Goal: Transaction & Acquisition: Purchase product/service

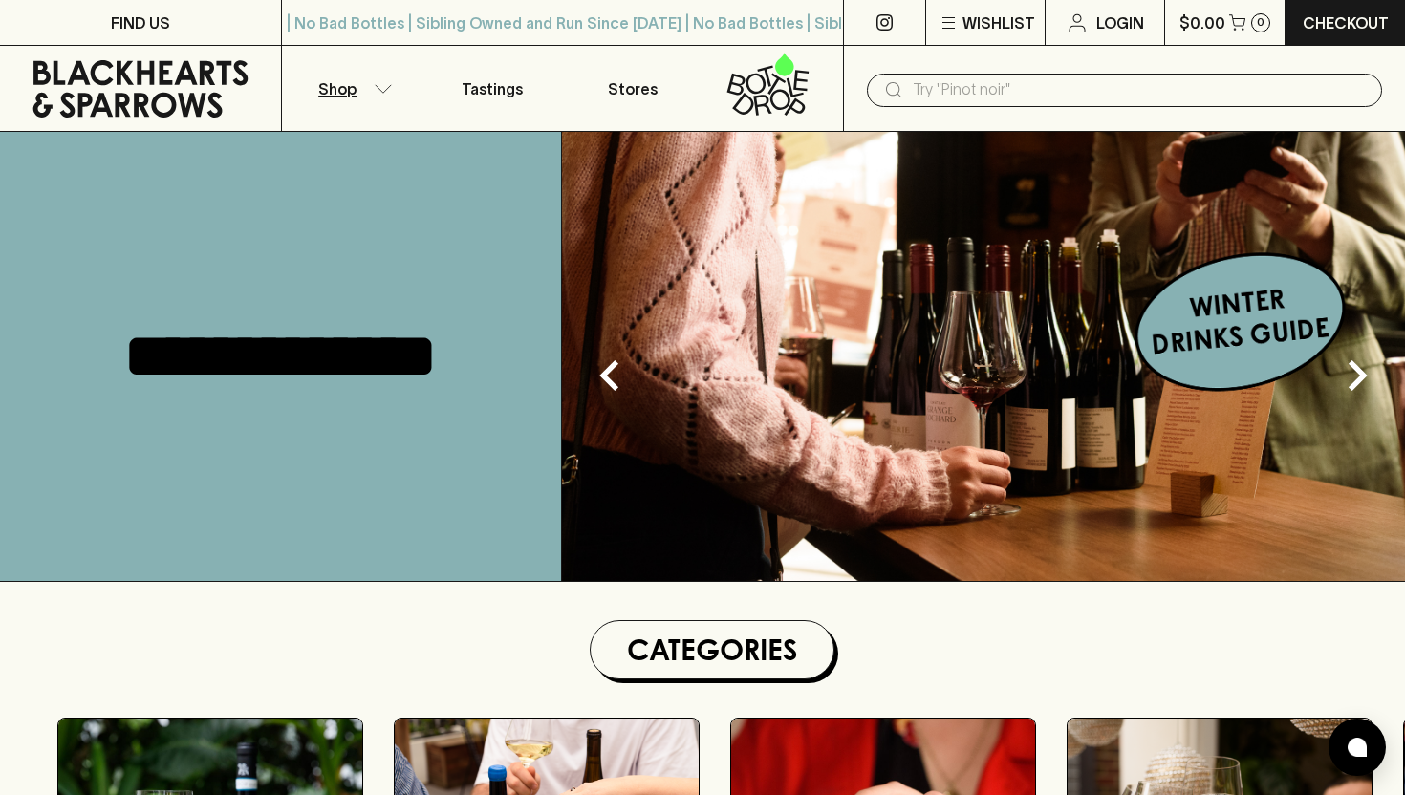
click at [385, 84] on icon "button" at bounding box center [383, 89] width 19 height 10
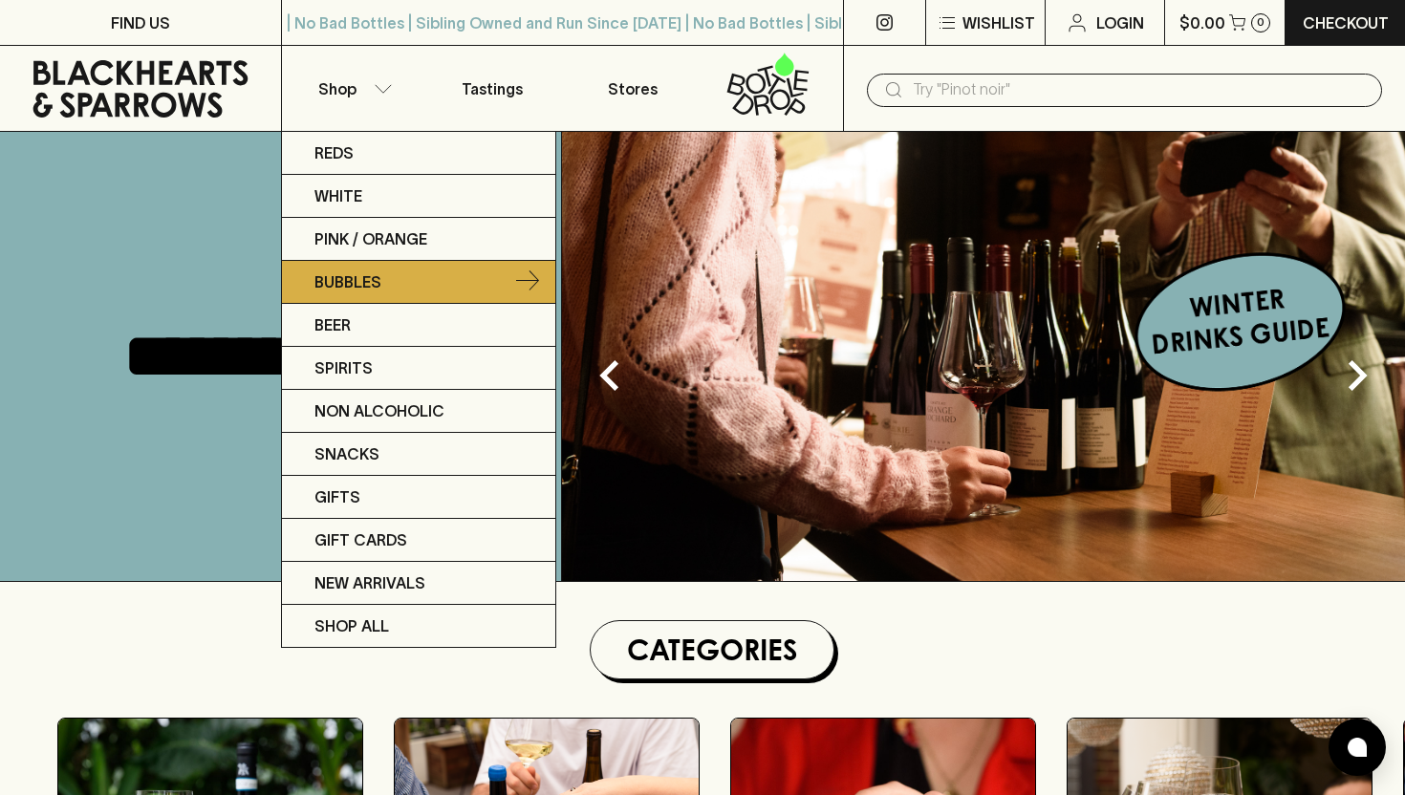
click at [361, 281] on p "Bubbles" at bounding box center [348, 282] width 67 height 23
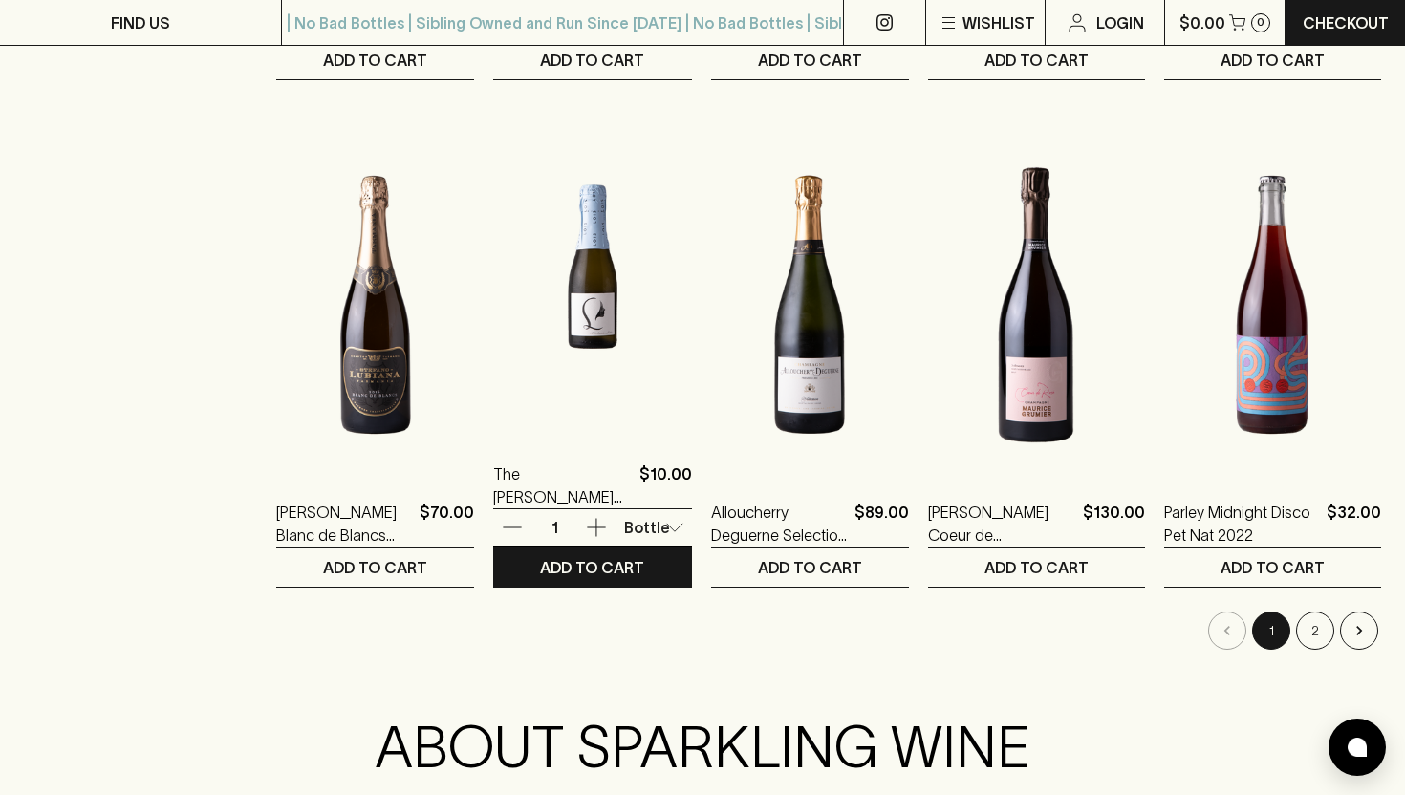
scroll to position [1782, 0]
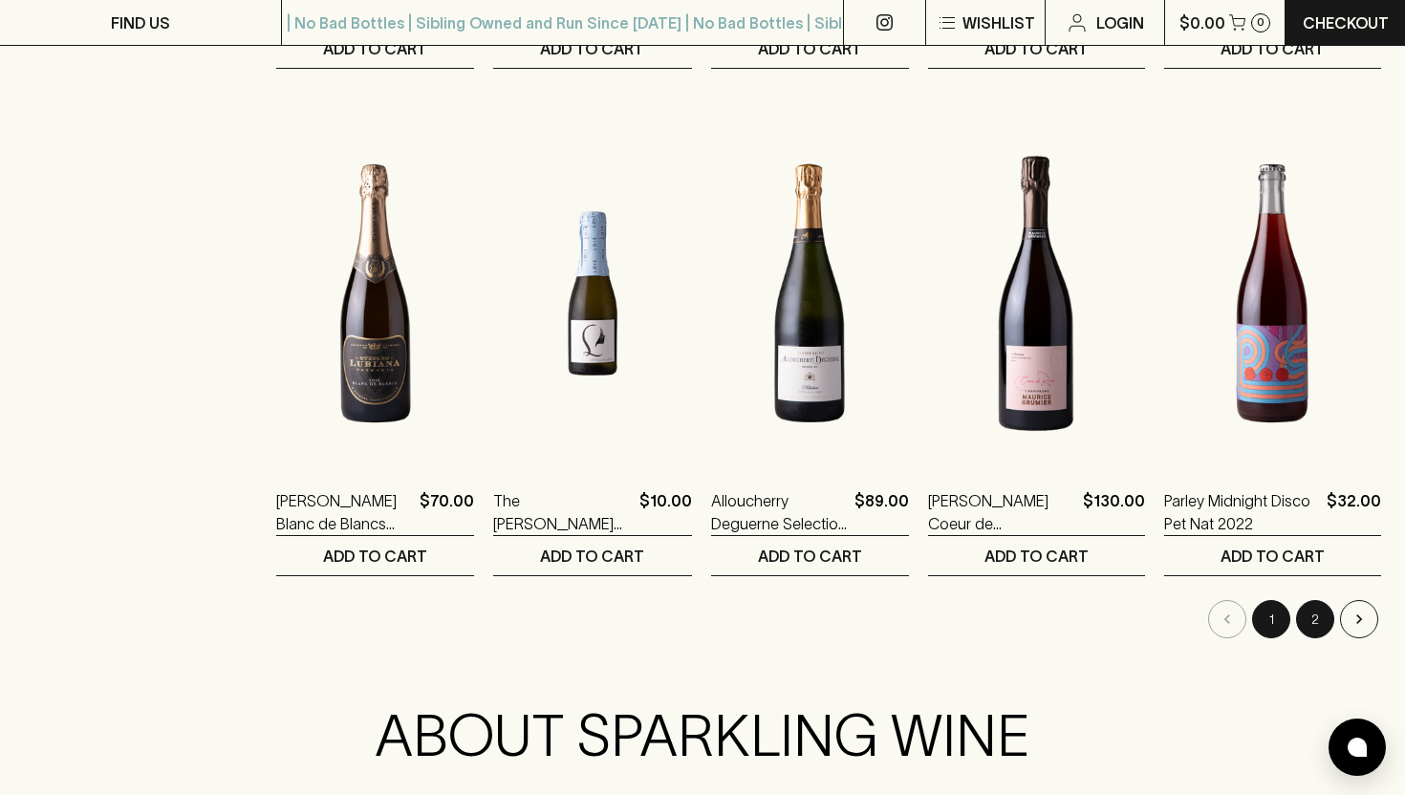
click at [1316, 621] on button "2" at bounding box center [1315, 619] width 38 height 38
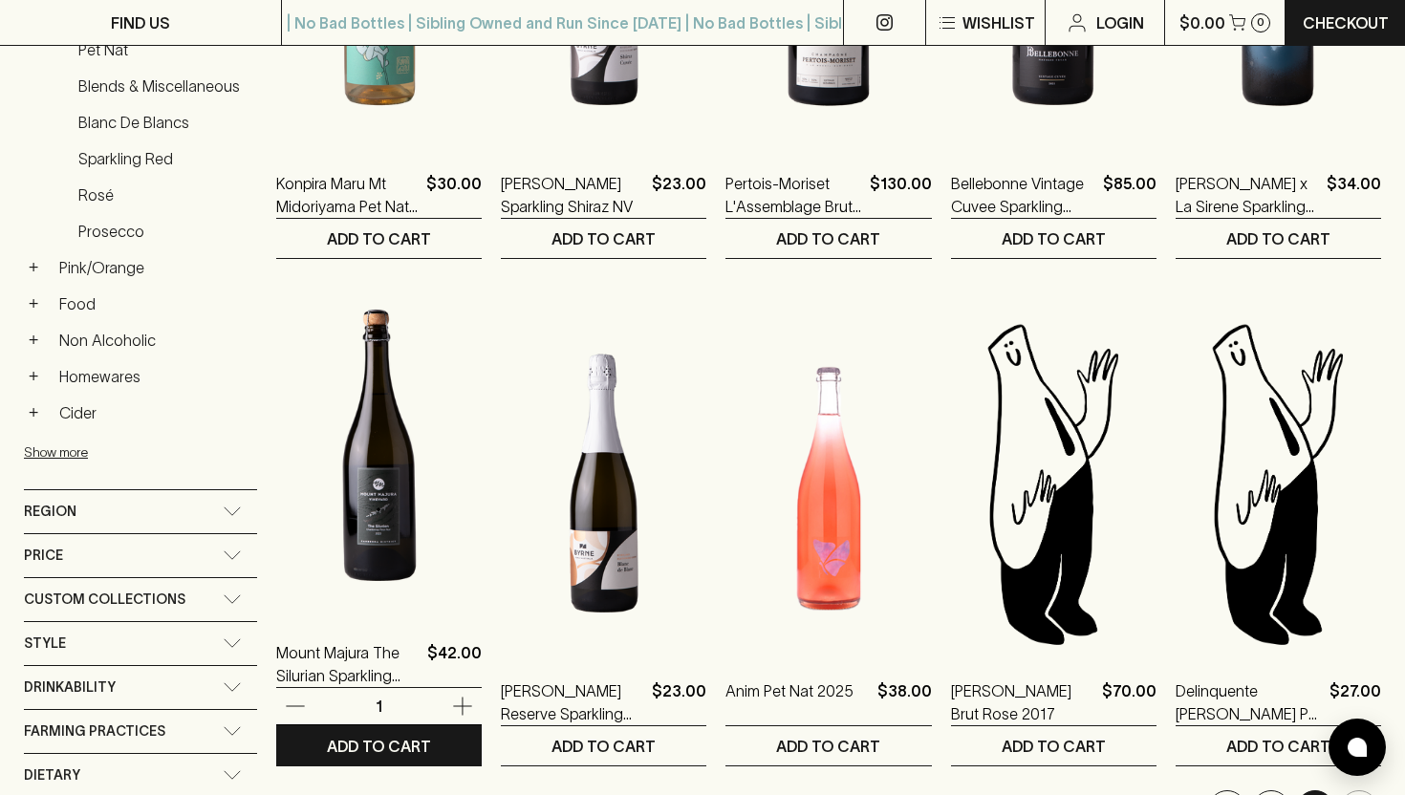
scroll to position [304, 0]
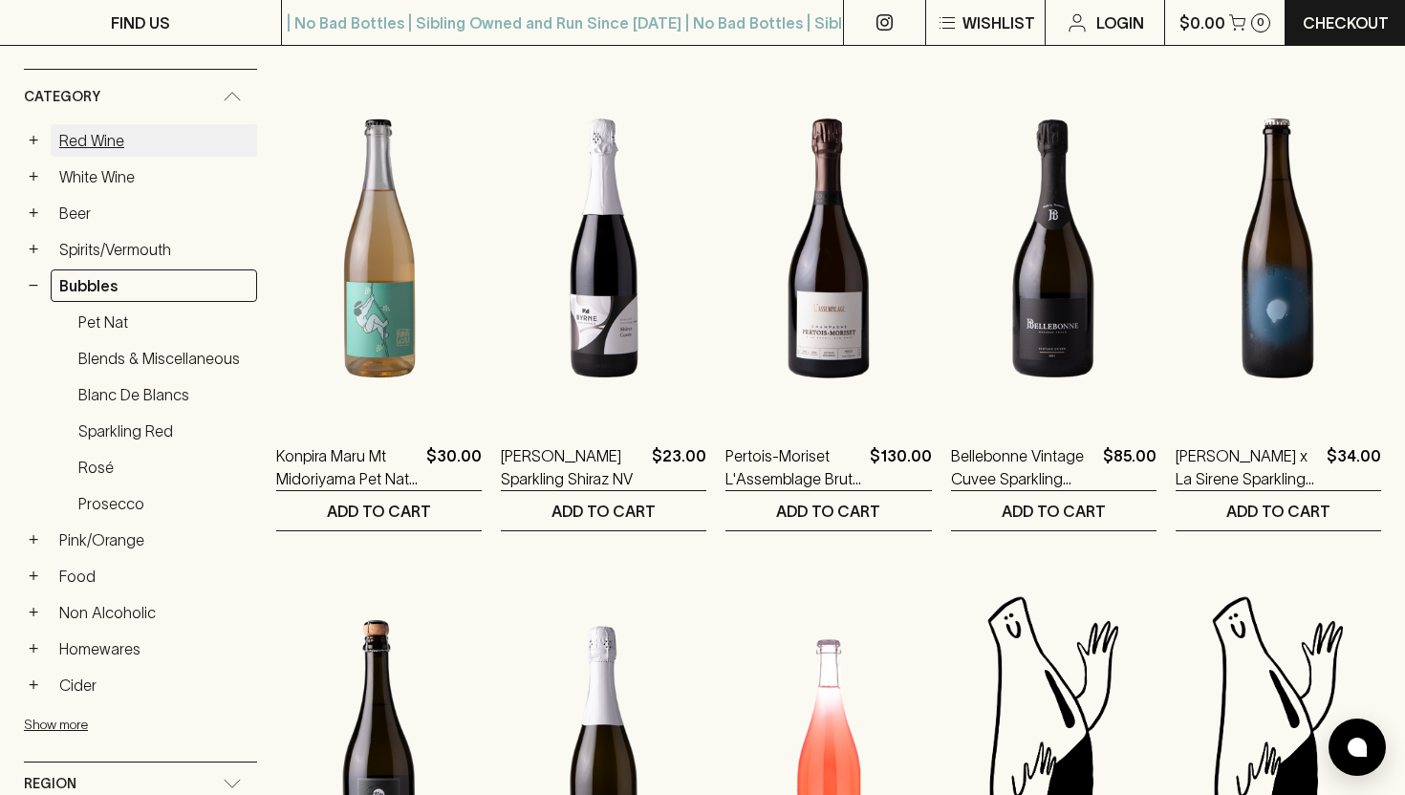
click at [105, 139] on link "Red Wine" at bounding box center [154, 140] width 207 height 33
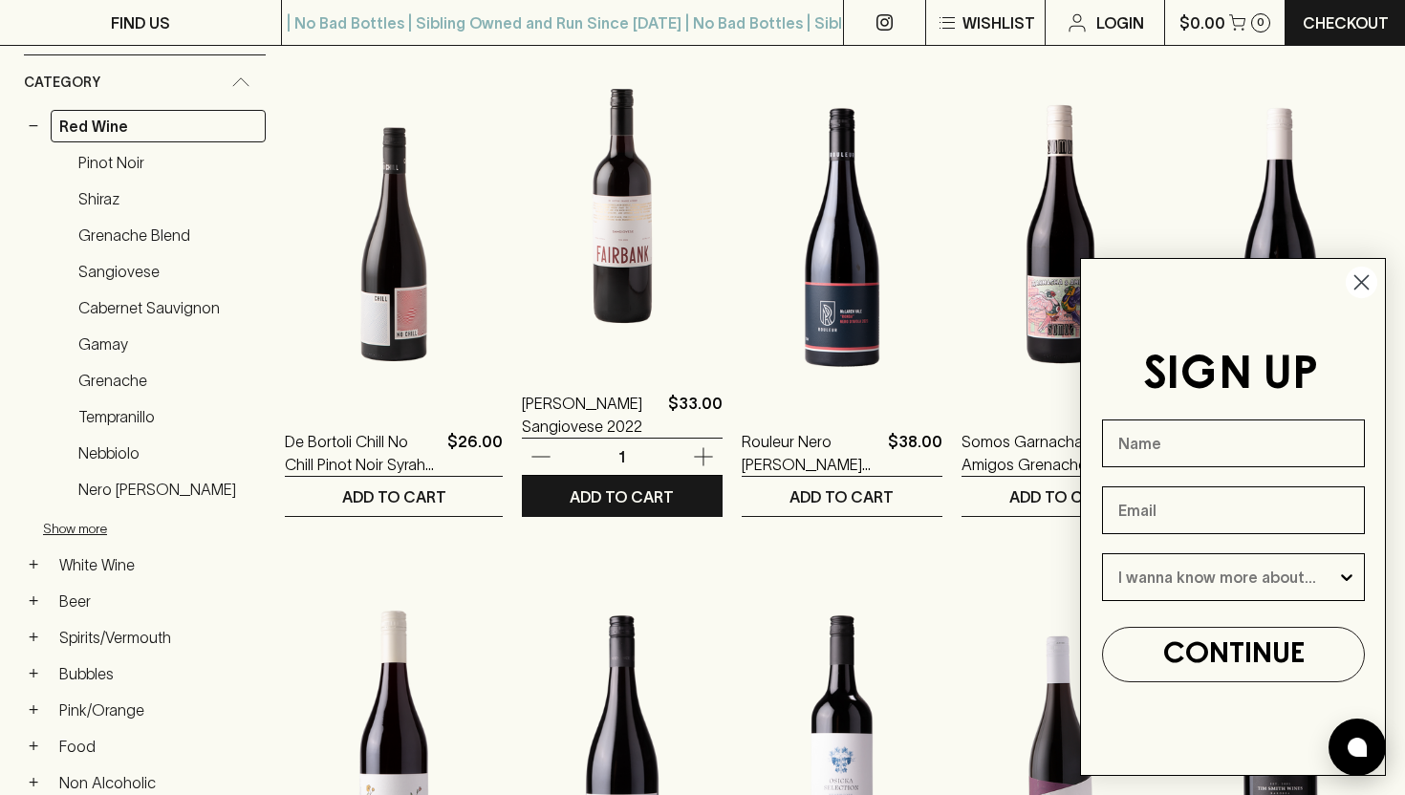
scroll to position [320, 0]
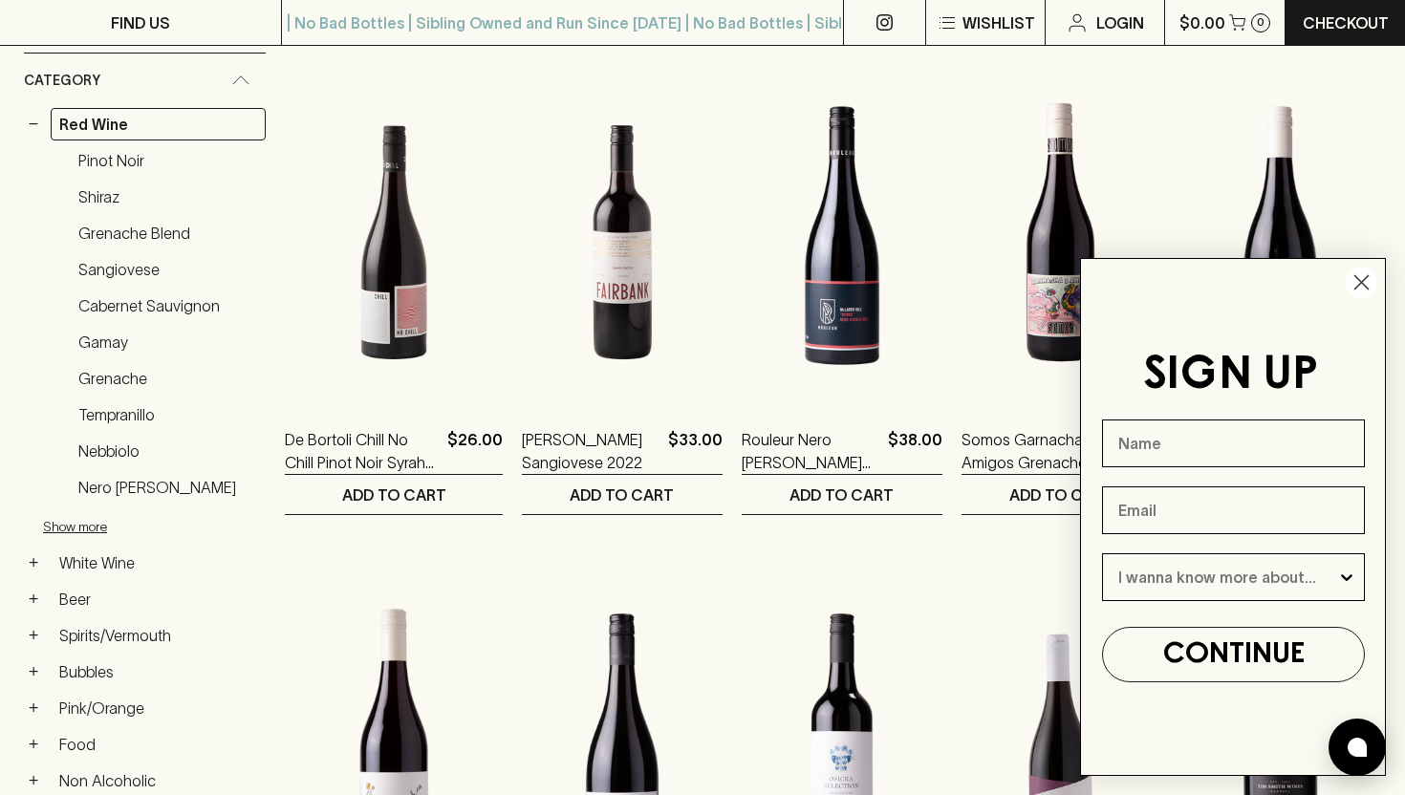
click at [1359, 274] on circle "Close dialog" at bounding box center [1362, 283] width 32 height 32
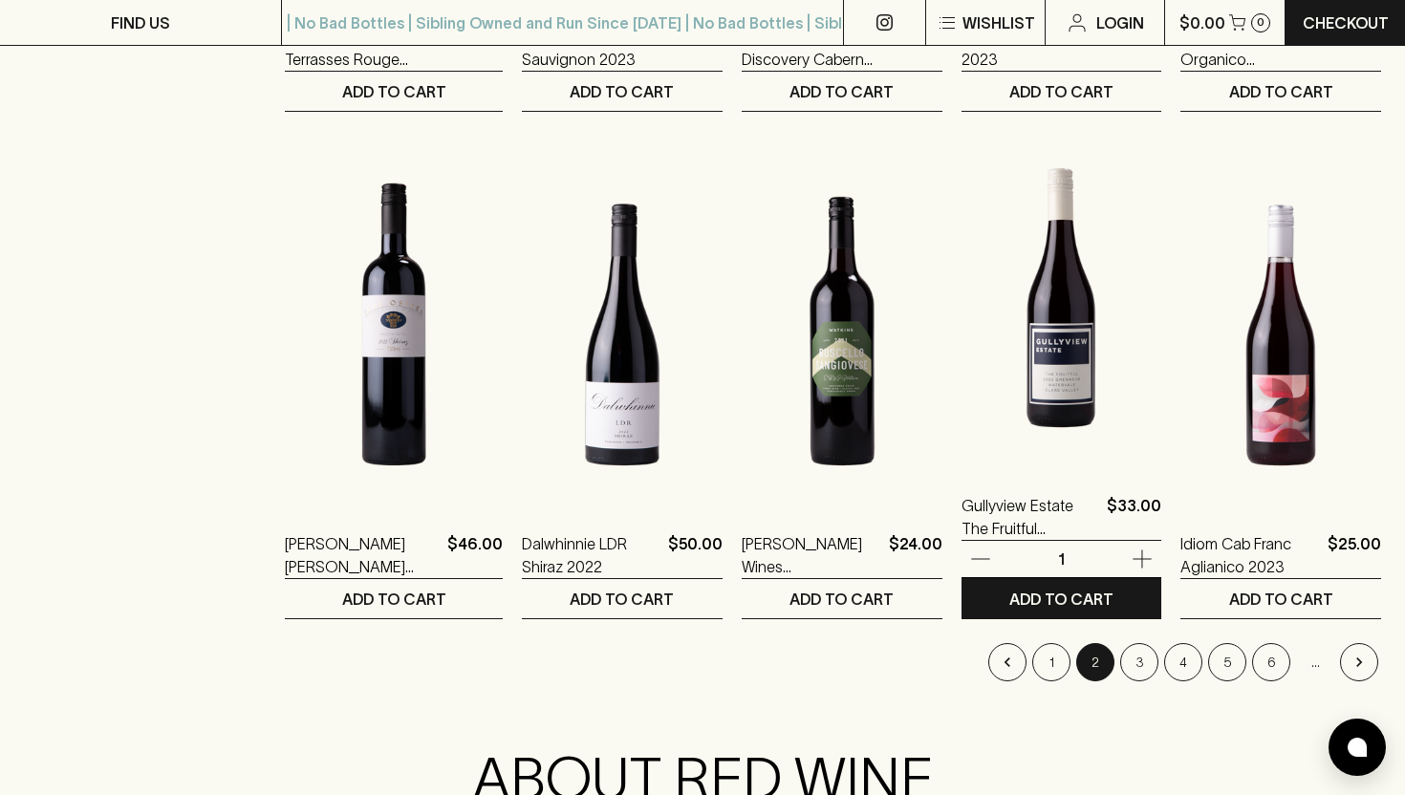
scroll to position [1744, 0]
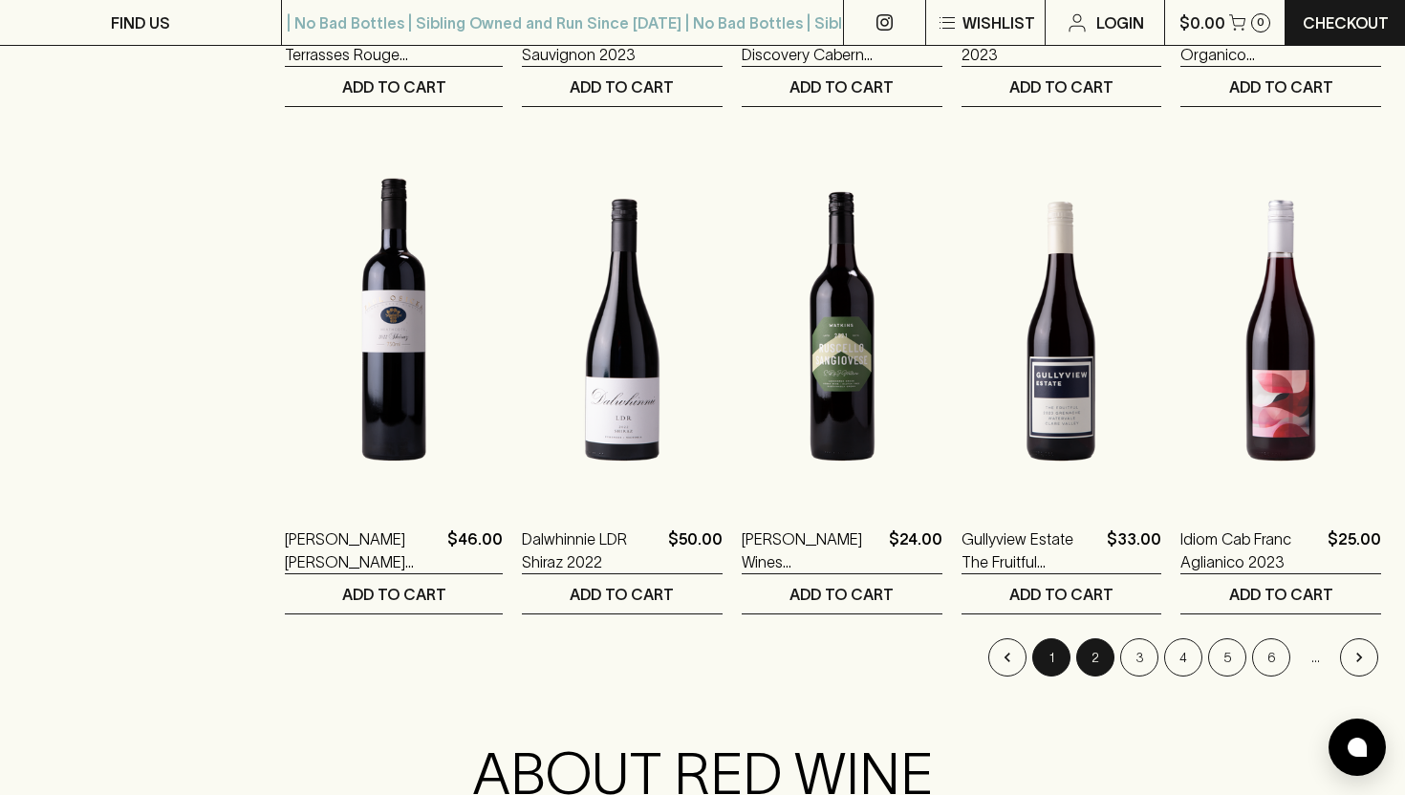
click at [1054, 662] on button "1" at bounding box center [1052, 658] width 38 height 38
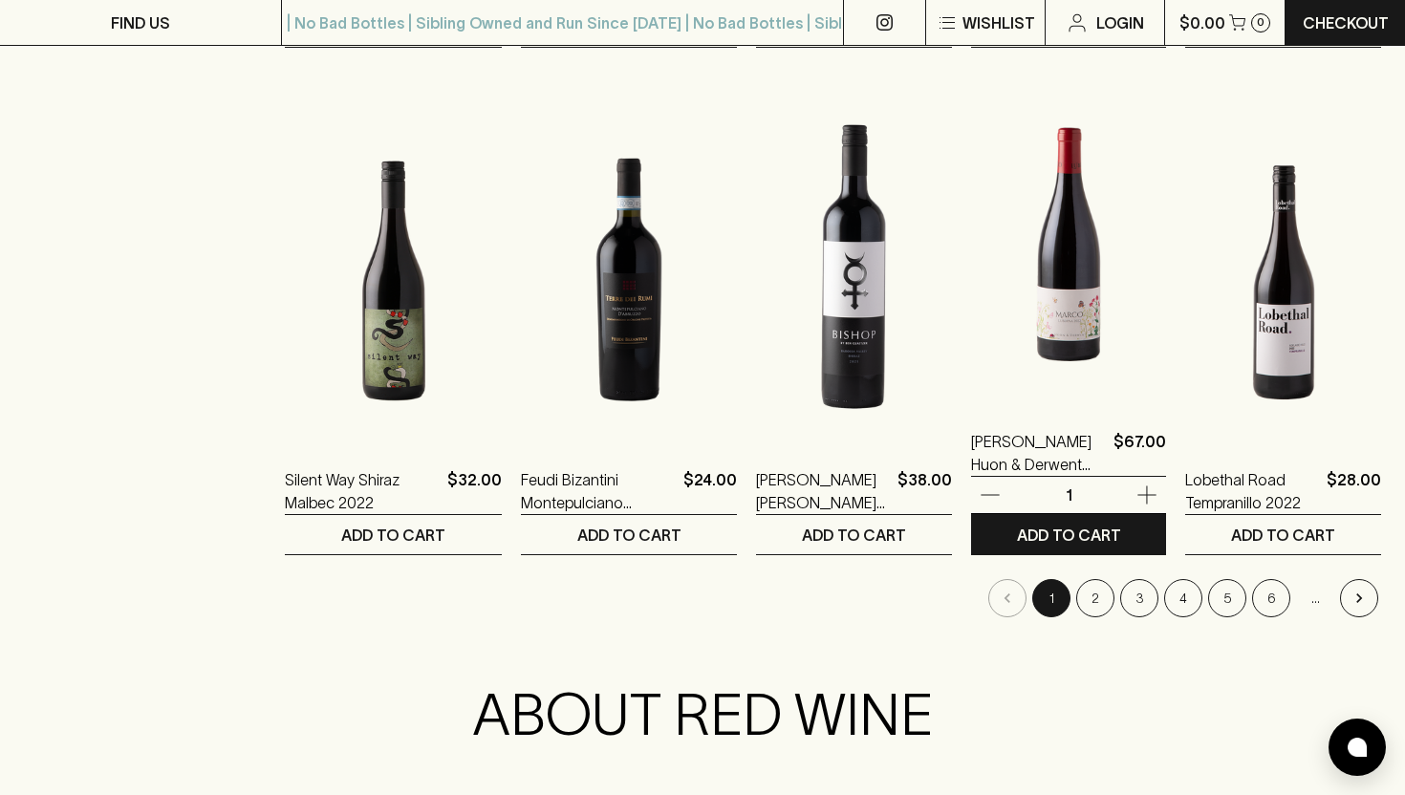
scroll to position [1802, 0]
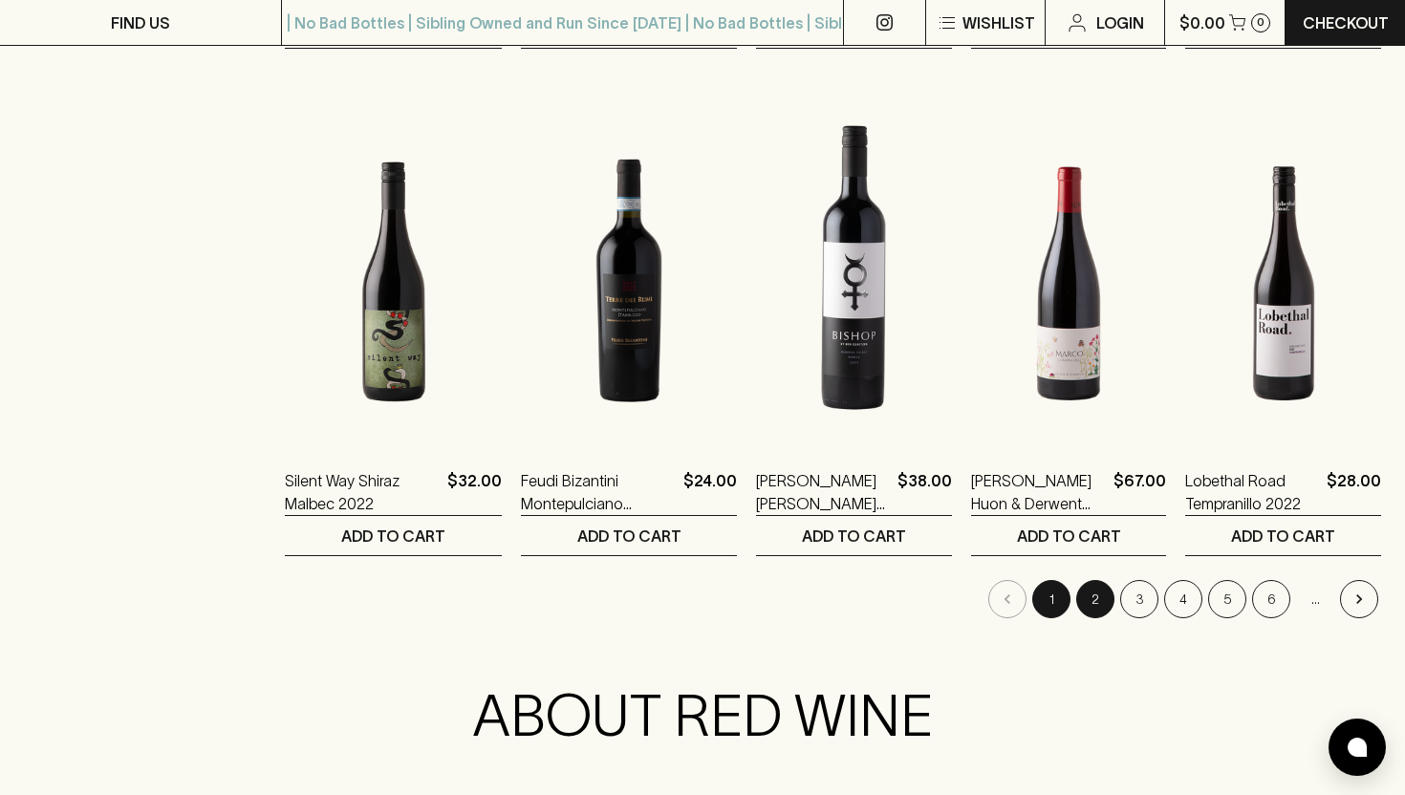
click at [1093, 597] on button "2" at bounding box center [1095, 599] width 38 height 38
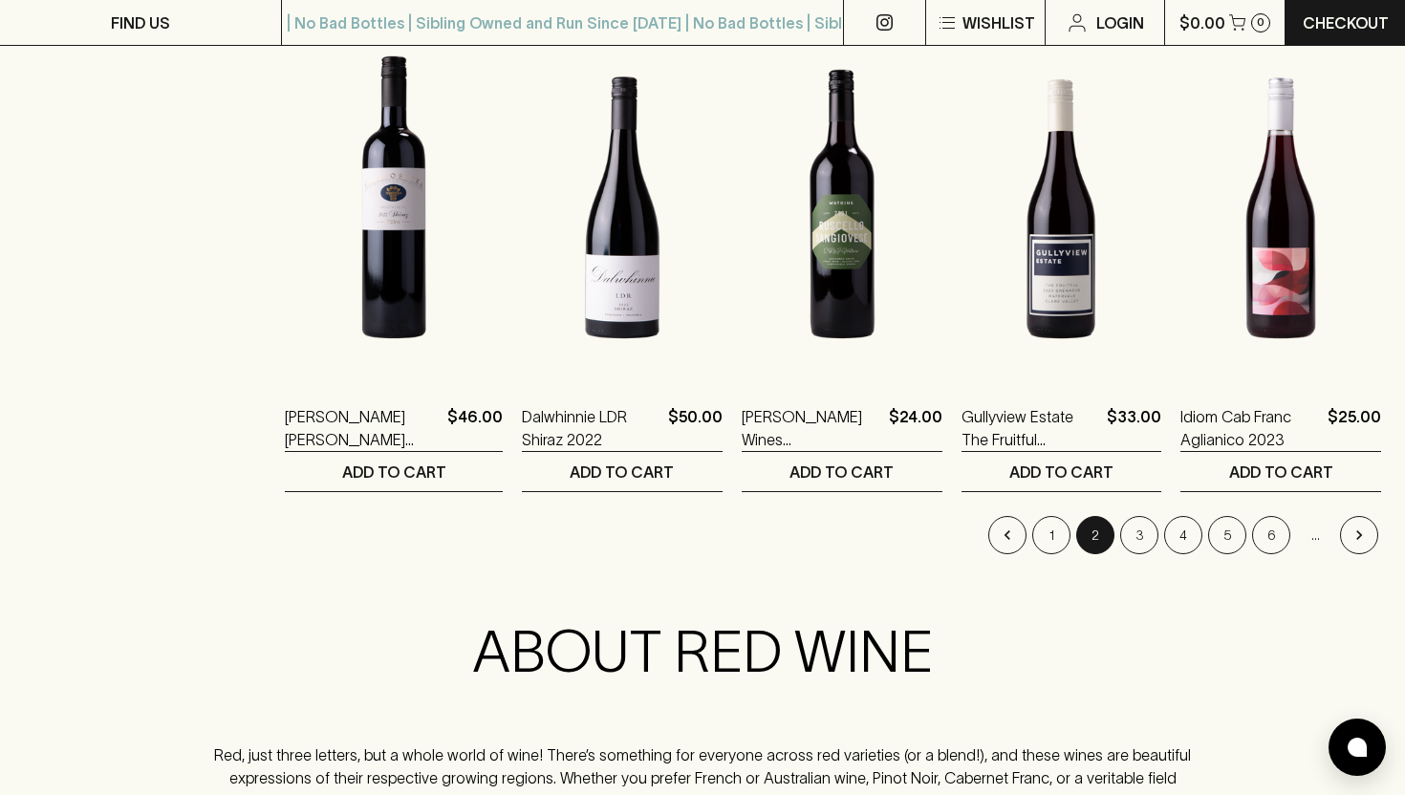
scroll to position [1776, 0]
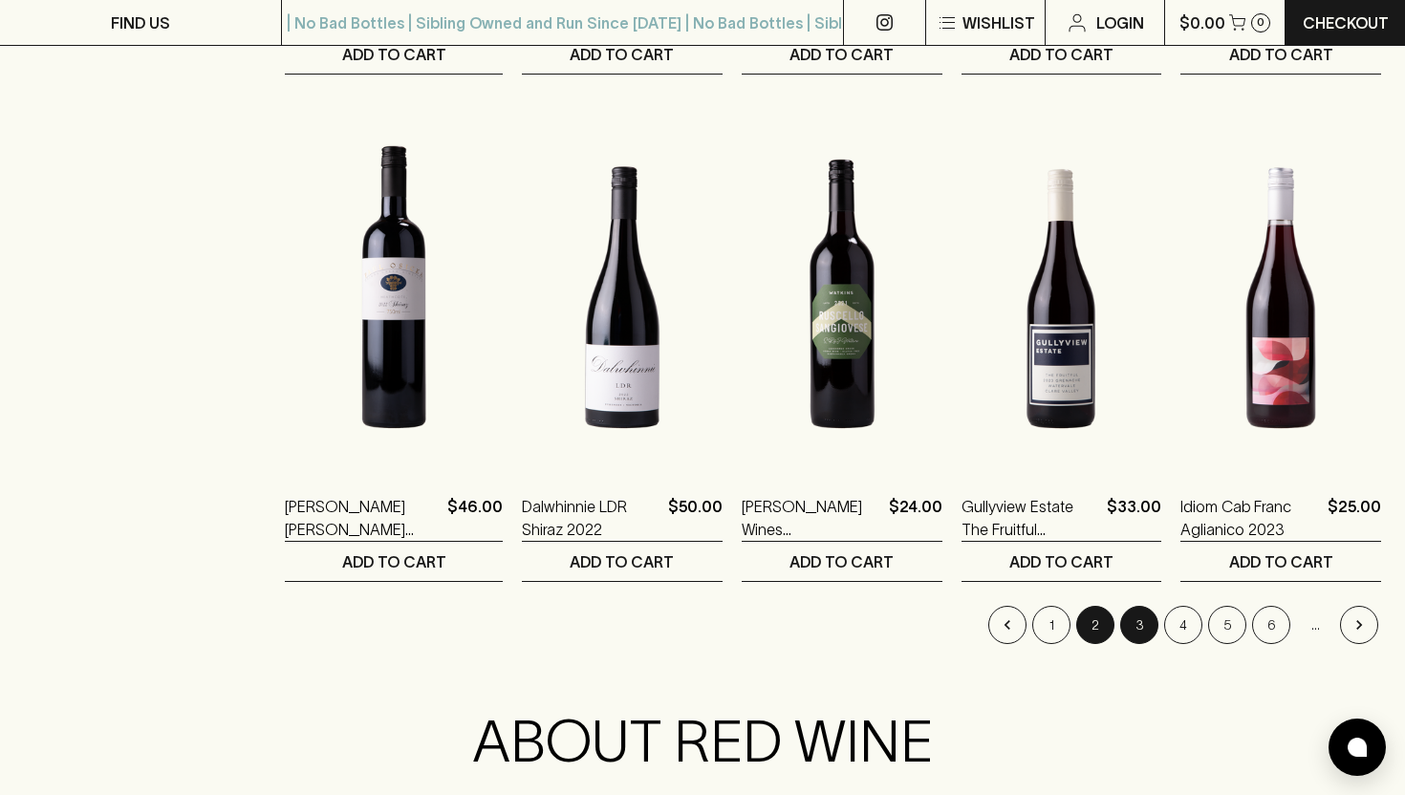
click at [1143, 625] on button "3" at bounding box center [1139, 625] width 38 height 38
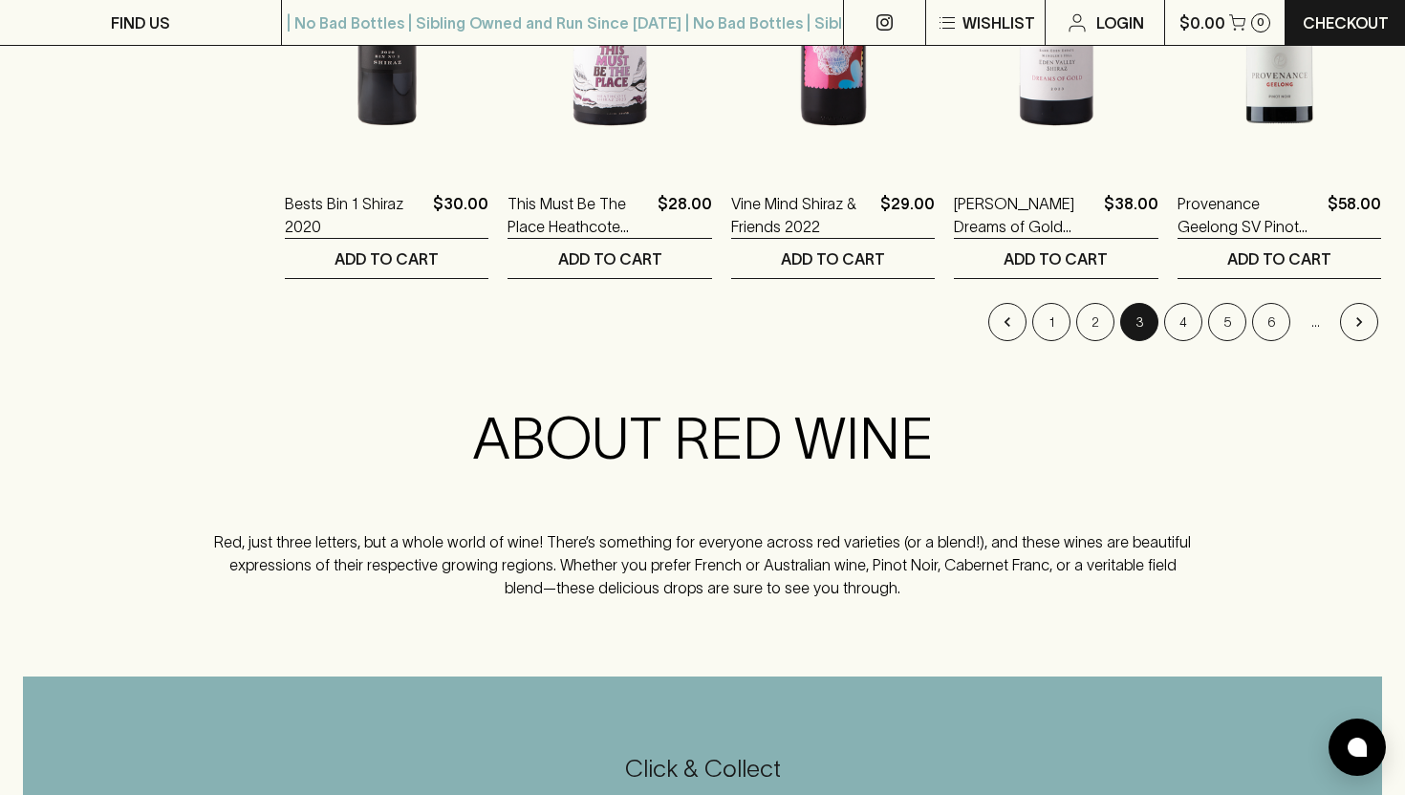
scroll to position [2152, 0]
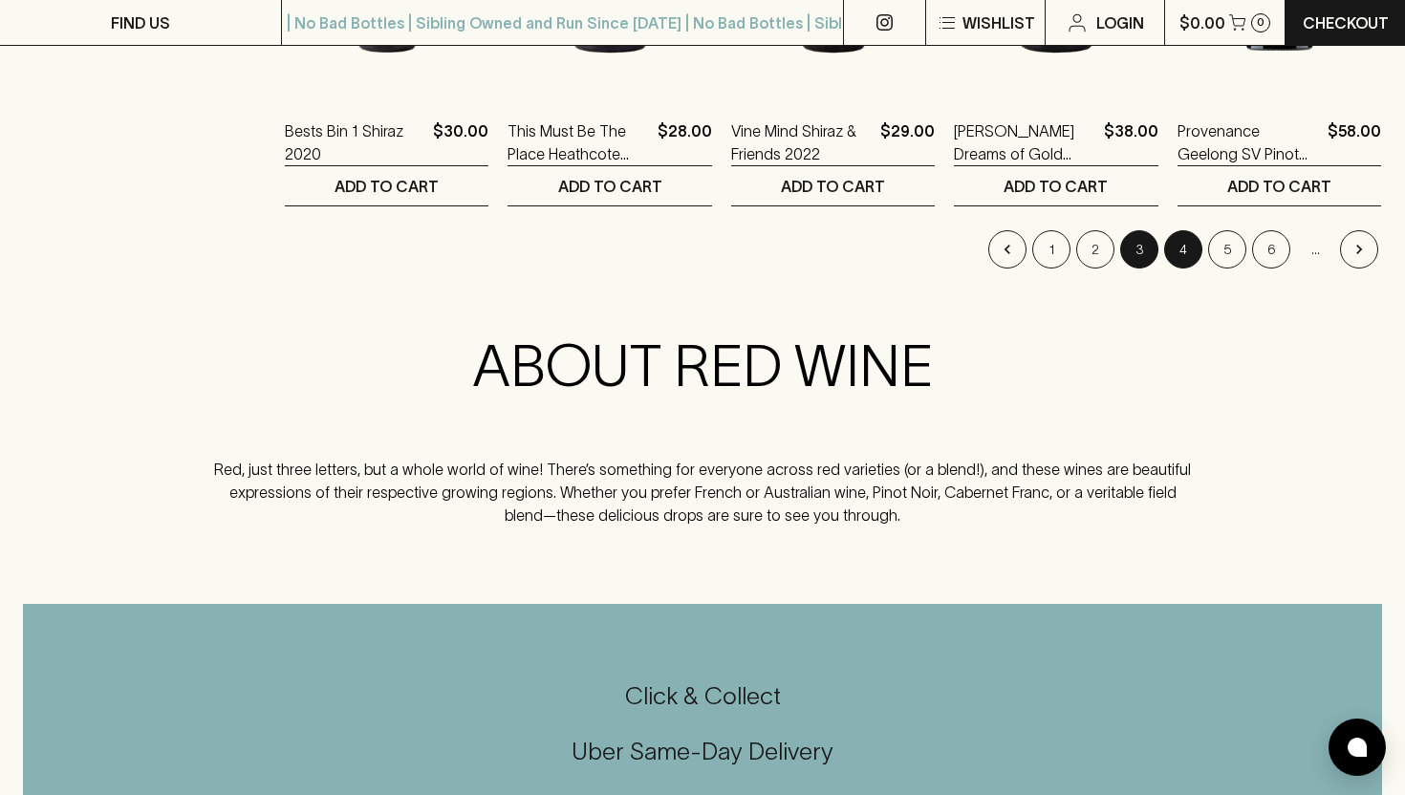
click at [1181, 256] on button "4" at bounding box center [1183, 249] width 38 height 38
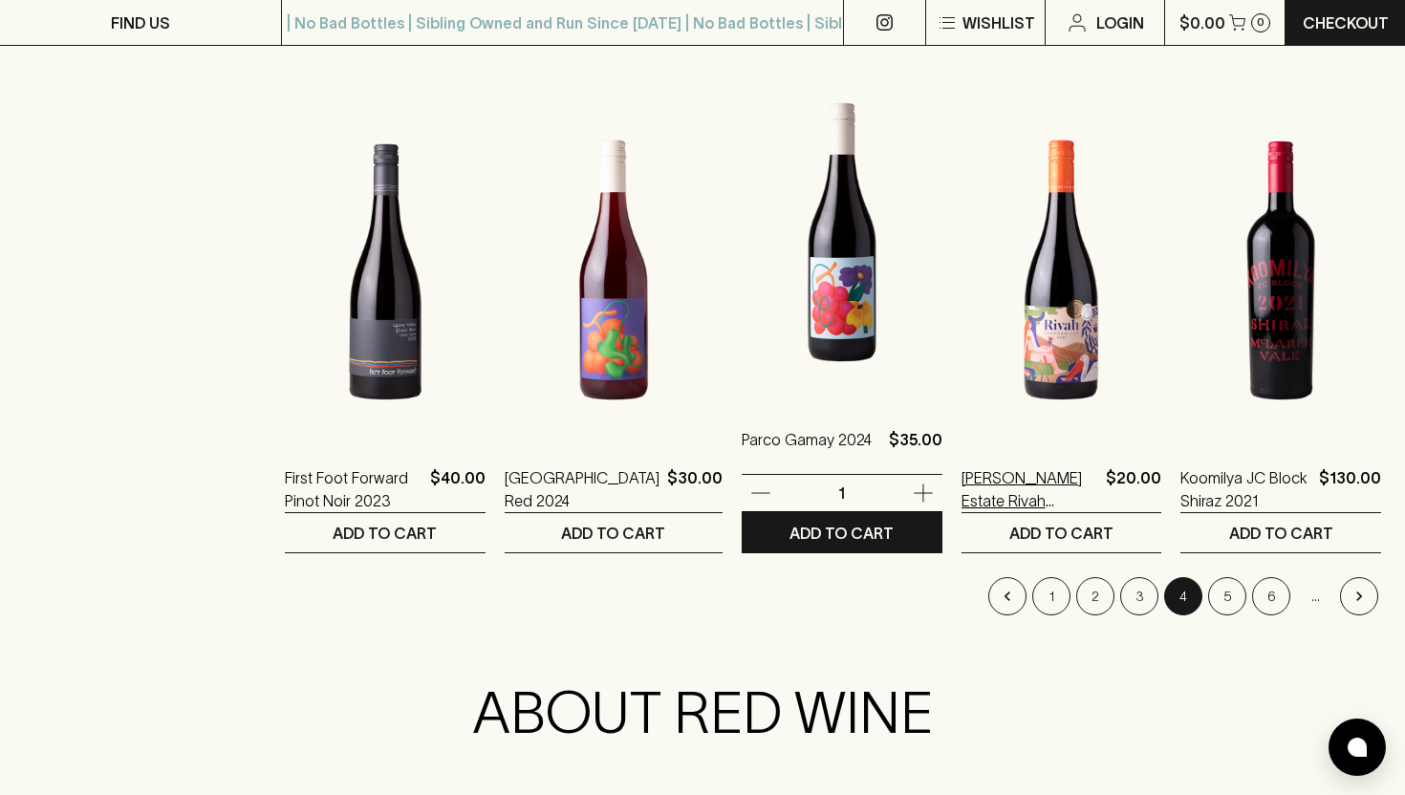
scroll to position [1809, 0]
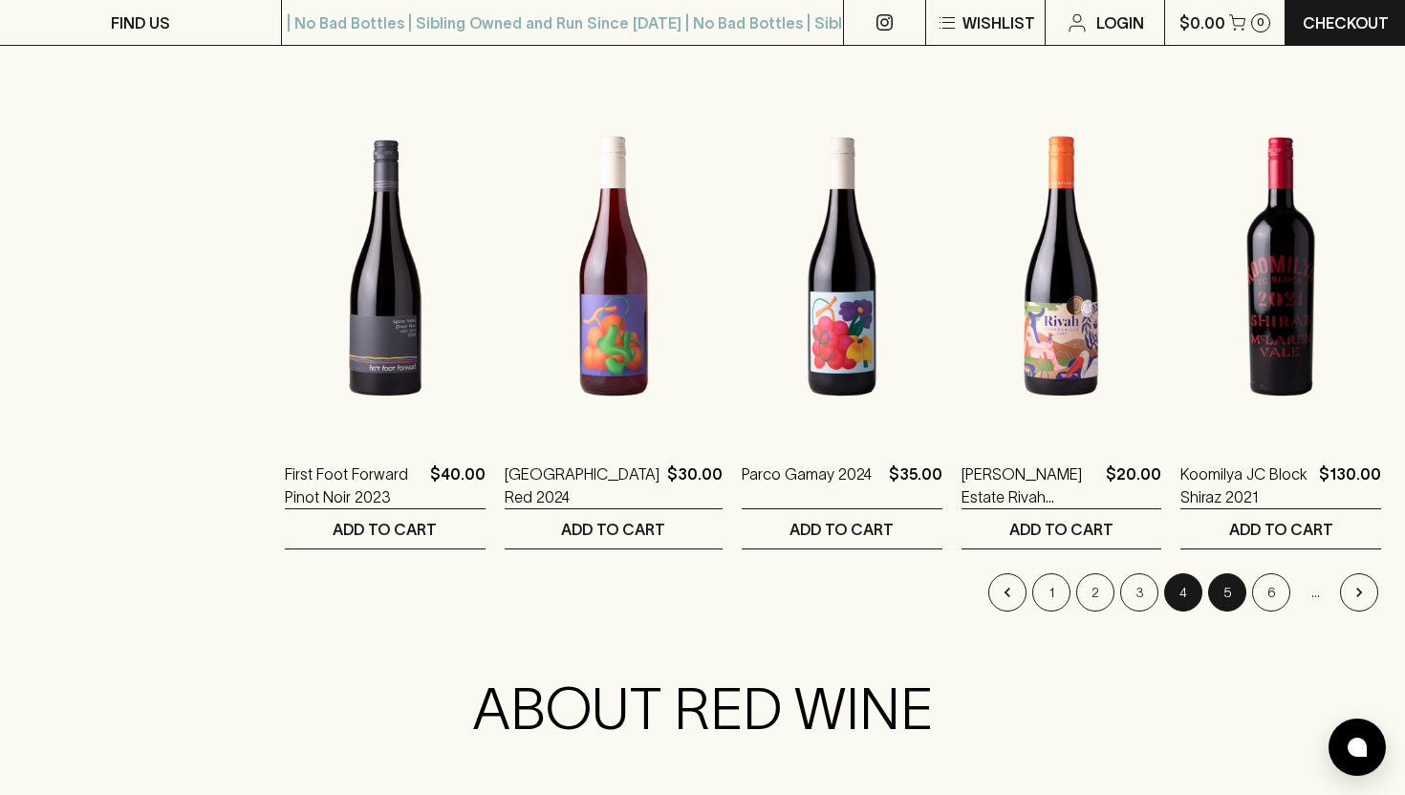
click at [1226, 602] on button "5" at bounding box center [1227, 593] width 38 height 38
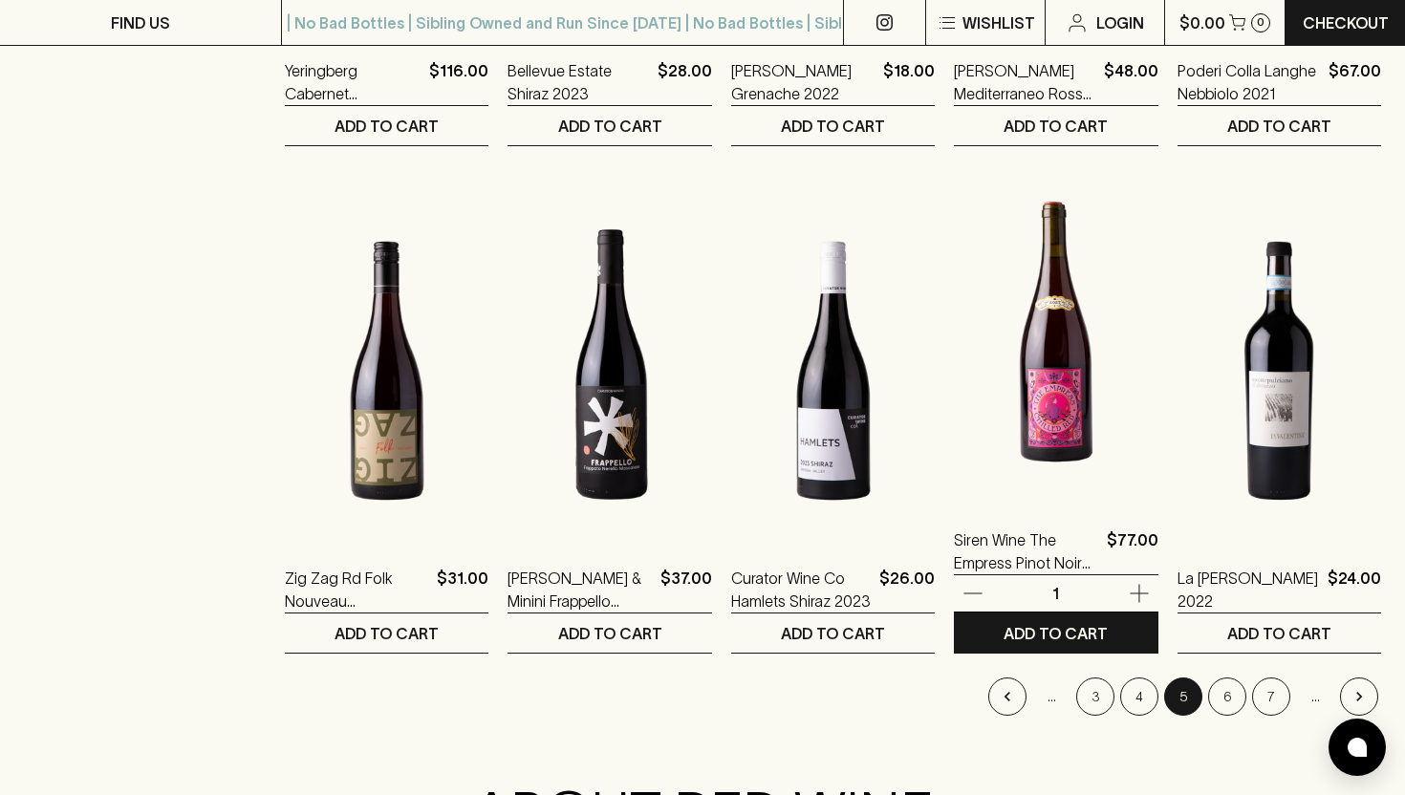
scroll to position [1710, 0]
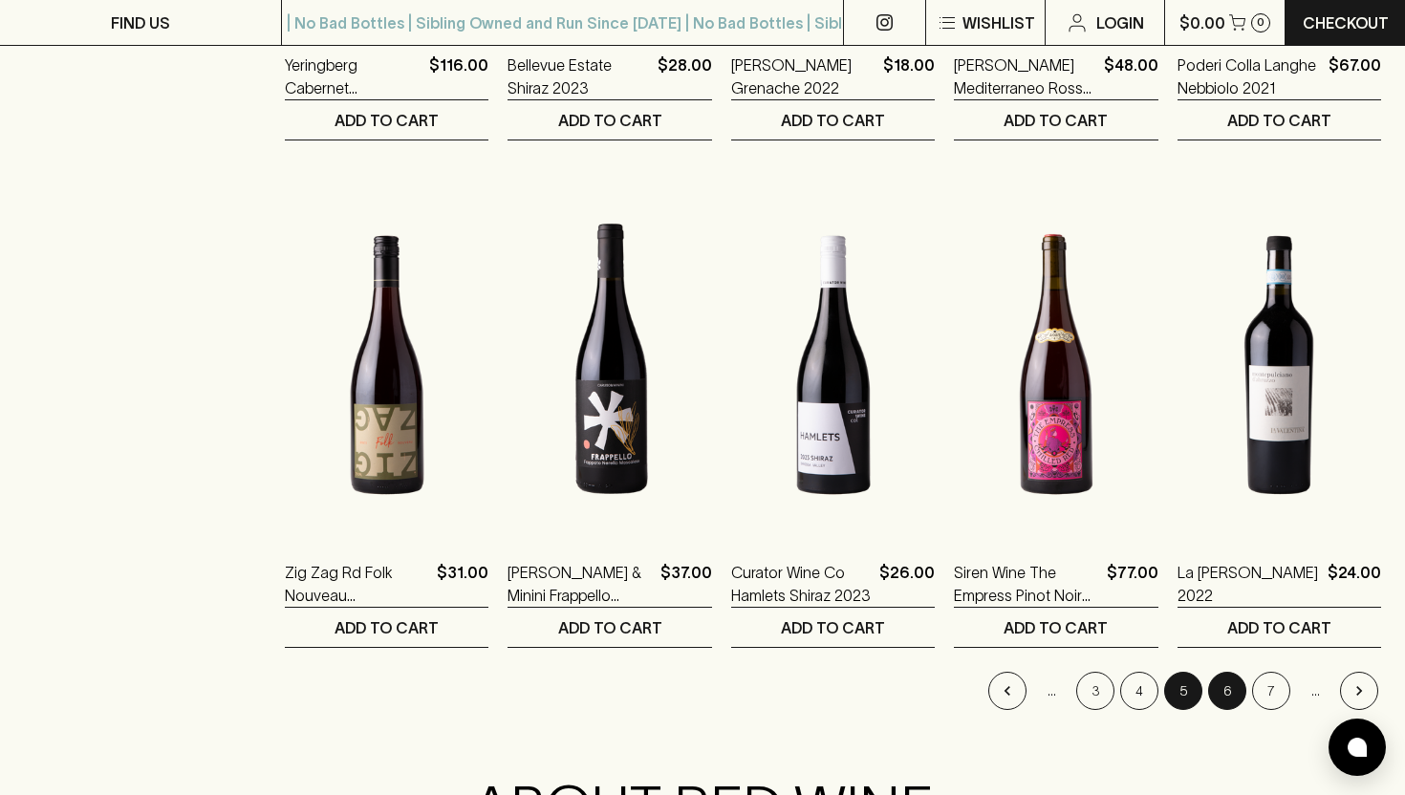
click at [1230, 699] on button "6" at bounding box center [1227, 691] width 38 height 38
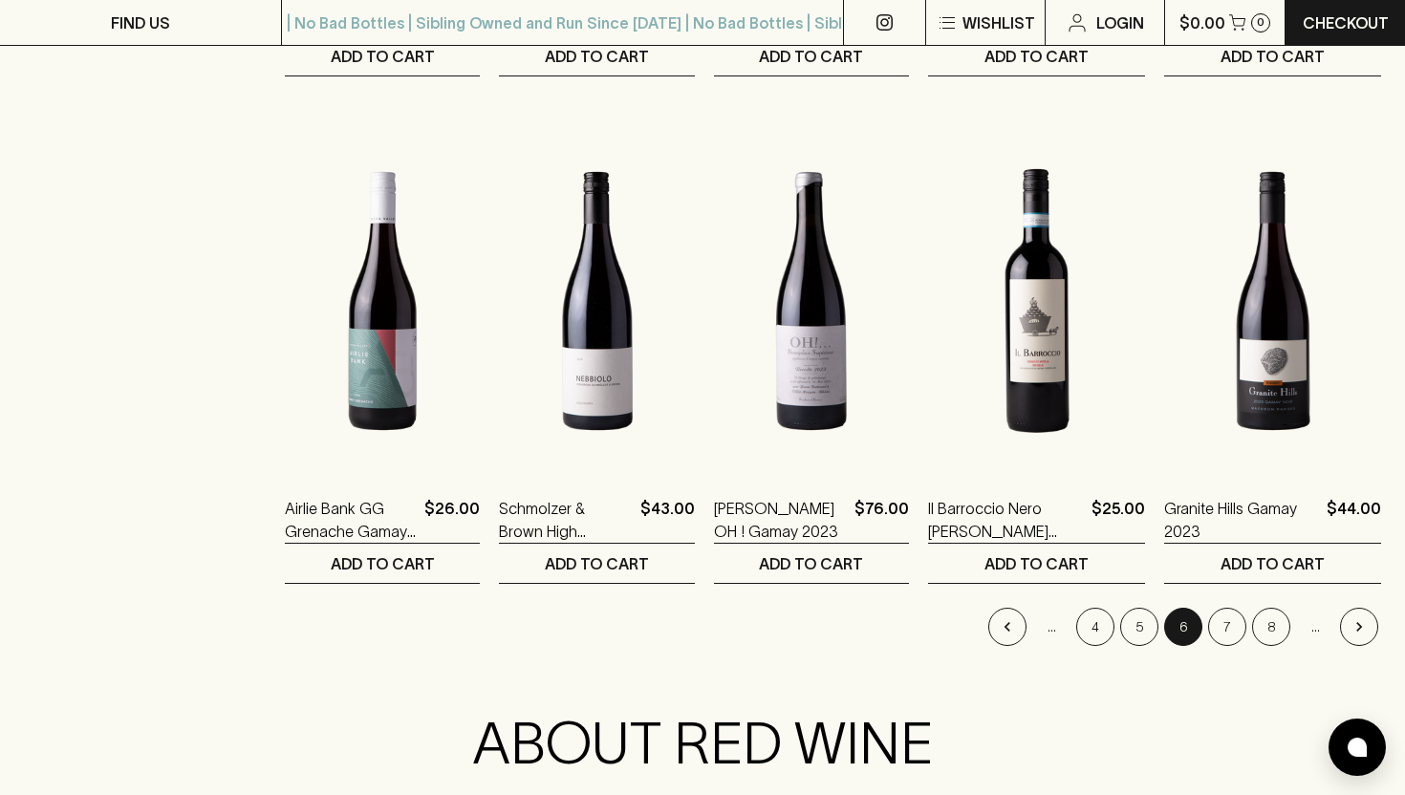
scroll to position [1795, 0]
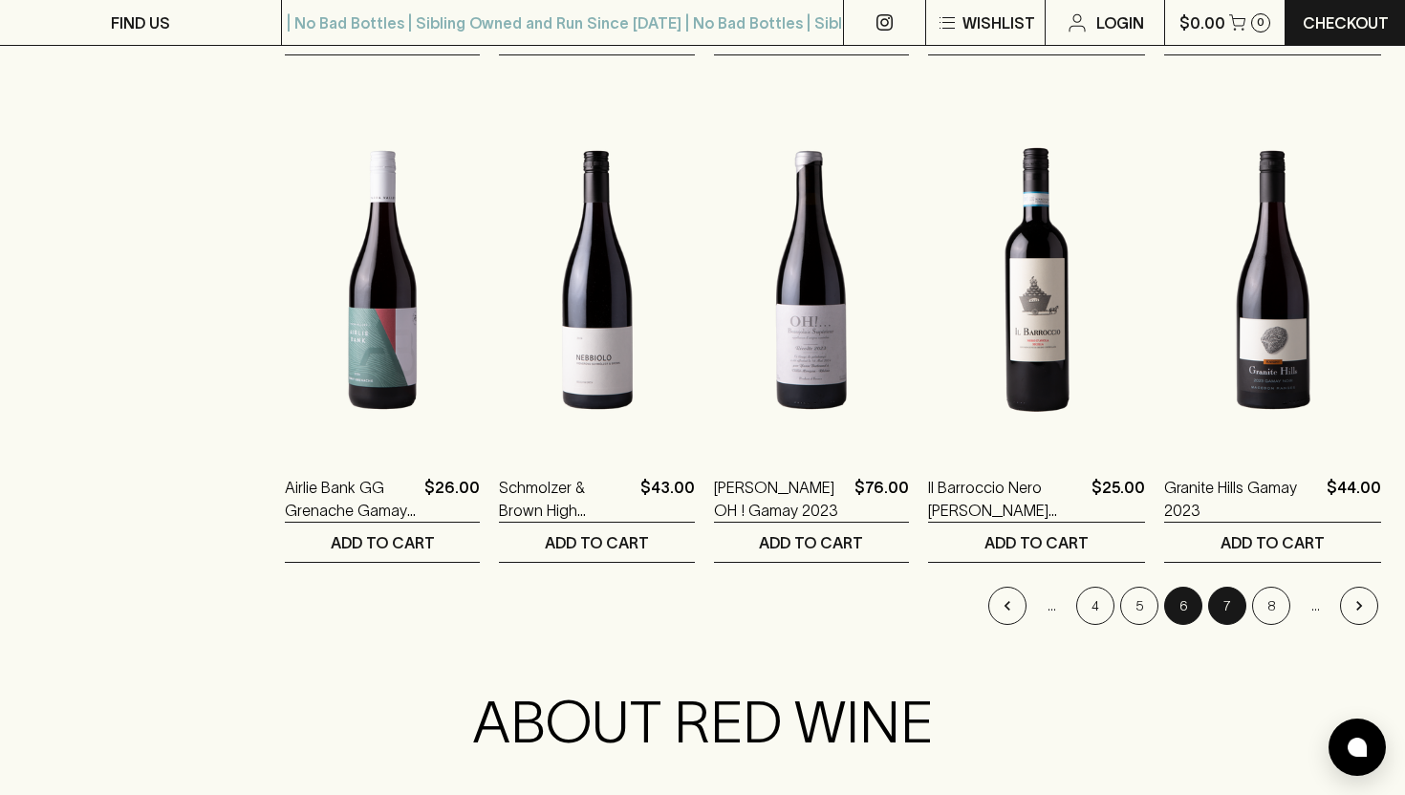
click at [1225, 600] on button "7" at bounding box center [1227, 606] width 38 height 38
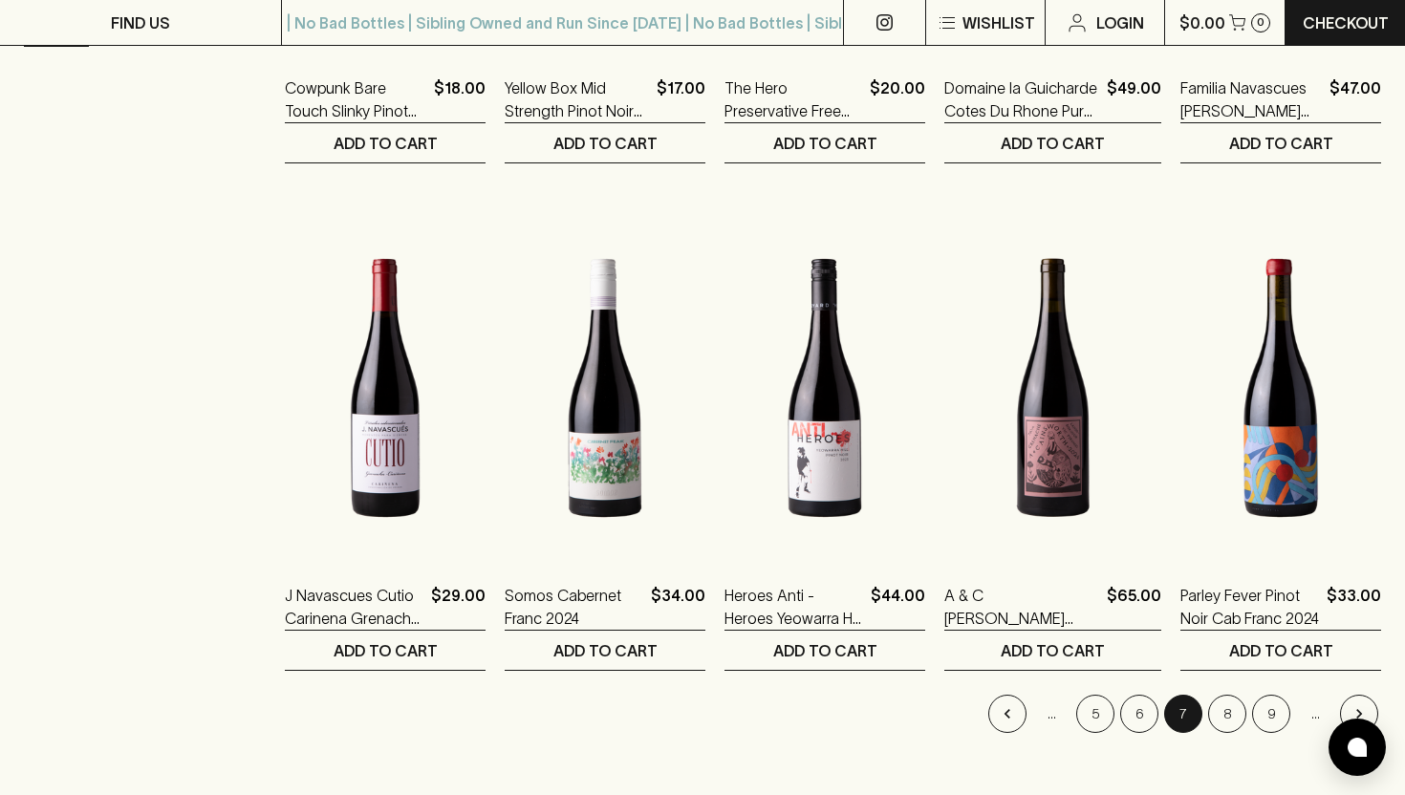
scroll to position [1685, 0]
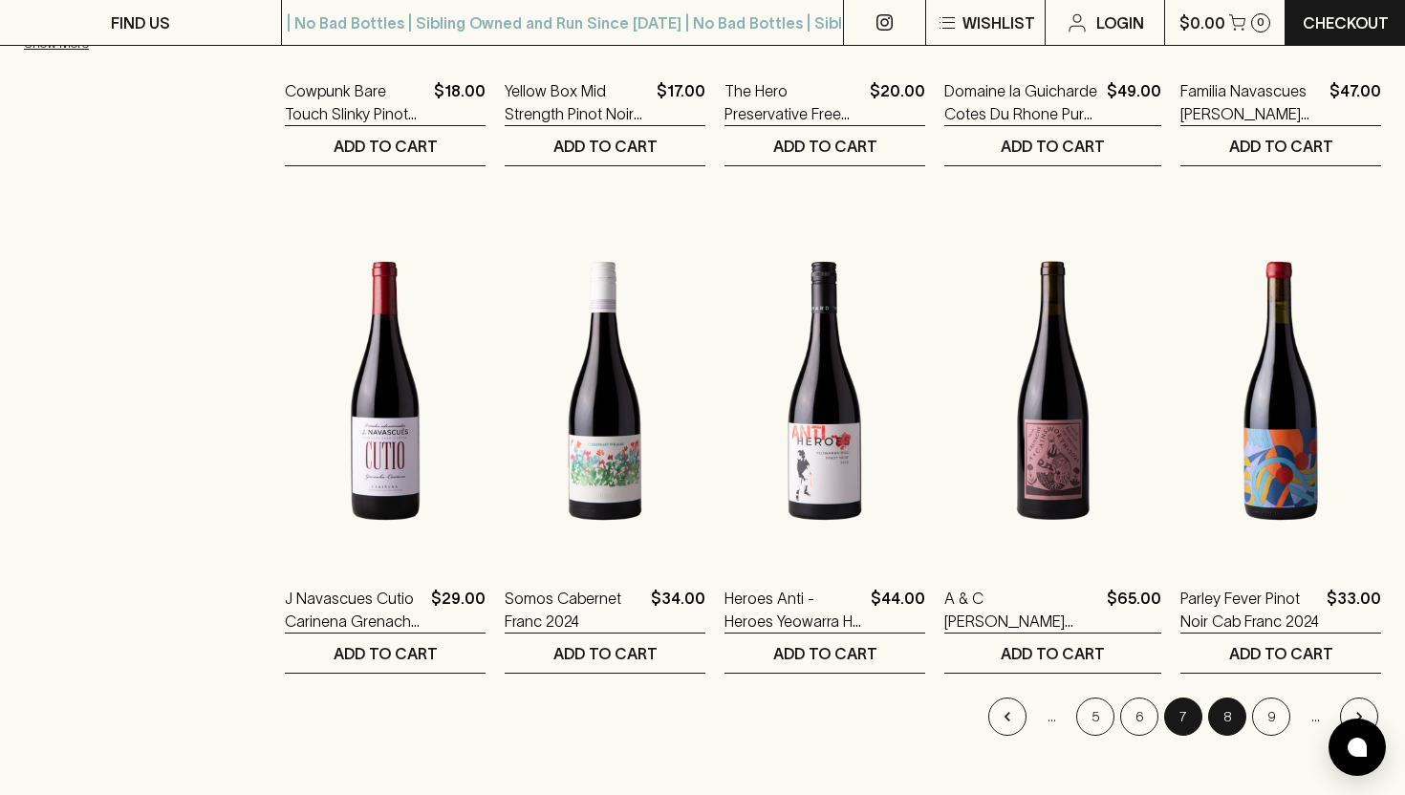
click at [1223, 704] on button "8" at bounding box center [1227, 717] width 38 height 38
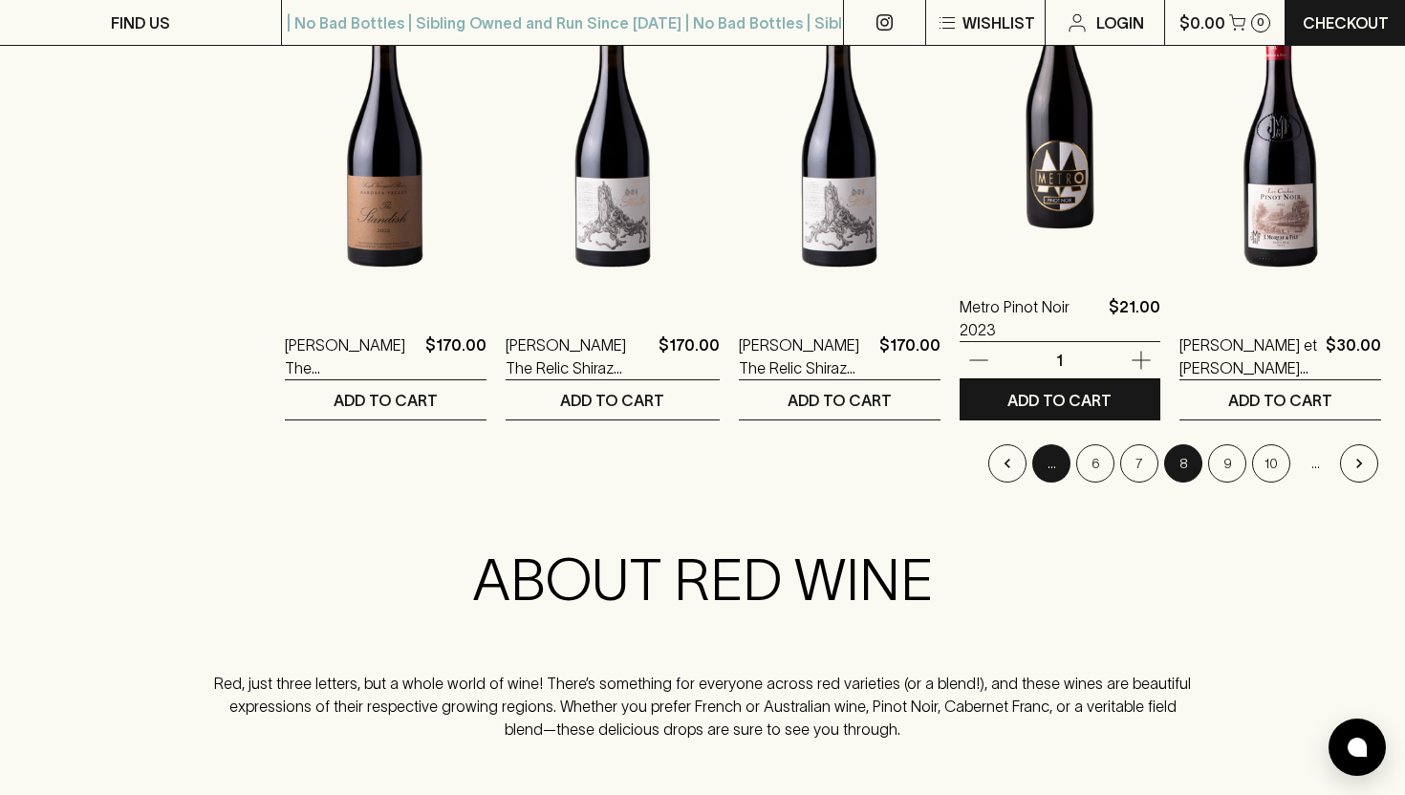
scroll to position [1945, 0]
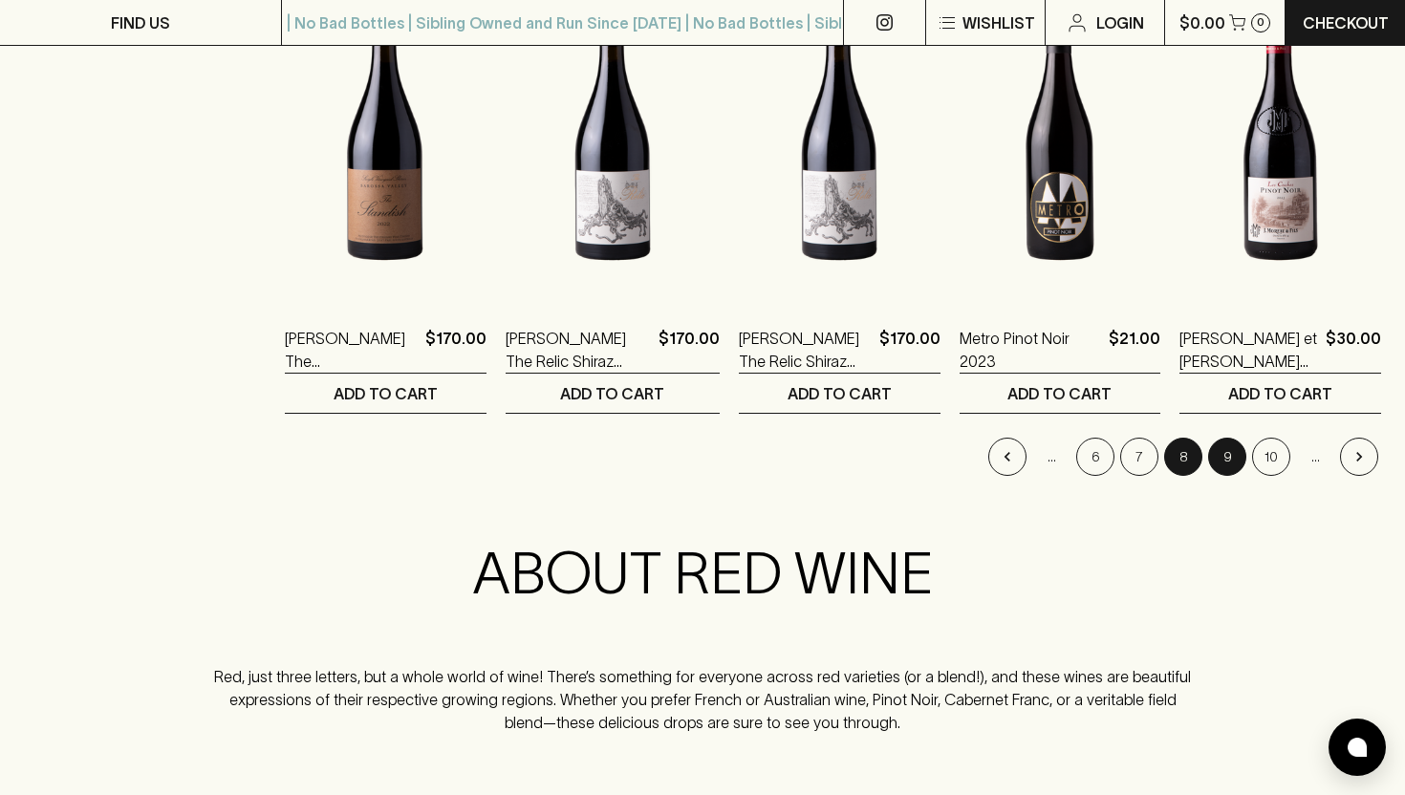
click at [1226, 452] on button "9" at bounding box center [1227, 457] width 38 height 38
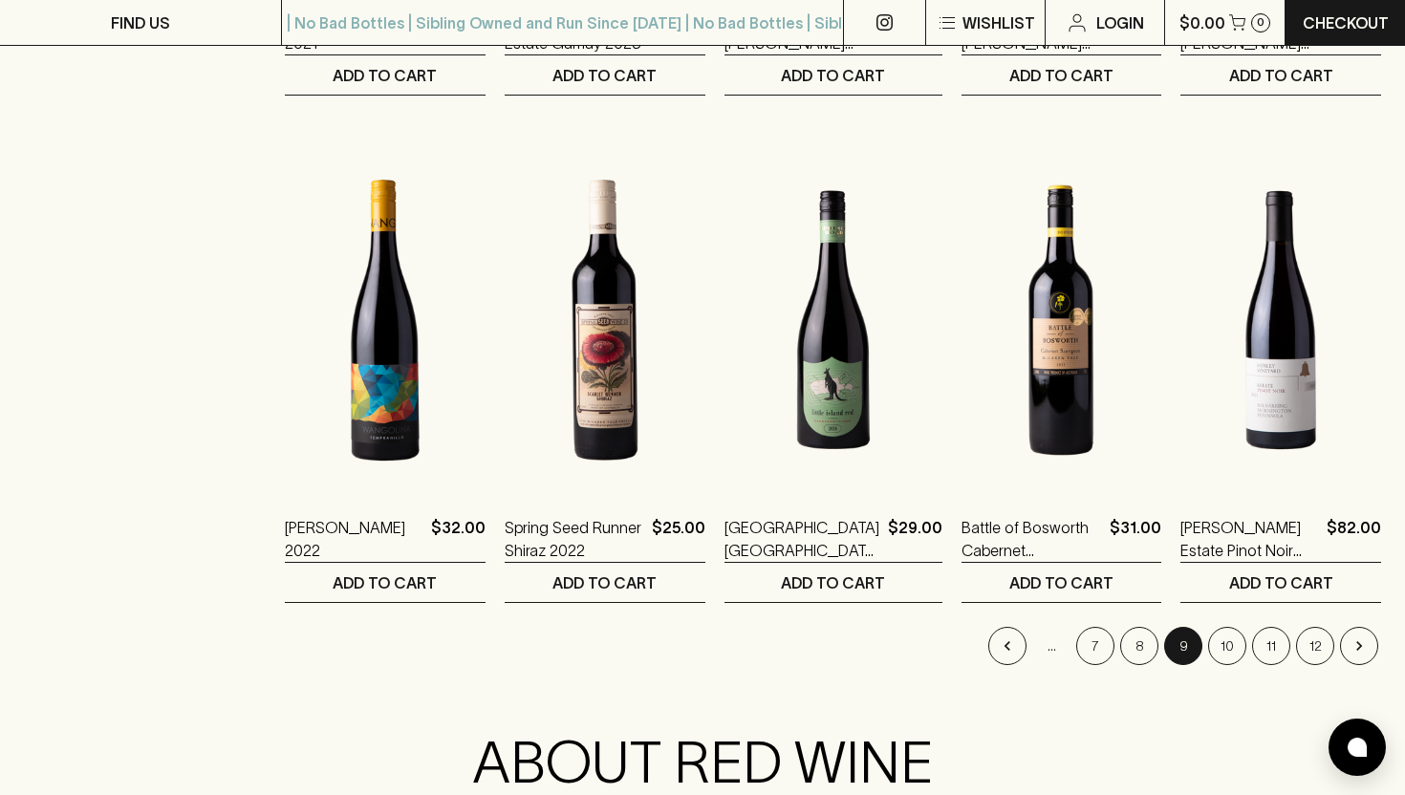
scroll to position [1760, 0]
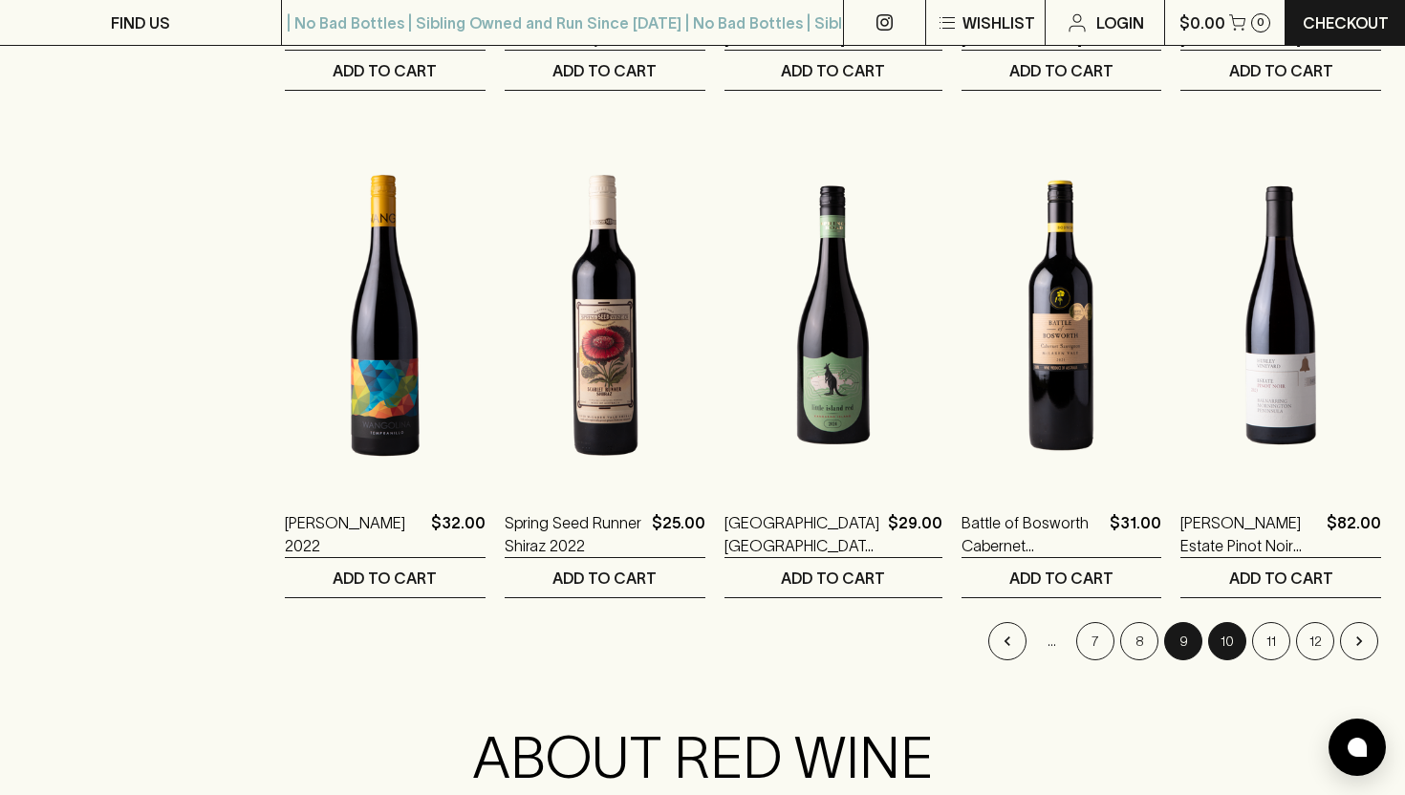
click at [1225, 648] on button "10" at bounding box center [1227, 641] width 38 height 38
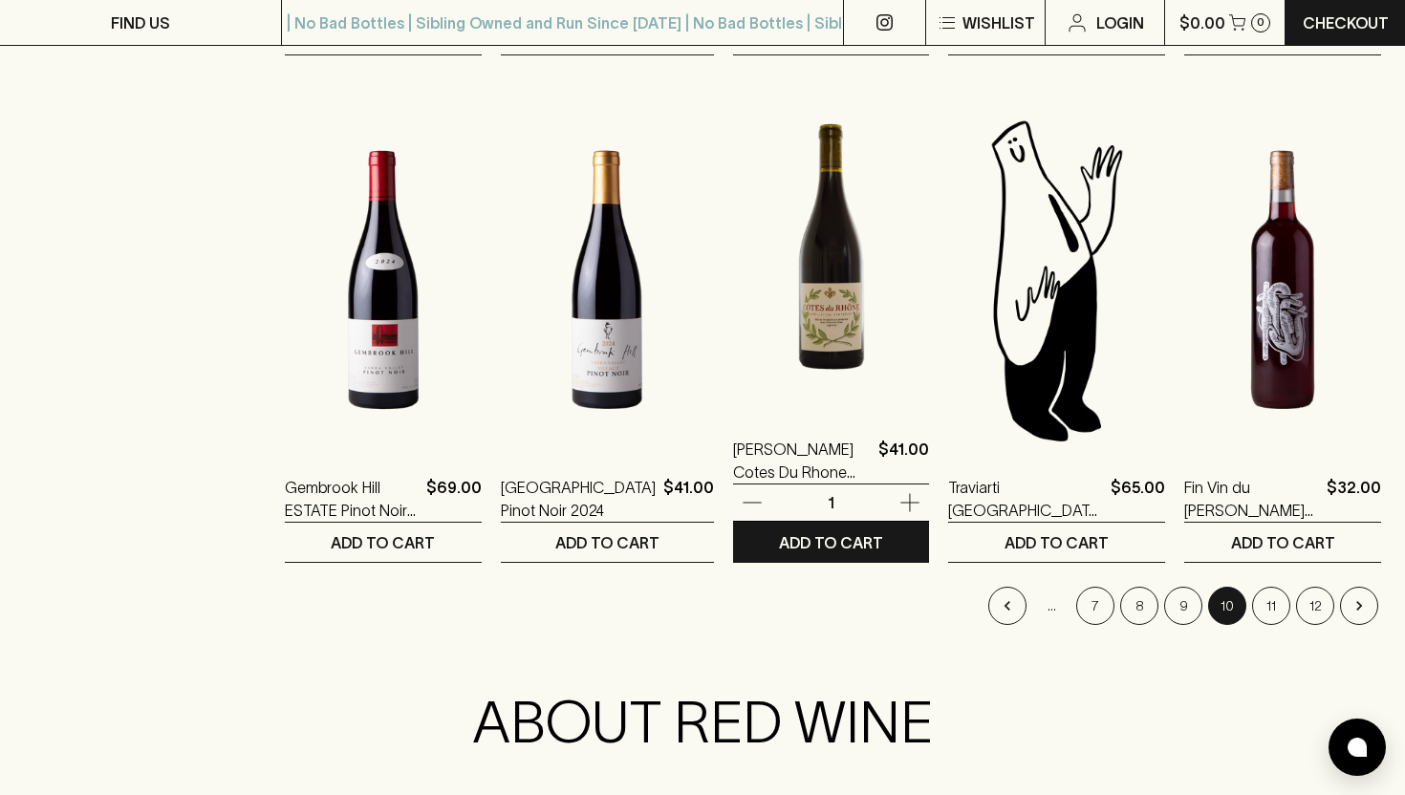
scroll to position [1833, 0]
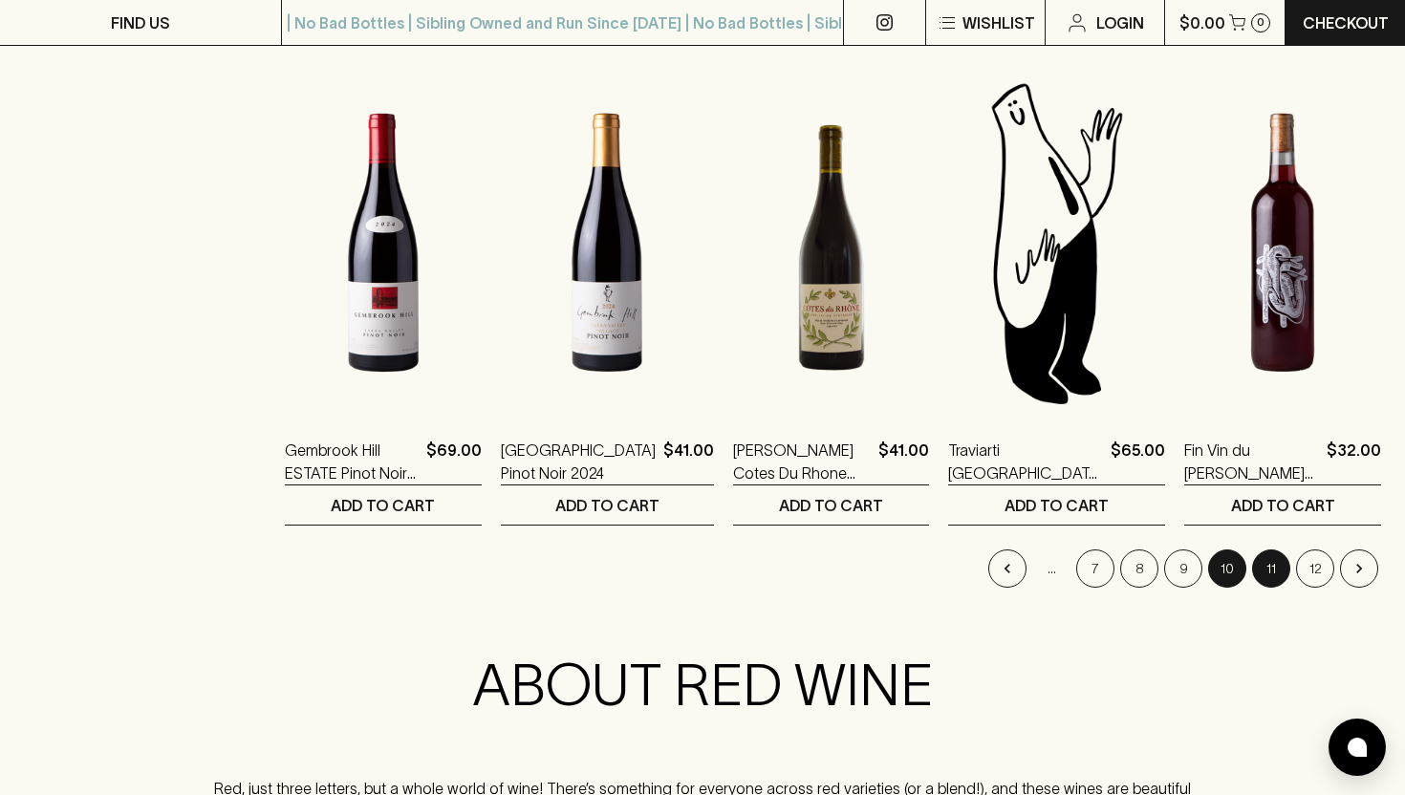
click at [1266, 563] on button "11" at bounding box center [1271, 569] width 38 height 38
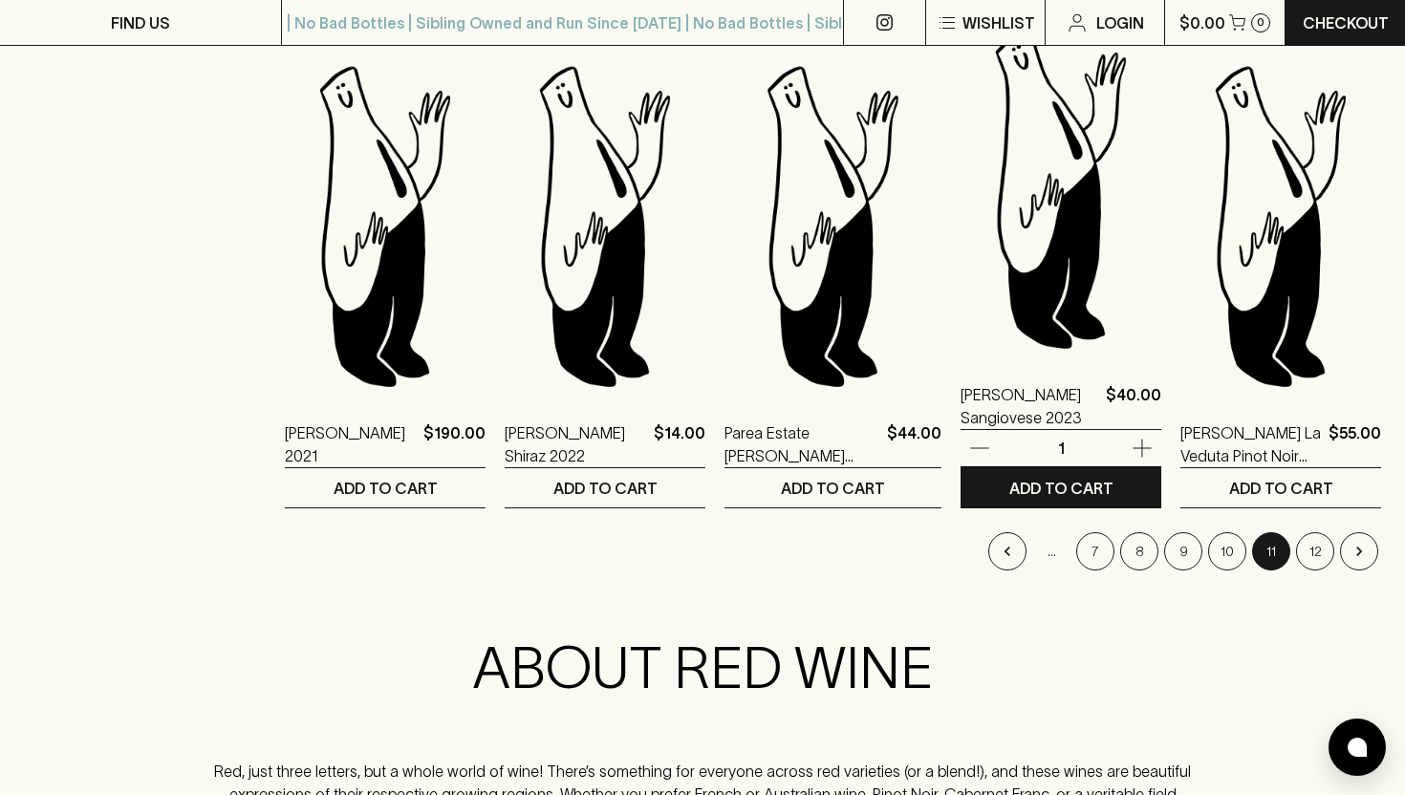
scroll to position [1902, 0]
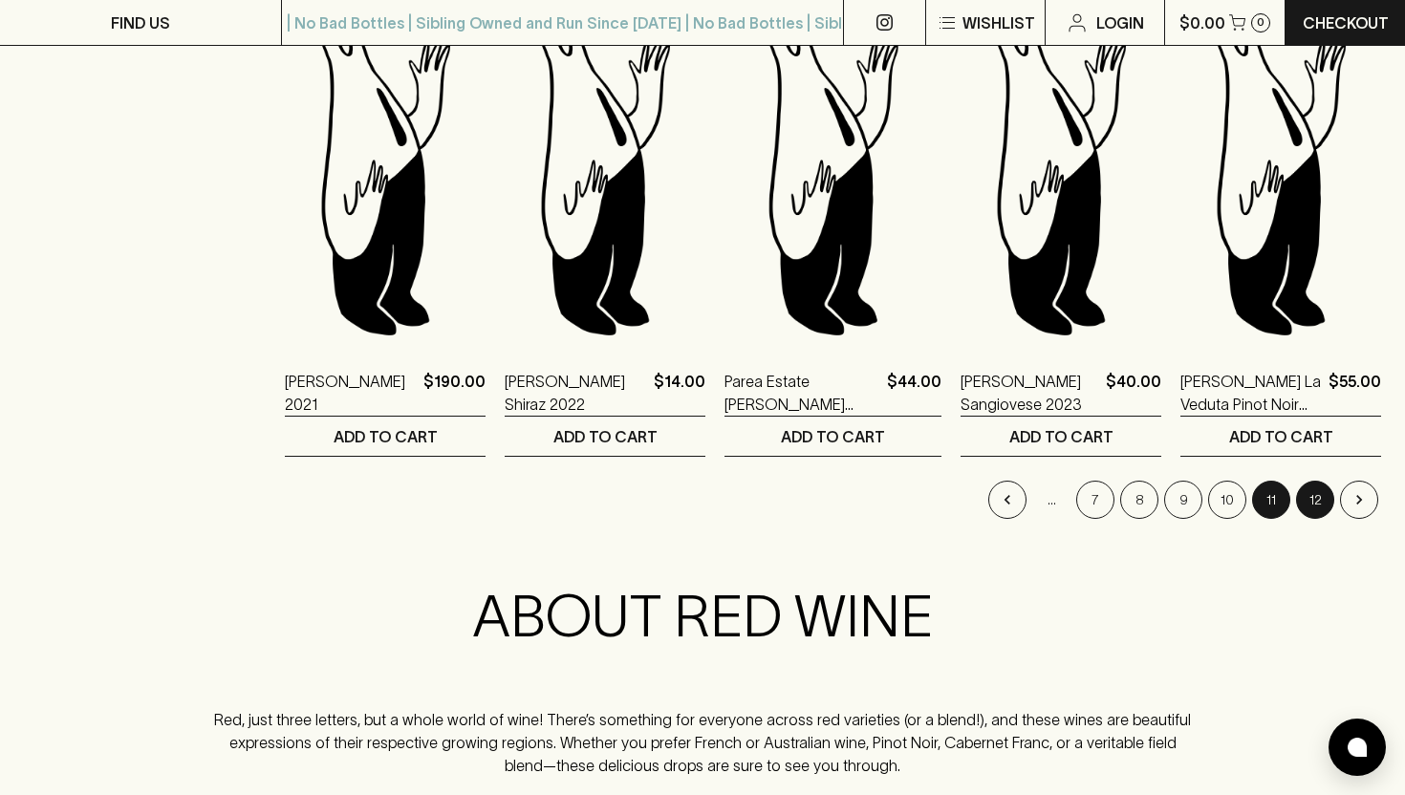
click at [1316, 507] on button "12" at bounding box center [1315, 500] width 38 height 38
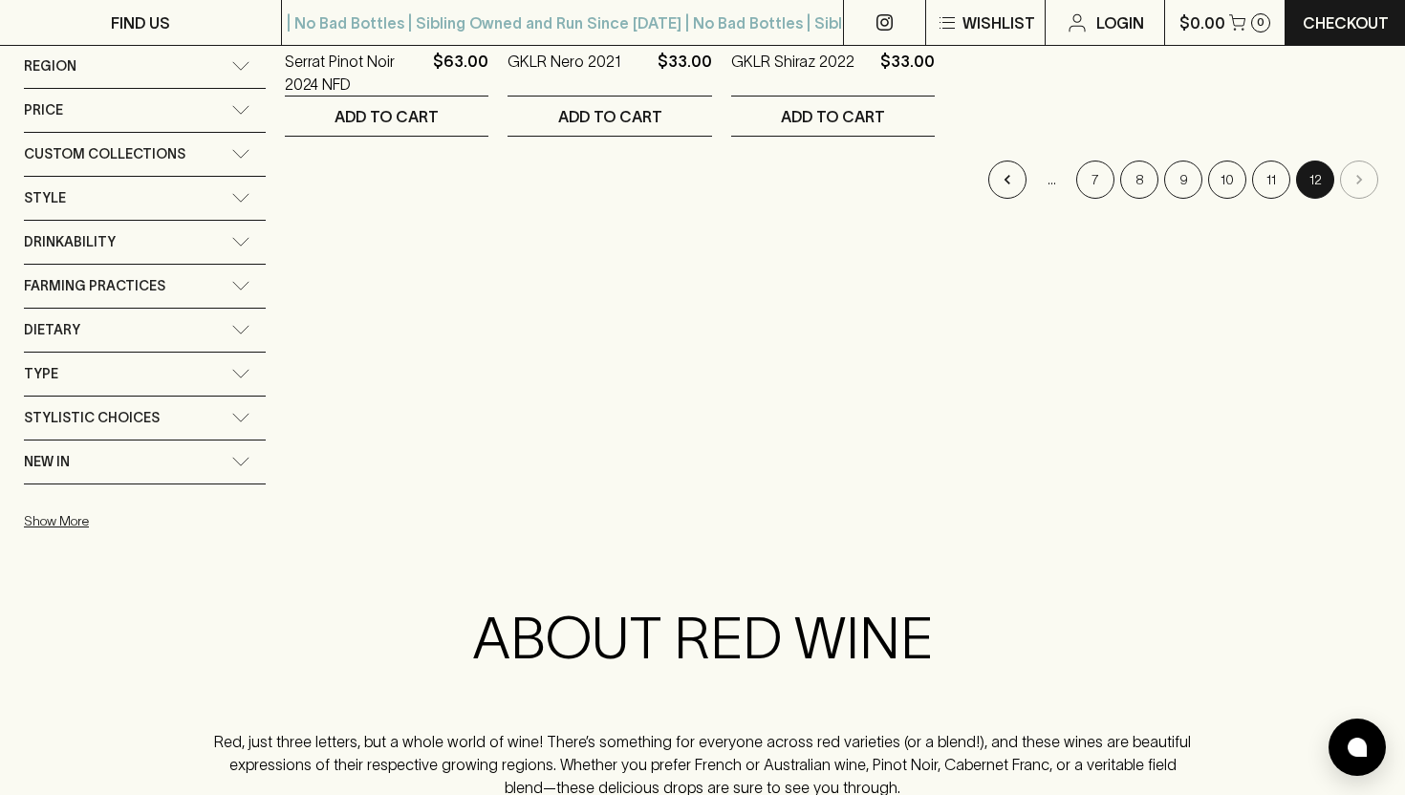
scroll to position [1210, 0]
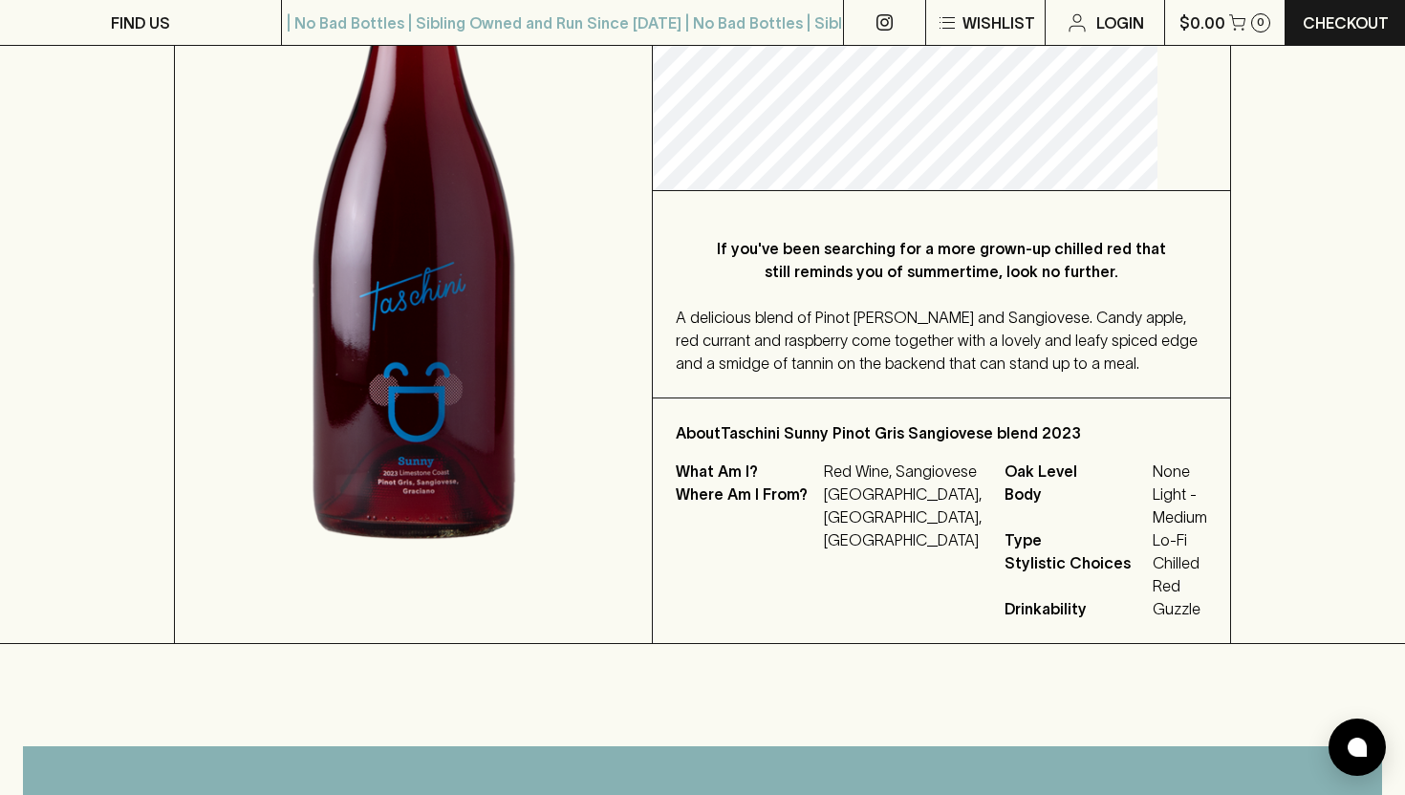
scroll to position [478, 0]
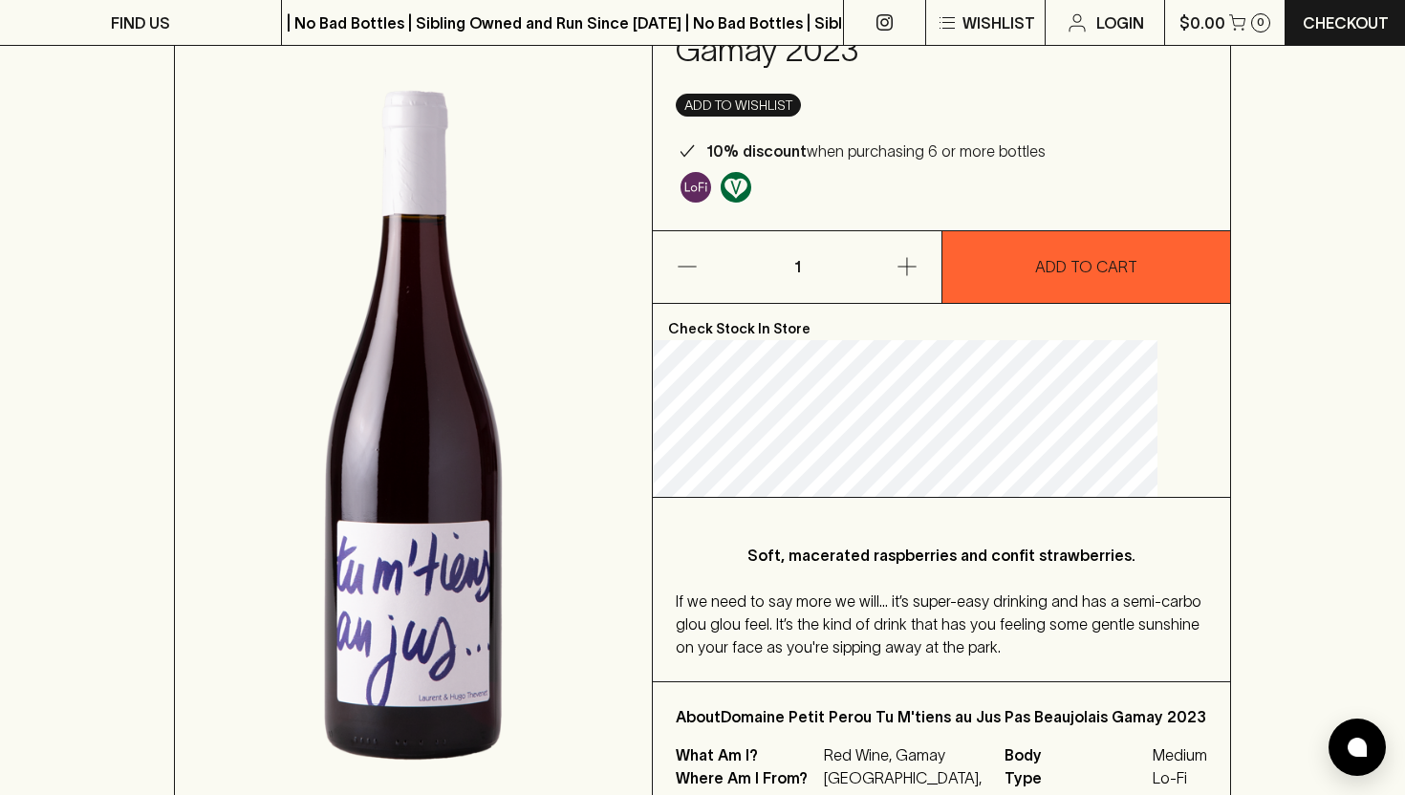
scroll to position [141, 0]
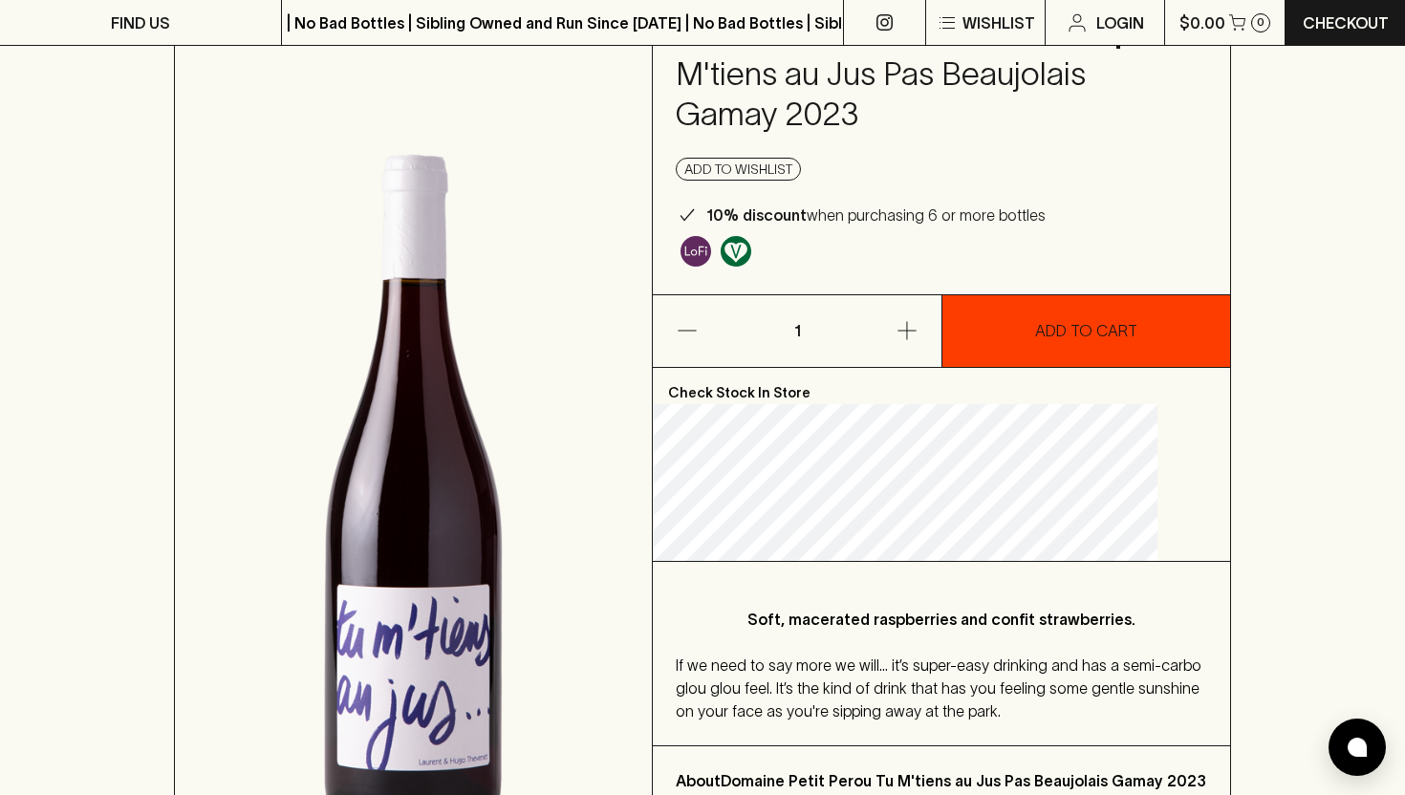
click at [1040, 301] on button "ADD TO CART" at bounding box center [1087, 331] width 288 height 72
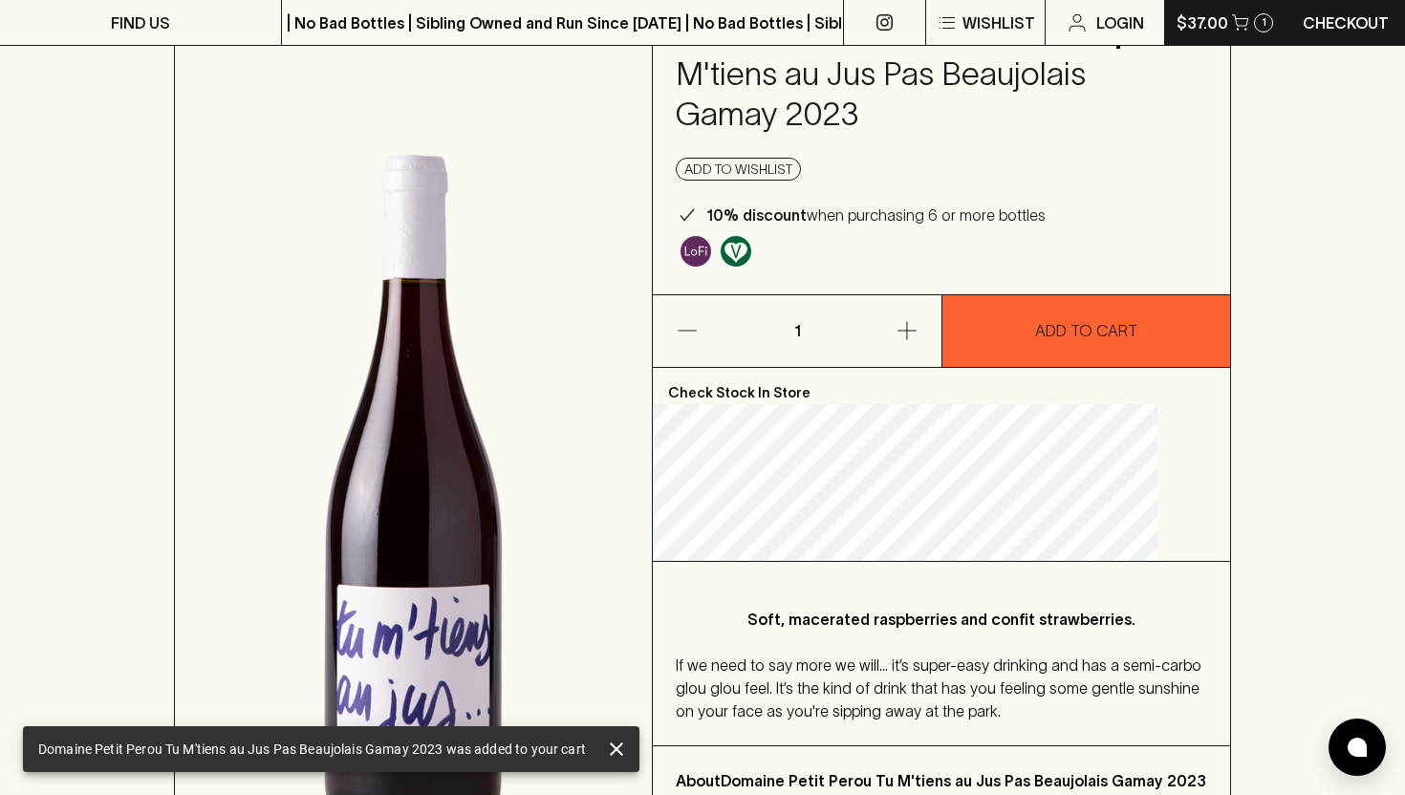
click at [1232, 28] on icon "button" at bounding box center [1240, 22] width 16 height 16
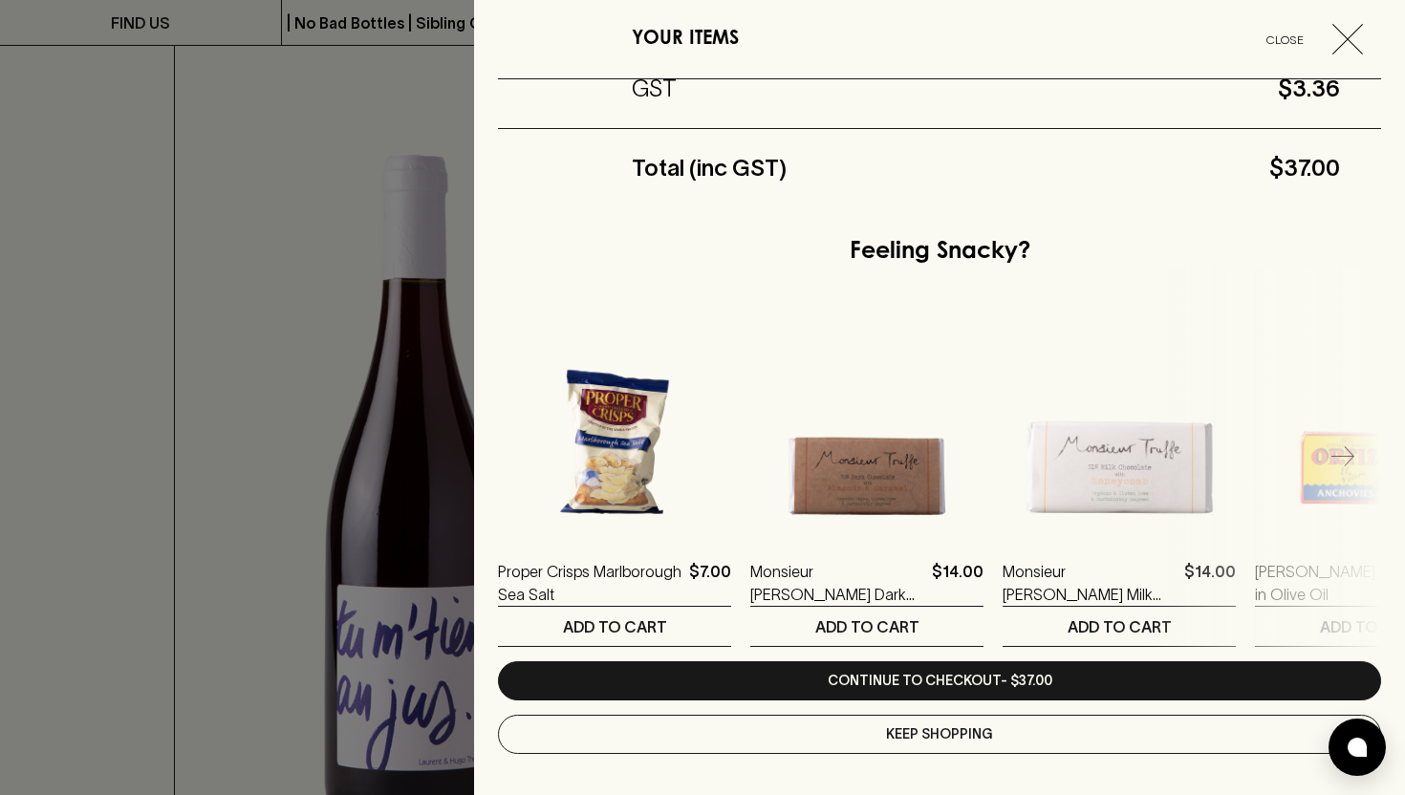
scroll to position [363, 0]
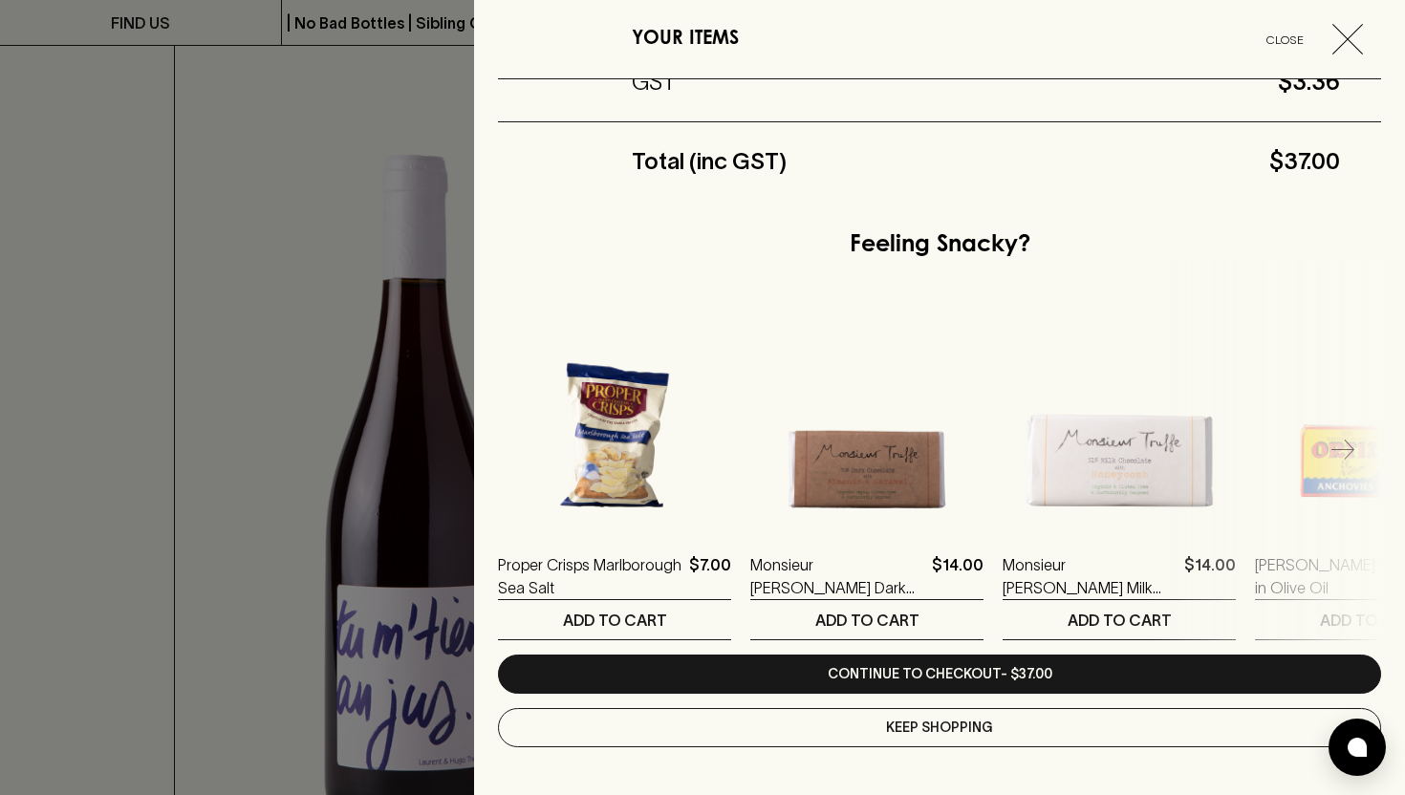
click at [1337, 446] on icon "button" at bounding box center [1343, 451] width 23 height 23
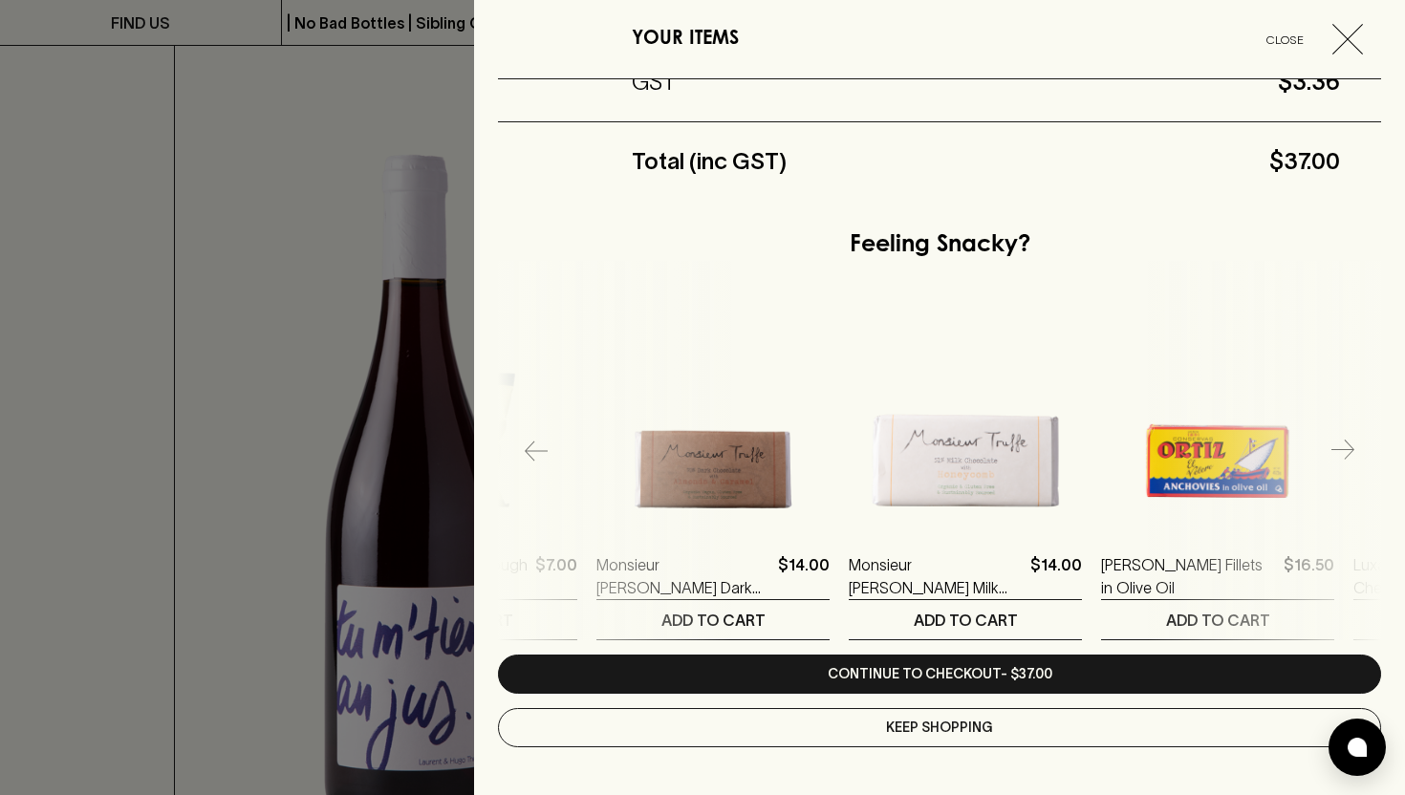
scroll to position [0, 252]
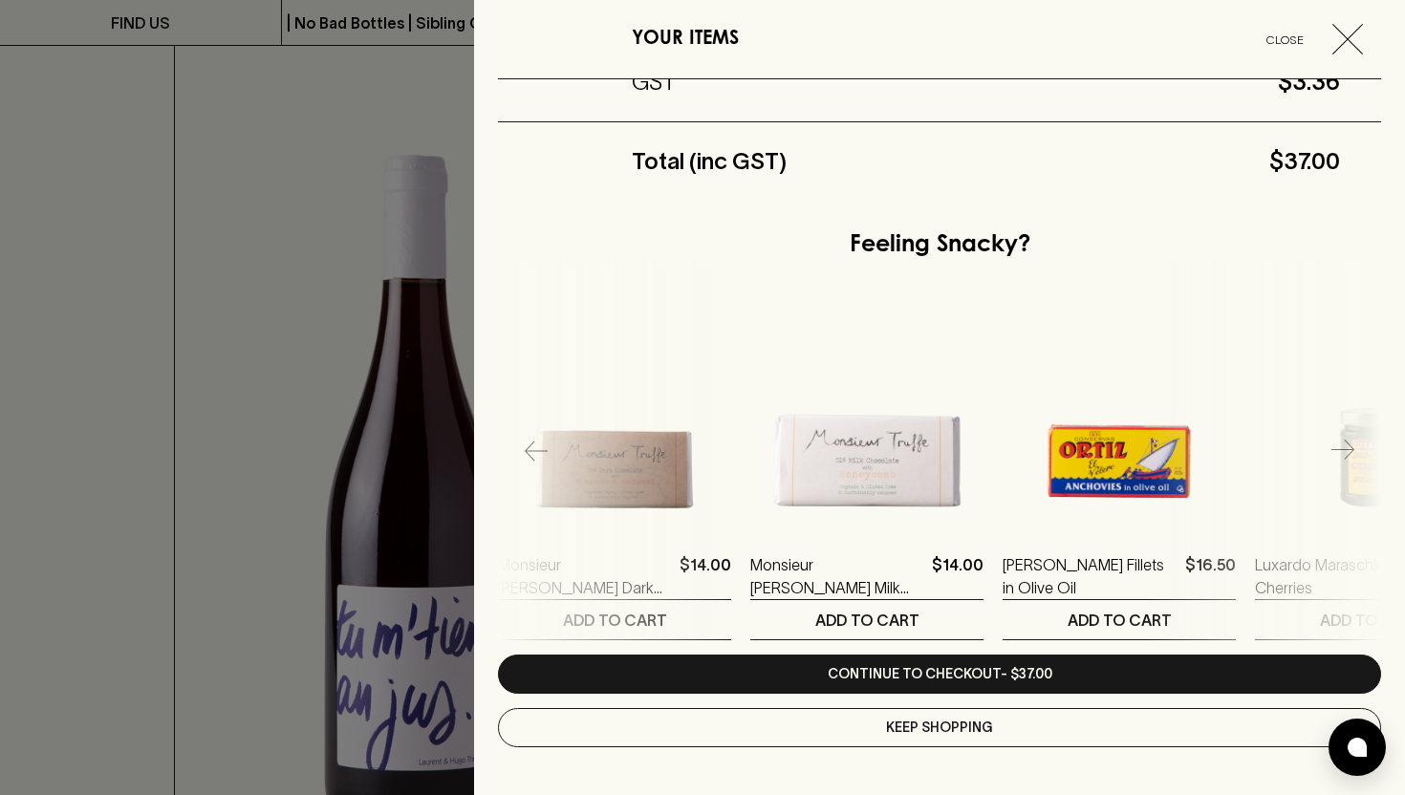
click at [1337, 446] on icon "button" at bounding box center [1343, 451] width 23 height 23
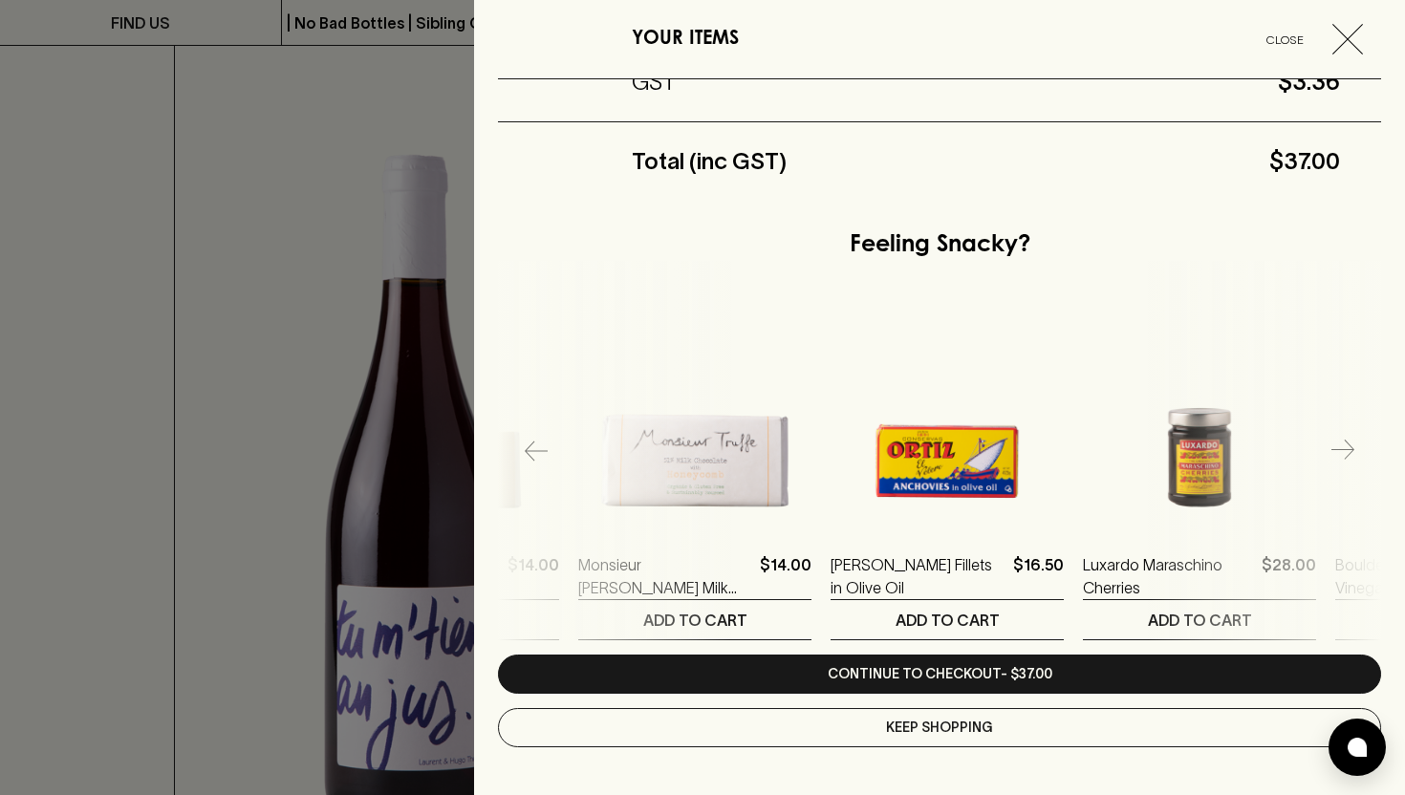
scroll to position [0, 505]
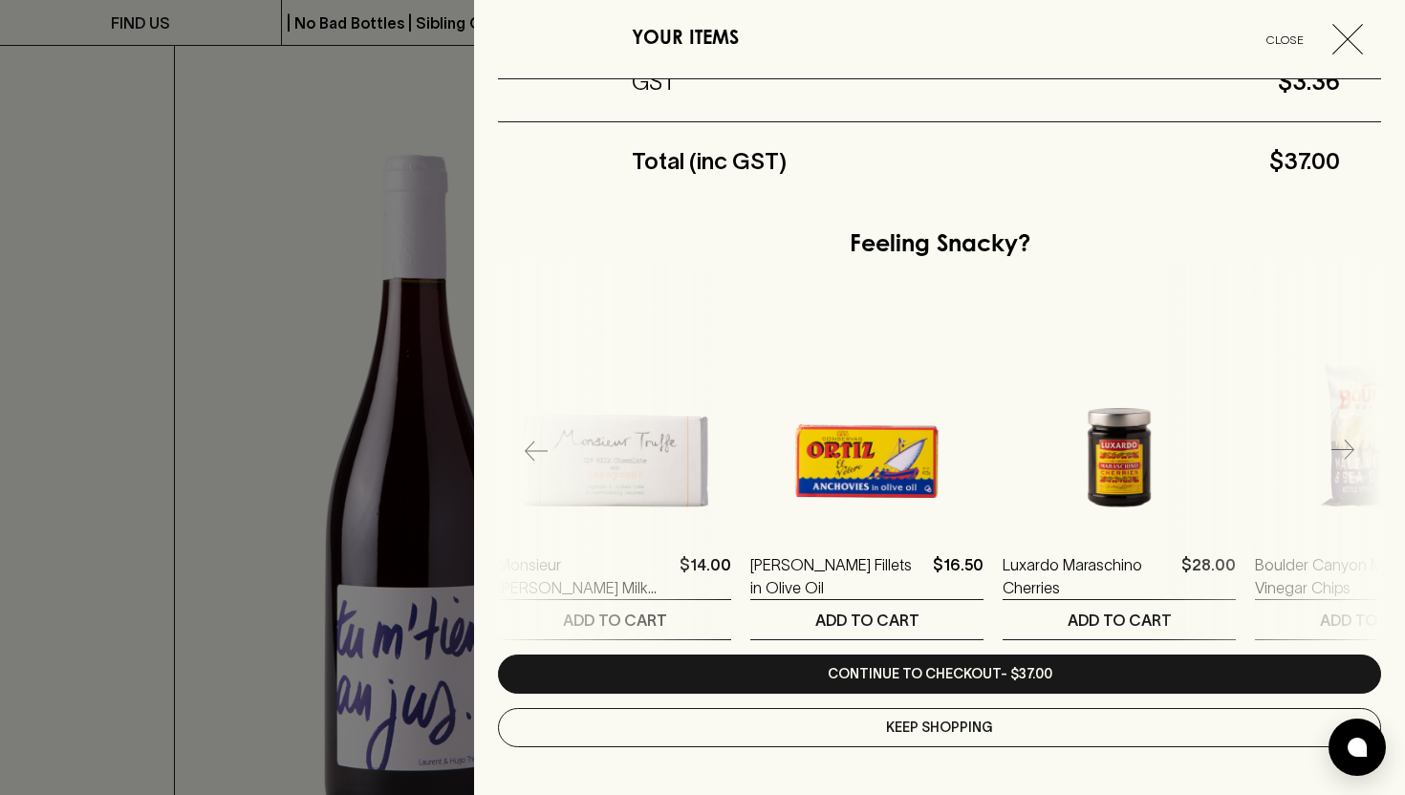
click at [1337, 446] on icon "button" at bounding box center [1343, 451] width 23 height 23
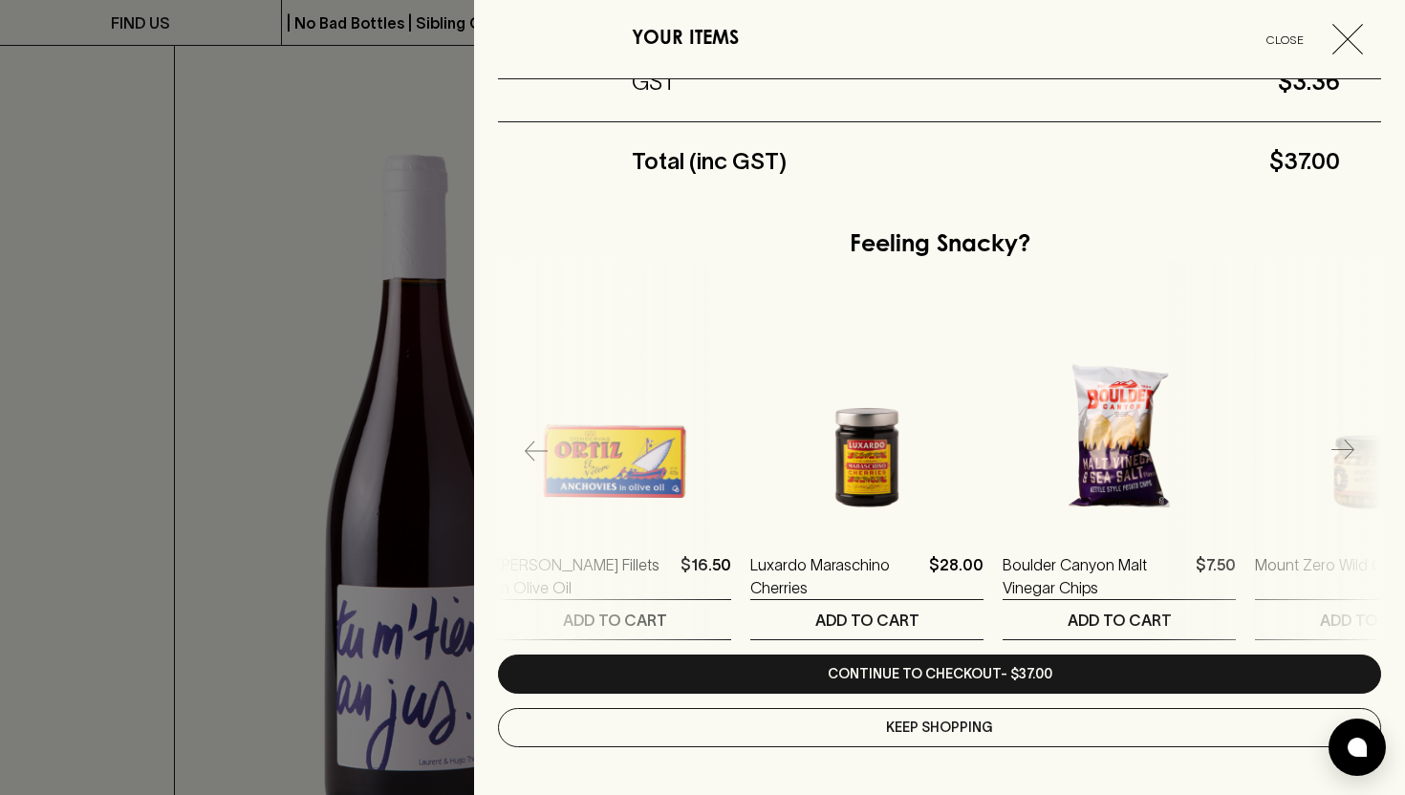
click at [1337, 446] on icon "button" at bounding box center [1343, 451] width 23 height 23
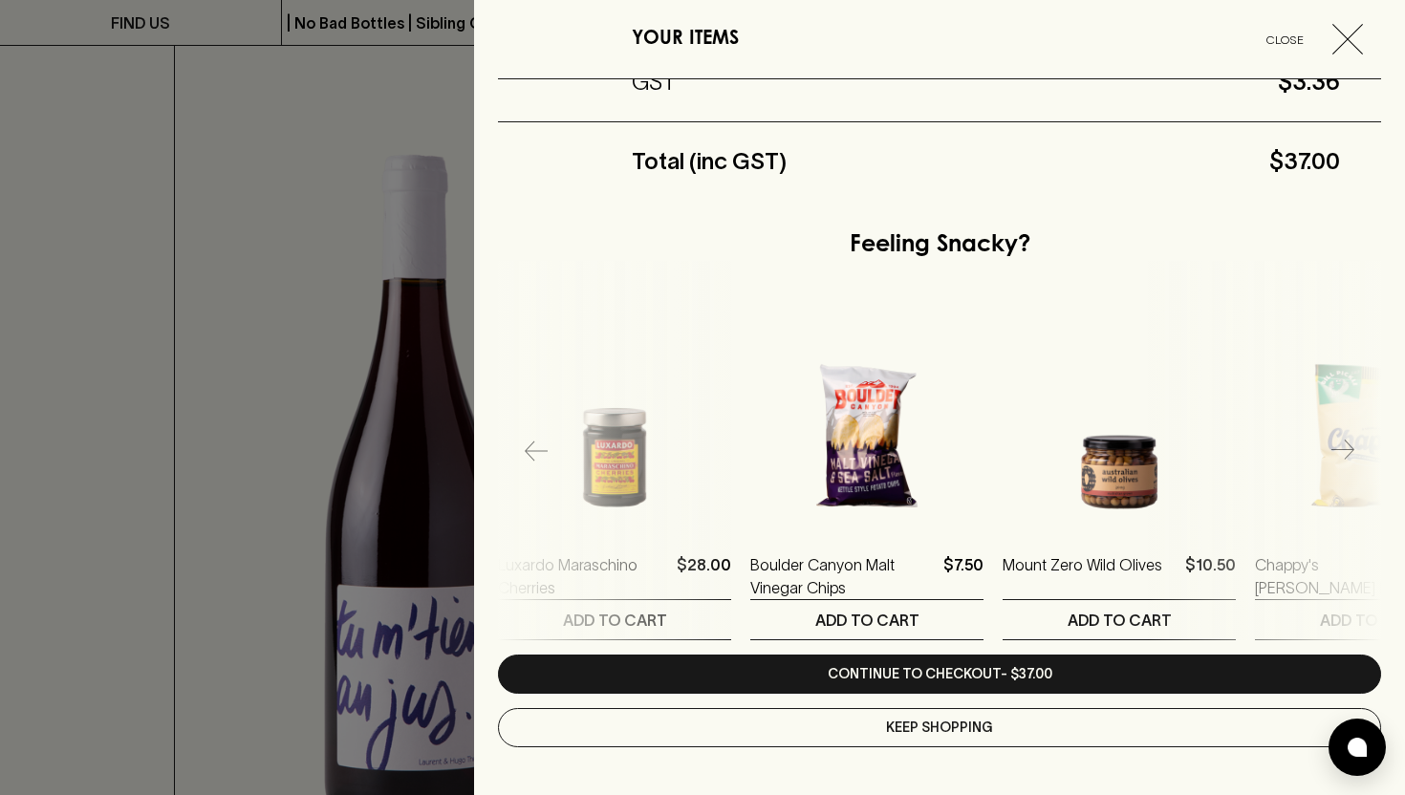
click at [1337, 446] on icon "button" at bounding box center [1343, 451] width 23 height 23
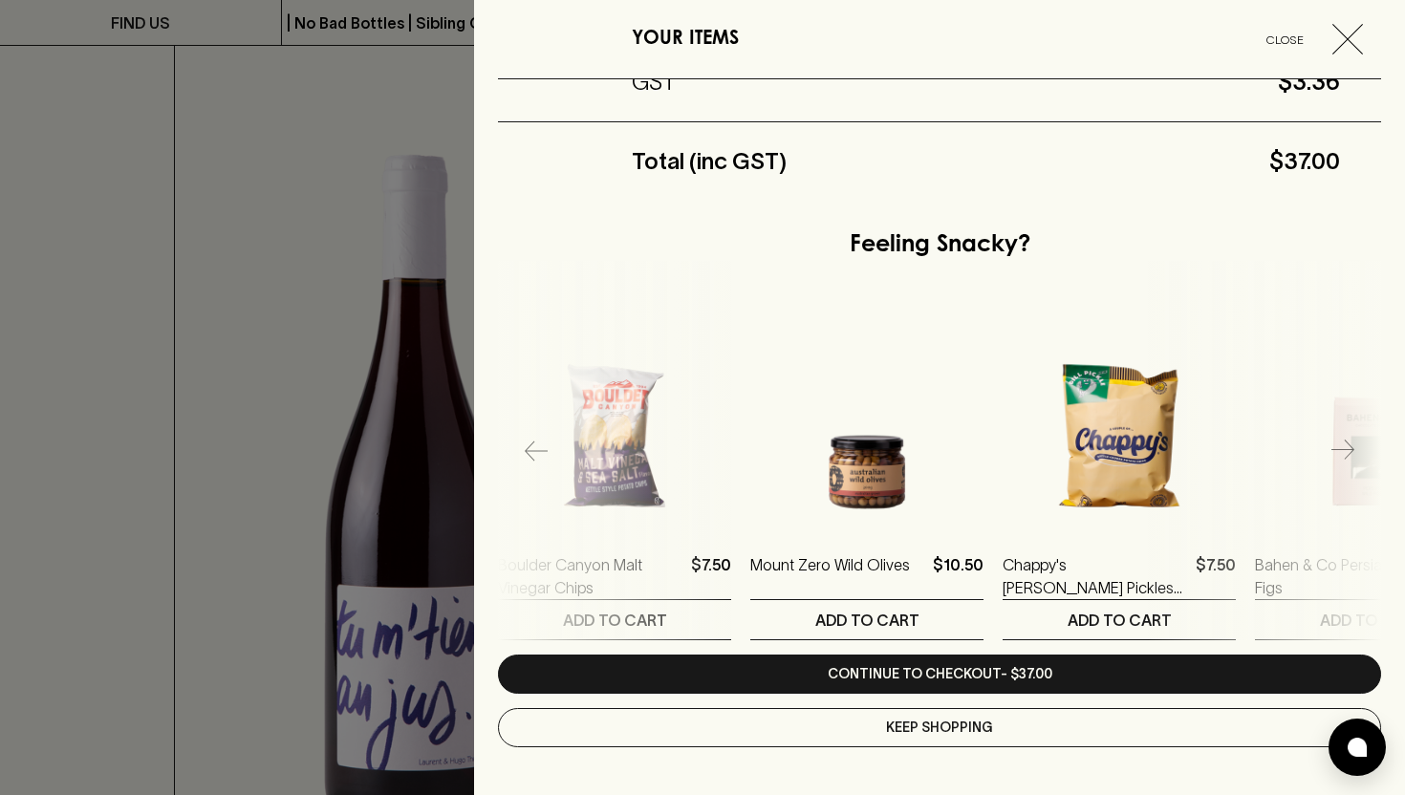
click at [1337, 446] on icon "button" at bounding box center [1343, 451] width 23 height 23
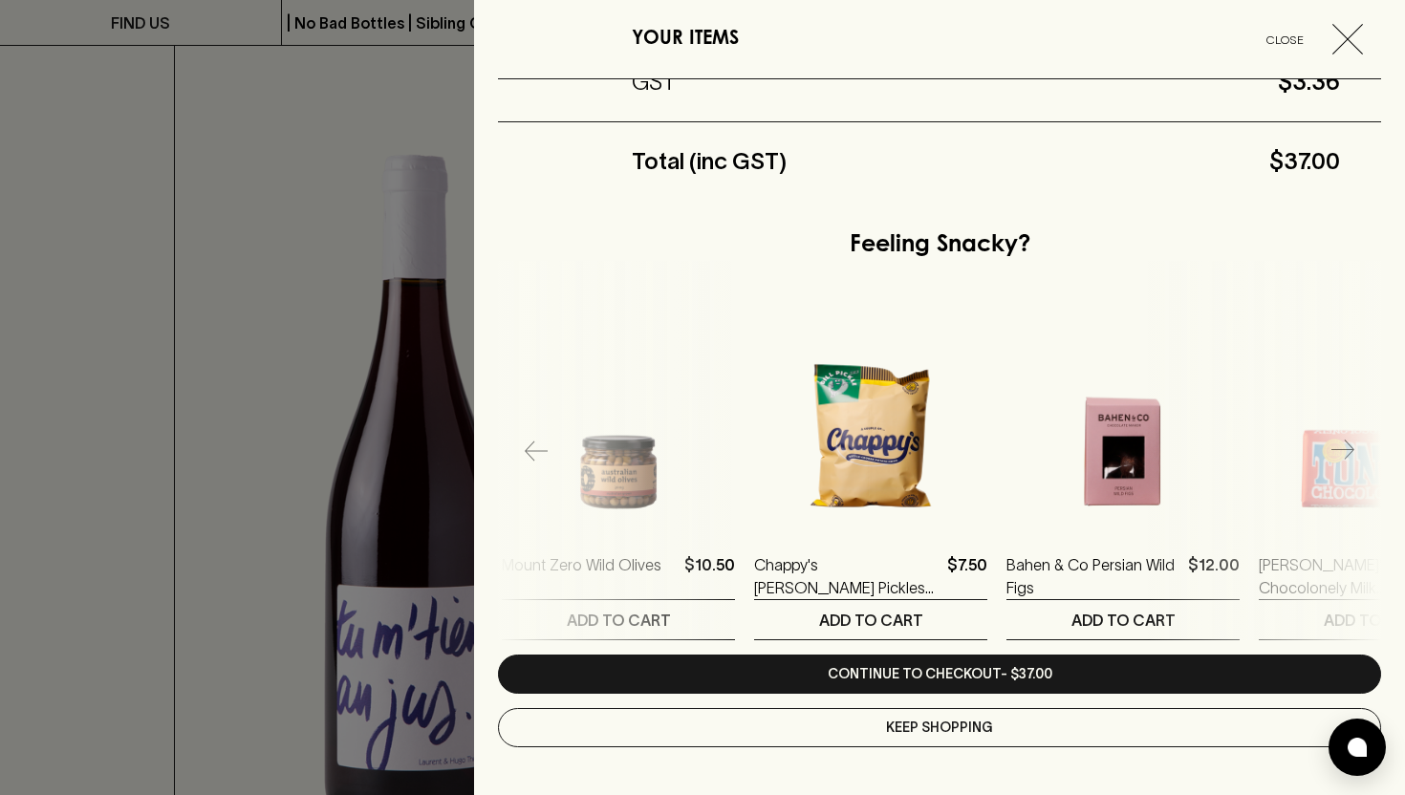
scroll to position [0, 1514]
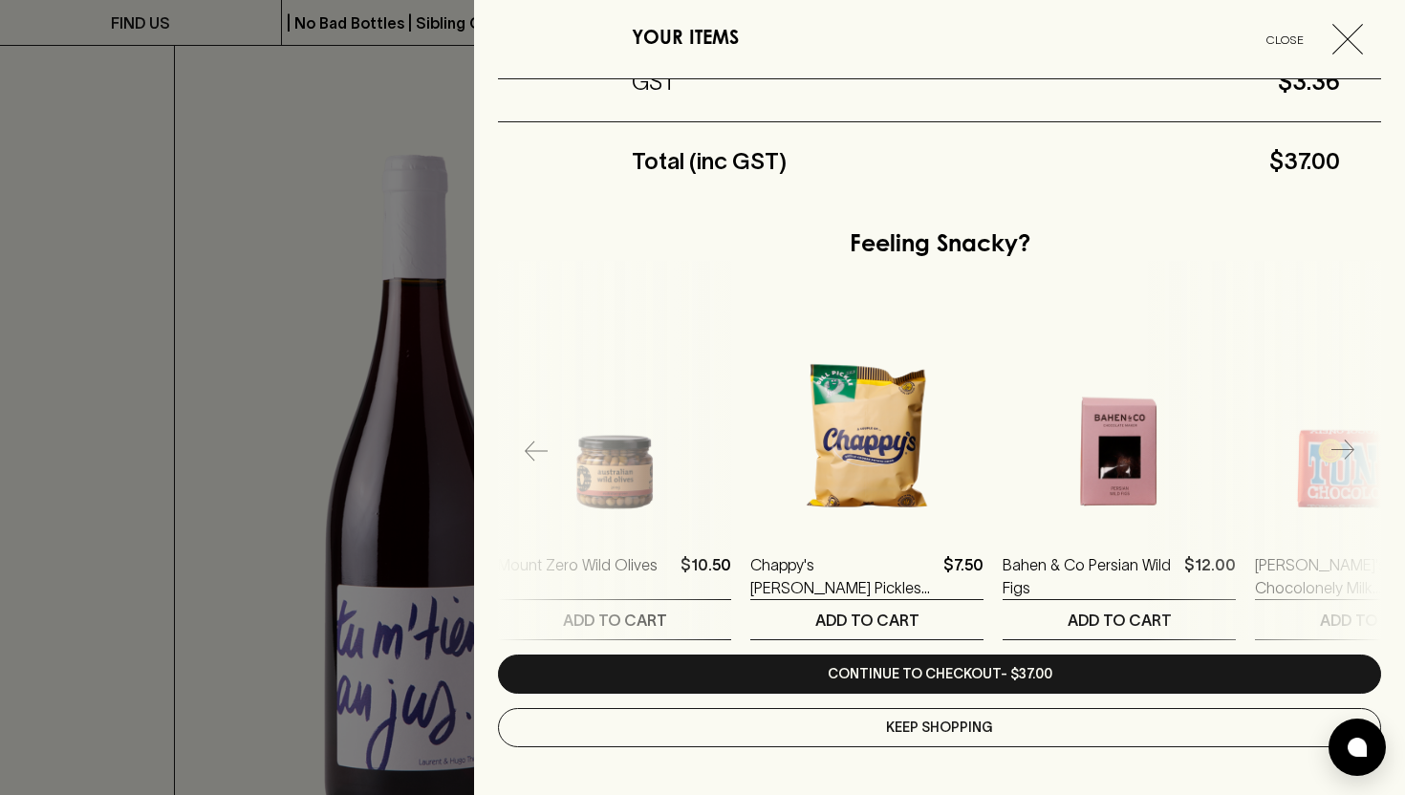
click at [1337, 446] on icon "button" at bounding box center [1343, 451] width 23 height 23
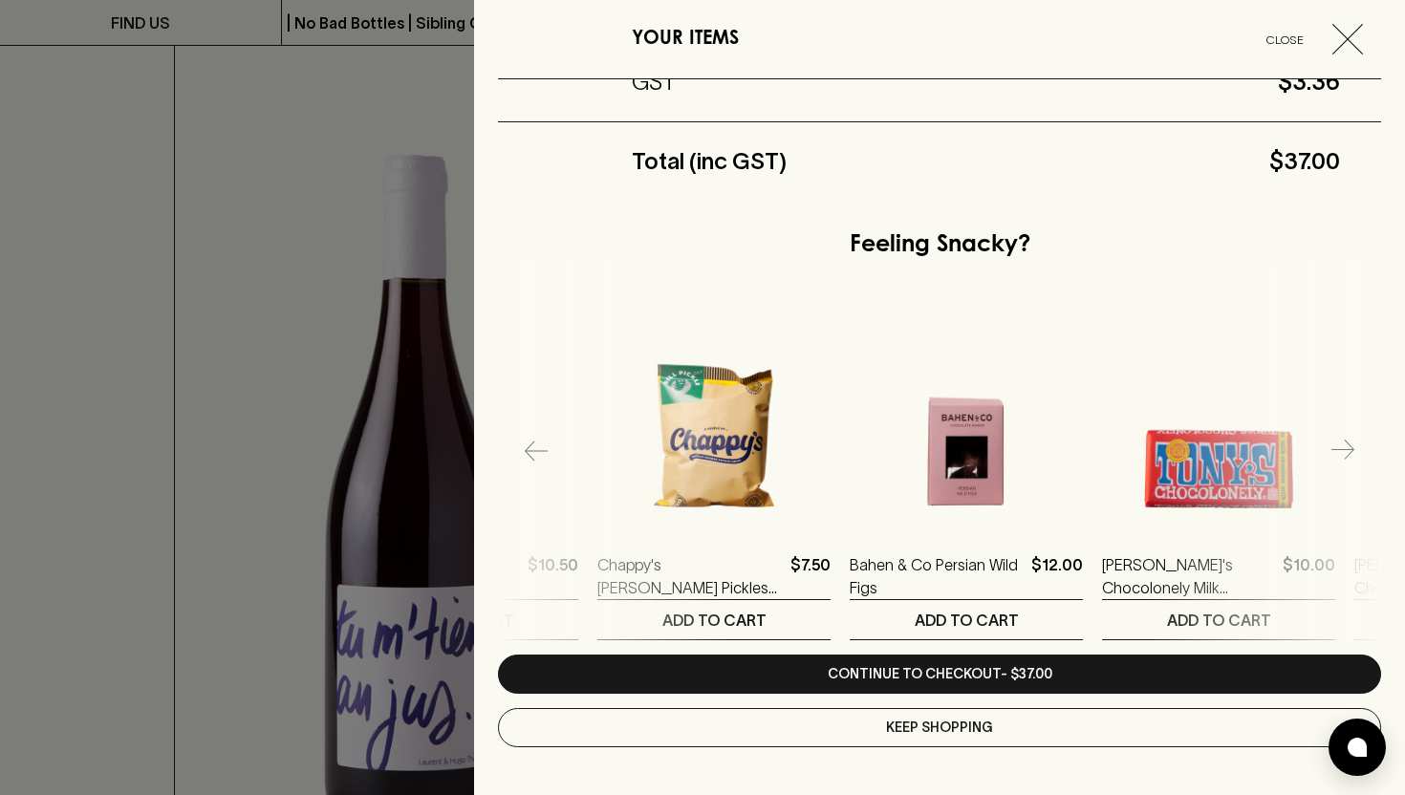
scroll to position [0, 1767]
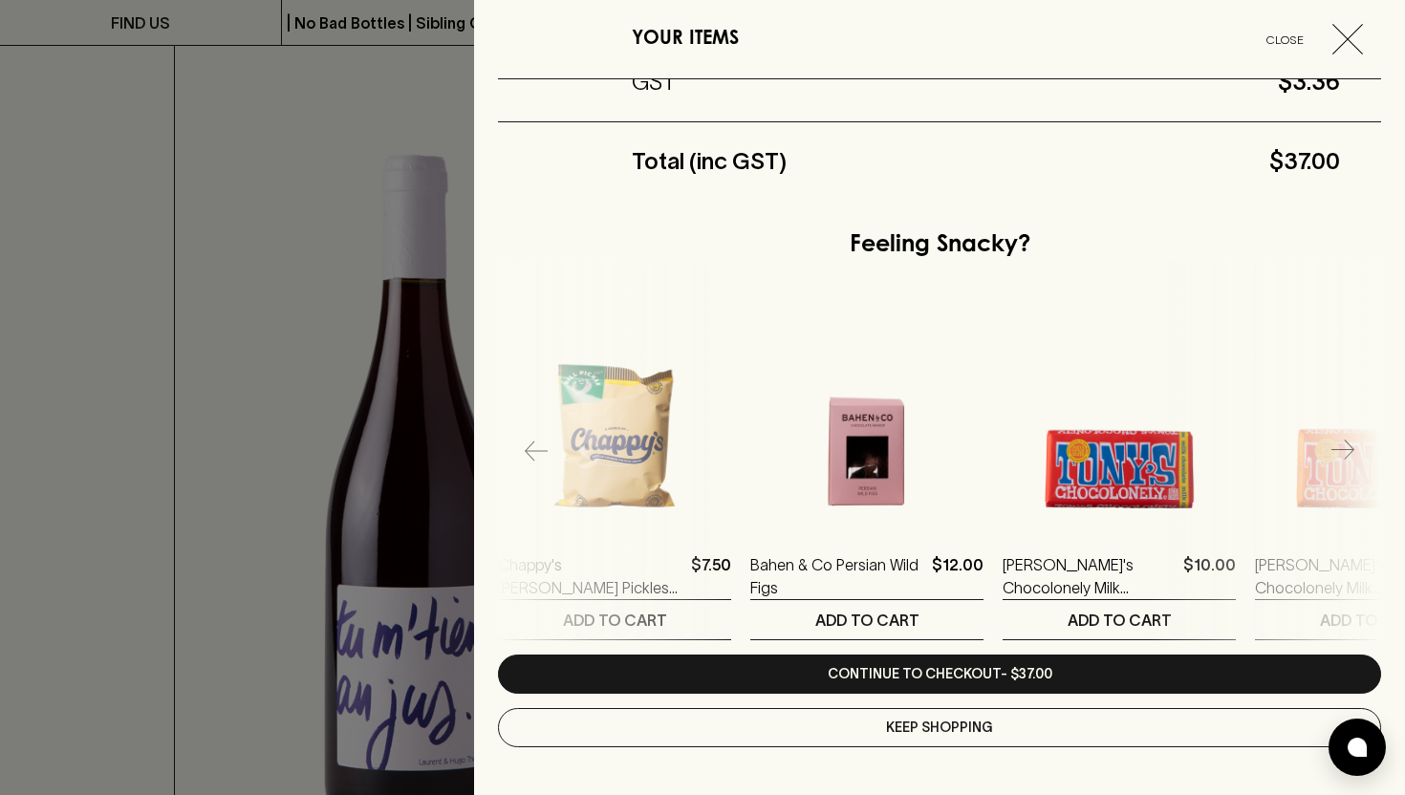
click at [1337, 446] on icon "button" at bounding box center [1343, 451] width 23 height 23
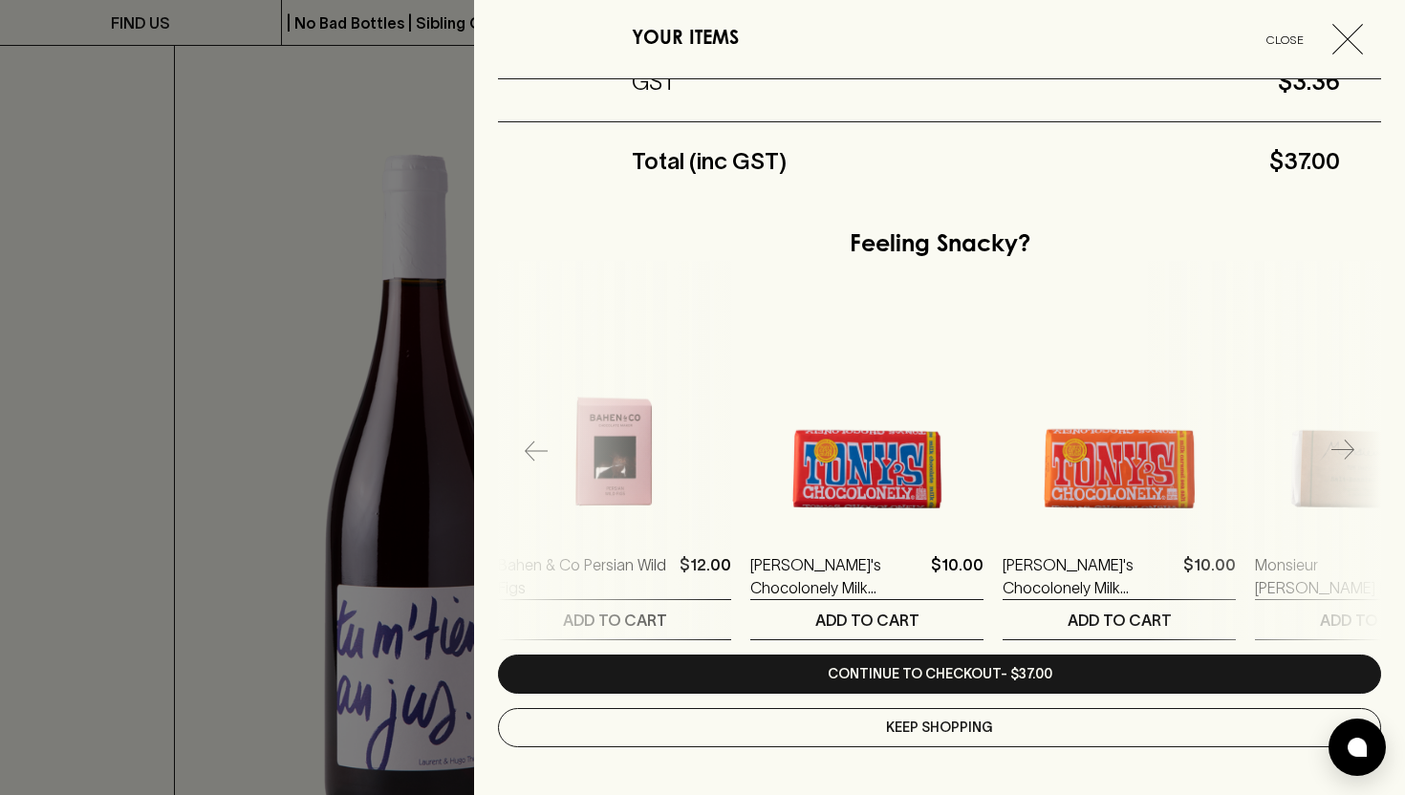
click at [1337, 446] on icon "button" at bounding box center [1343, 451] width 23 height 23
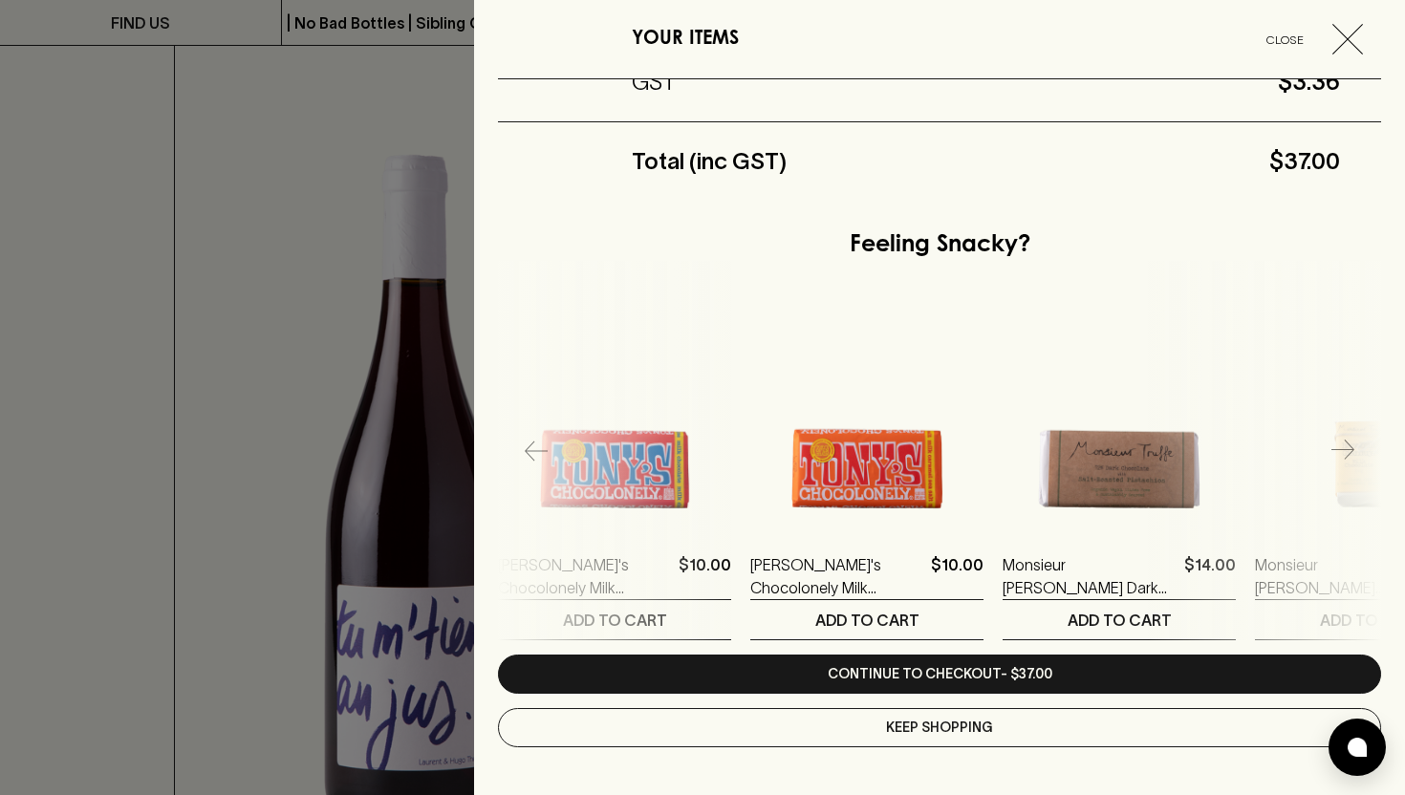
click at [1337, 446] on icon "button" at bounding box center [1343, 451] width 23 height 23
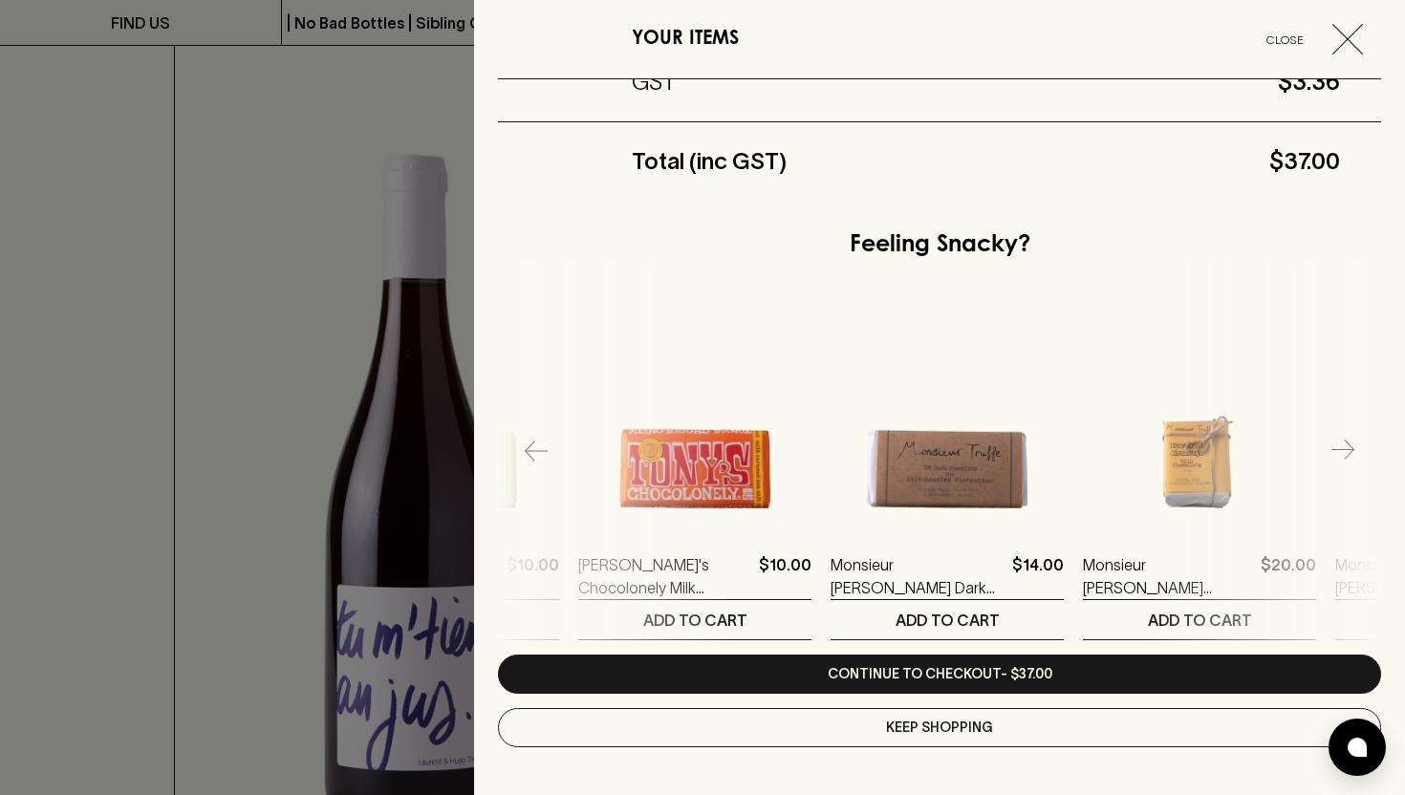
scroll to position [0, 2524]
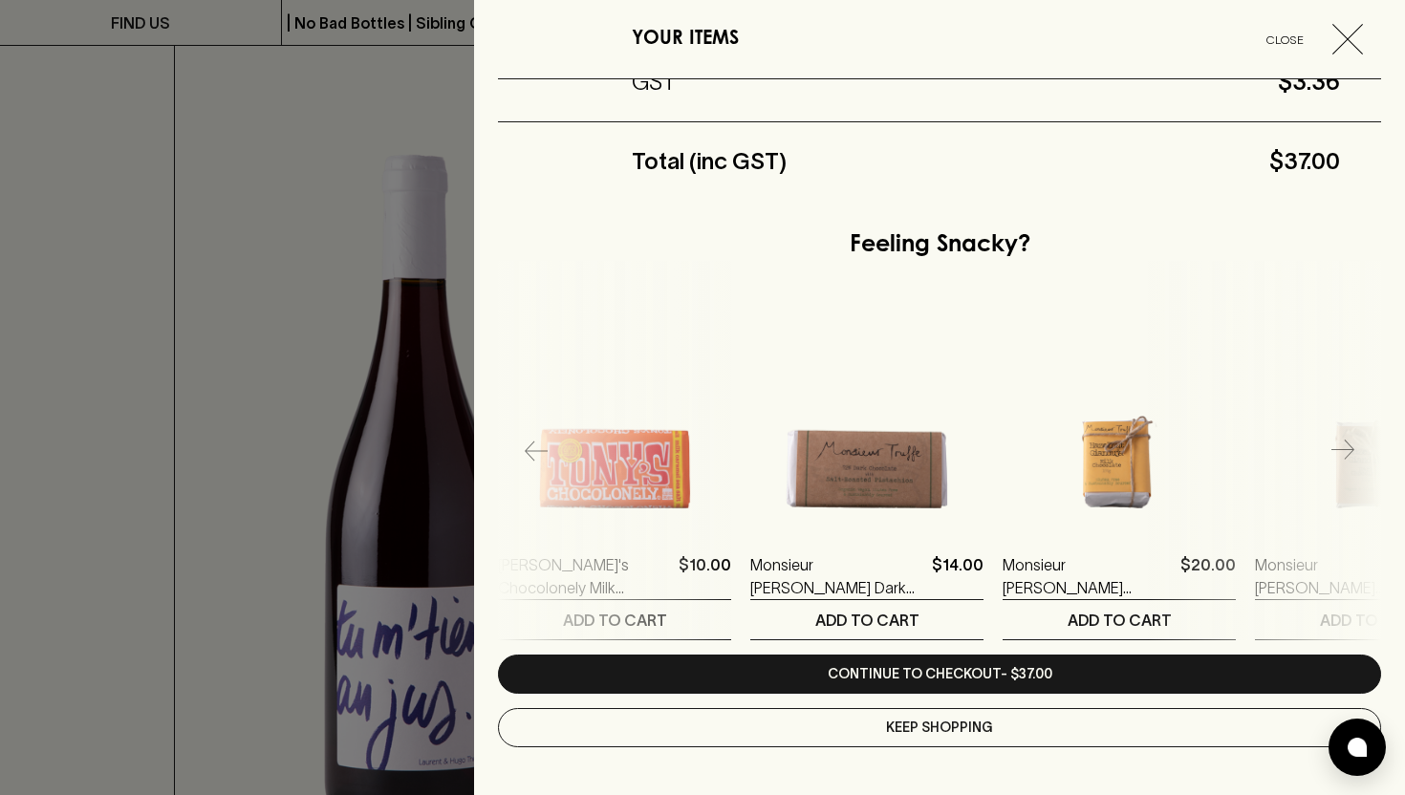
click at [1337, 446] on icon "button" at bounding box center [1343, 451] width 23 height 23
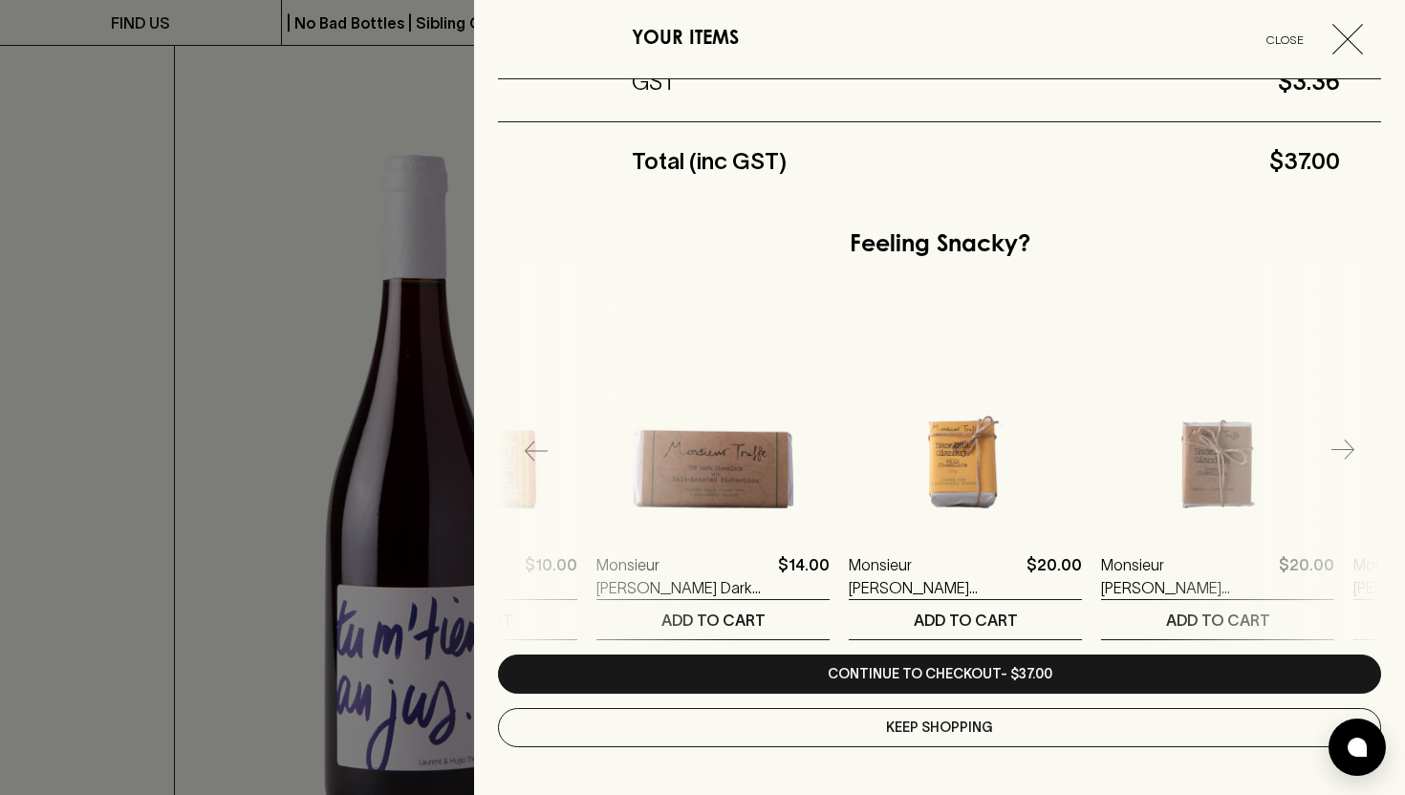
scroll to position [0, 2776]
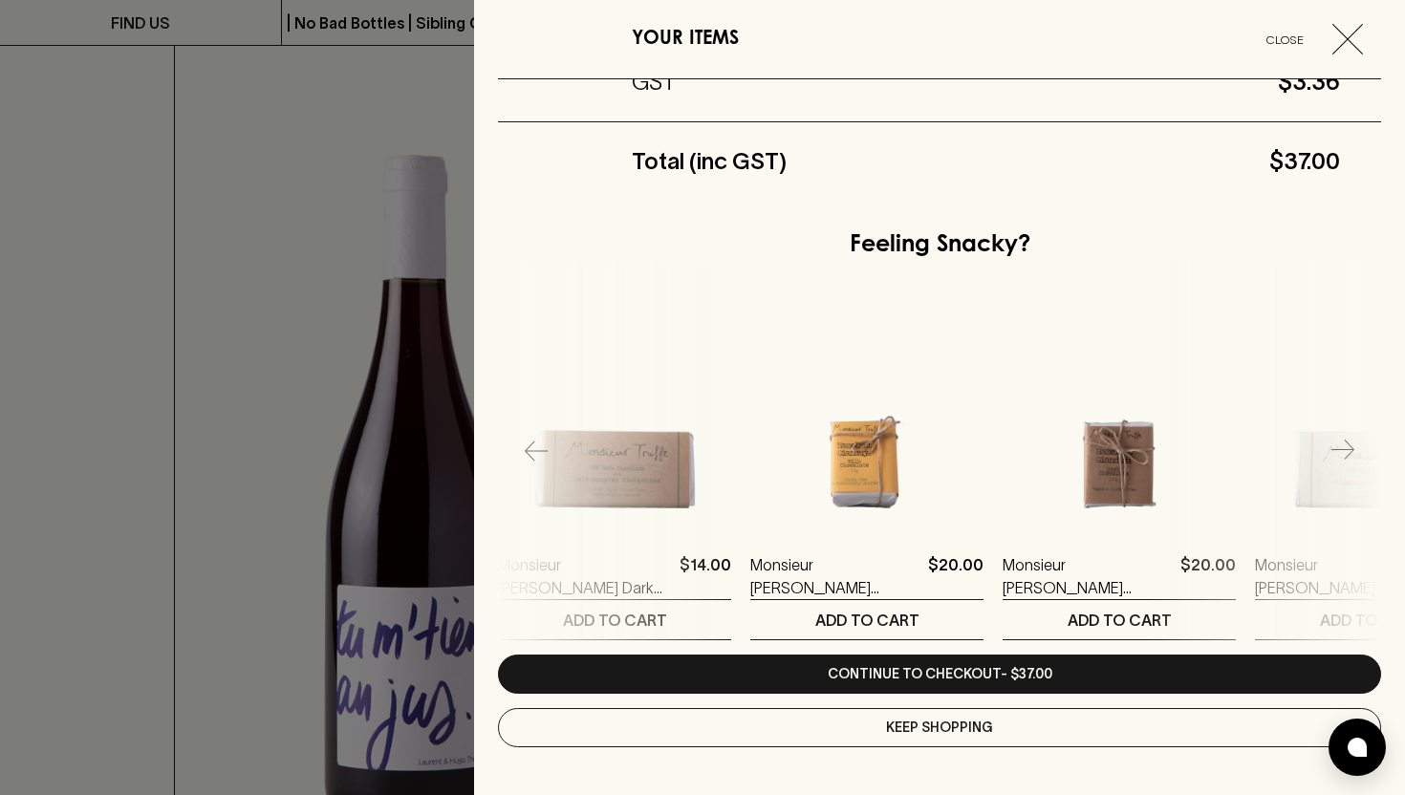
click at [1337, 446] on icon "button" at bounding box center [1343, 451] width 23 height 23
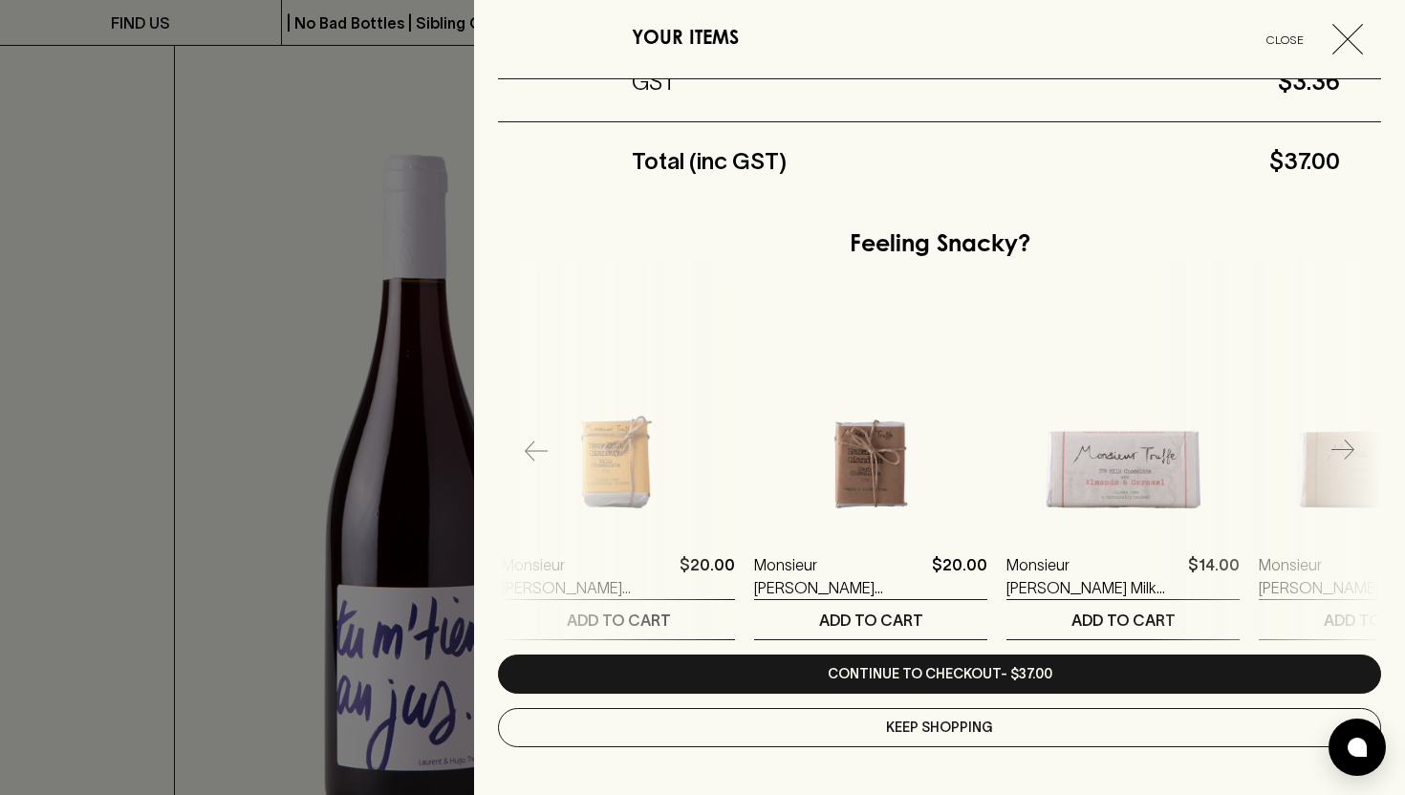
scroll to position [0, 3029]
click at [1337, 446] on icon "button" at bounding box center [1343, 451] width 23 height 23
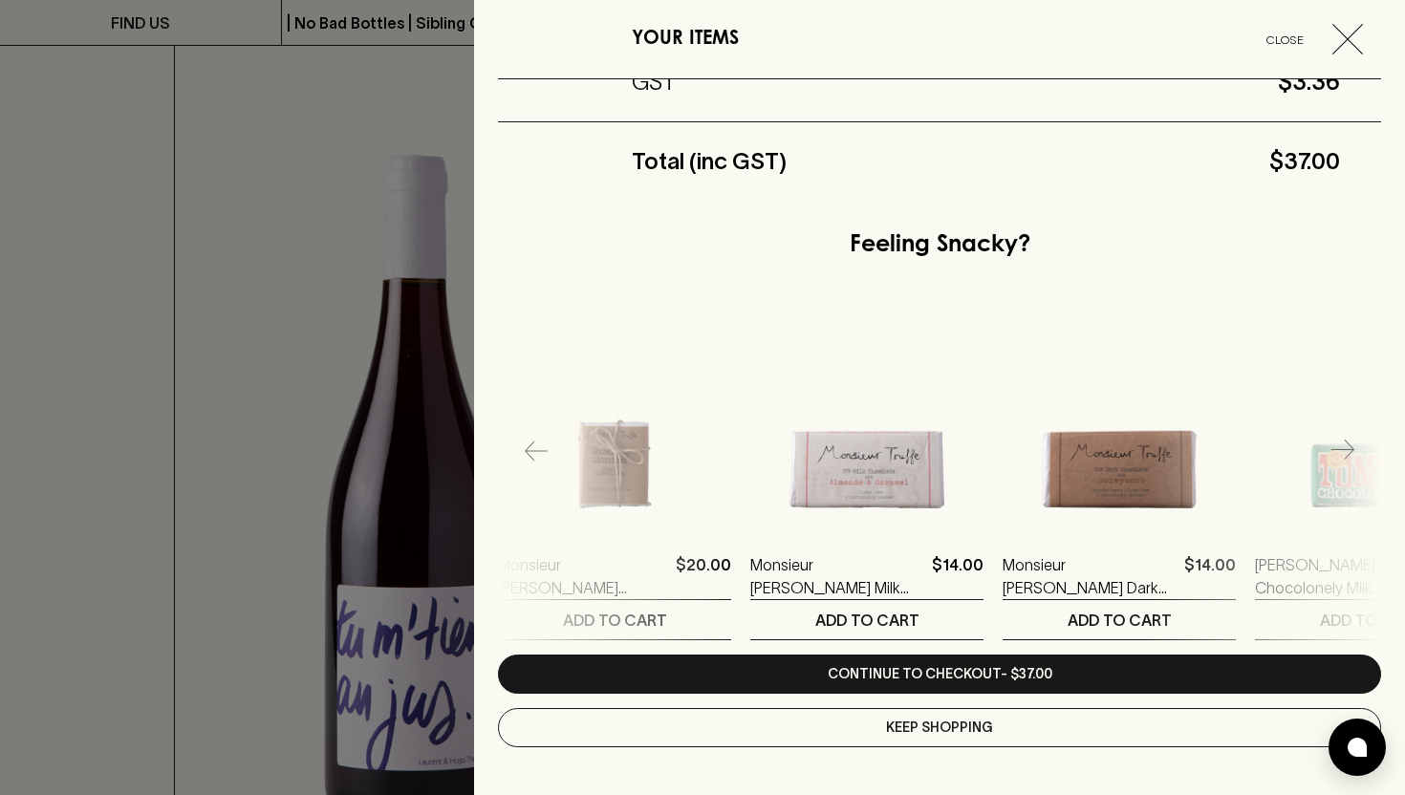
click at [1337, 446] on icon "button" at bounding box center [1343, 451] width 23 height 23
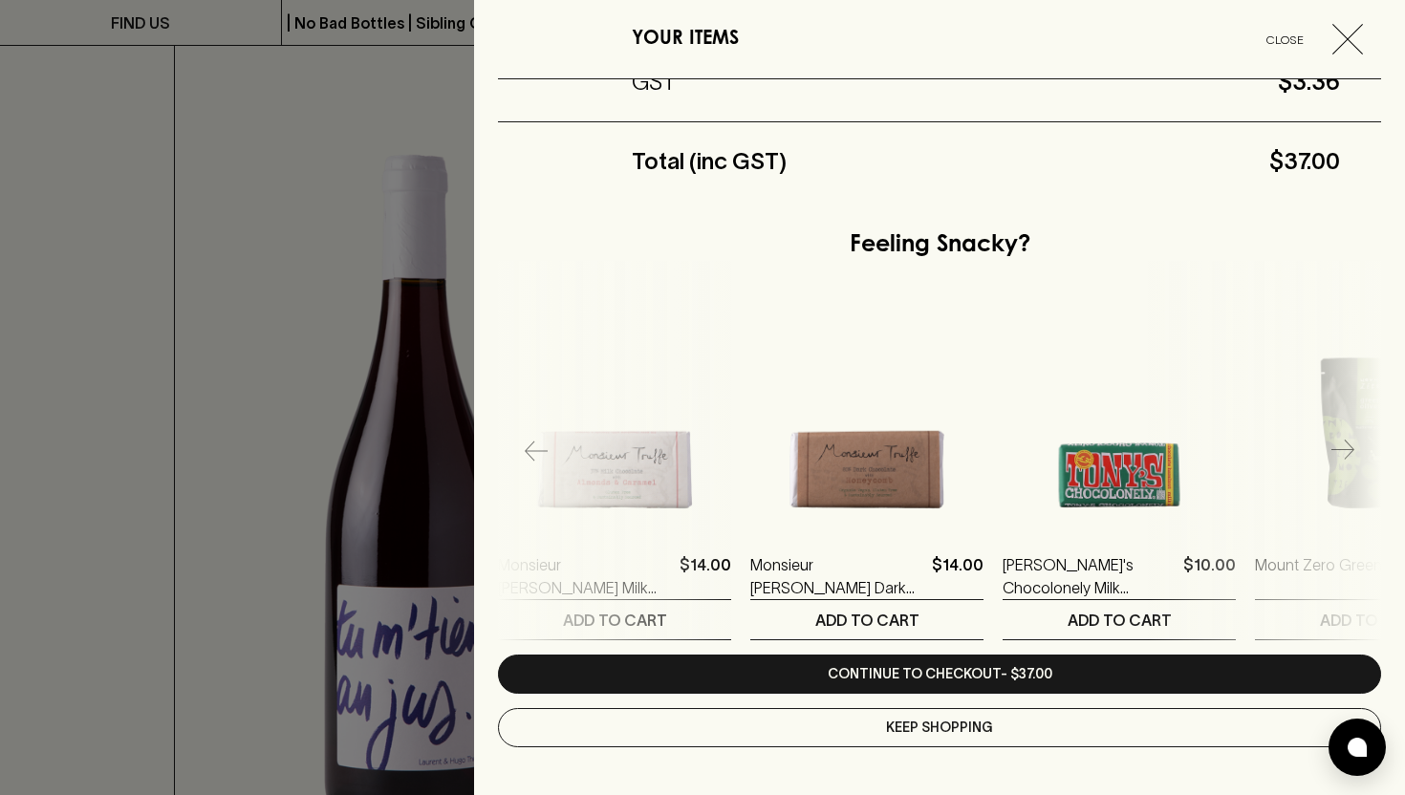
click at [1337, 446] on icon "button" at bounding box center [1343, 451] width 23 height 23
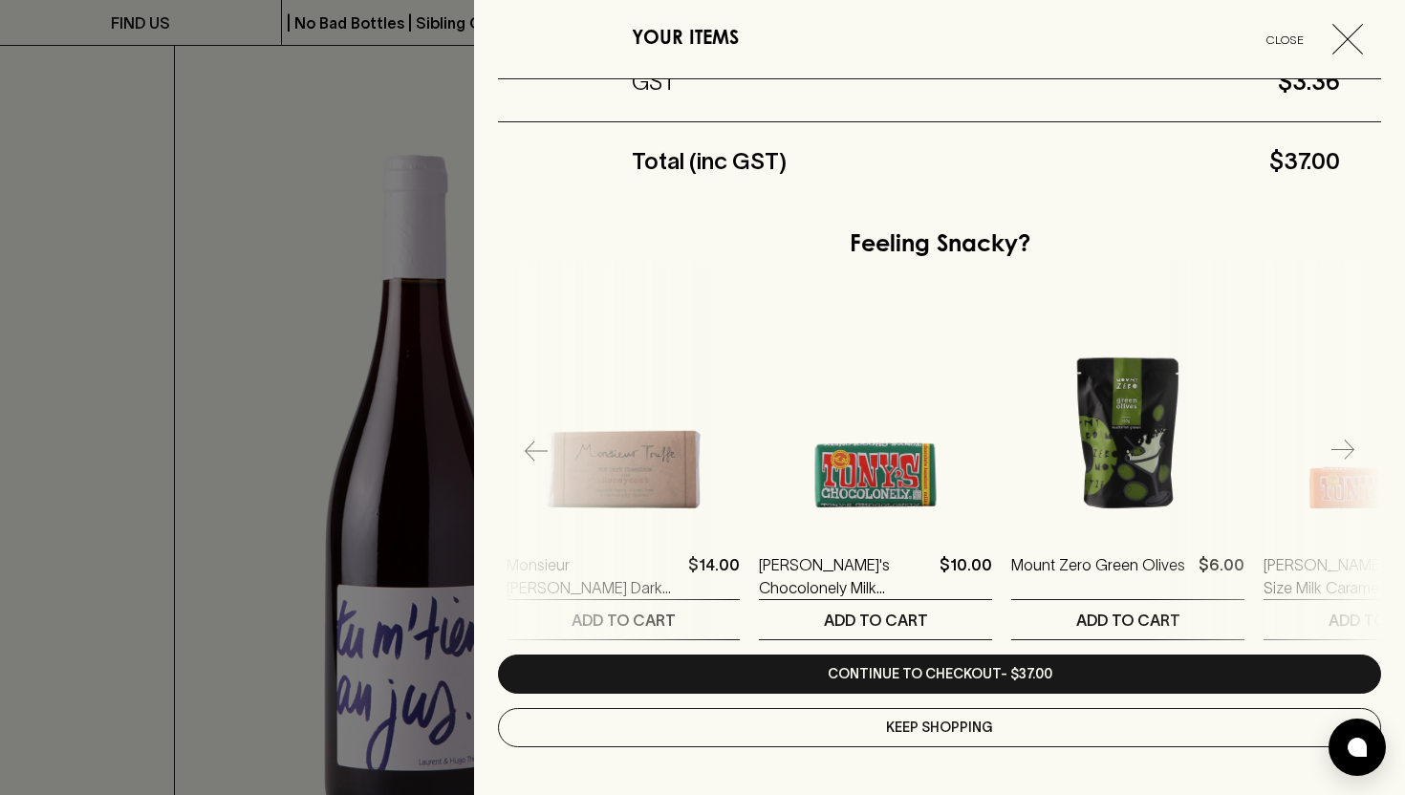
scroll to position [0, 3786]
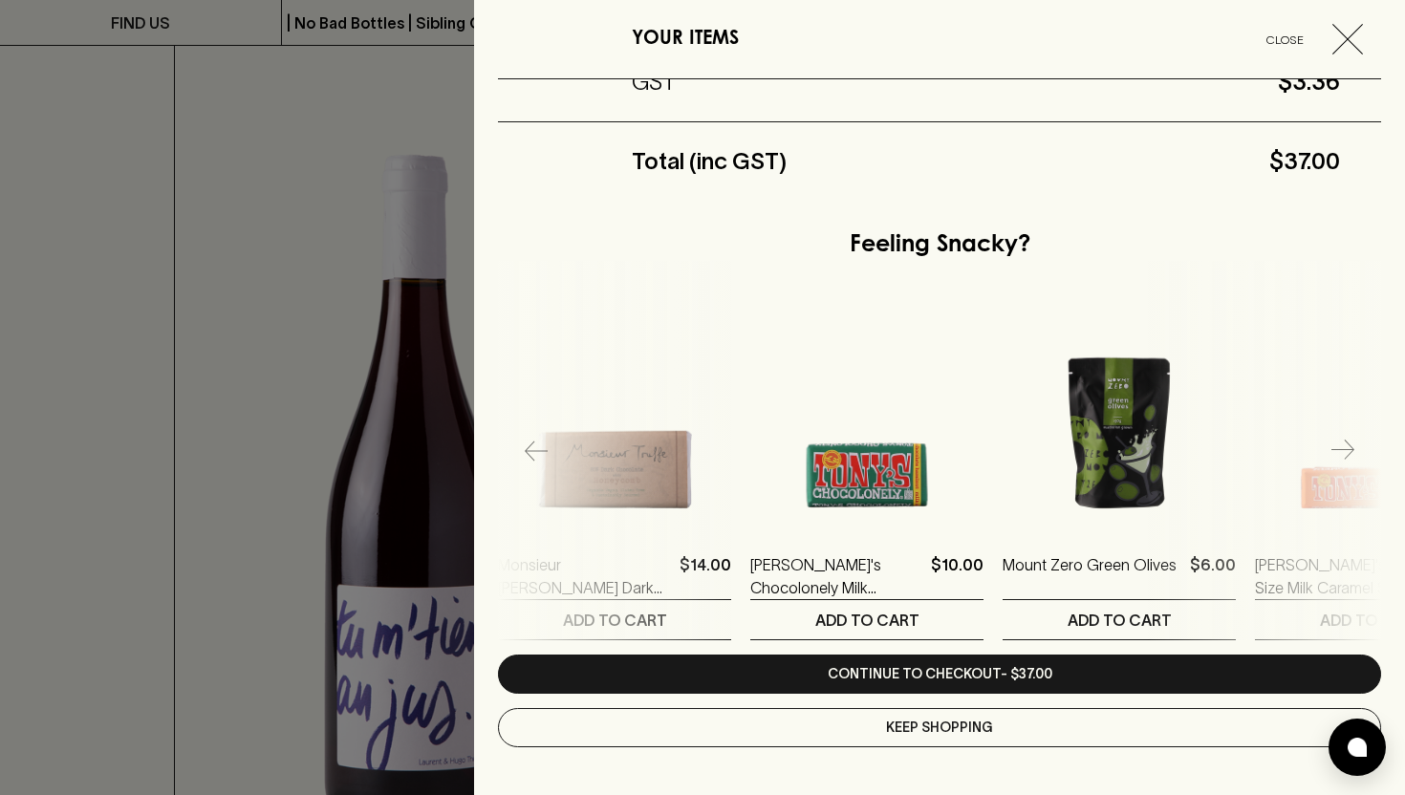
click at [1337, 446] on icon "button" at bounding box center [1343, 451] width 23 height 23
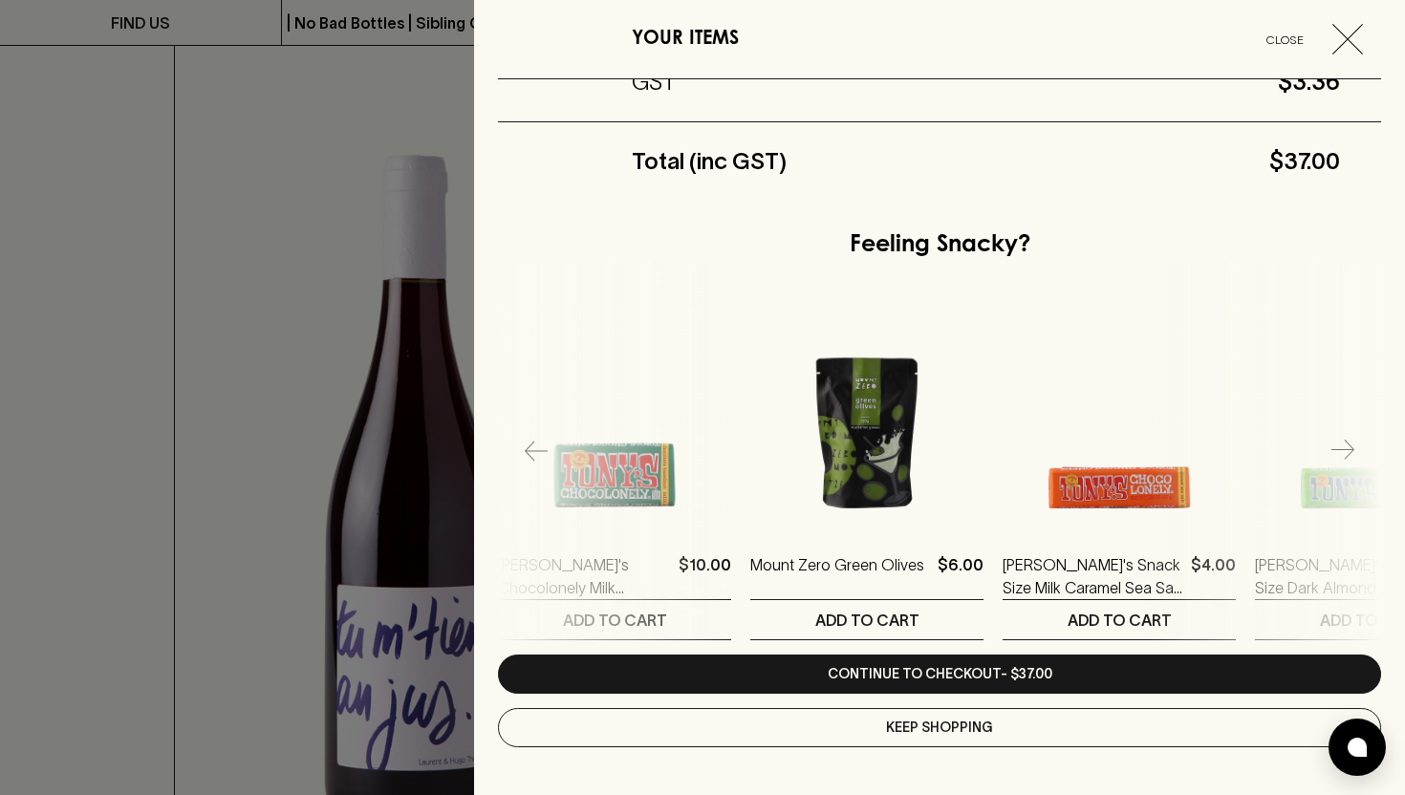
click at [1337, 446] on icon "button" at bounding box center [1343, 451] width 23 height 23
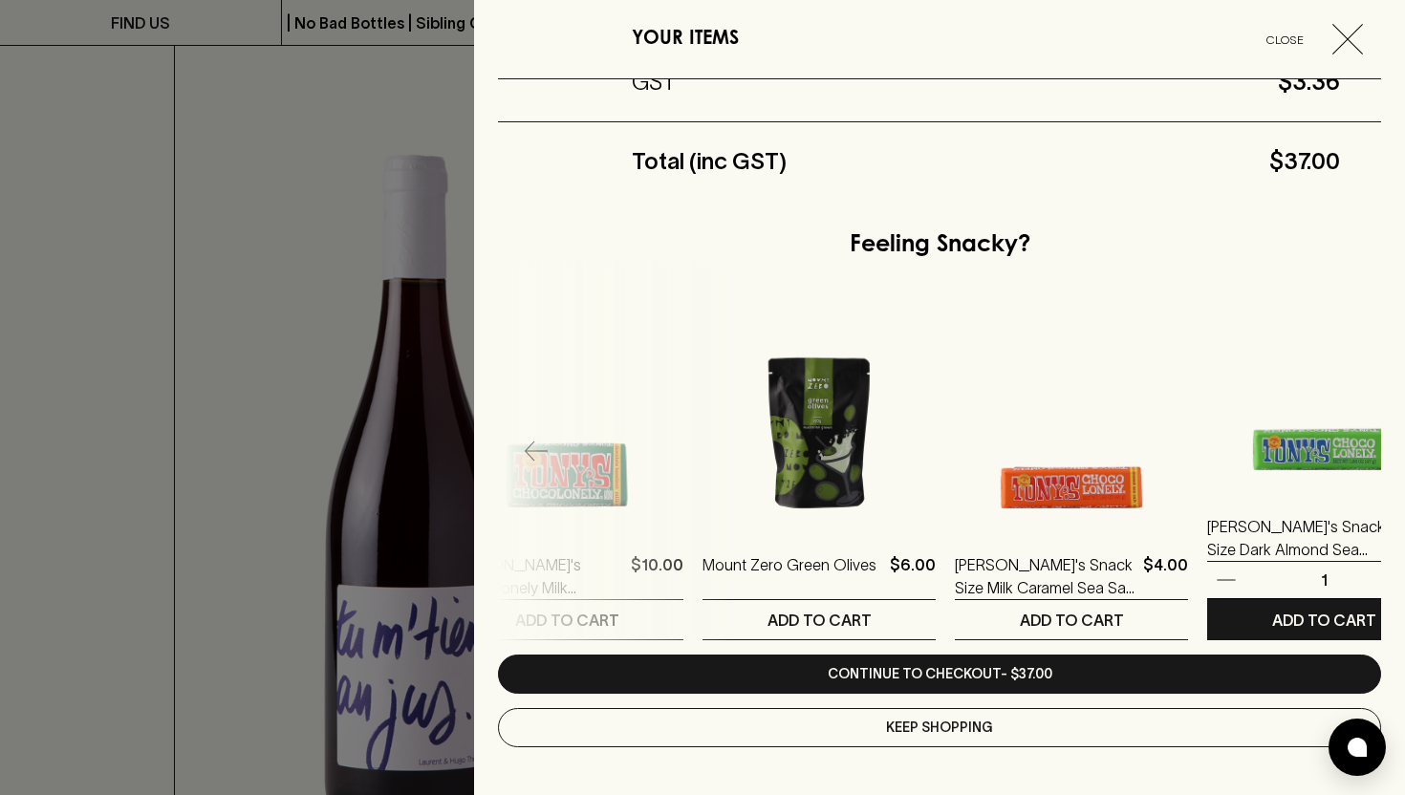
scroll to position [0, 4145]
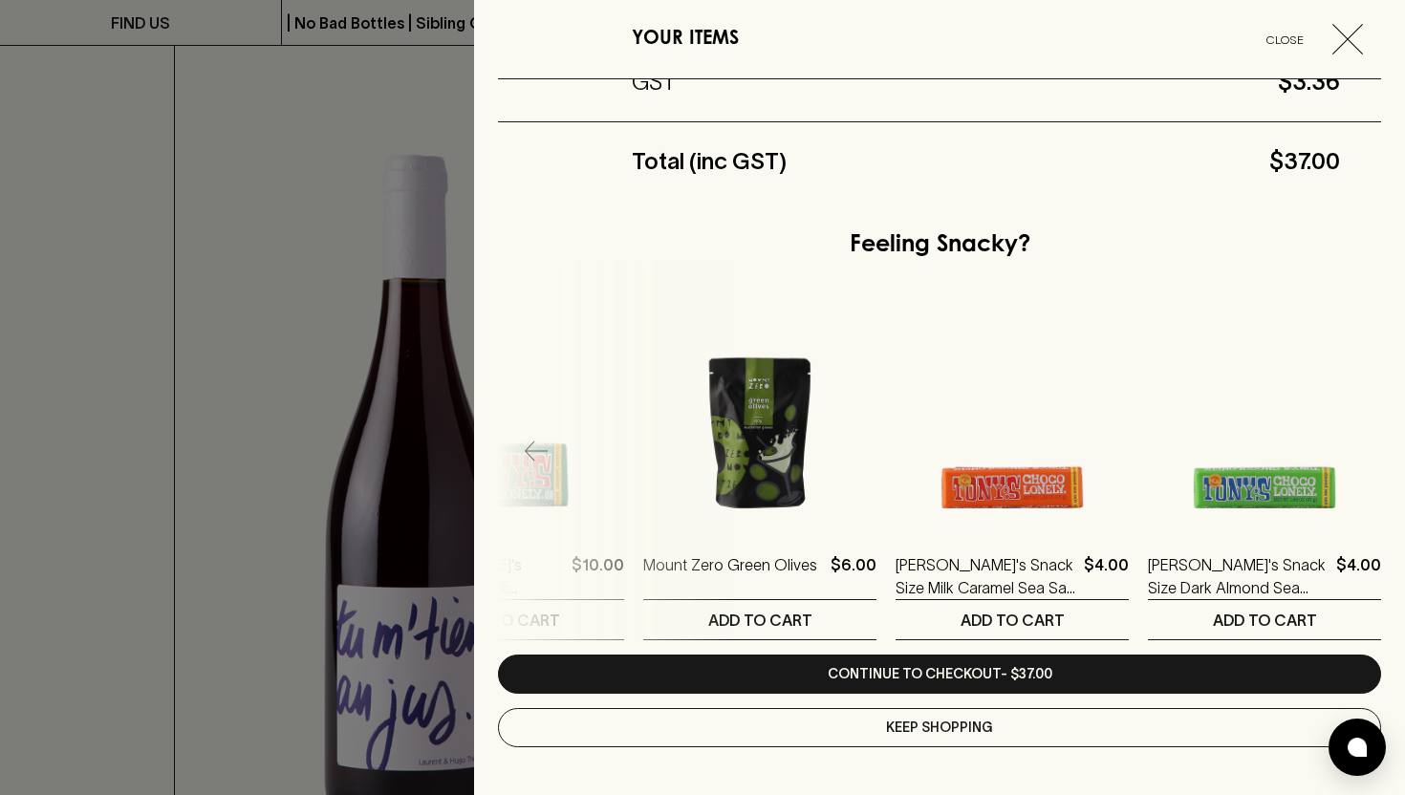
click at [525, 446] on icon "button" at bounding box center [536, 451] width 23 height 23
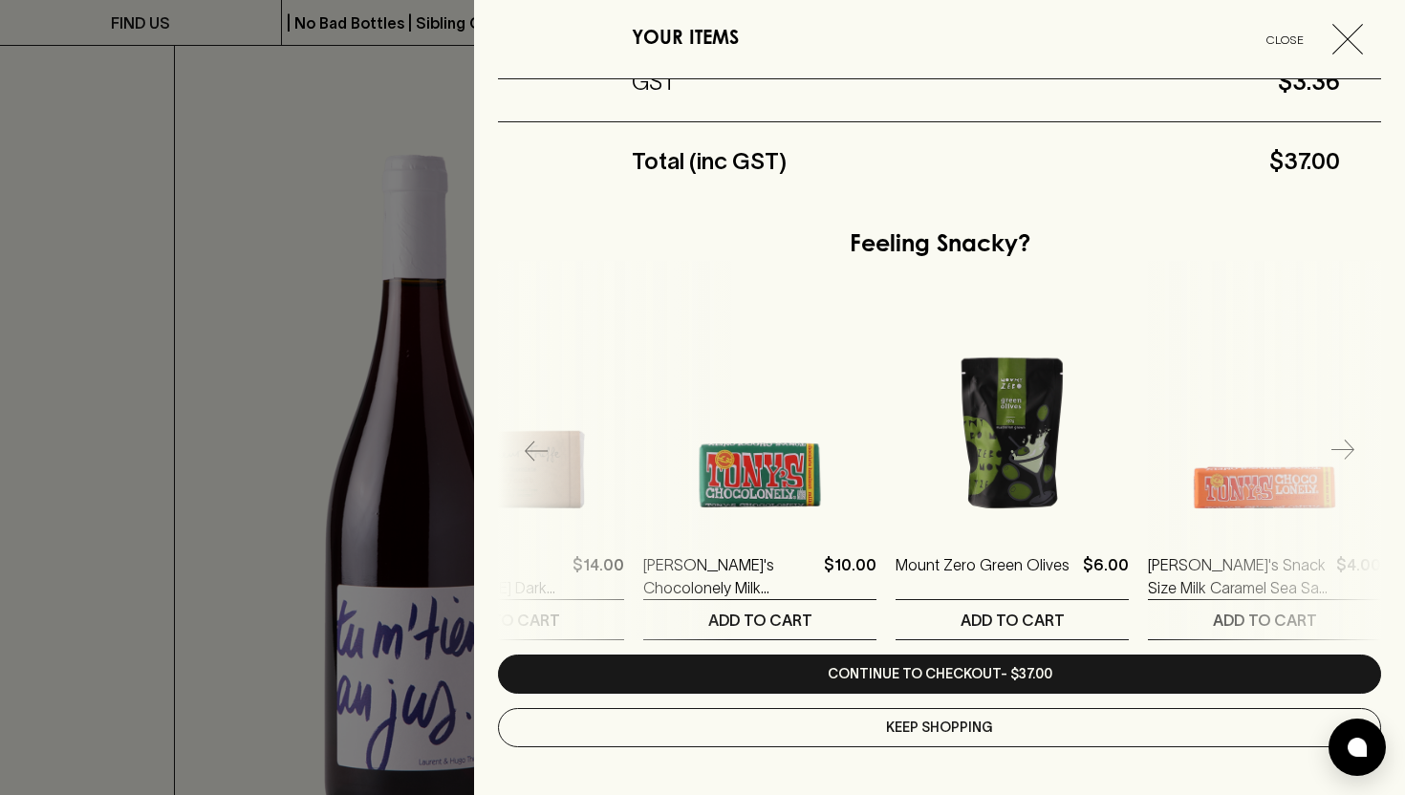
click at [525, 446] on icon "button" at bounding box center [536, 451] width 23 height 23
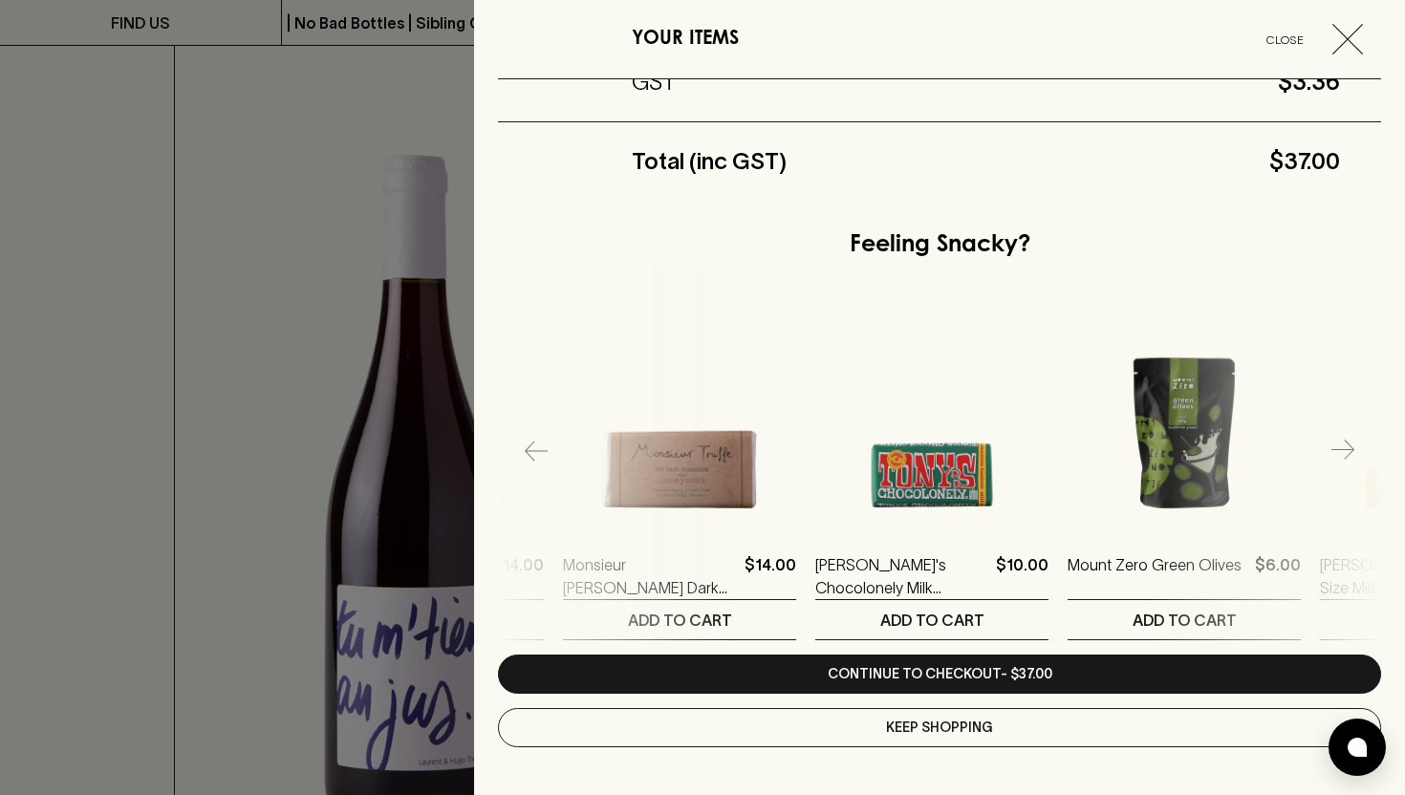
scroll to position [0, 3641]
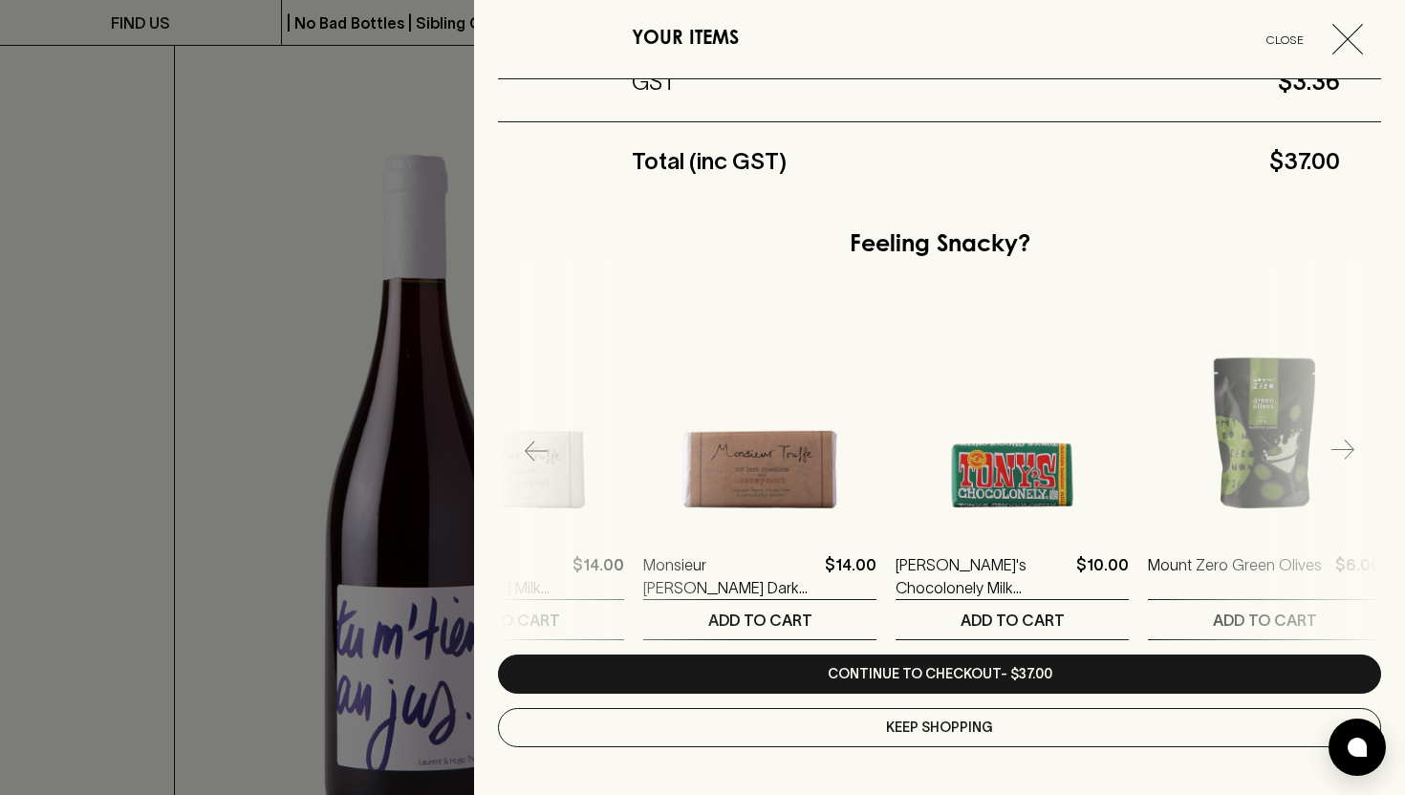
click at [525, 446] on icon "button" at bounding box center [536, 451] width 23 height 23
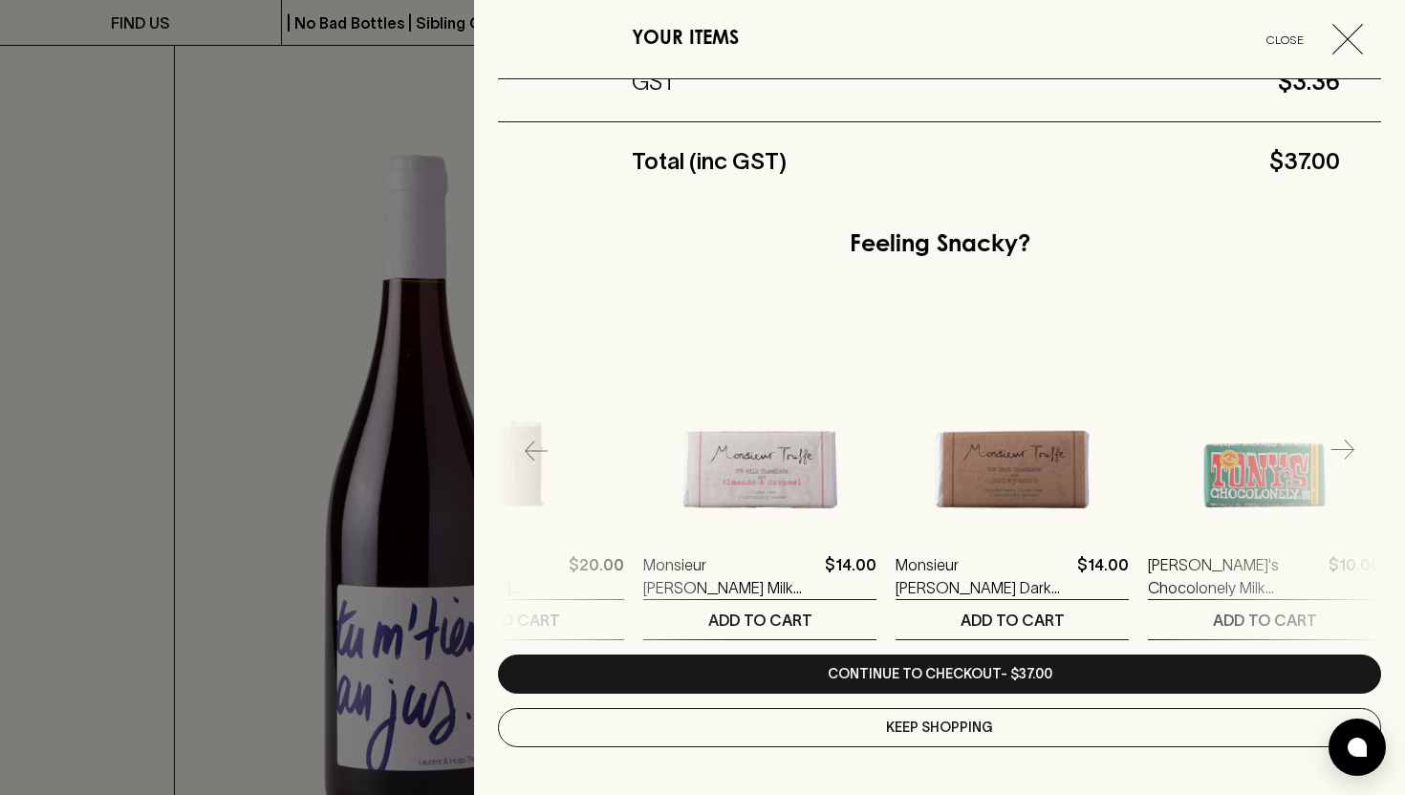
click at [525, 446] on icon "button" at bounding box center [536, 451] width 23 height 23
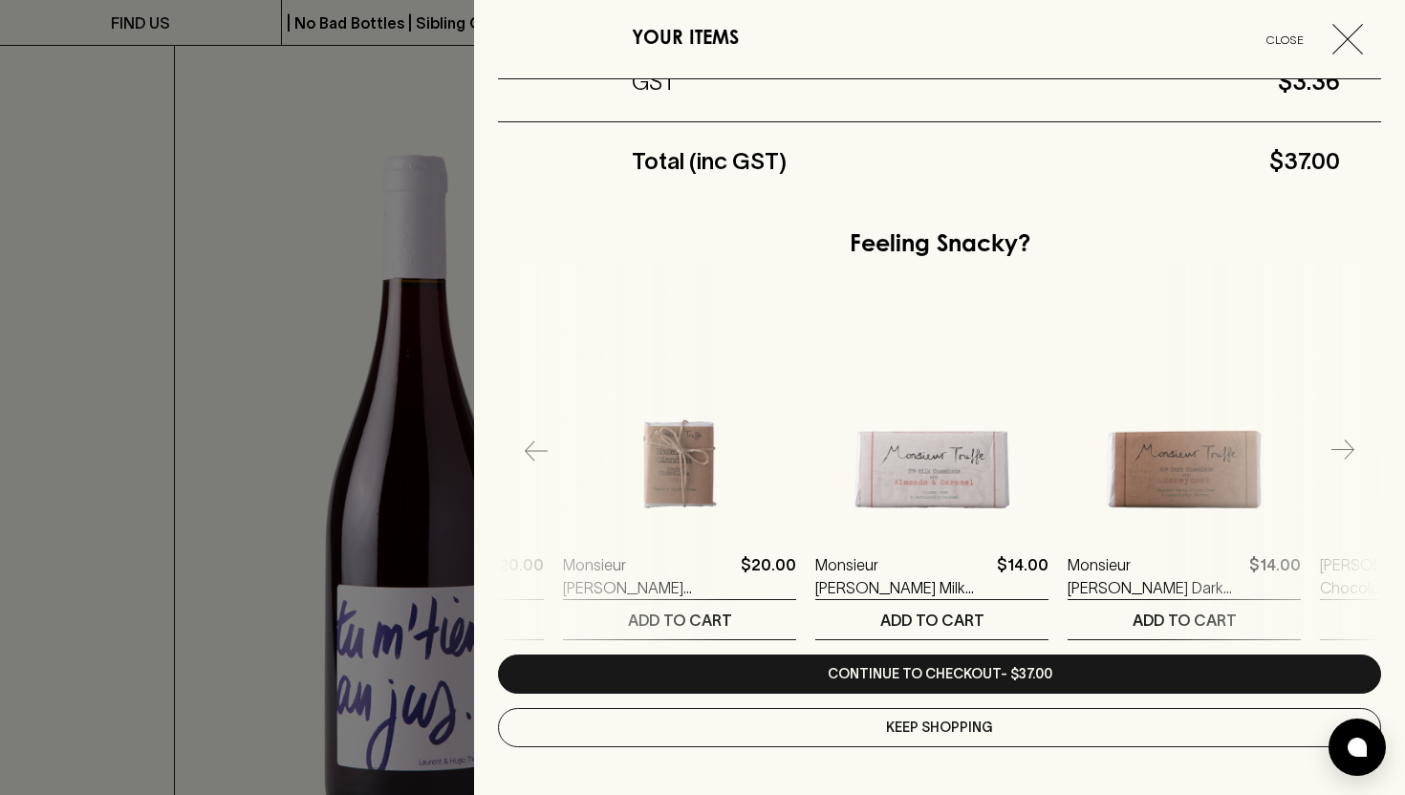
scroll to position [0, 3136]
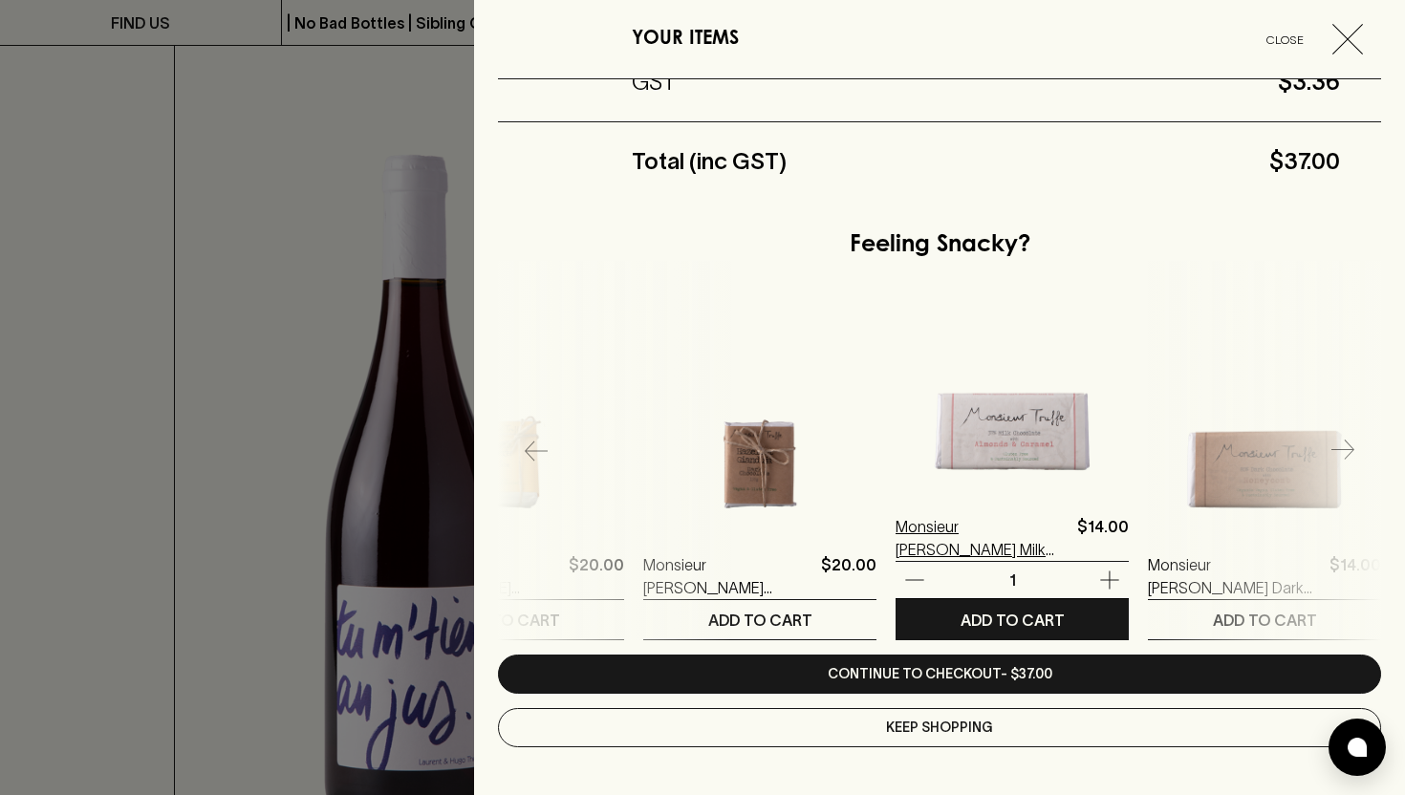
click at [951, 537] on p "Monsieur [PERSON_NAME] Milk Chocolate with Almonds & Caramel Bar" at bounding box center [983, 538] width 174 height 46
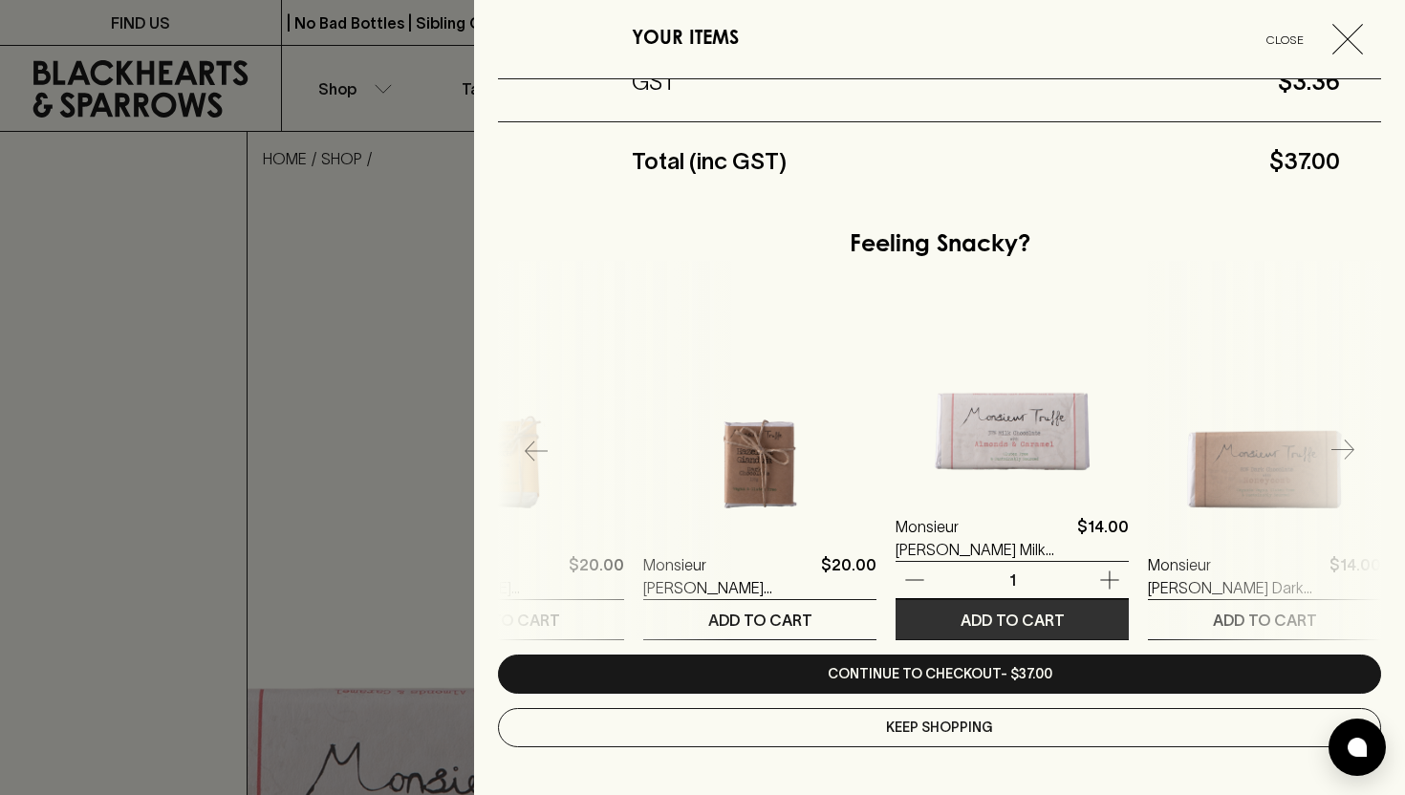
click at [970, 622] on p "ADD TO CART" at bounding box center [1013, 620] width 104 height 23
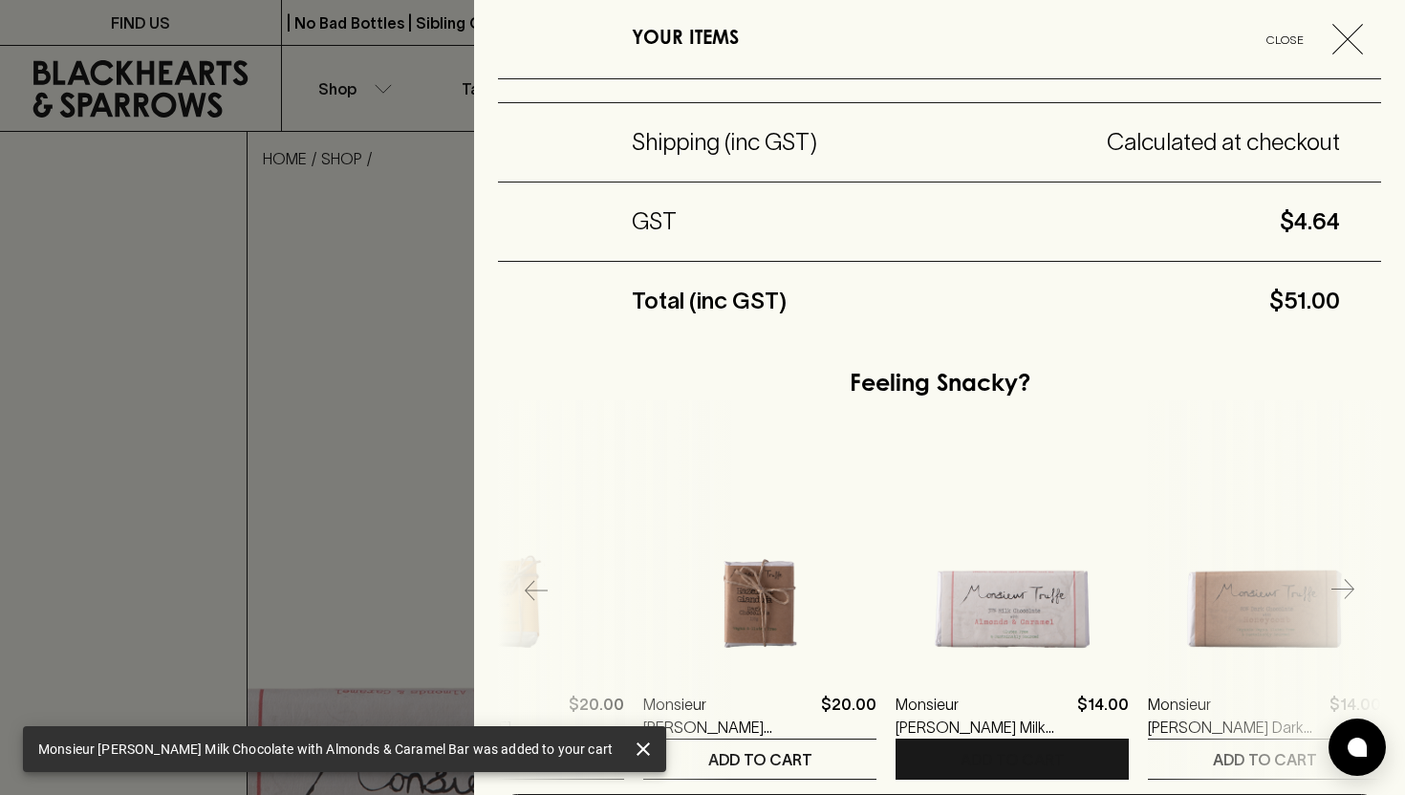
scroll to position [503, 0]
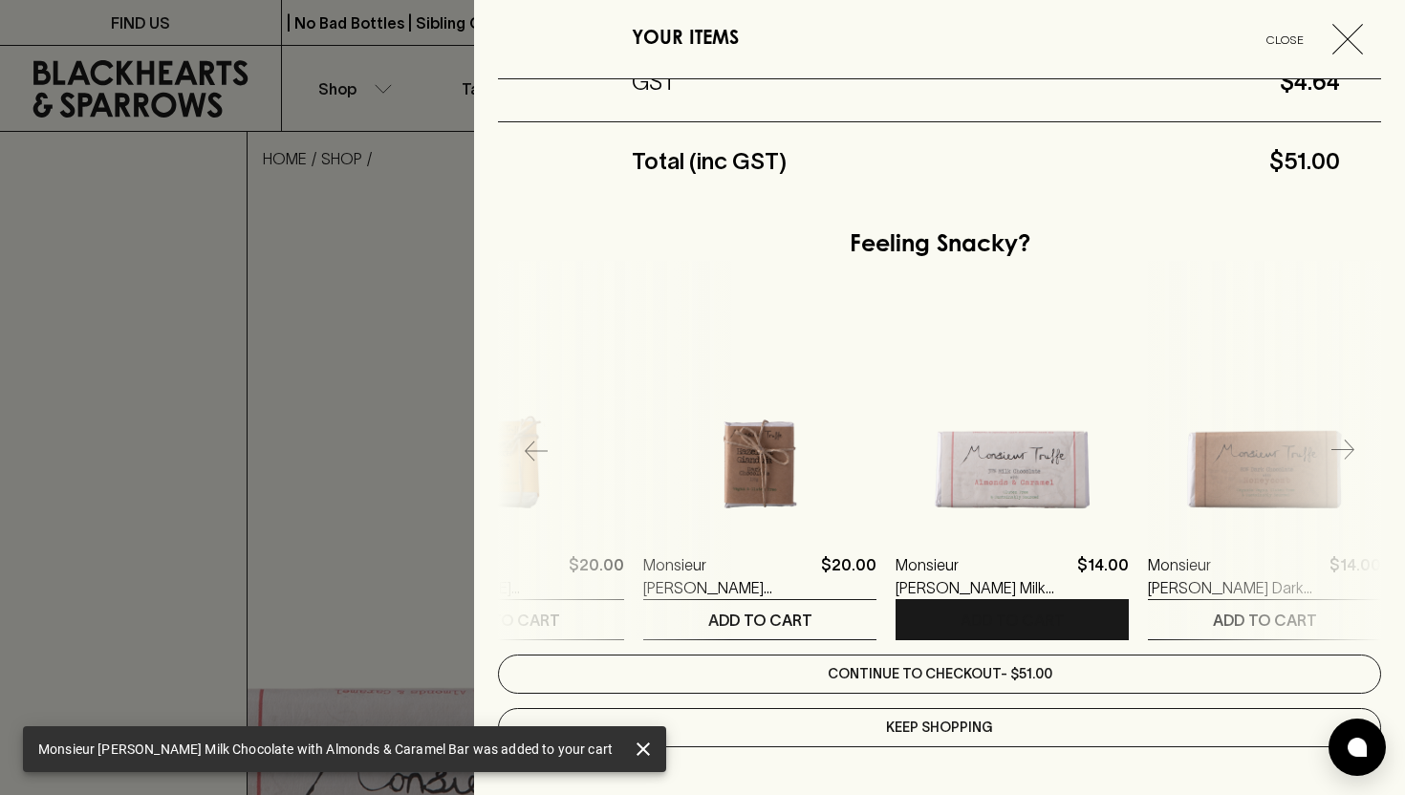
click at [937, 673] on link "Continue to checkout - $51.00" at bounding box center [939, 674] width 883 height 39
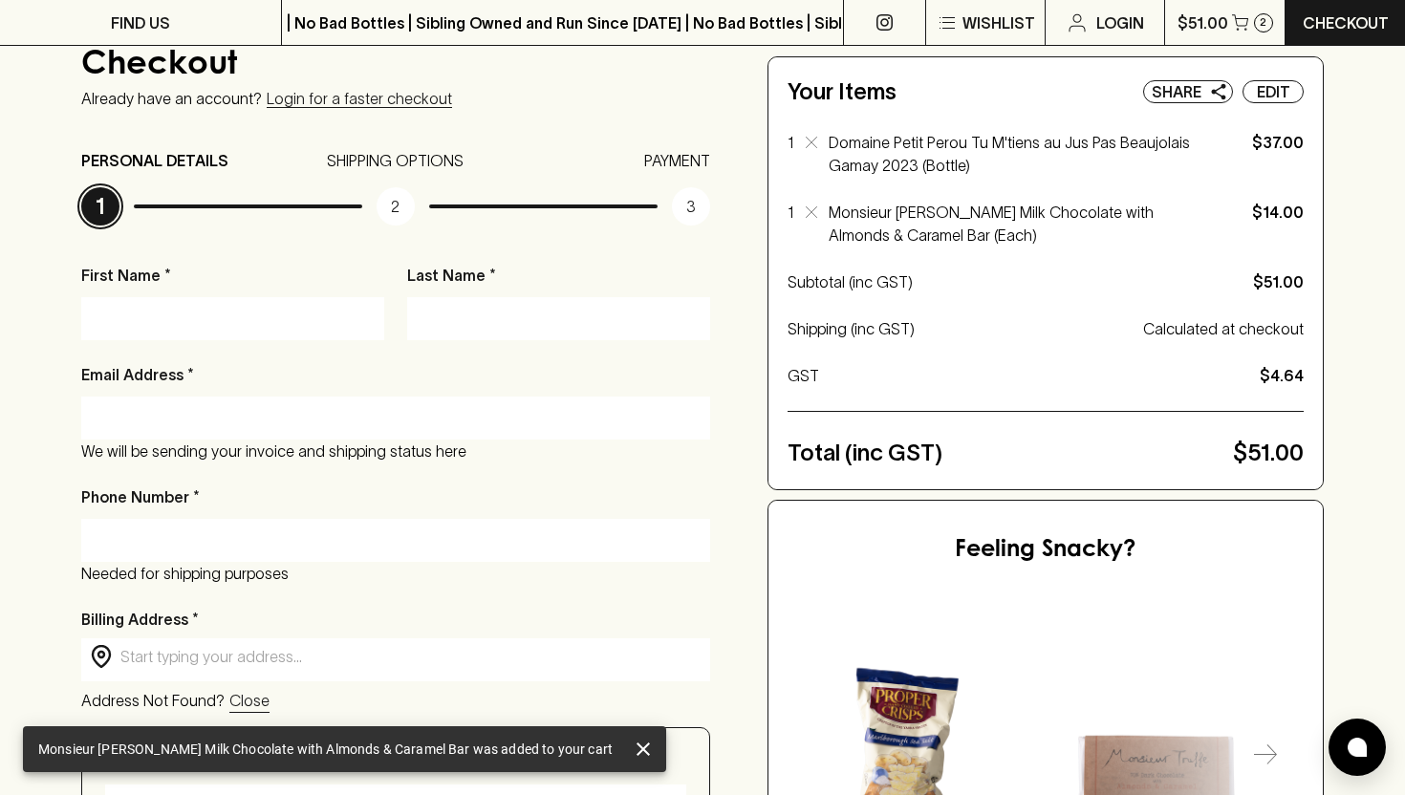
scroll to position [157, 0]
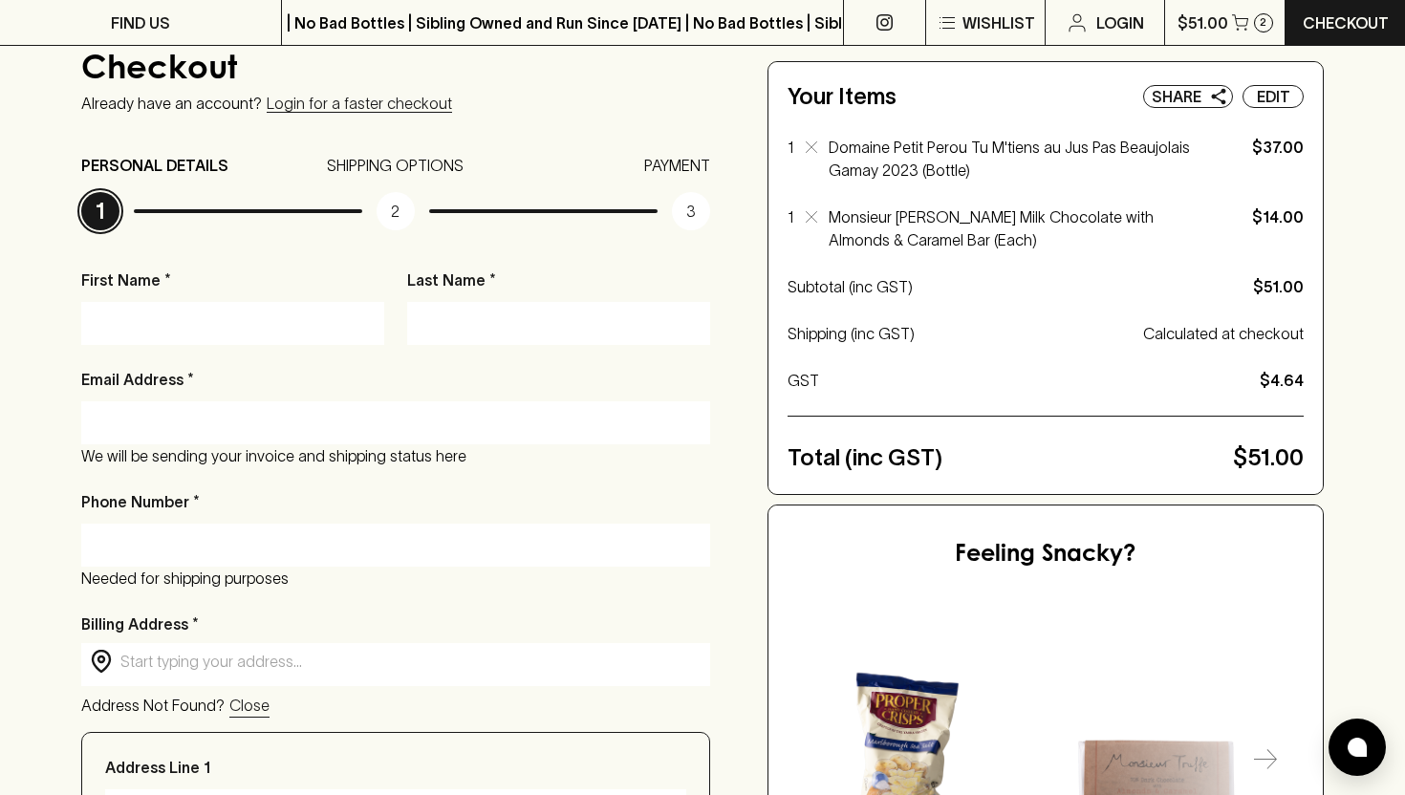
click at [233, 338] on div at bounding box center [232, 323] width 303 height 43
type input "Gloria"
click at [467, 322] on input "Last Name *" at bounding box center [559, 323] width 274 height 31
type input "Wong"
click at [250, 413] on input "Email Address *" at bounding box center [396, 422] width 600 height 31
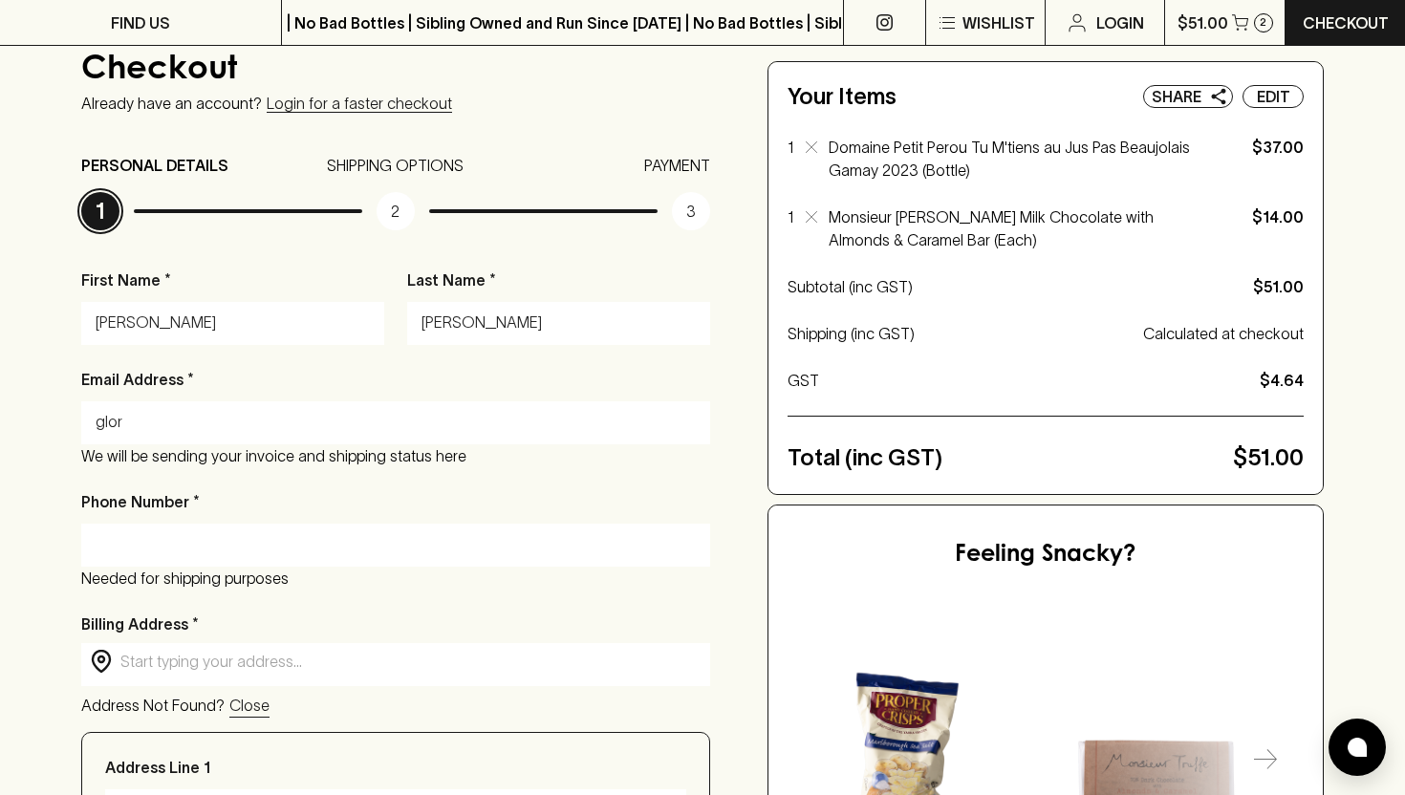
type input "glorz.wong@gmail.com"
click at [223, 542] on input "Phone Number *" at bounding box center [396, 545] width 600 height 31
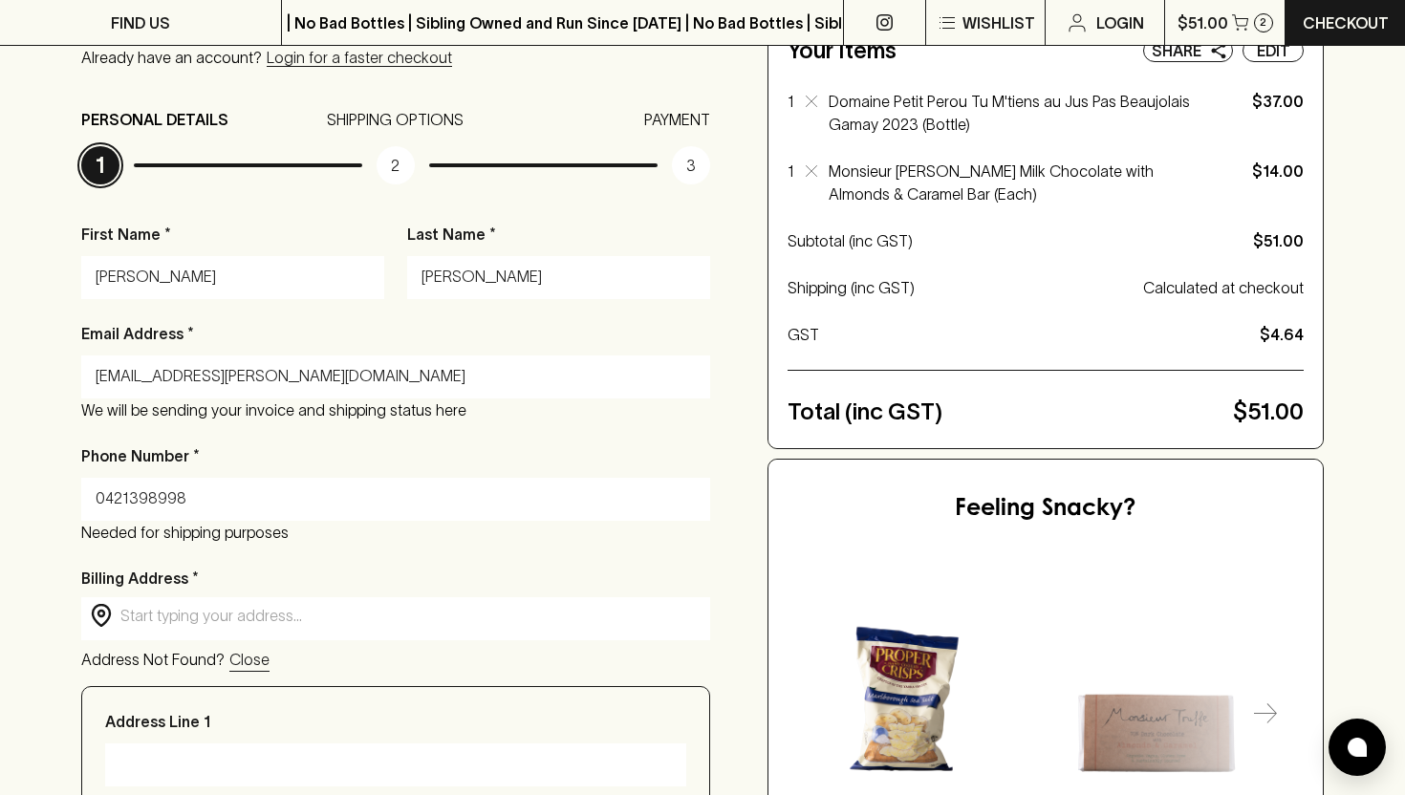
scroll to position [214, 0]
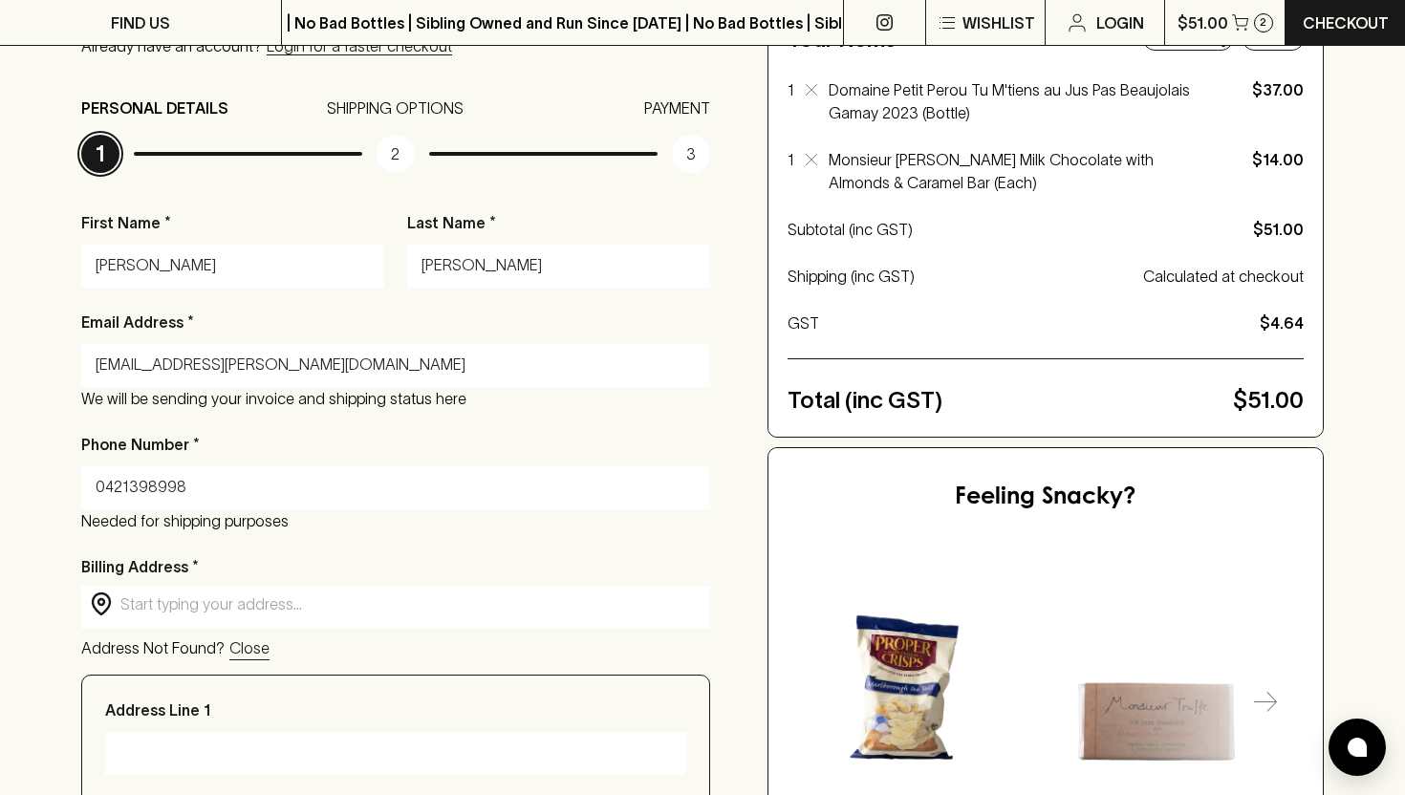
type input "0421398998"
click at [279, 632] on div "Billing Address * ​ ​ Address Not Found? Close" at bounding box center [395, 607] width 629 height 105
click at [293, 603] on input "text" at bounding box center [410, 605] width 581 height 22
type input "2/26 Primula Street"
type input "Blackburn North"
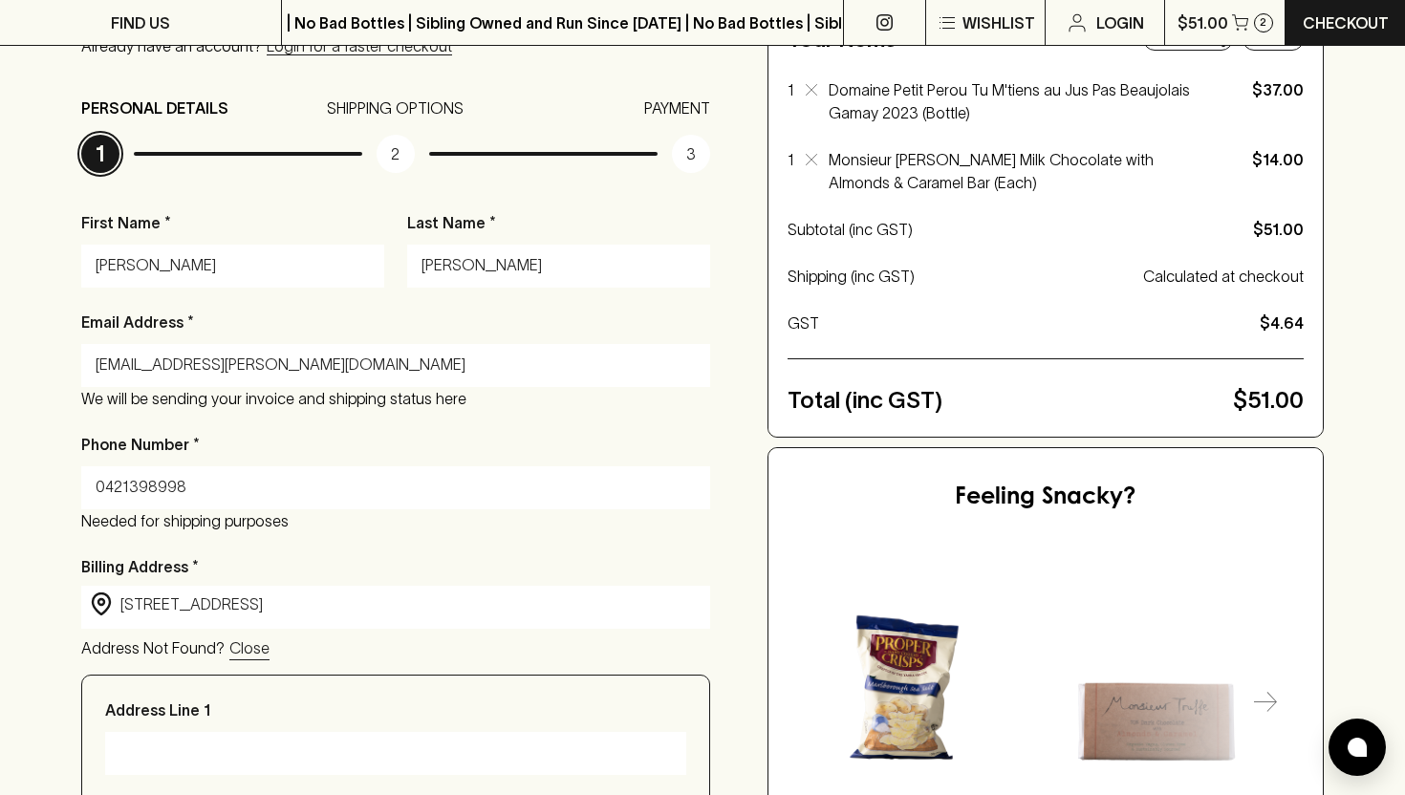
type input "3130"
type input "VIC Victoria"
type input "2/26 Primula Street, Blackburn North VIC, Australia"
type input "2/26 Primula Street"
type input "Victoria"
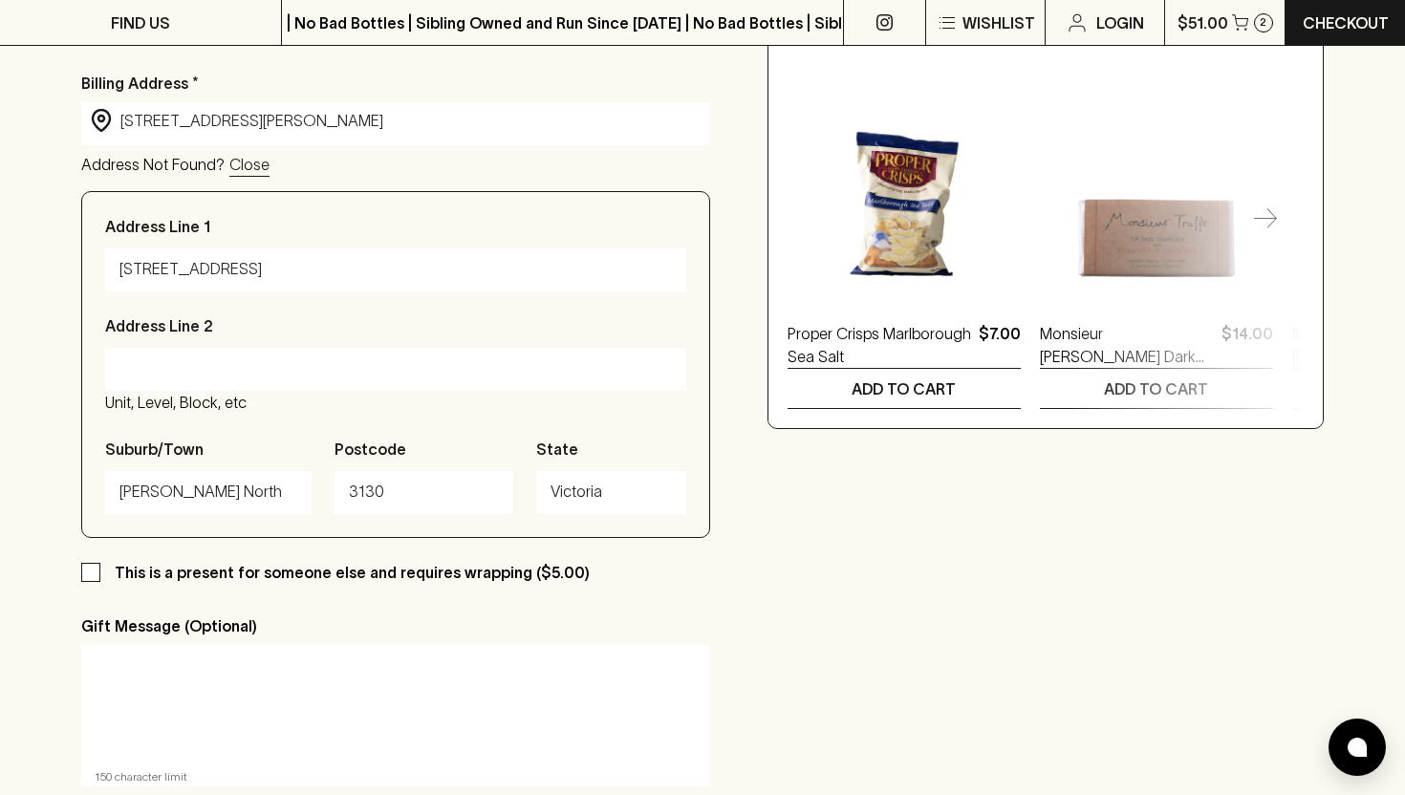
scroll to position [720, 0]
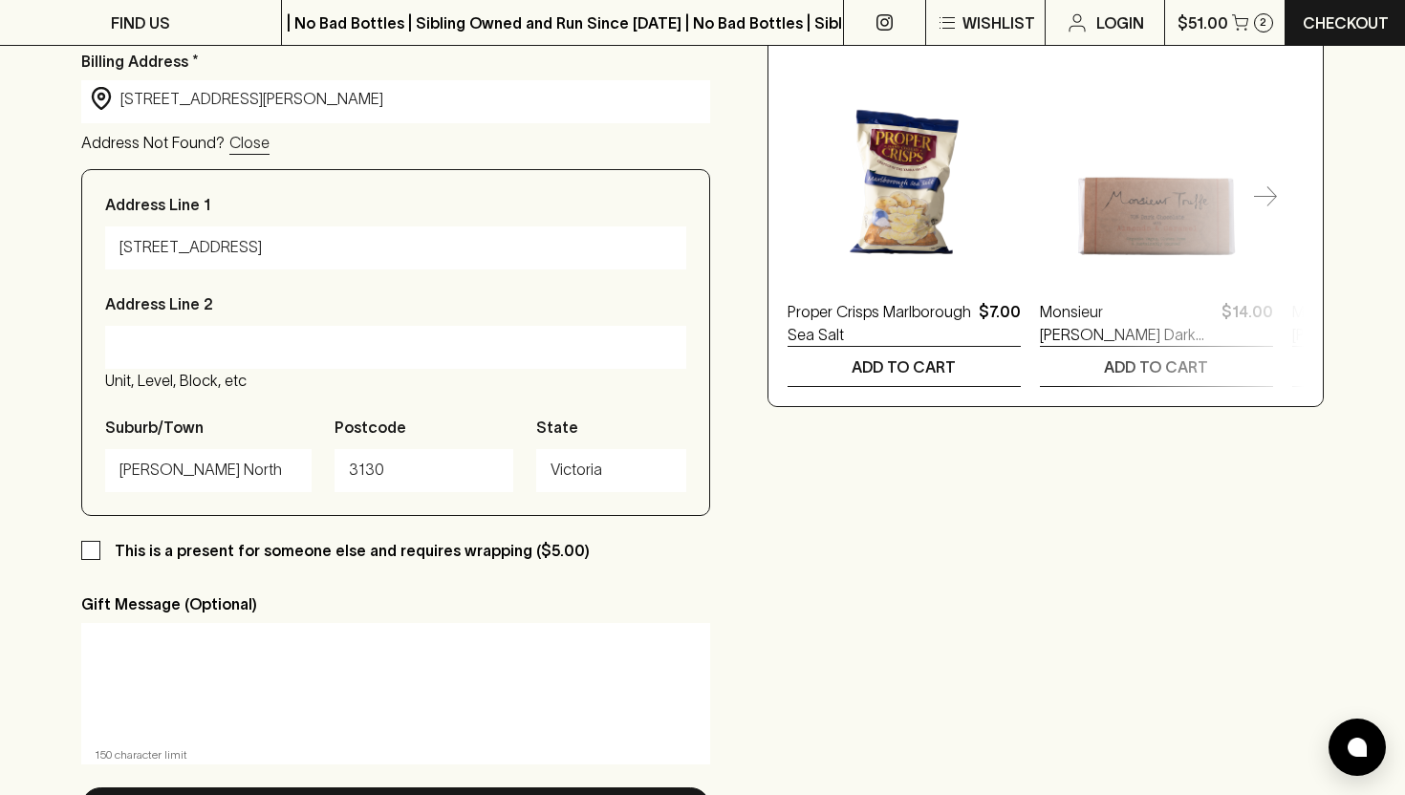
type input "2/26 Primula Street, Blackburn North VIC, Australia"
click at [1258, 199] on icon "button" at bounding box center [1265, 197] width 23 height 23
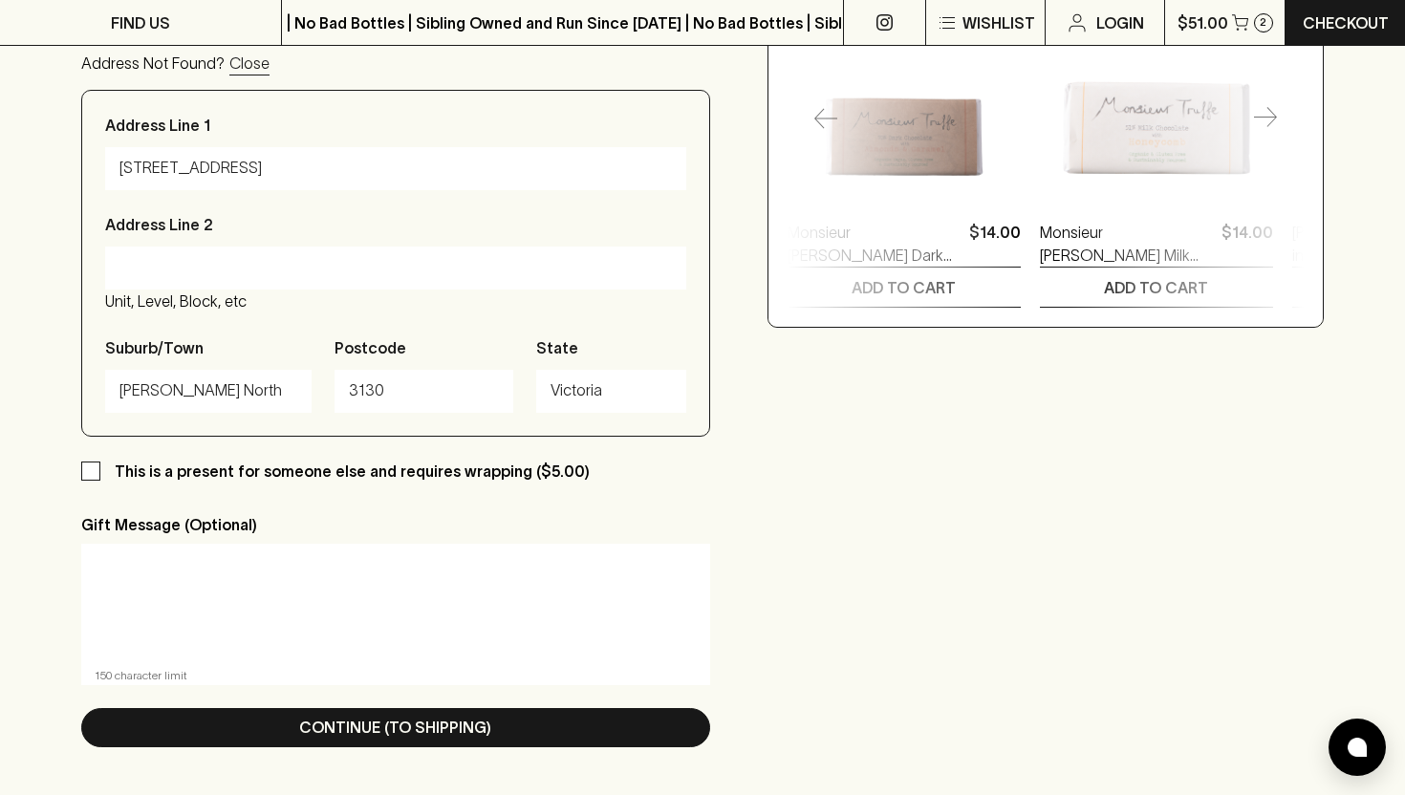
scroll to position [838, 0]
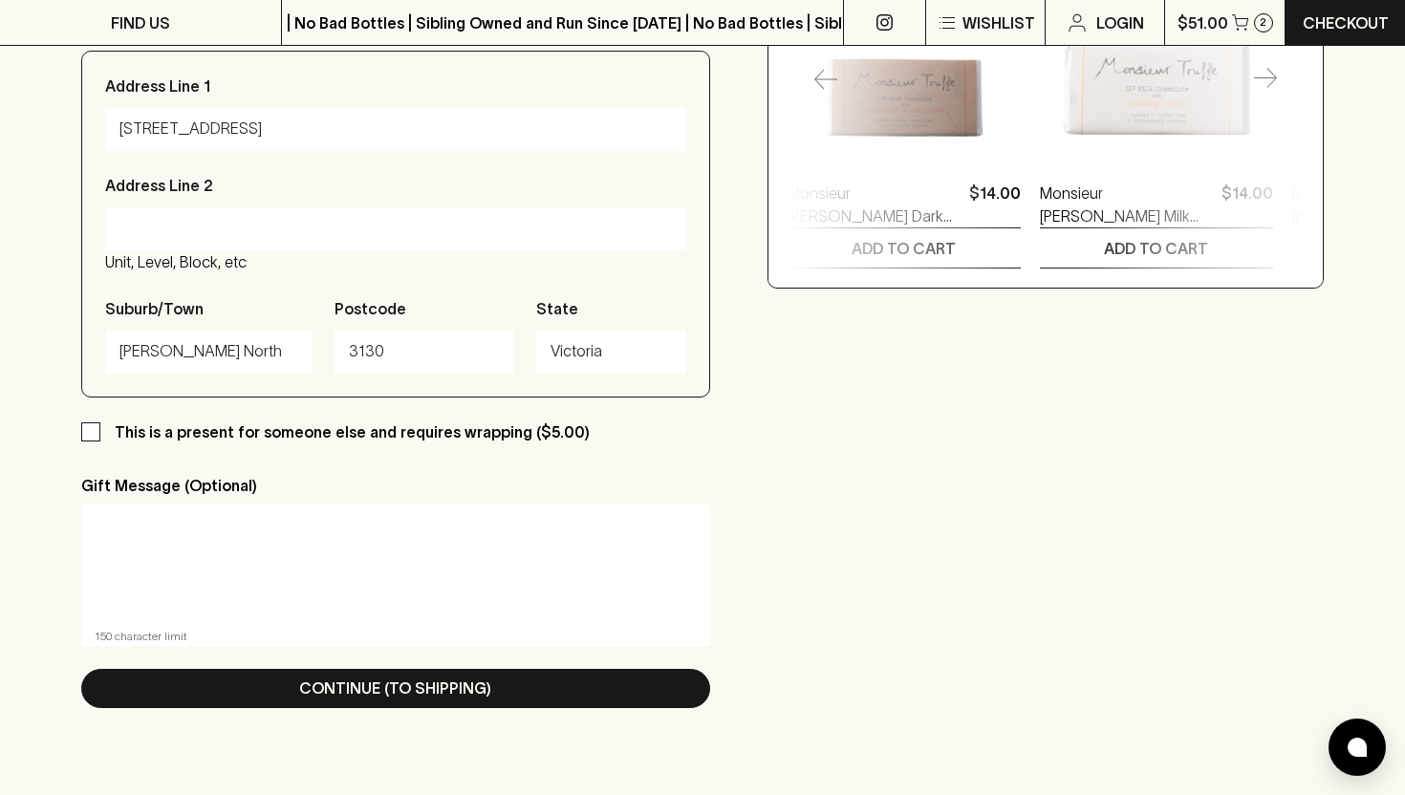
click at [434, 431] on p "This is a present for someone else and requires wrapping ($5.00)" at bounding box center [352, 432] width 475 height 23
click at [100, 431] on input "This is a present for someone else and requires wrapping ($5.00)" at bounding box center [90, 432] width 19 height 19
checkbox input "true"
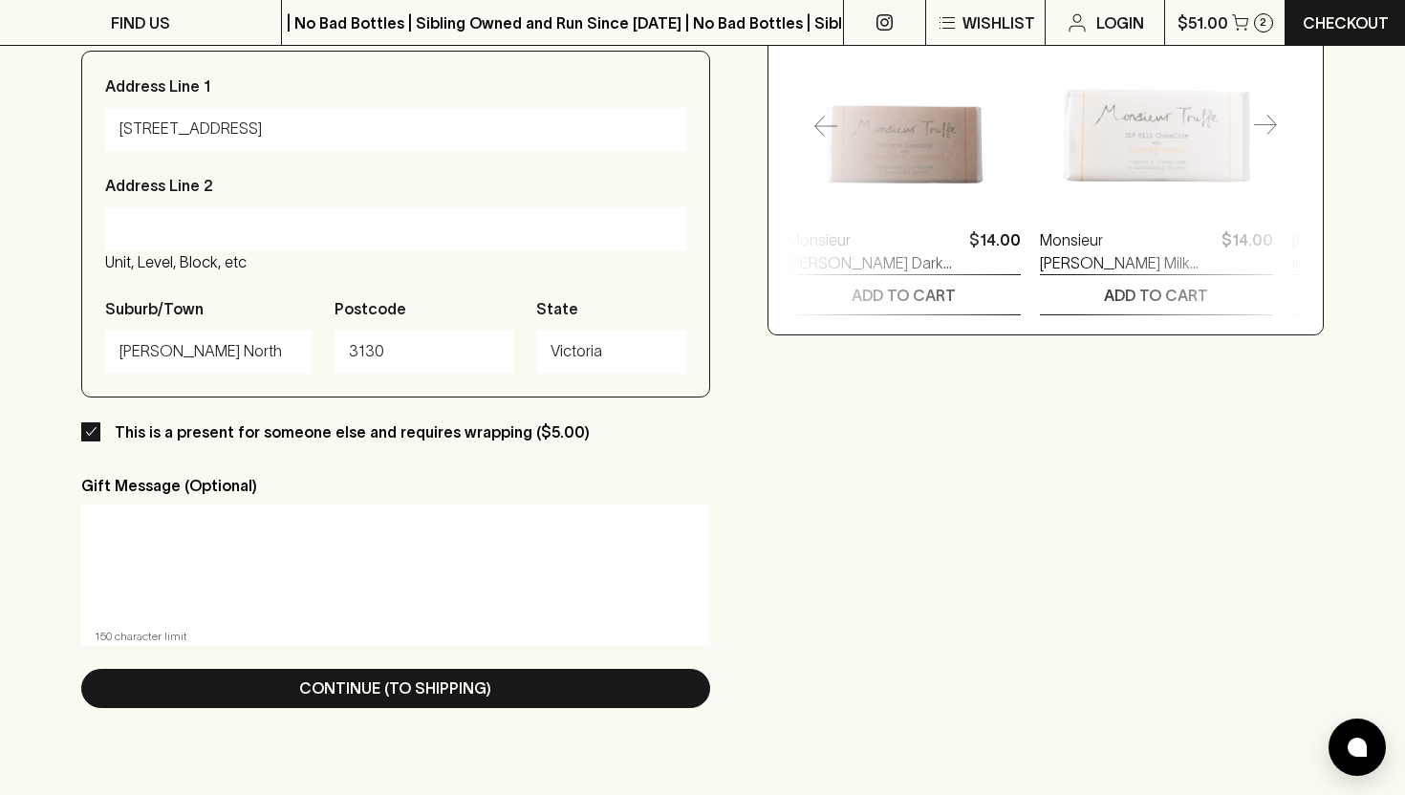
scroll to position [852, 0]
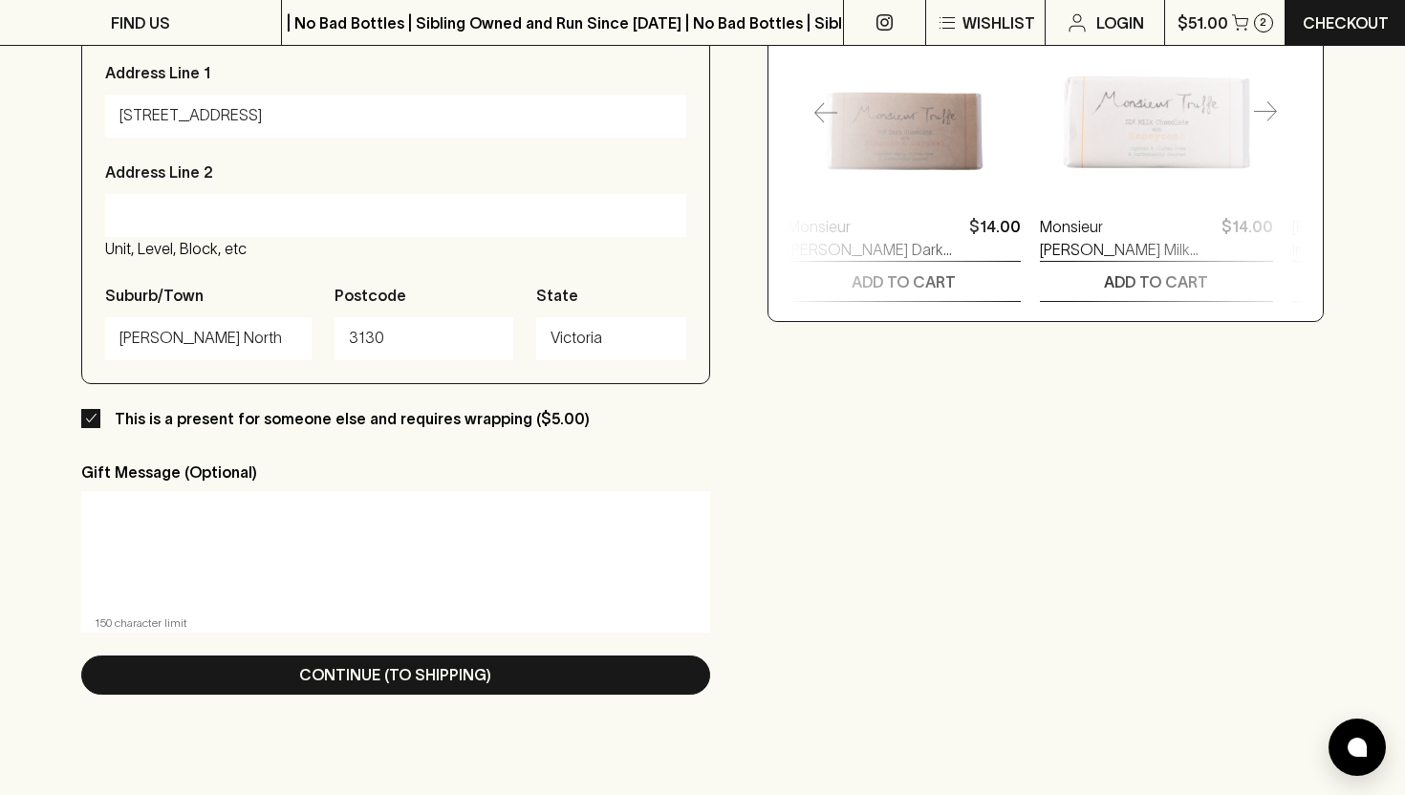
click at [516, 547] on textarea at bounding box center [396, 551] width 602 height 88
type textarea "T"
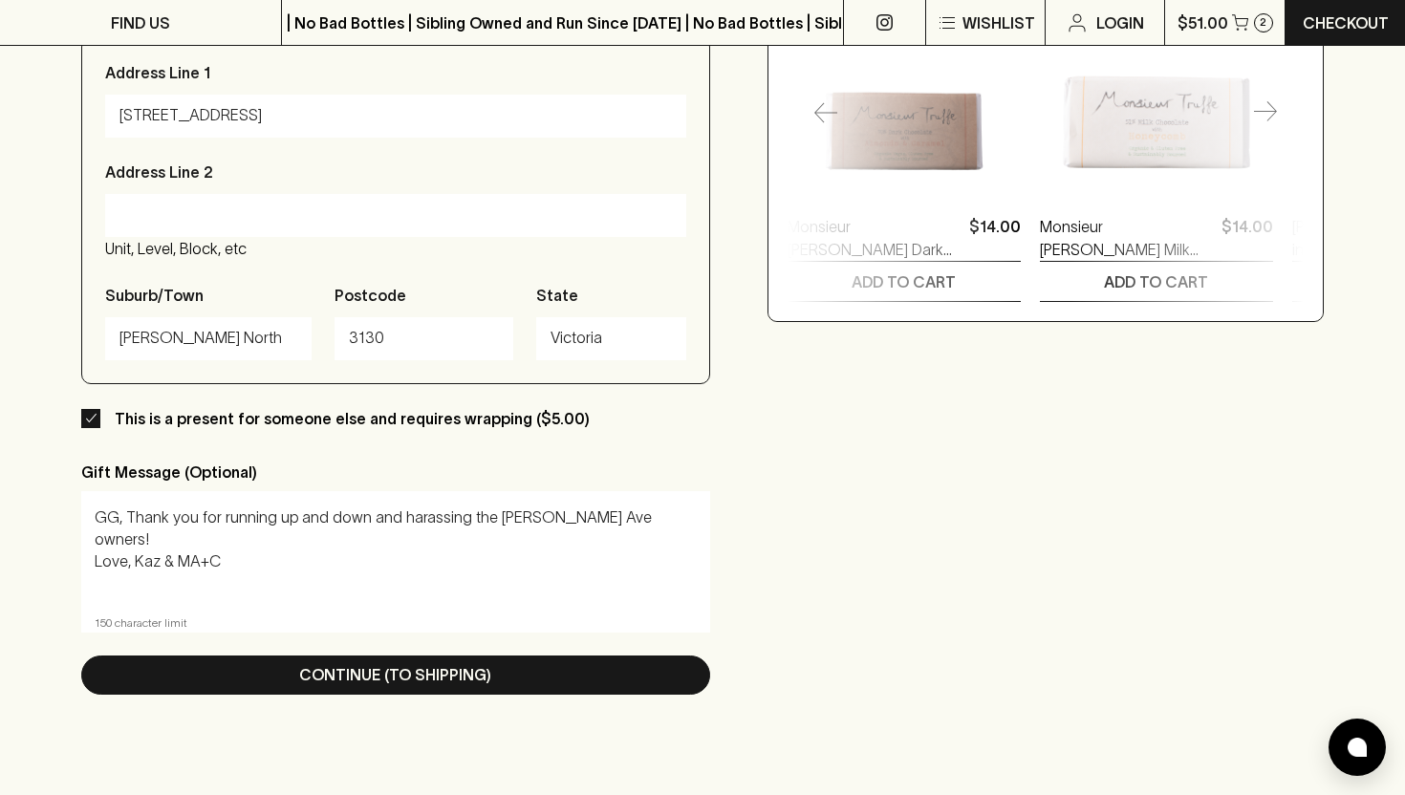
type textarea "GG, Thank you for running up and down and harassing the Wilson Ave owners! Love…"
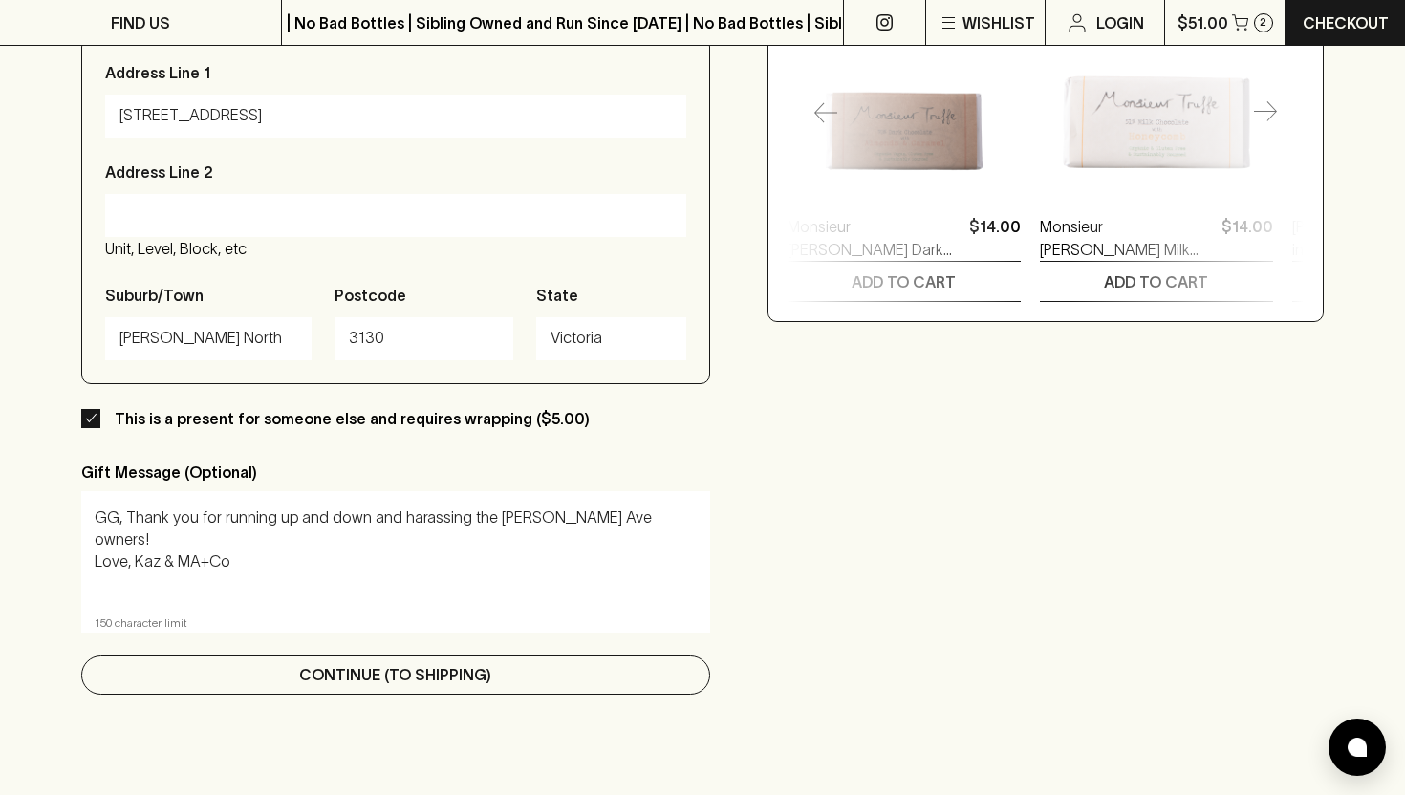
click at [482, 672] on p "Continue (To Shipping)" at bounding box center [395, 674] width 192 height 23
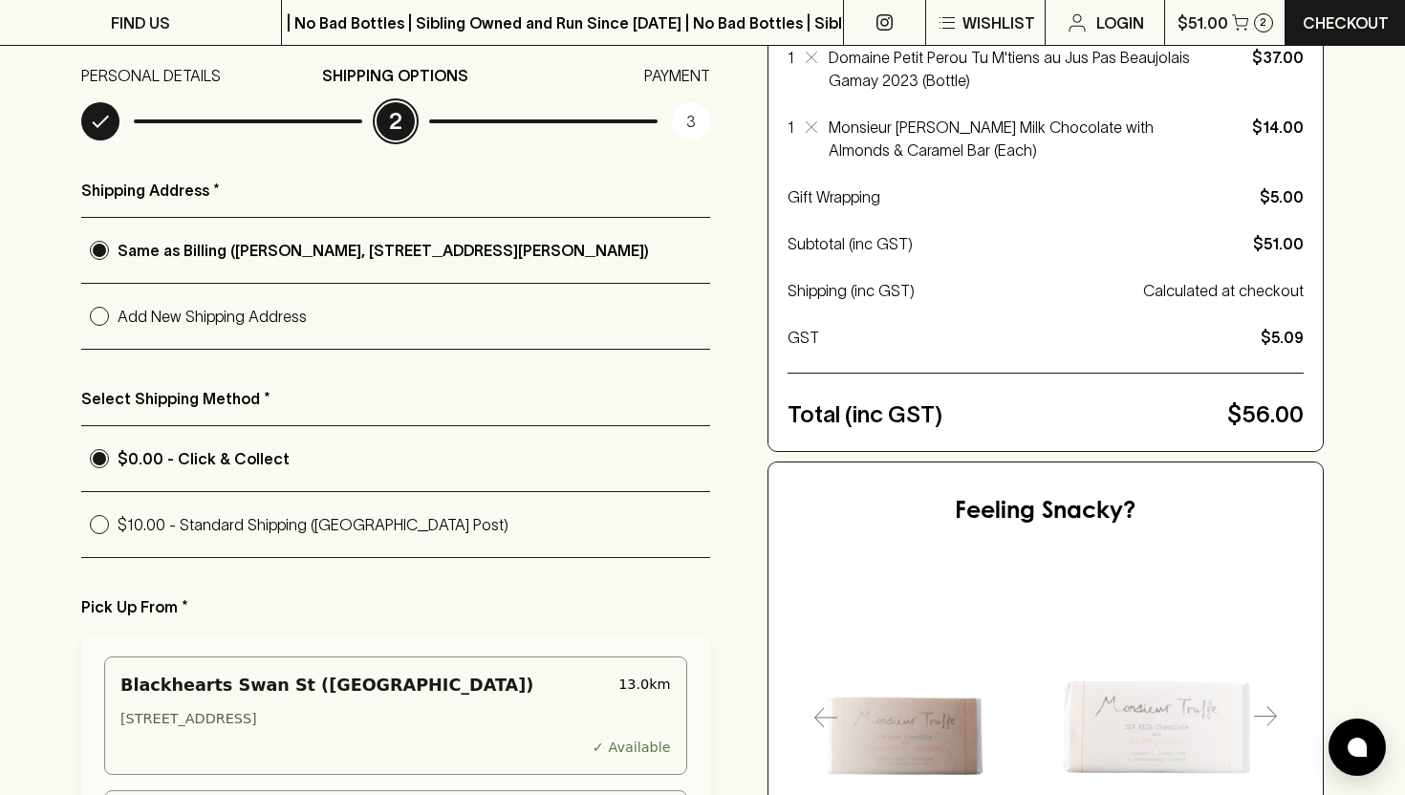
scroll to position [246, 0]
click at [296, 333] on label "Add New Shipping Address" at bounding box center [395, 317] width 629 height 65
click at [118, 333] on input "Add New Shipping Address" at bounding box center [99, 317] width 36 height 36
radio input "true"
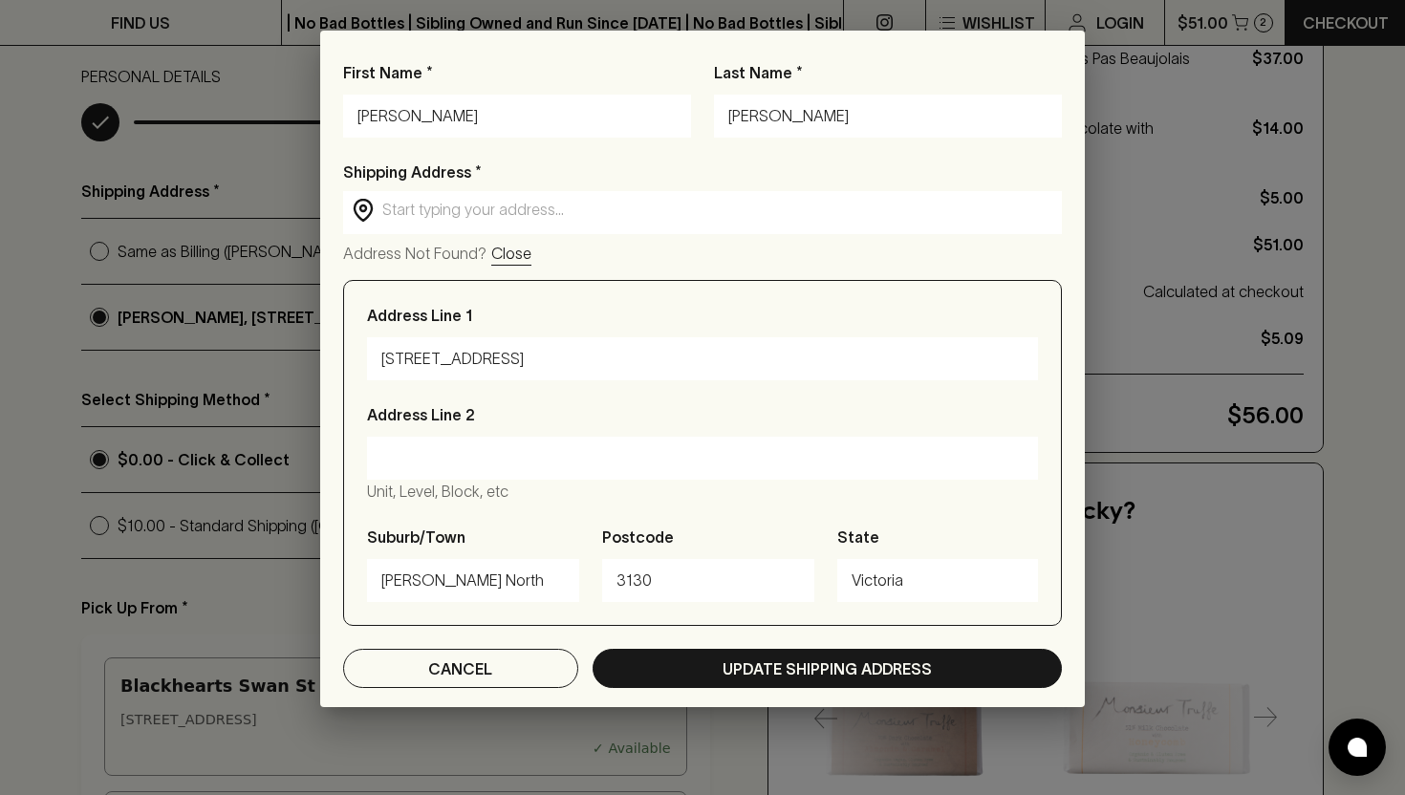
click at [469, 220] on input "text" at bounding box center [717, 210] width 671 height 22
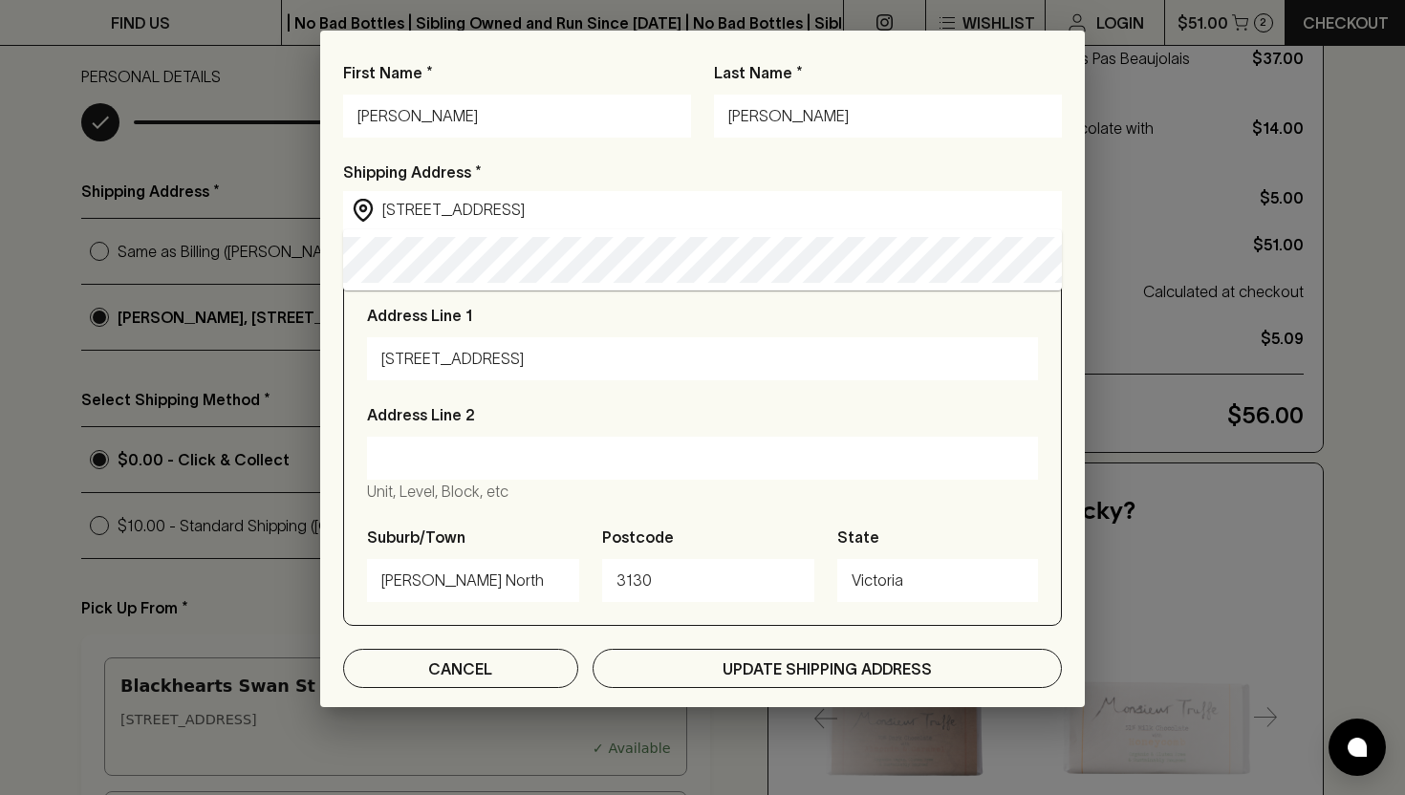
type input "4/796 High Street, kew east"
click at [653, 658] on button "Update Shipping Address" at bounding box center [827, 668] width 469 height 39
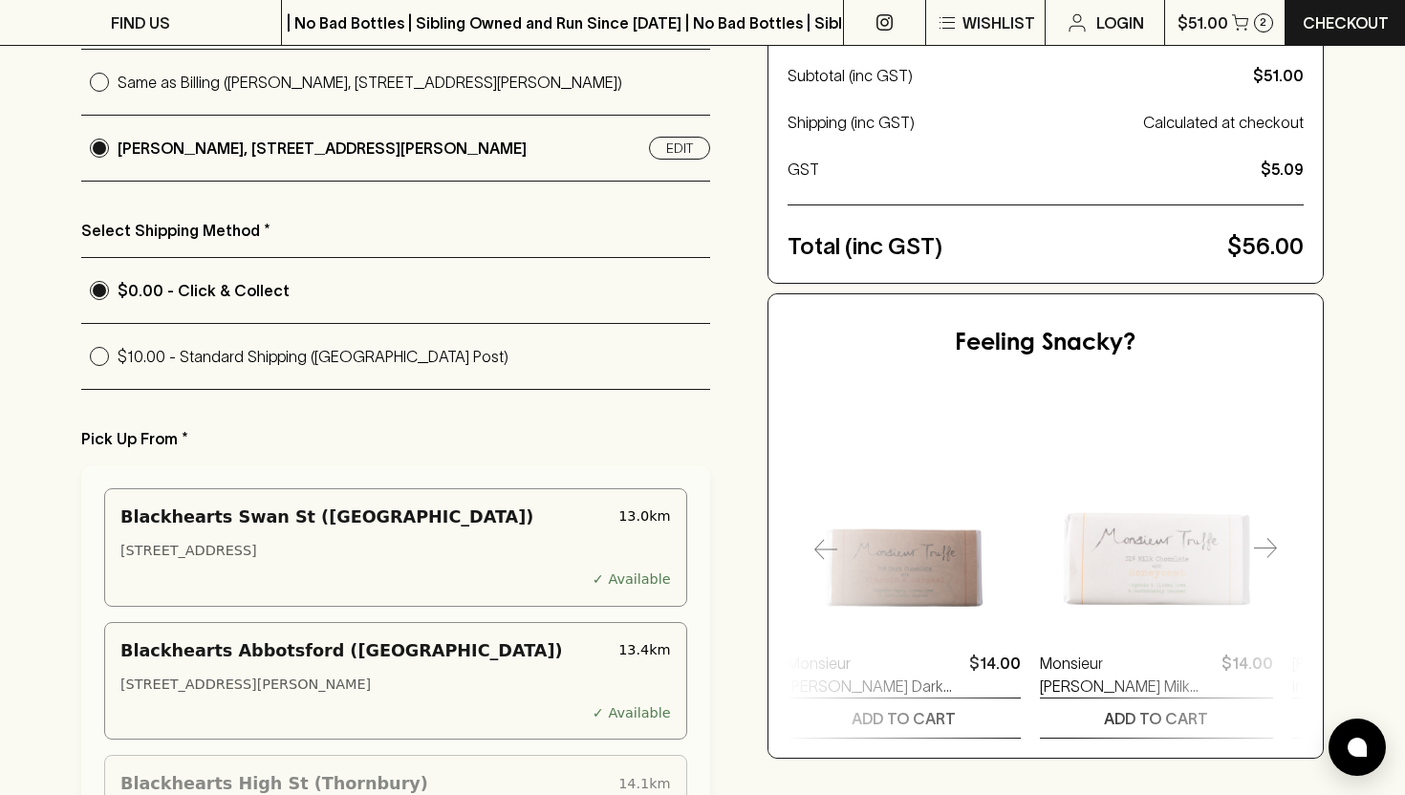
scroll to position [405, 0]
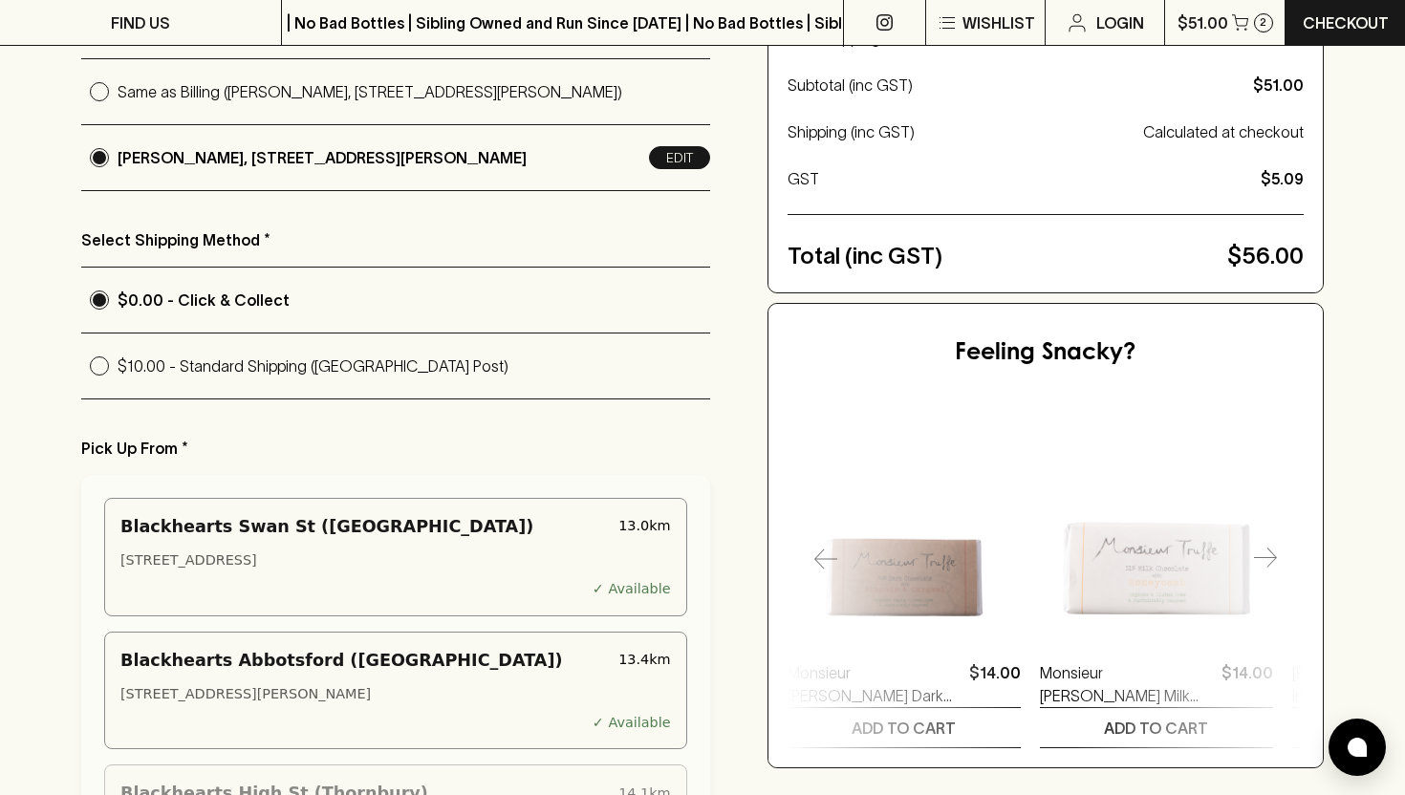
click at [686, 149] on button "Edit" at bounding box center [679, 157] width 61 height 23
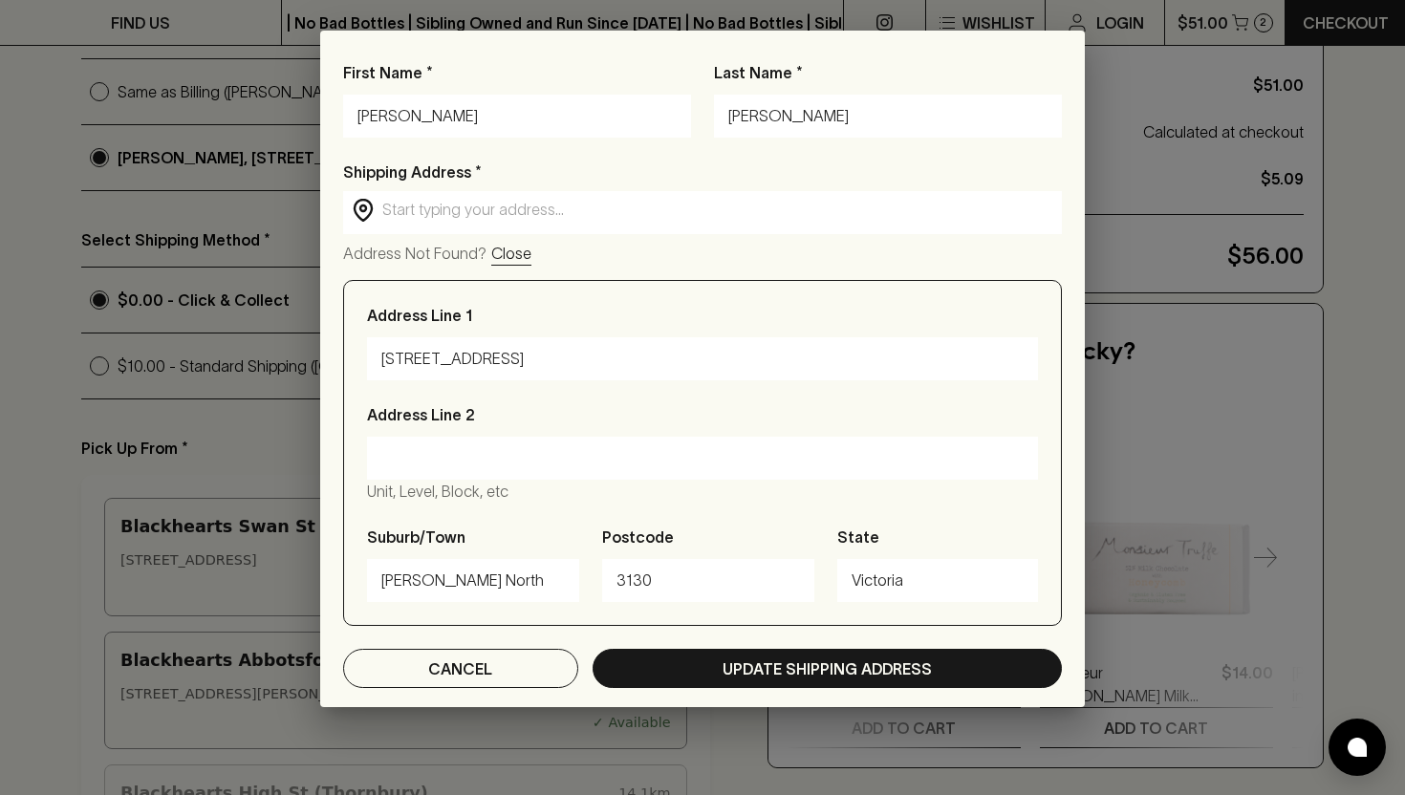
click at [514, 349] on input "2/26 Primula Street" at bounding box center [702, 359] width 642 height 31
type input "4/796 High Street"
click at [460, 553] on div "Suburb/Town Blackburn North" at bounding box center [473, 564] width 212 height 76
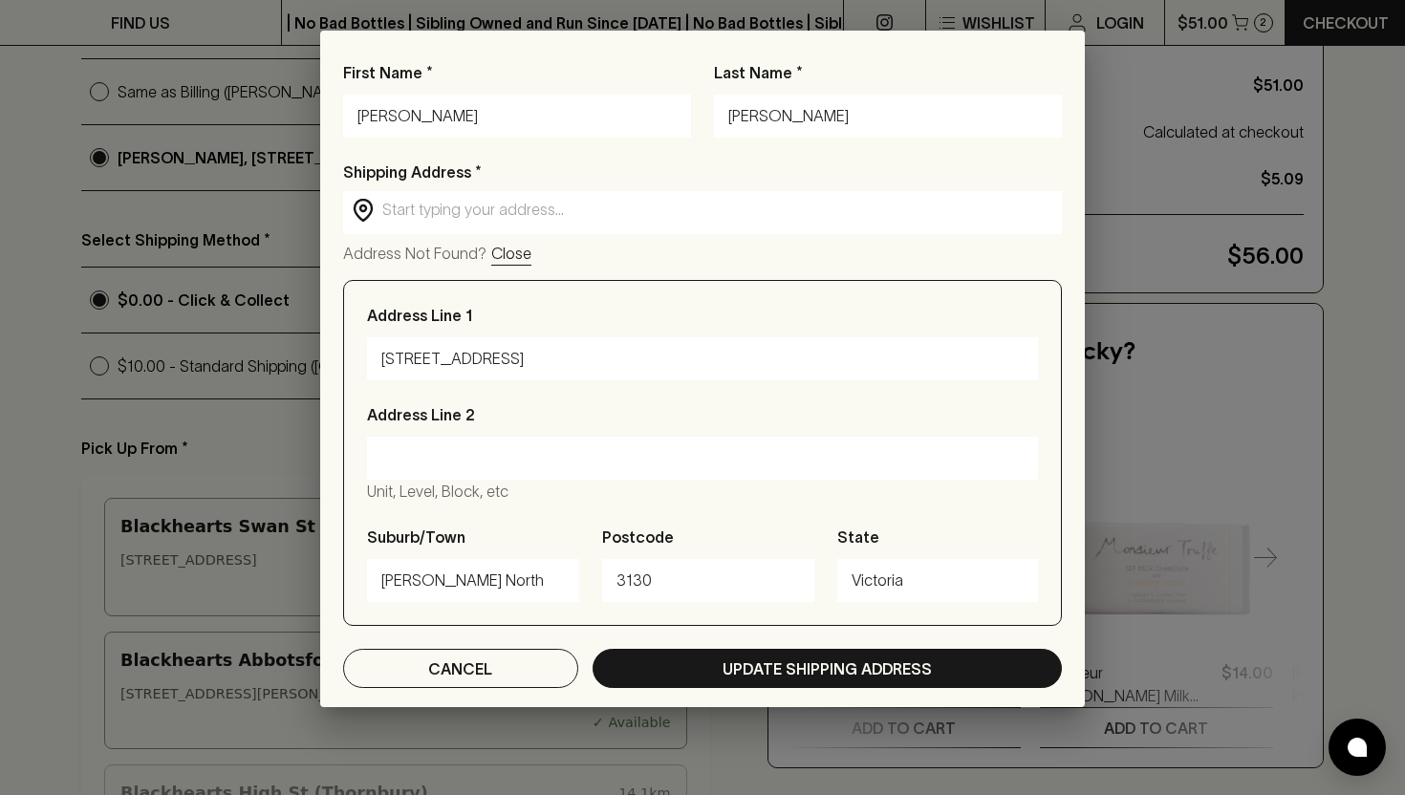
click at [452, 574] on input "Blackburn North" at bounding box center [473, 581] width 184 height 31
type input "Kew East"
click at [637, 583] on input "3130" at bounding box center [709, 581] width 184 height 31
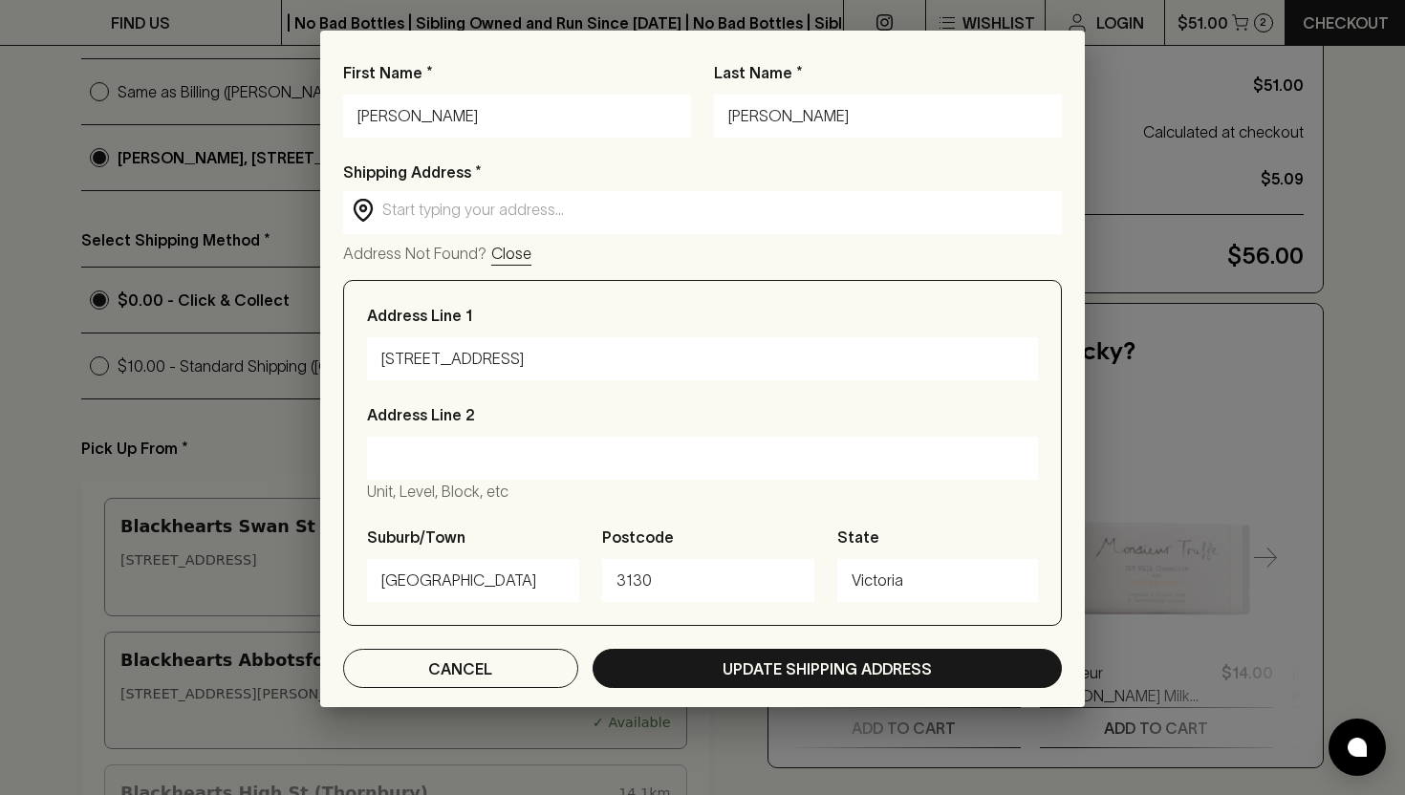
click at [637, 583] on input "3130" at bounding box center [709, 581] width 184 height 31
type input "2"
type input "3102"
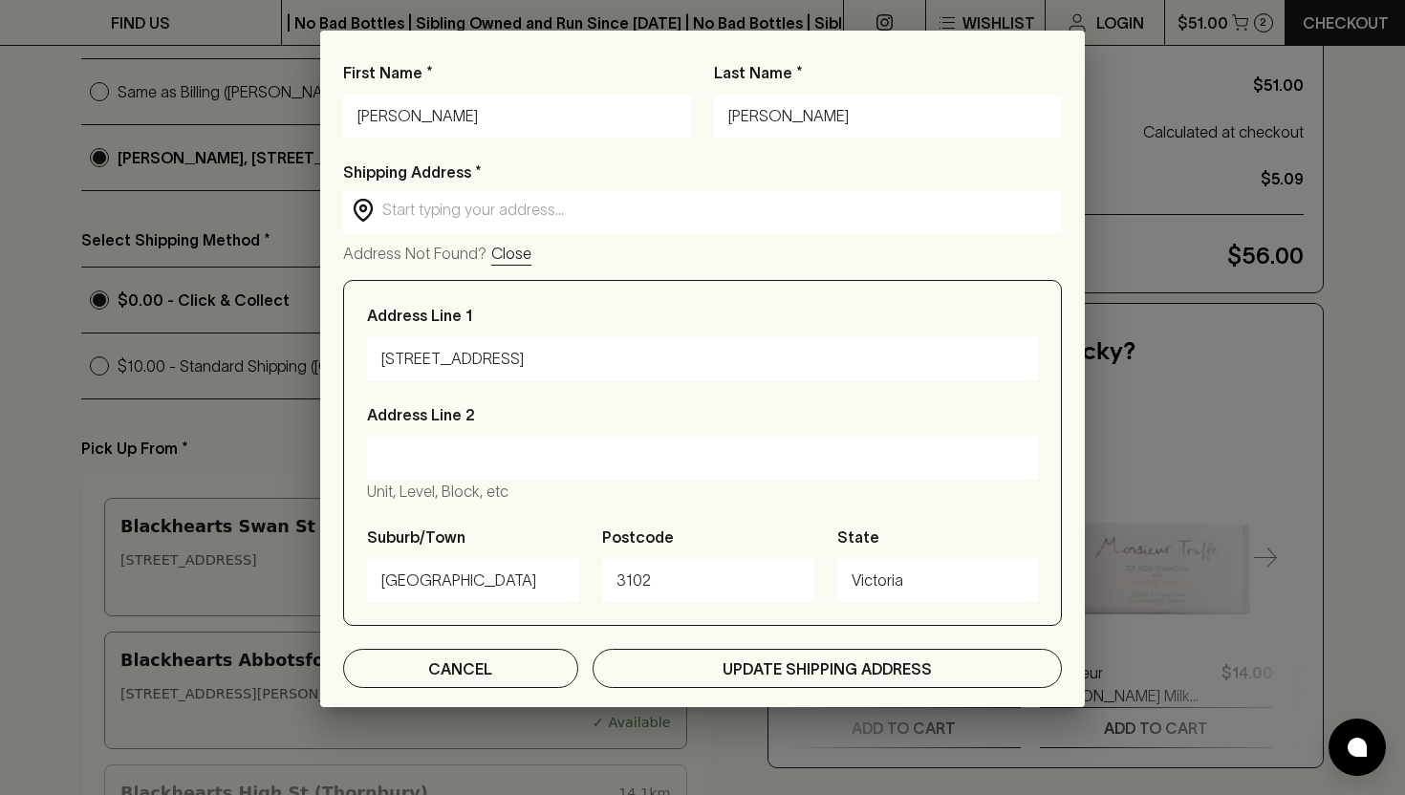
click at [734, 675] on p "Update Shipping Address" at bounding box center [827, 669] width 209 height 23
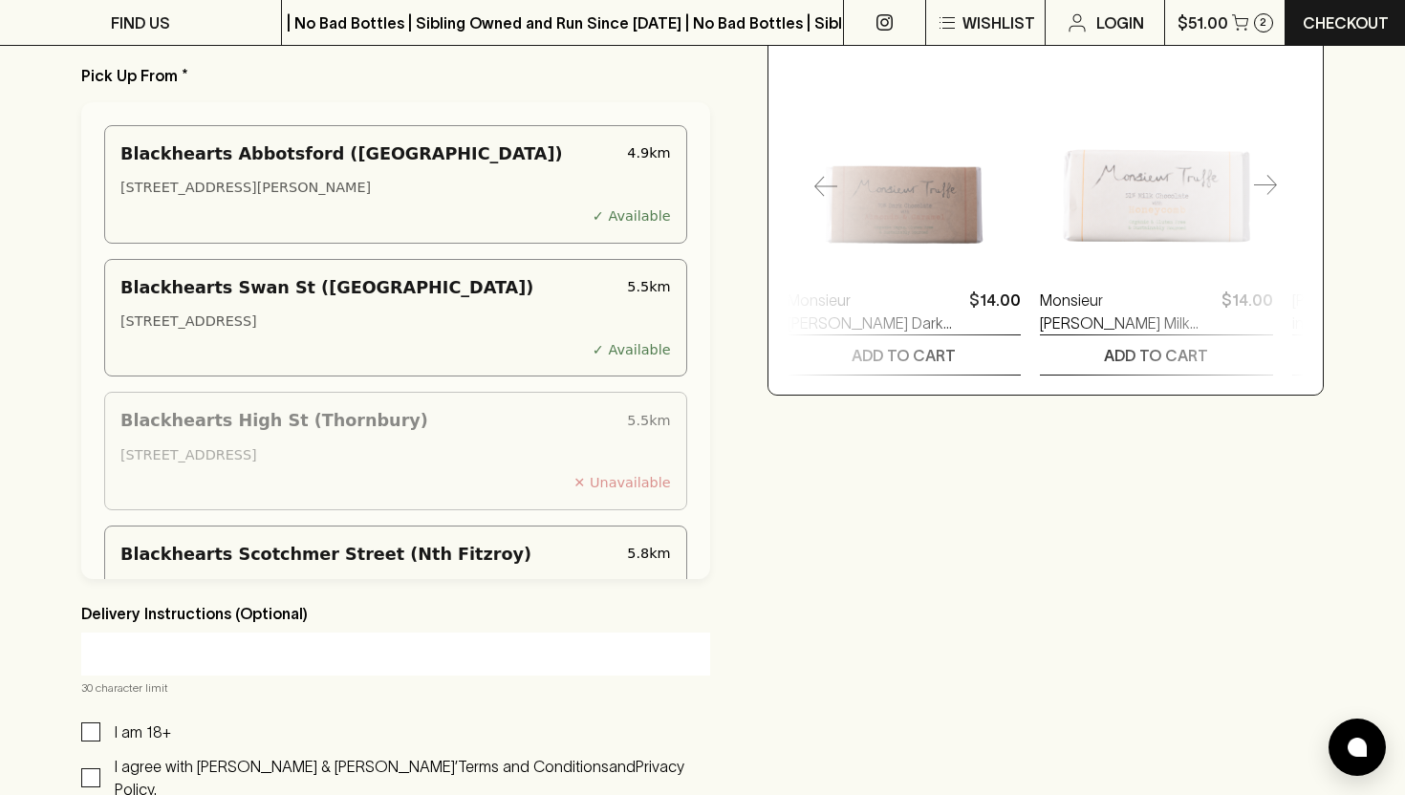
scroll to position [760, 0]
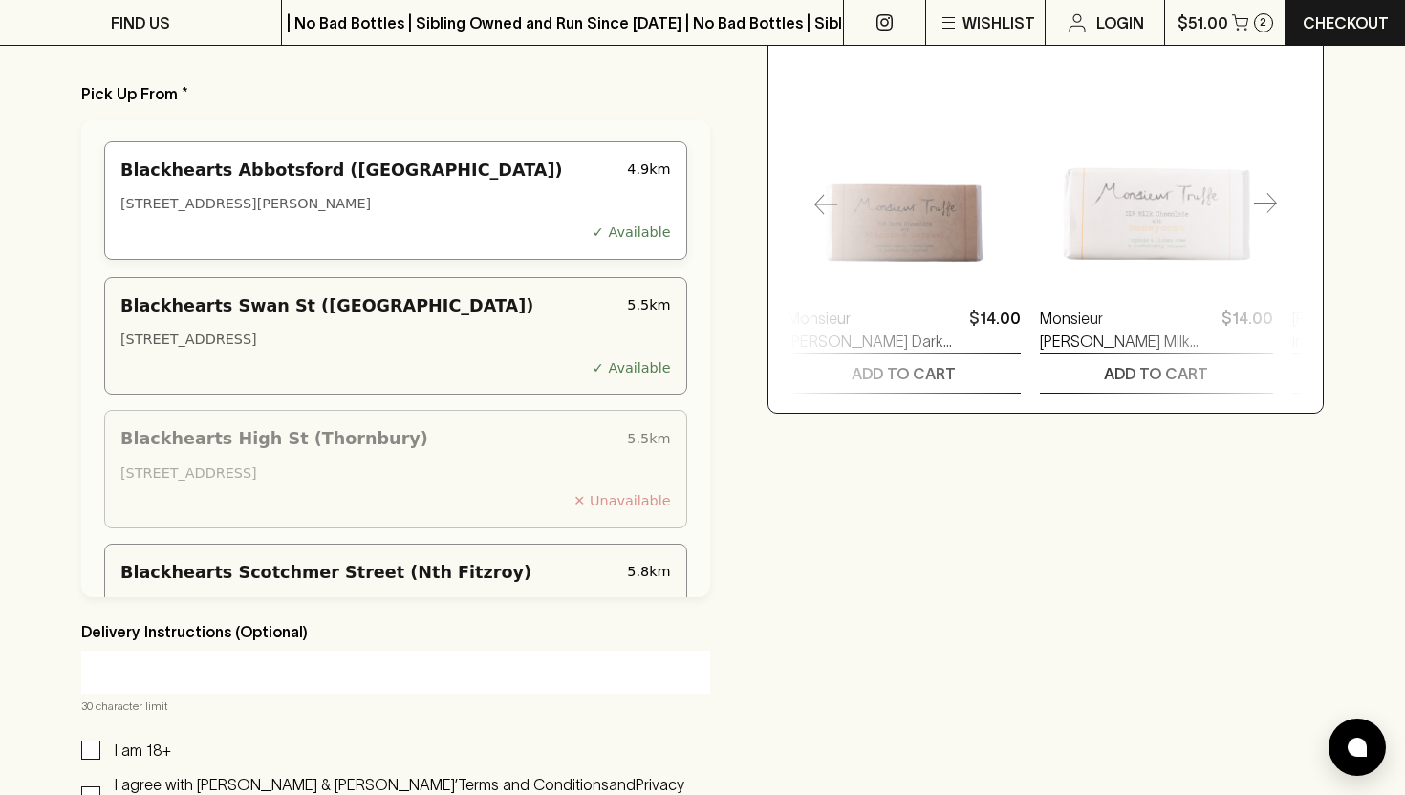
click at [541, 190] on div "Blackhearts Abbotsford (VIC) 4.9 km 247 Johnston Street, Abbotsford VIC 3067, A…" at bounding box center [395, 200] width 583 height 119
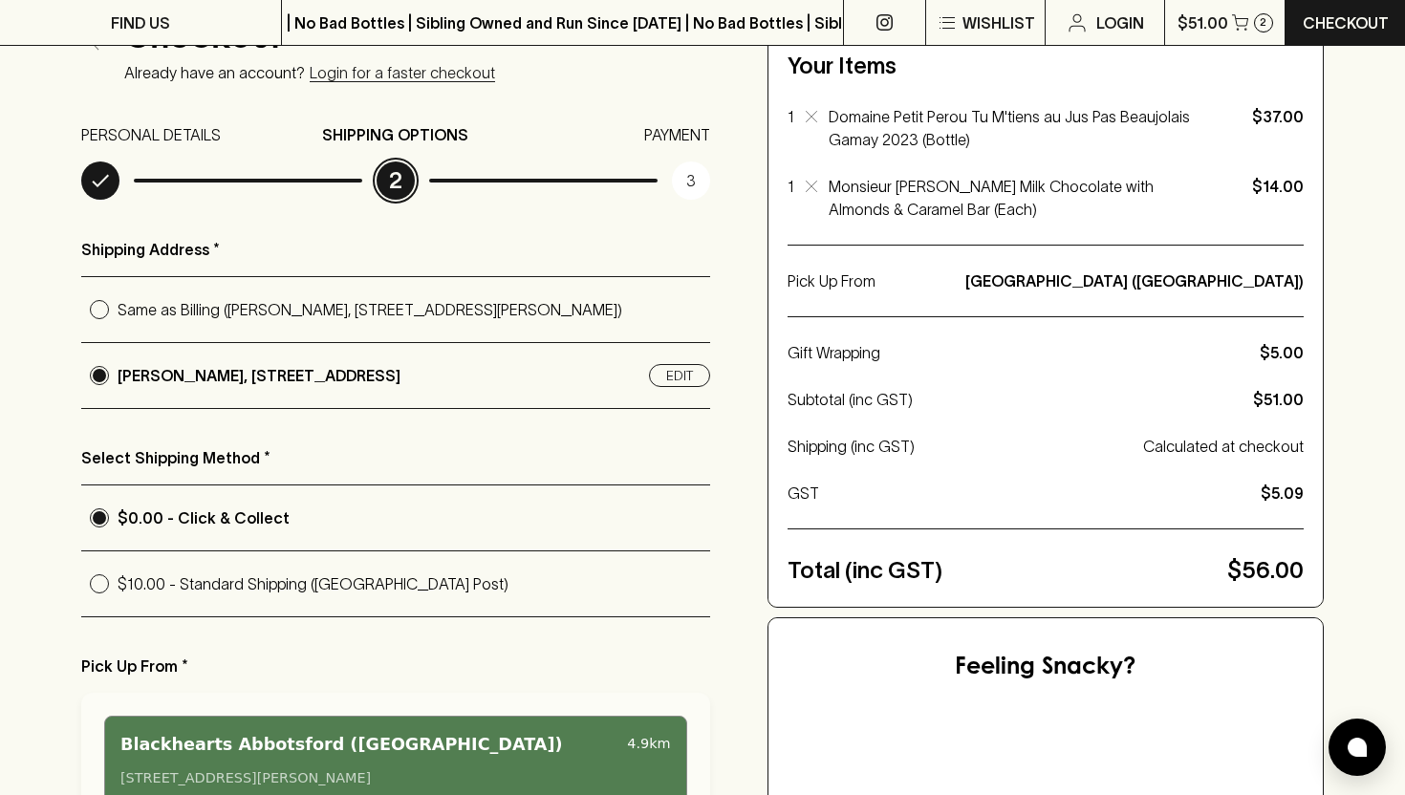
scroll to position [198, 0]
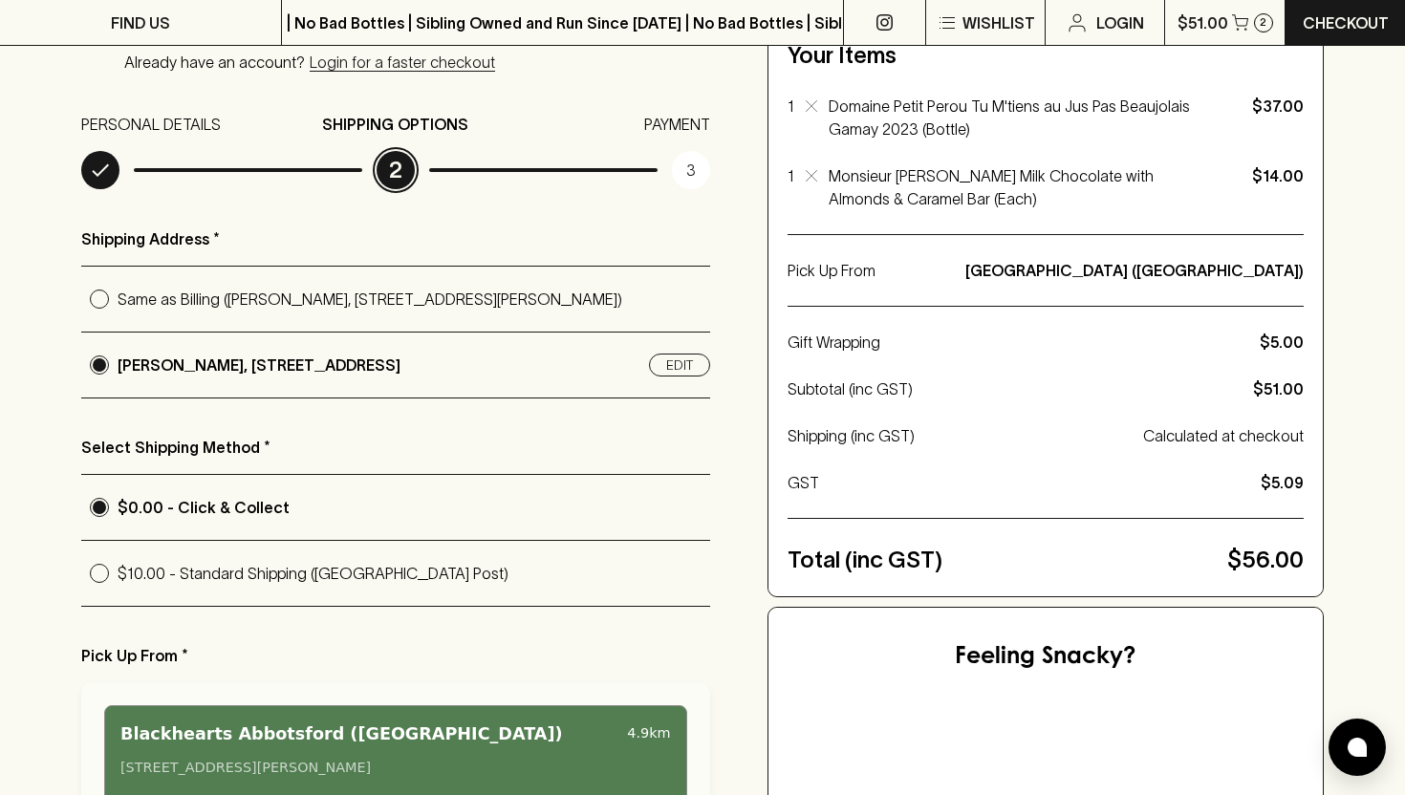
click at [237, 562] on p "$10.00 - Standard Shipping (Australia Post)" at bounding box center [414, 573] width 593 height 23
click at [118, 562] on input "$10.00 - Standard Shipping (Australia Post)" at bounding box center [99, 573] width 36 height 36
radio input "true"
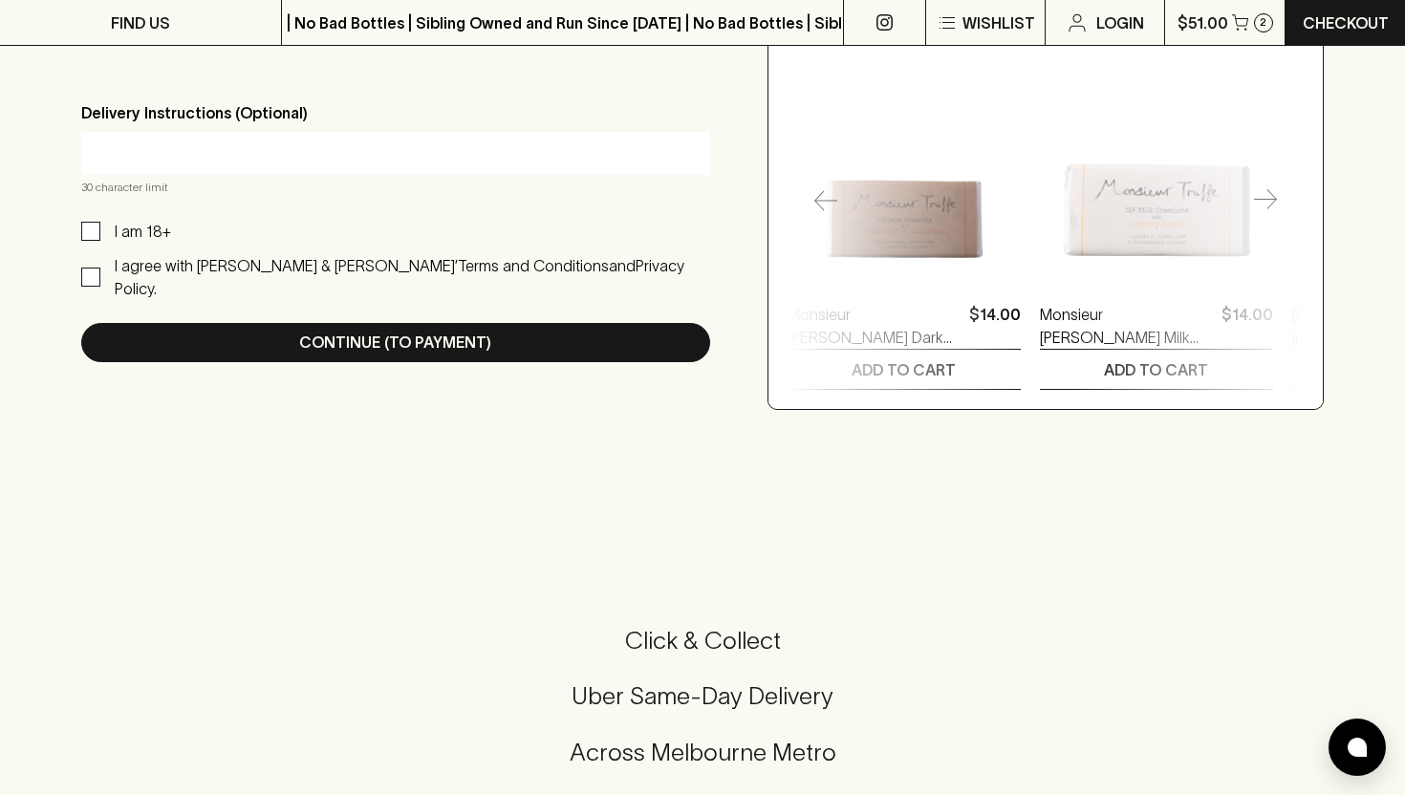
scroll to position [768, 0]
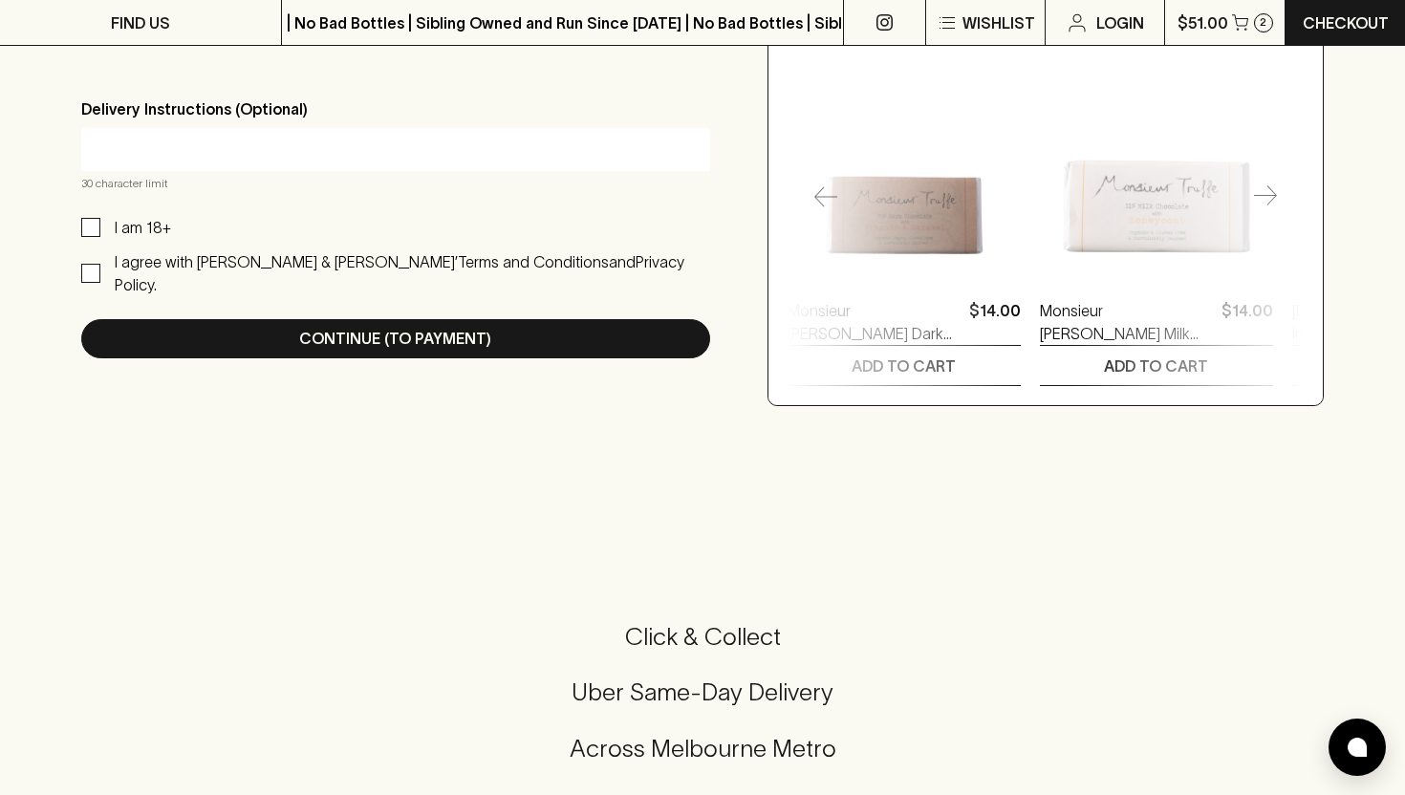
click at [99, 225] on input "I am 18+" at bounding box center [90, 227] width 19 height 19
checkbox input "true"
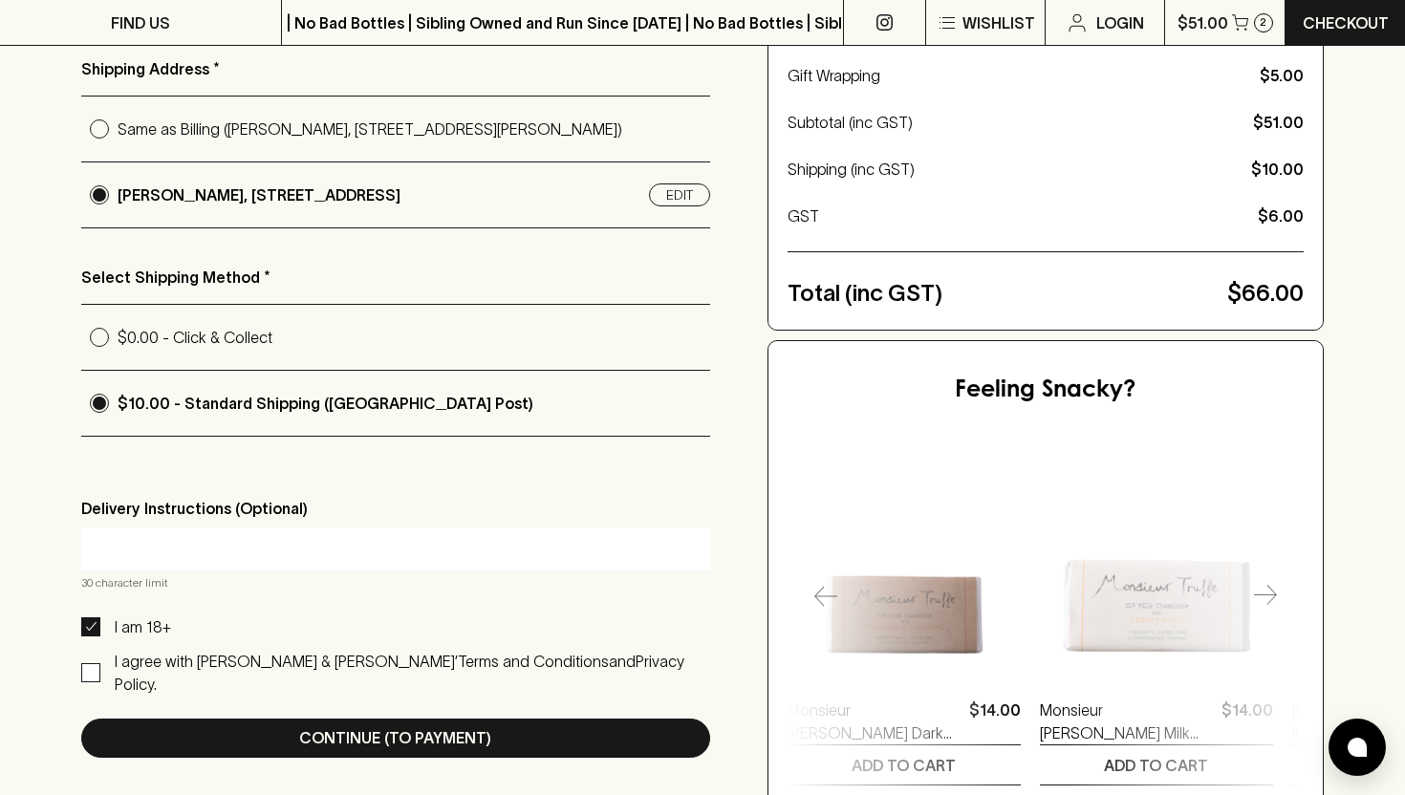
scroll to position [0, 0]
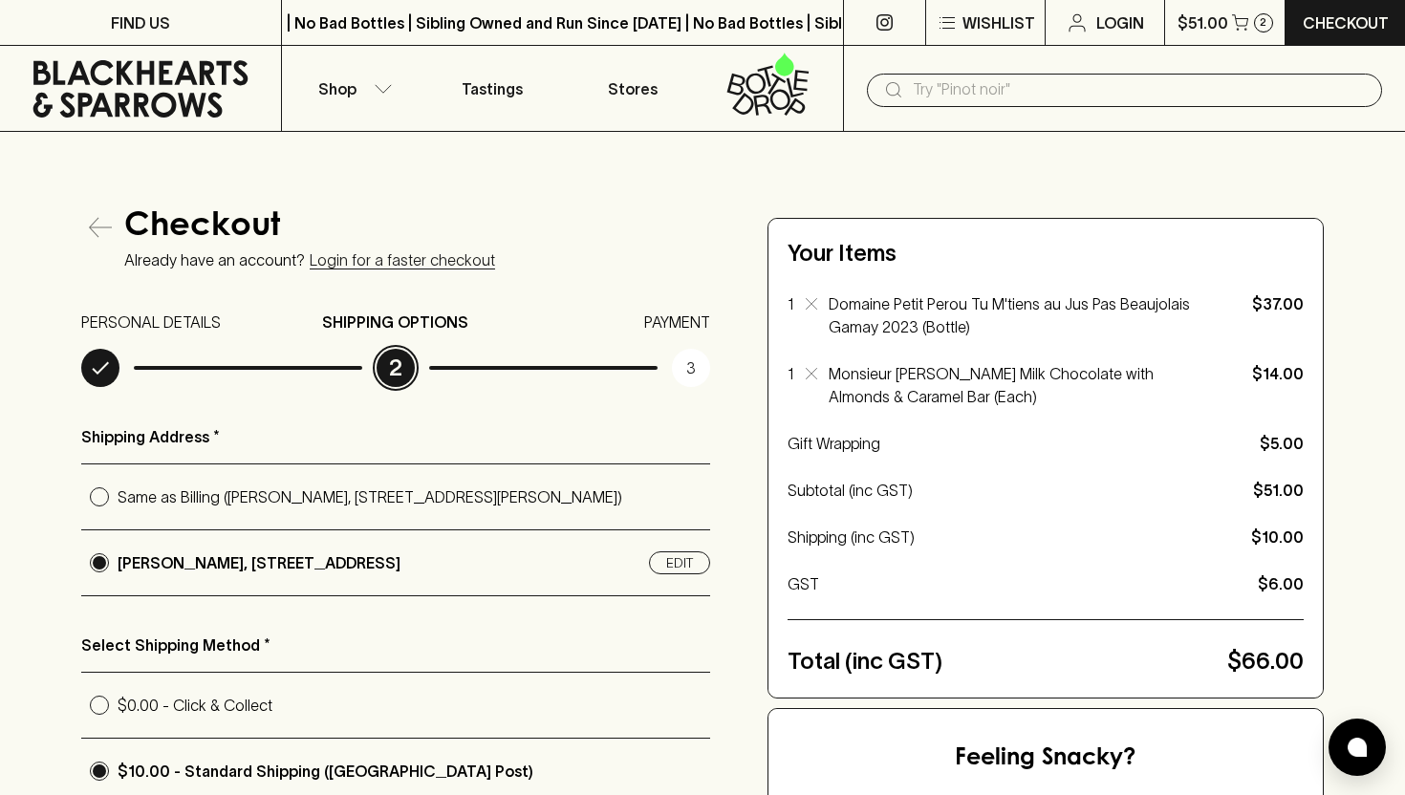
click at [972, 359] on div "Your Items 1 Domaine Petit Perou Tu M'tiens au Jus Pas Beaujolais Gamay 2023 (B…" at bounding box center [1046, 458] width 516 height 441
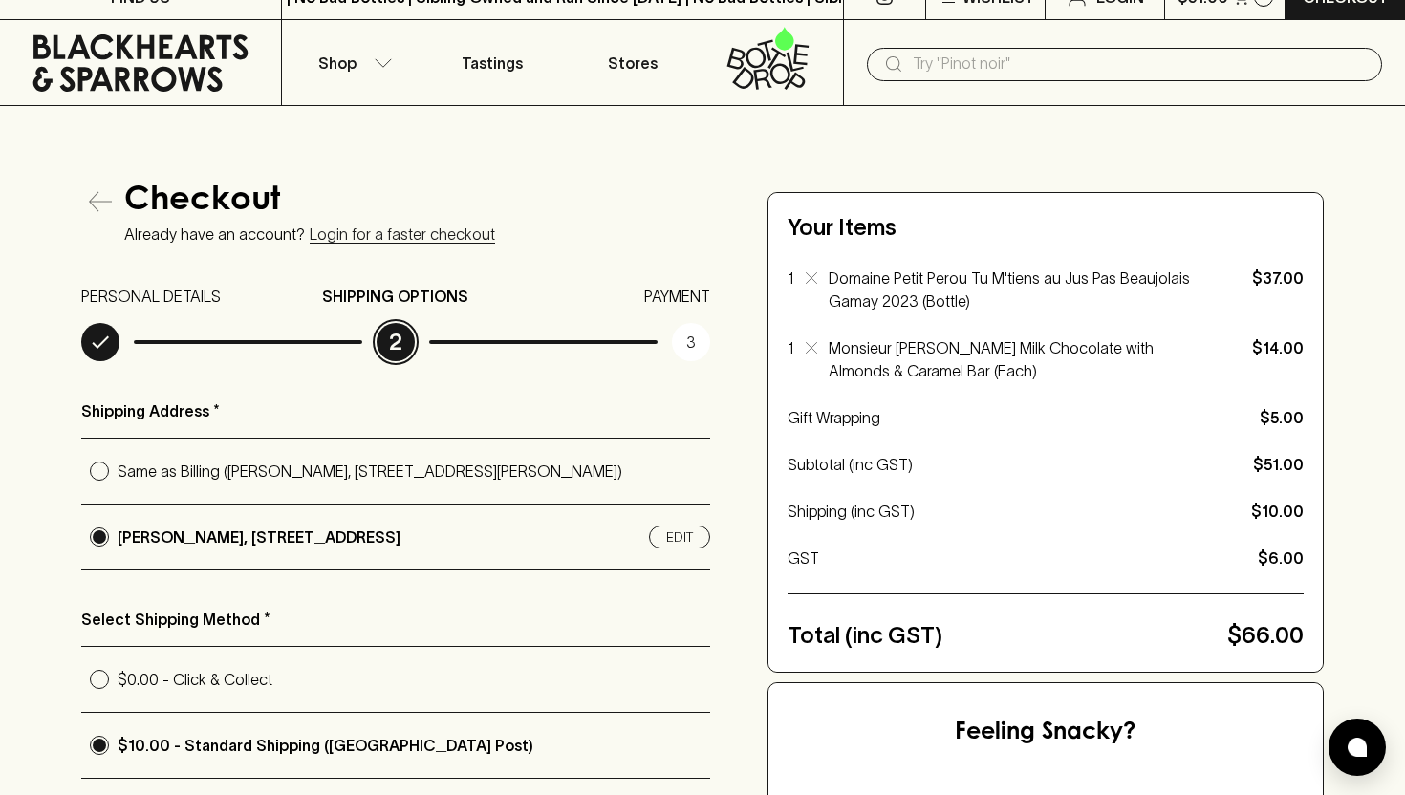
click at [944, 560] on p "GST" at bounding box center [1019, 558] width 463 height 23
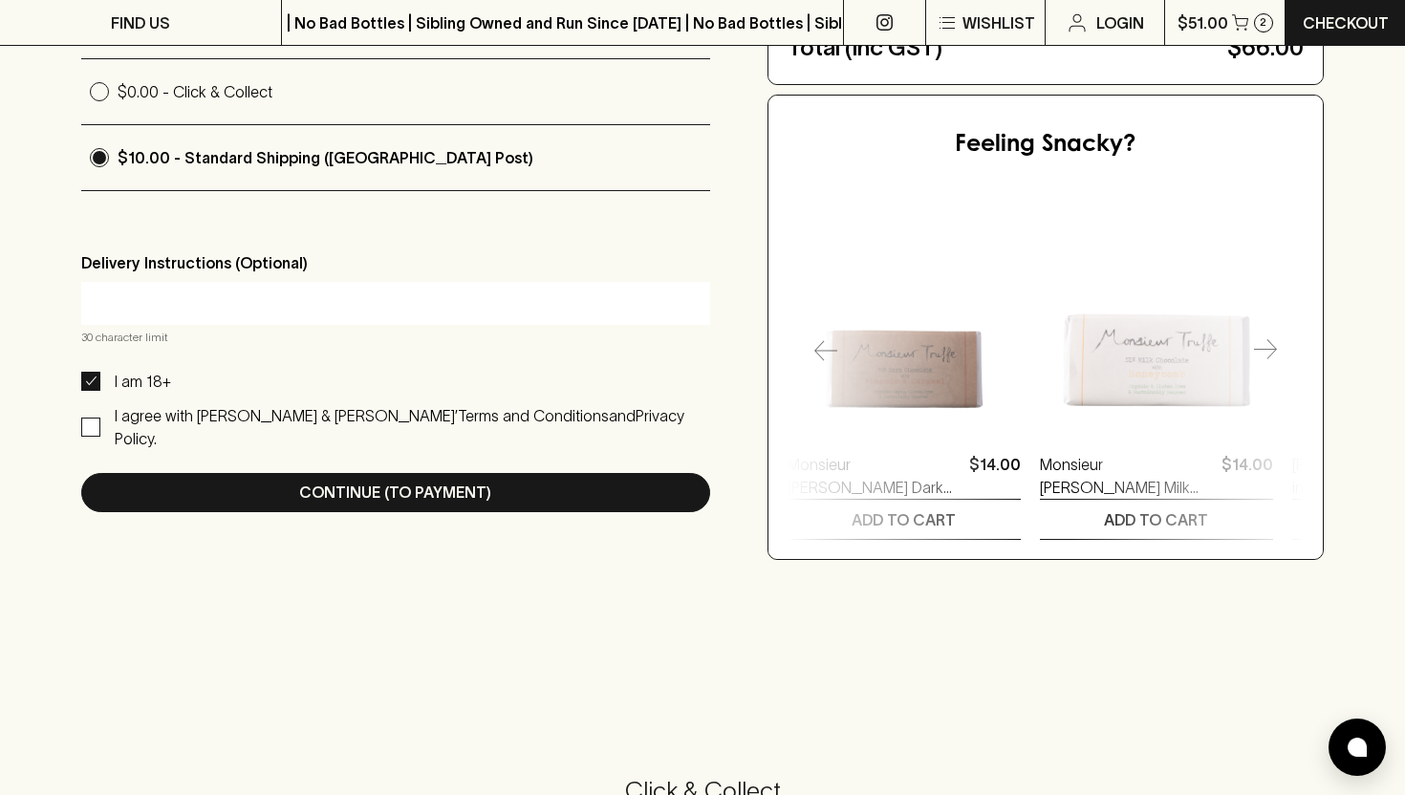
scroll to position [647, 0]
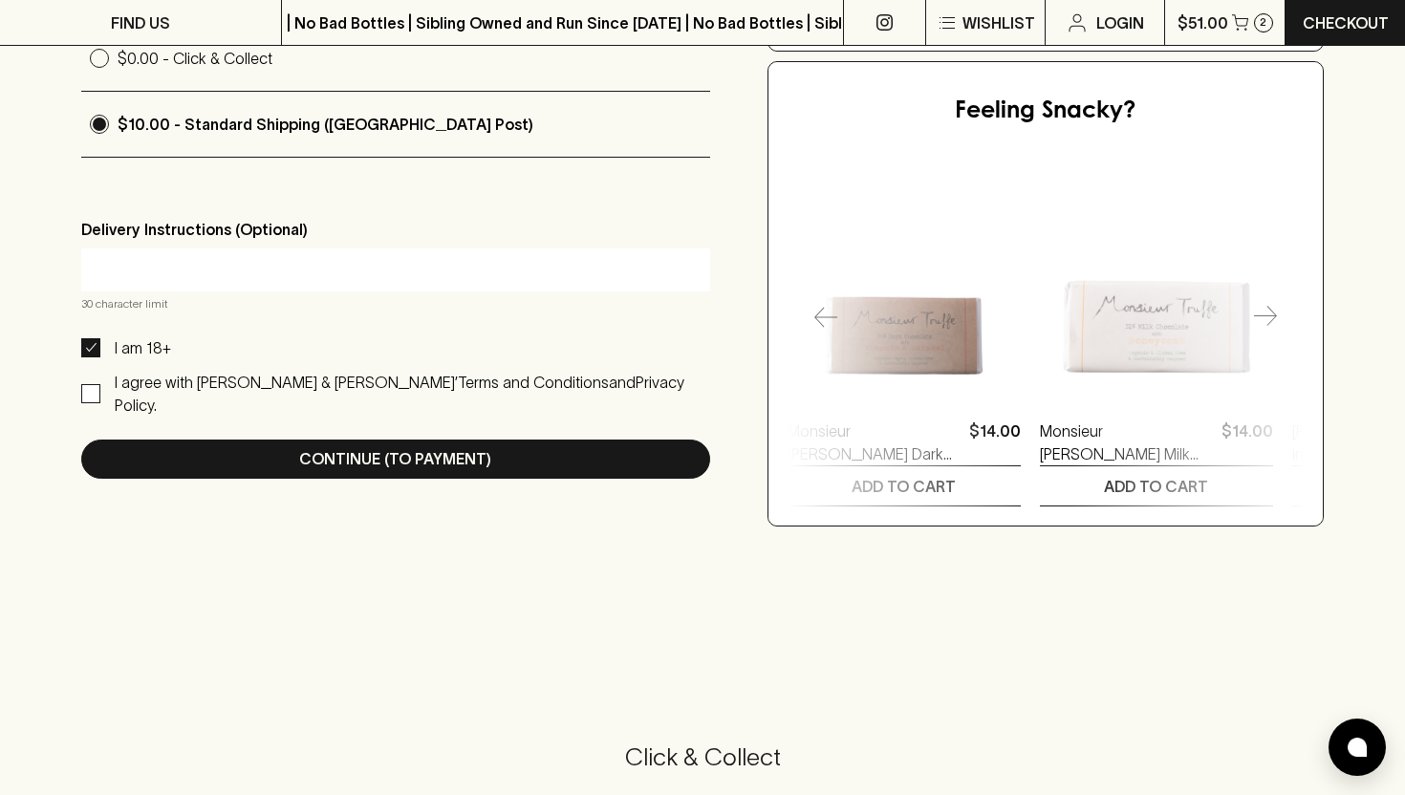
click at [485, 379] on link "Terms and Conditions" at bounding box center [533, 382] width 151 height 17
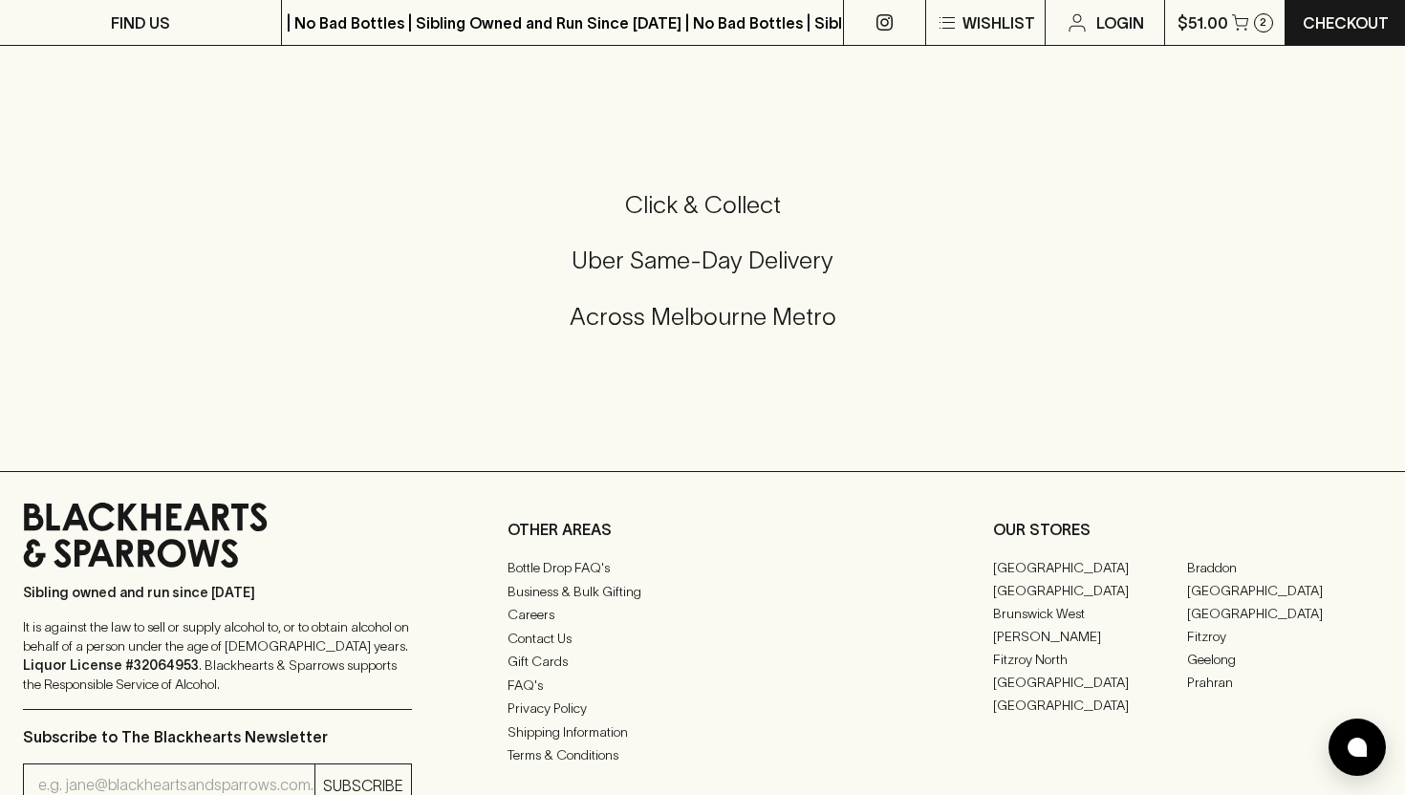
scroll to position [2707, 0]
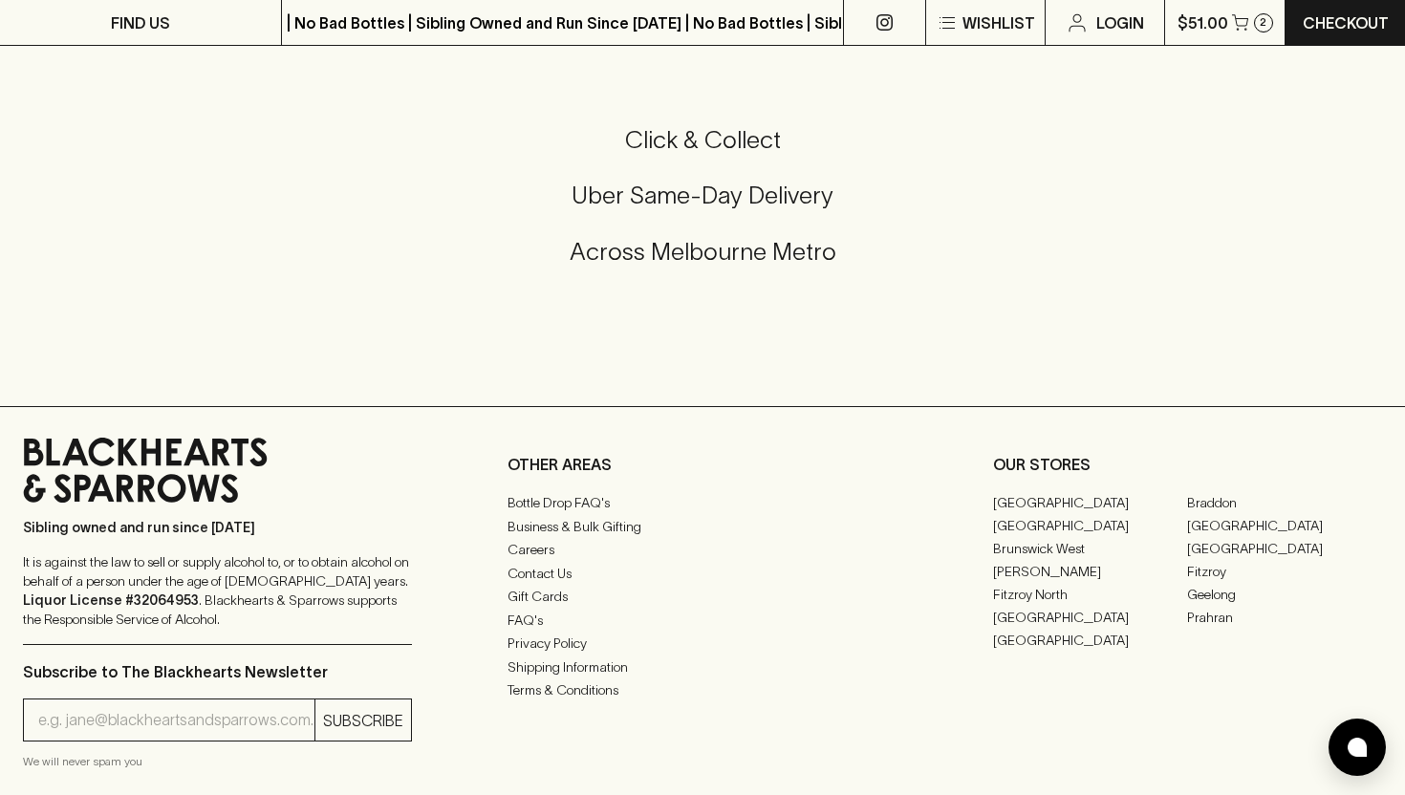
scroll to position [1563, 0]
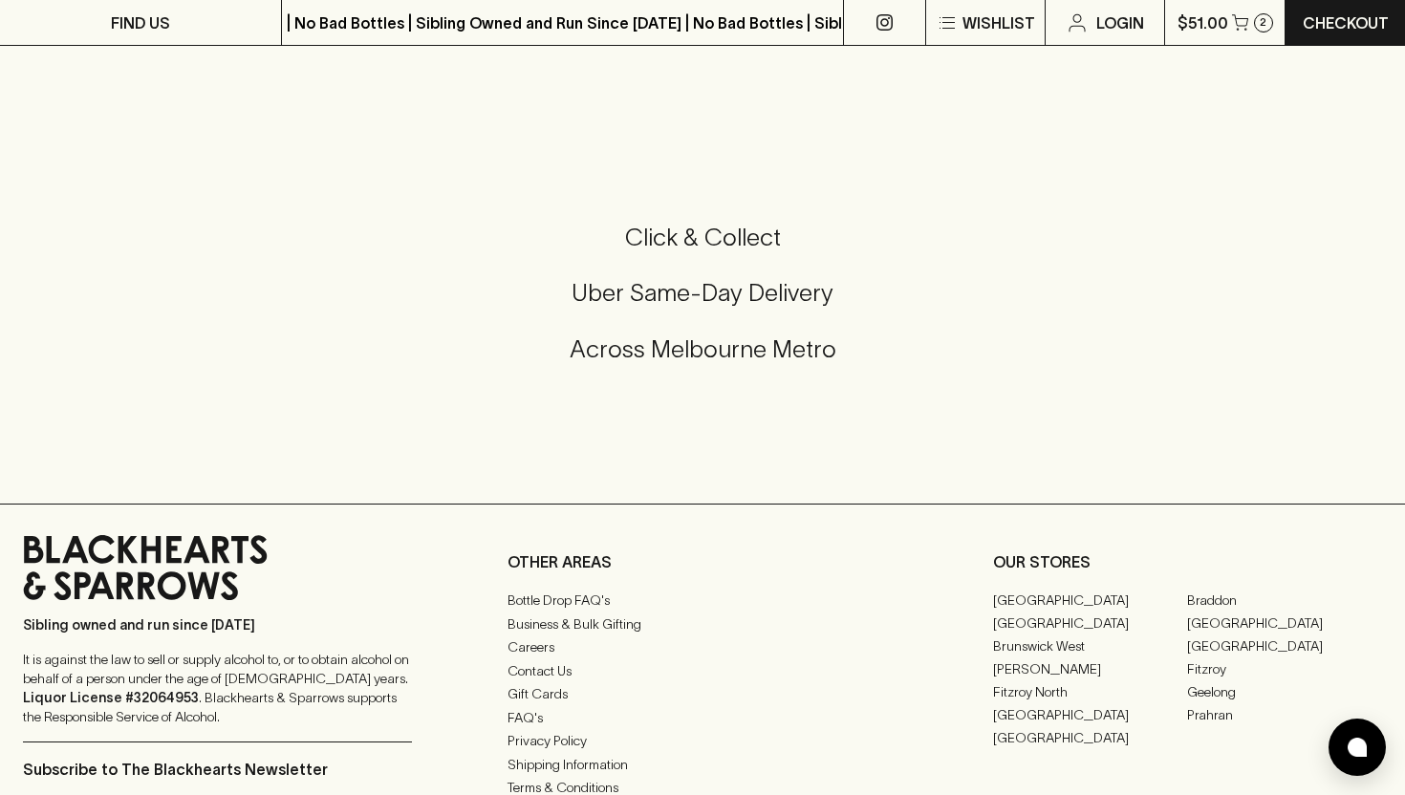
click at [662, 299] on h5 "Uber Same-Day Delivery" at bounding box center [702, 293] width 1359 height 32
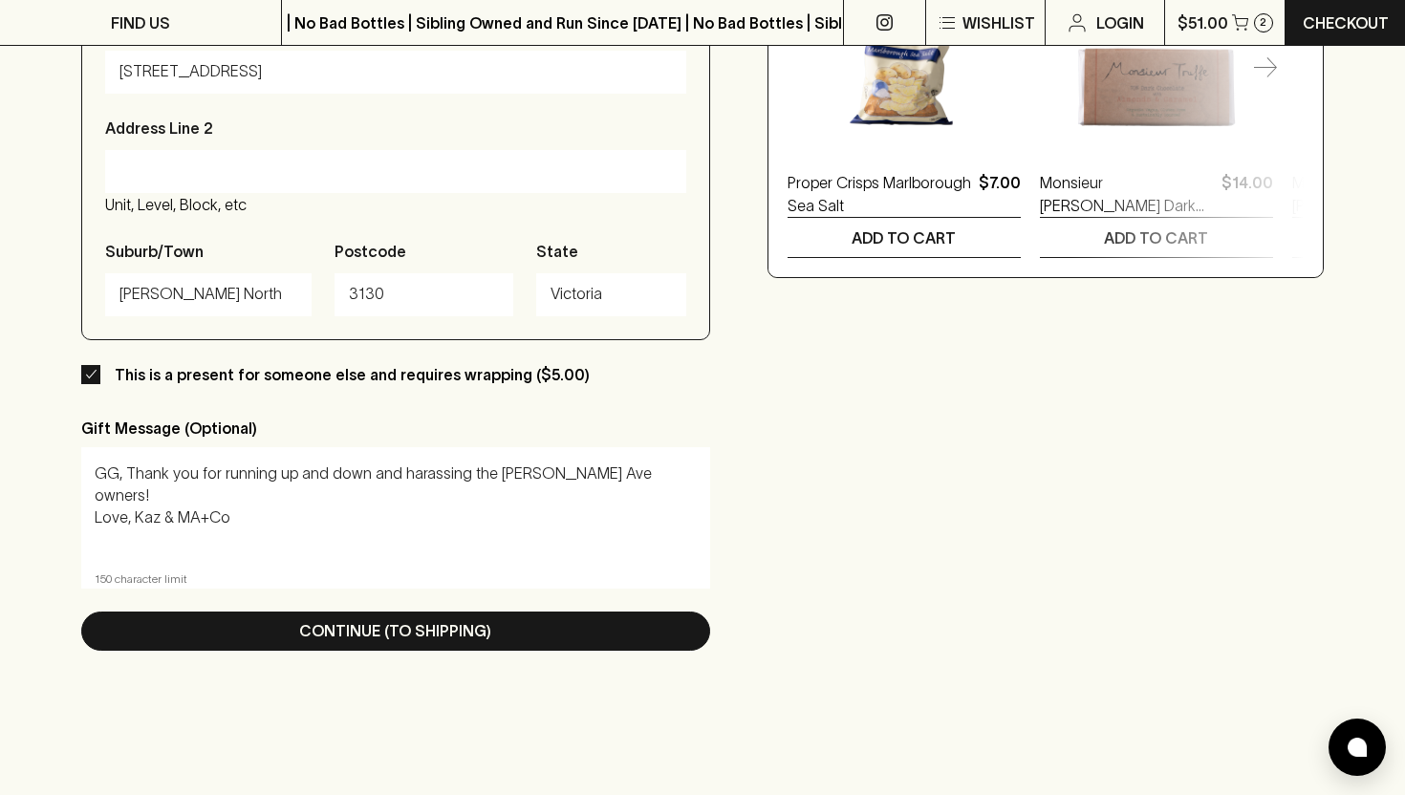
scroll to position [1109, 0]
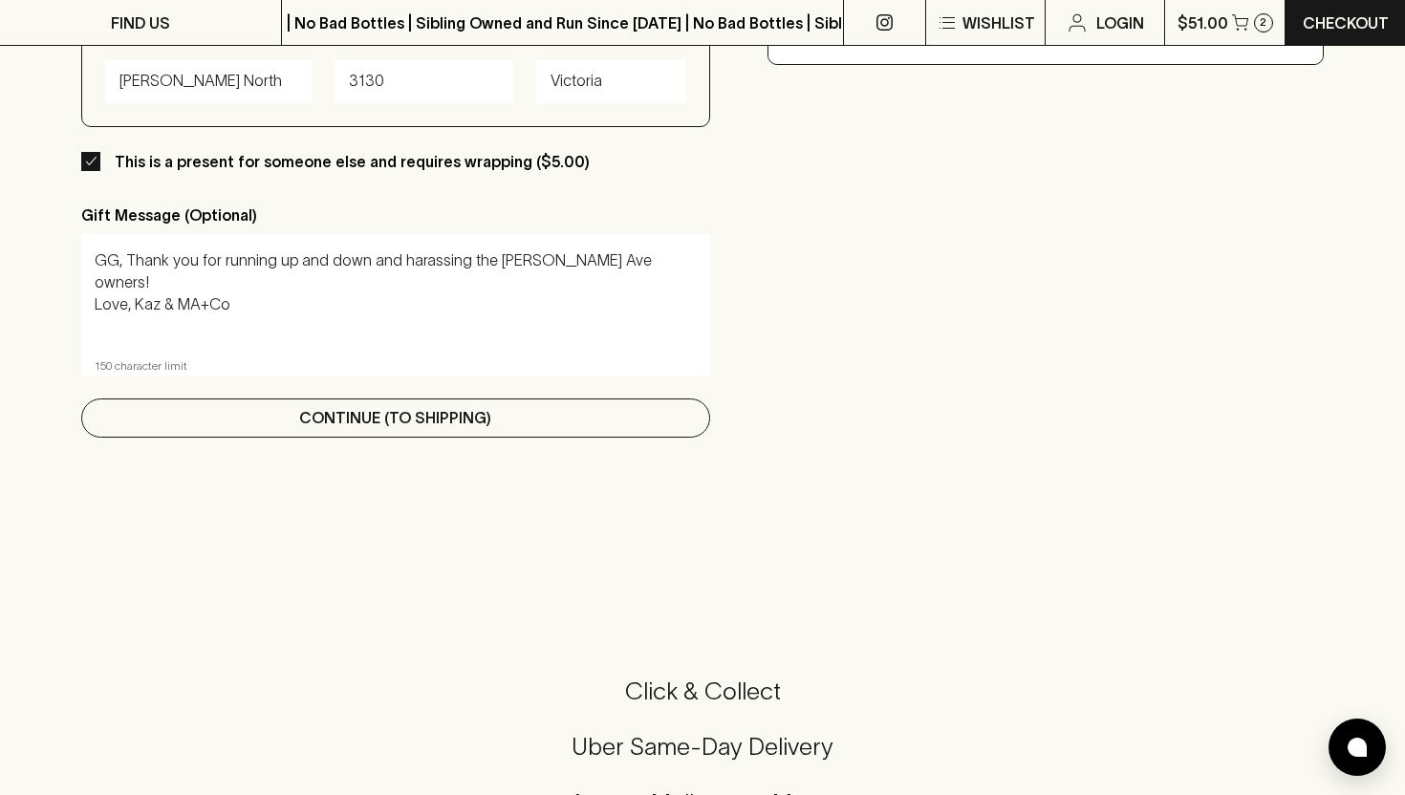
click at [313, 427] on p "Continue (To Shipping)" at bounding box center [395, 417] width 192 height 23
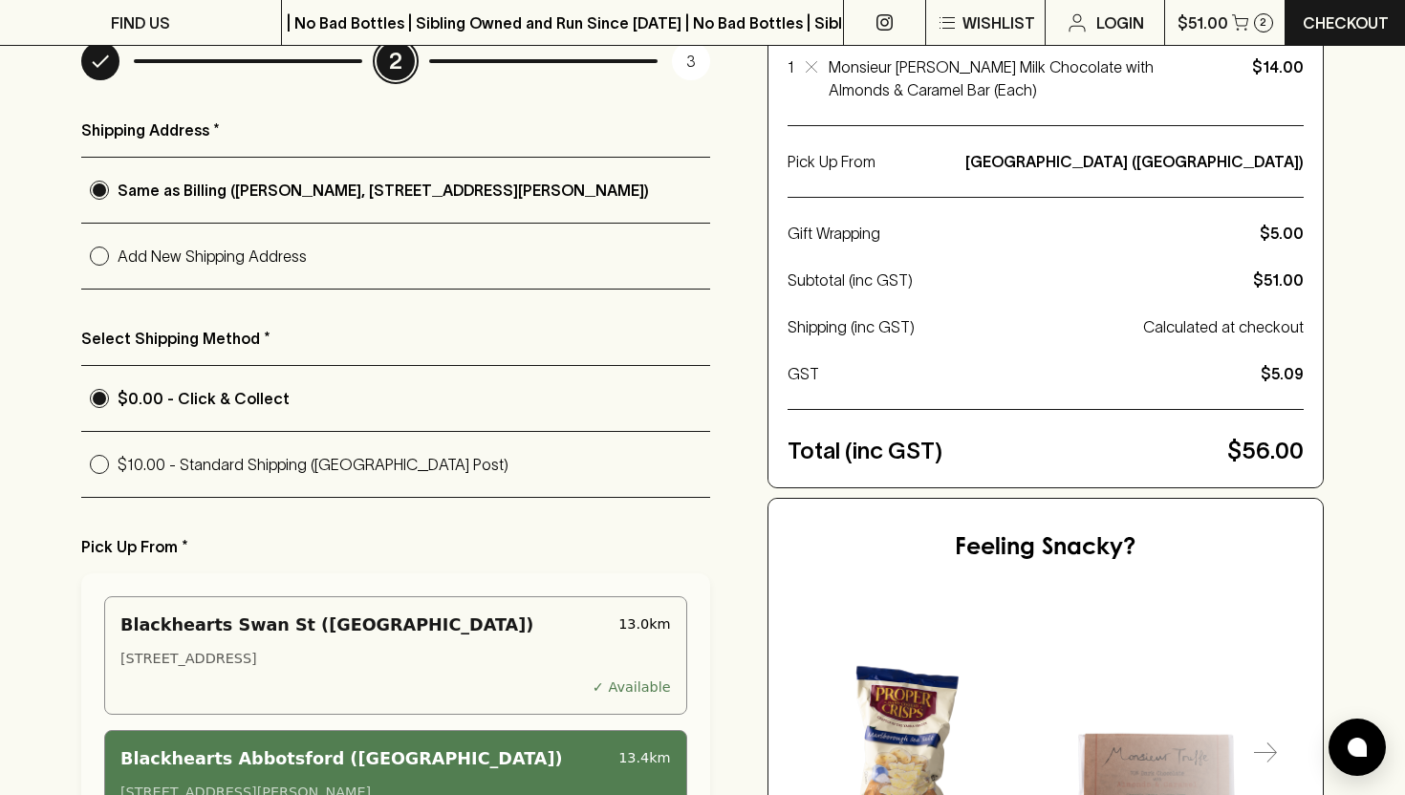
scroll to position [311, 0]
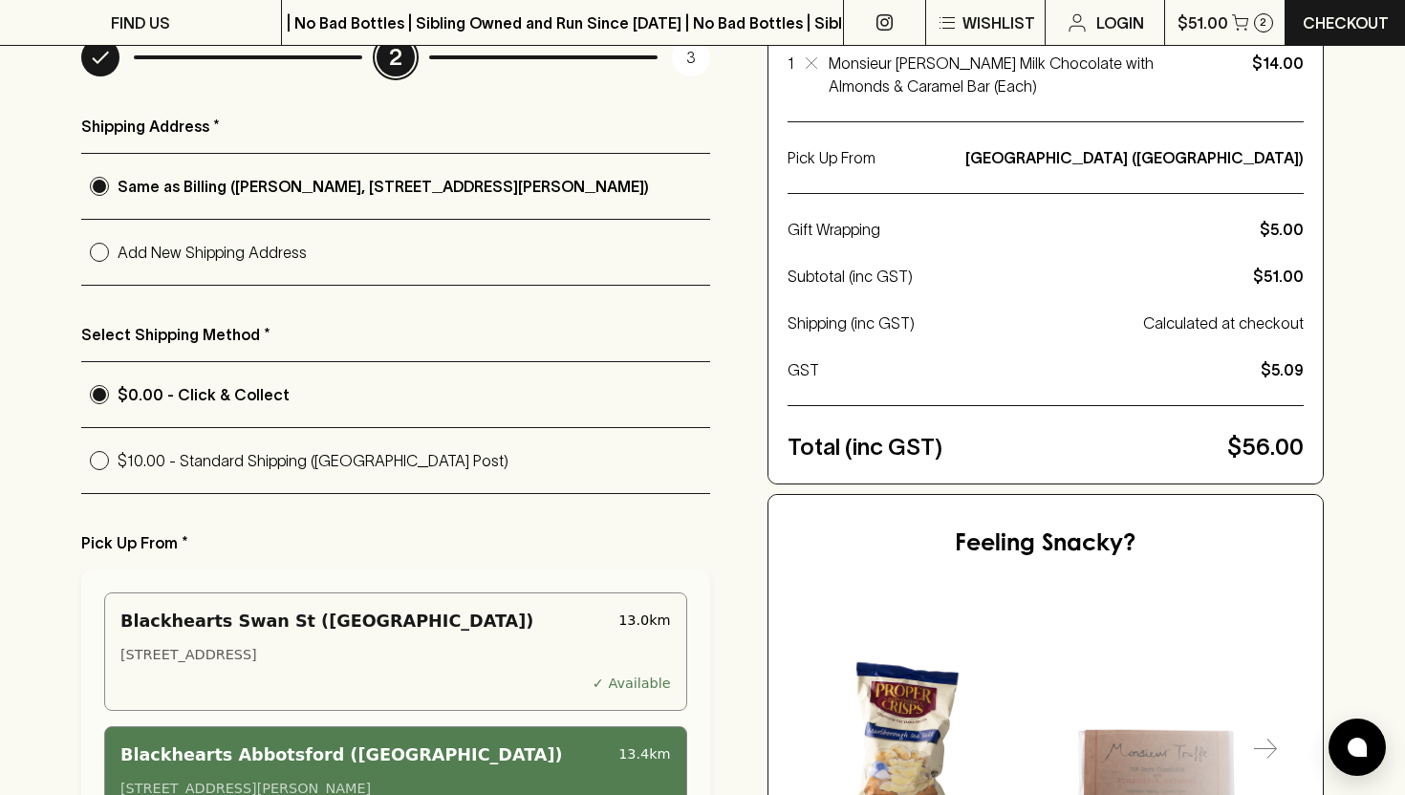
click at [239, 250] on p "Add New Shipping Address" at bounding box center [414, 252] width 593 height 23
click at [118, 250] on input "Add New Shipping Address" at bounding box center [99, 252] width 36 height 36
radio input "true"
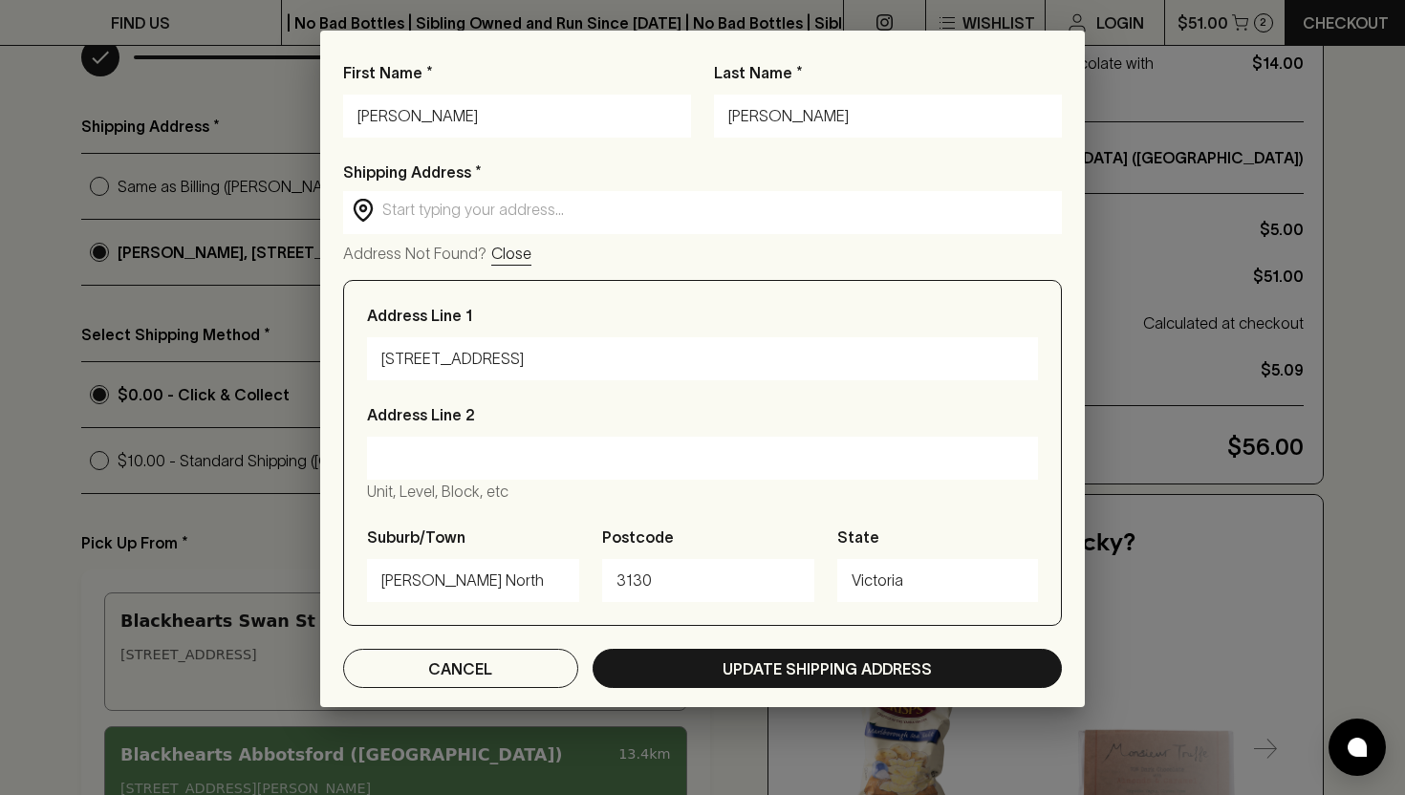
click at [462, 341] on div "2/26 Primula Street" at bounding box center [702, 358] width 671 height 43
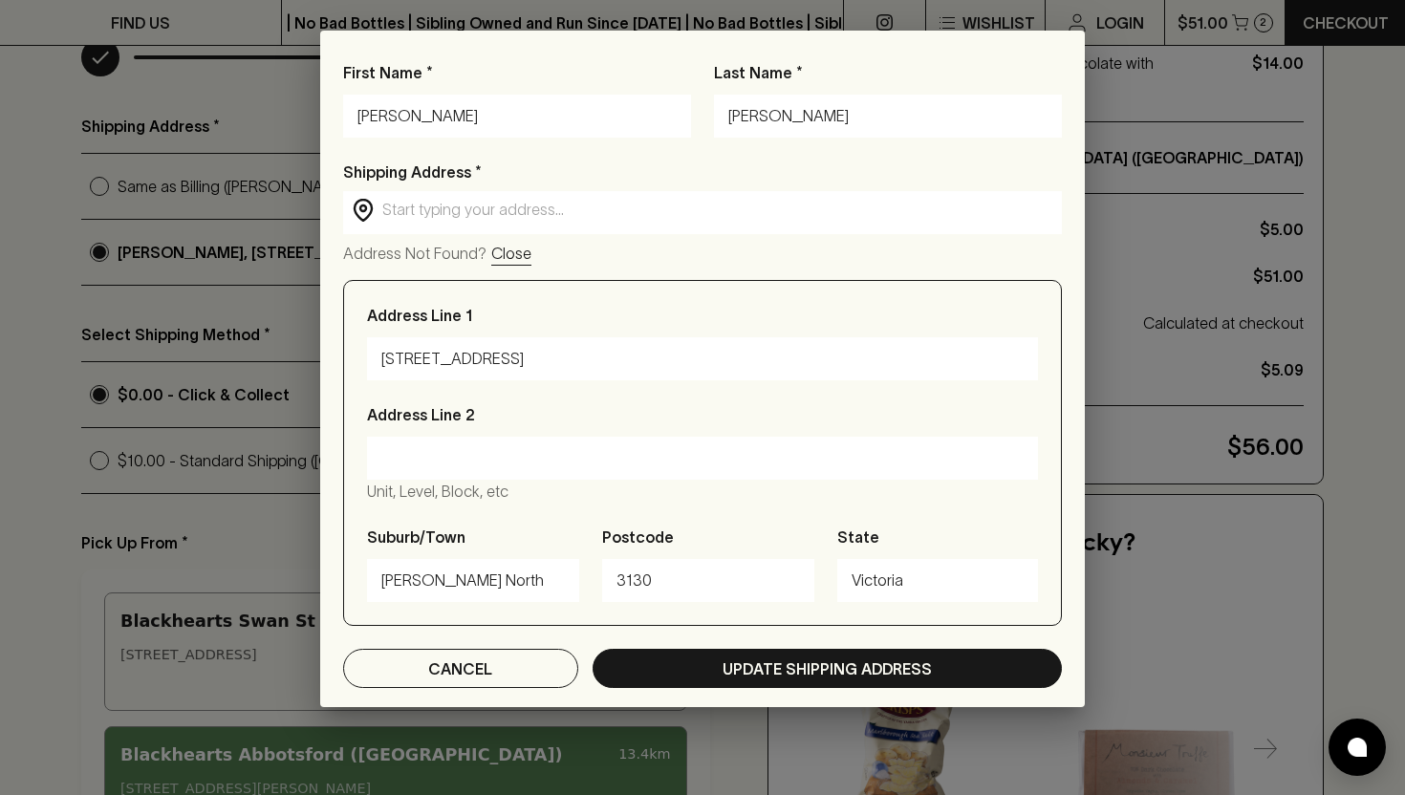
click at [451, 362] on input "2/26 Primula Street" at bounding box center [702, 359] width 642 height 31
type input "4/796 High Street"
click at [429, 583] on input "Blackburn North" at bounding box center [473, 581] width 184 height 31
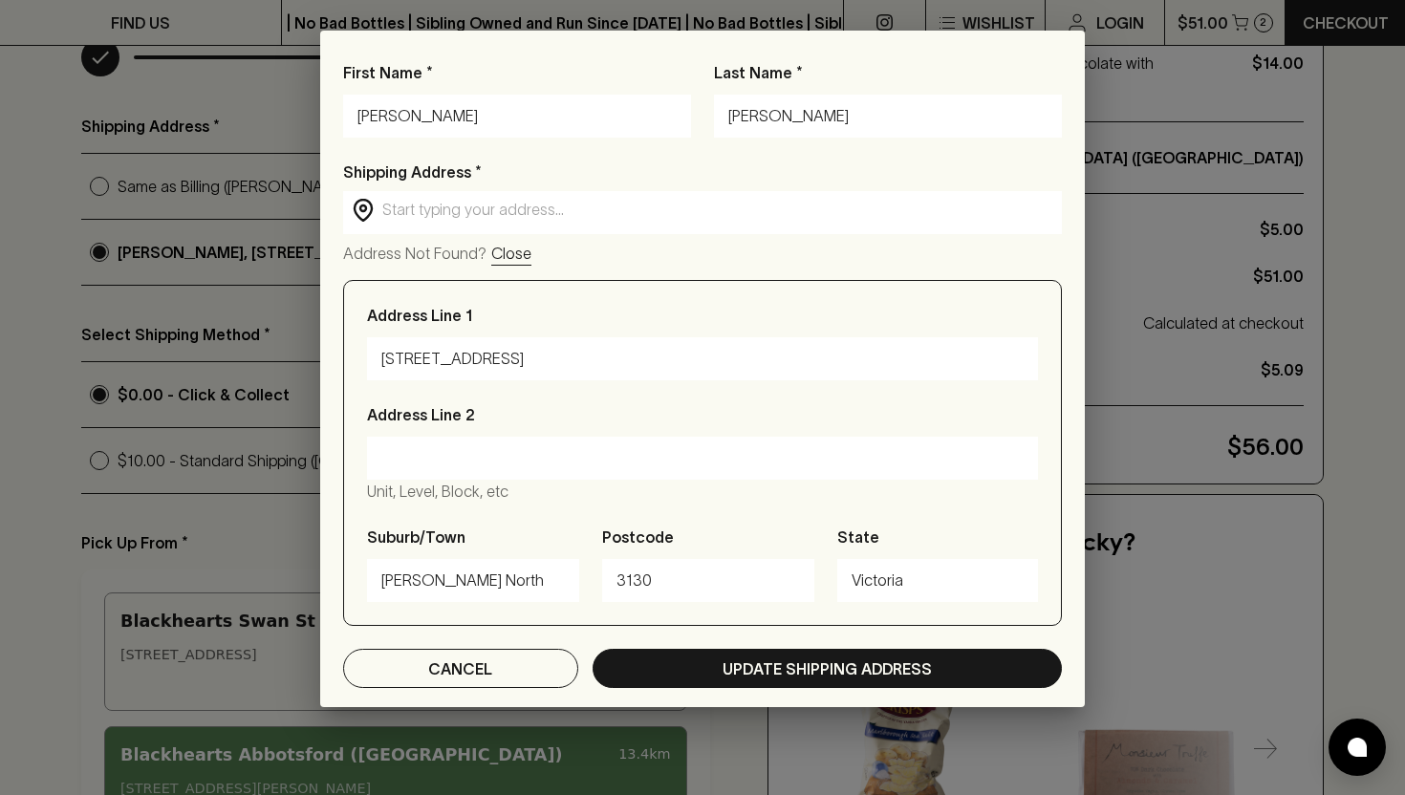
click at [429, 583] on input "Blackburn North" at bounding box center [473, 581] width 184 height 31
type input "Kew East"
click at [667, 576] on input "3130" at bounding box center [709, 581] width 184 height 31
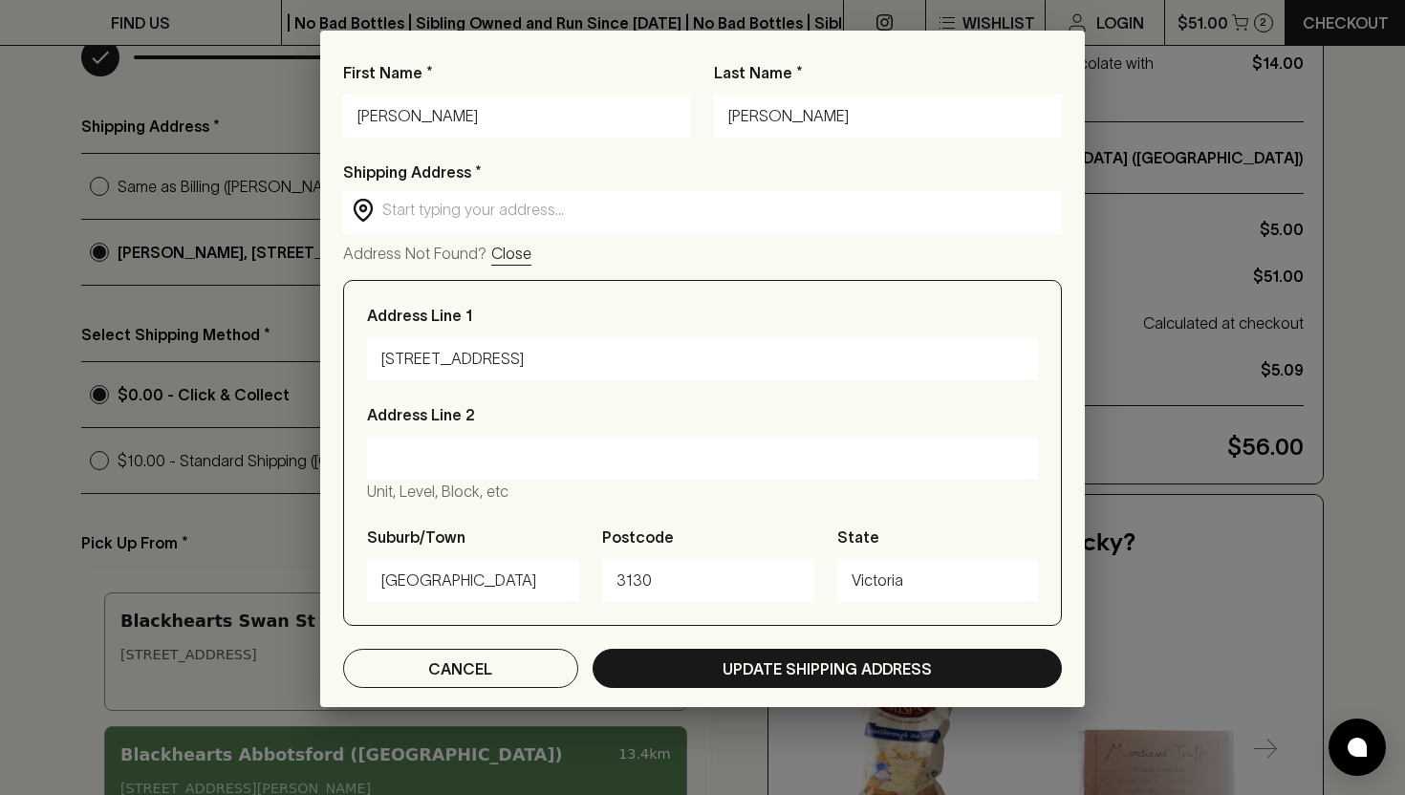
click at [667, 576] on input "3130" at bounding box center [709, 581] width 184 height 31
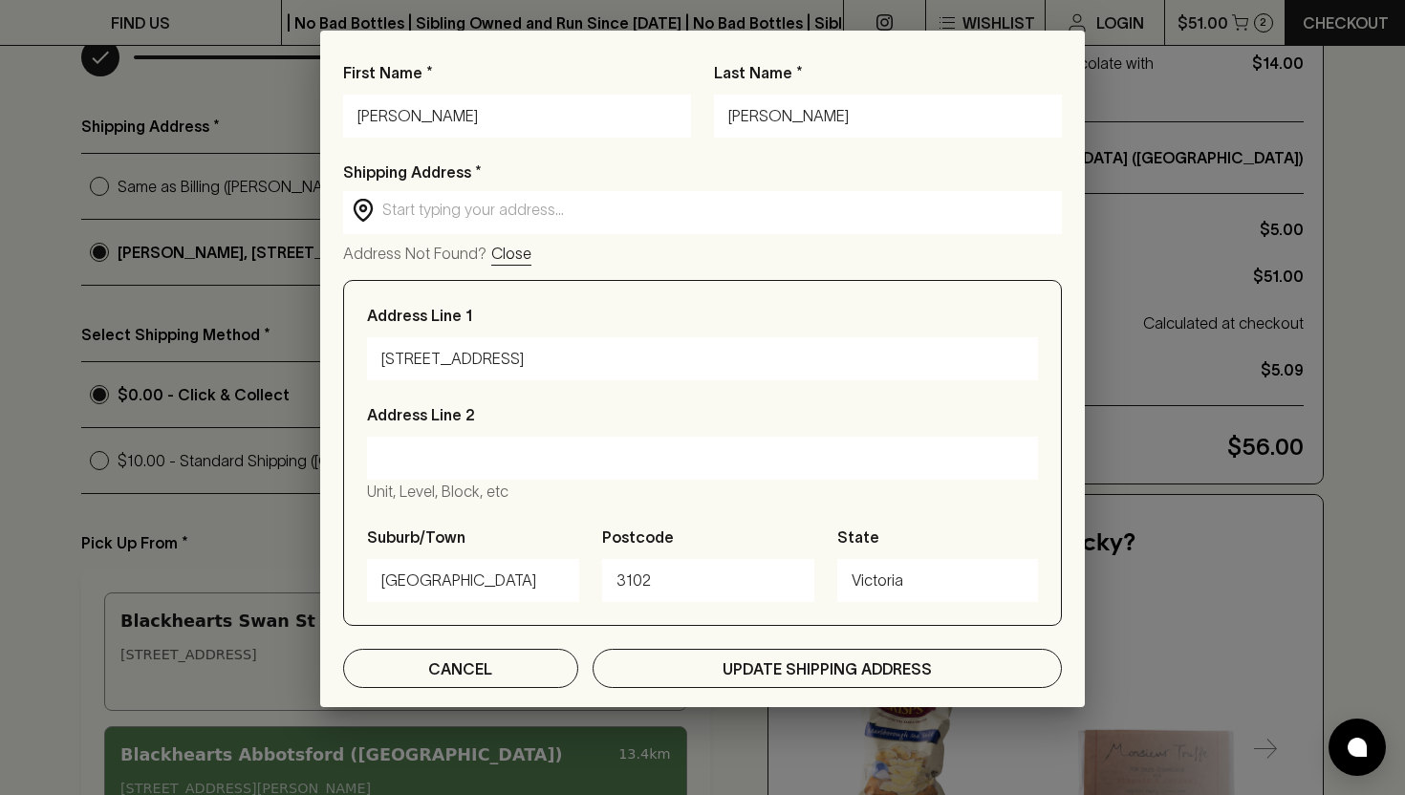
type input "3102"
click at [748, 664] on p "Update Shipping Address" at bounding box center [827, 669] width 209 height 23
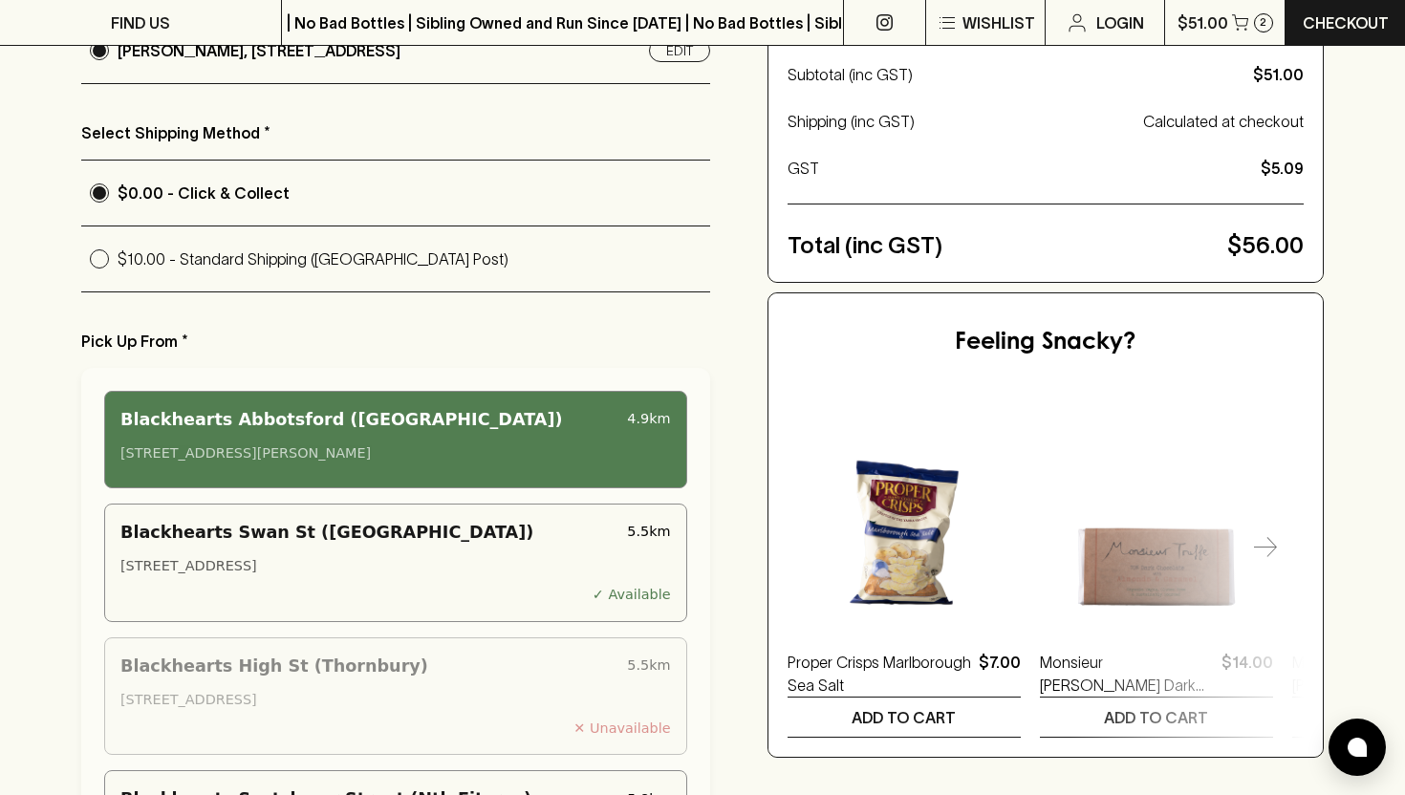
scroll to position [514, 0]
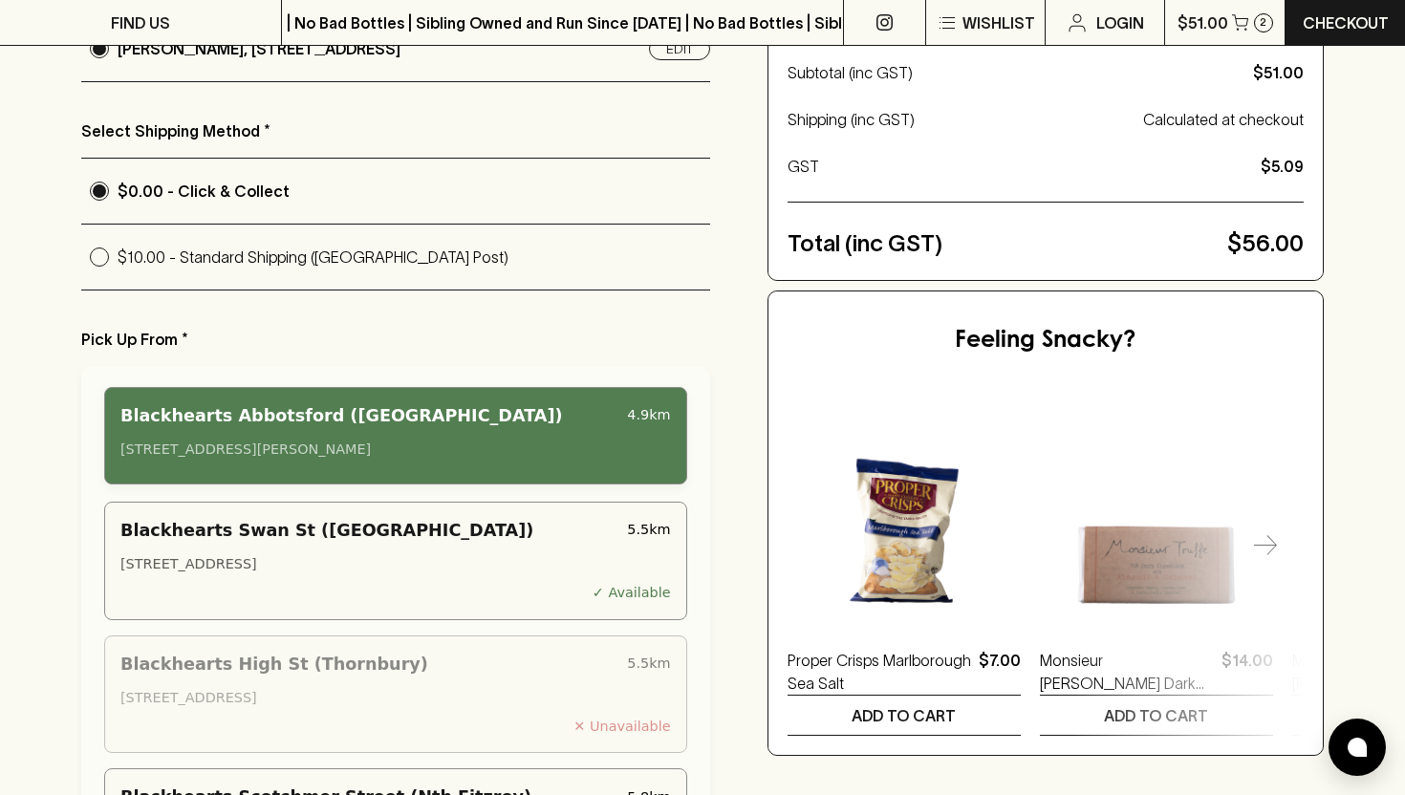
click at [541, 441] on div "247 Johnston Street, Abbotsford VIC 3067, Australia" at bounding box center [395, 450] width 551 height 21
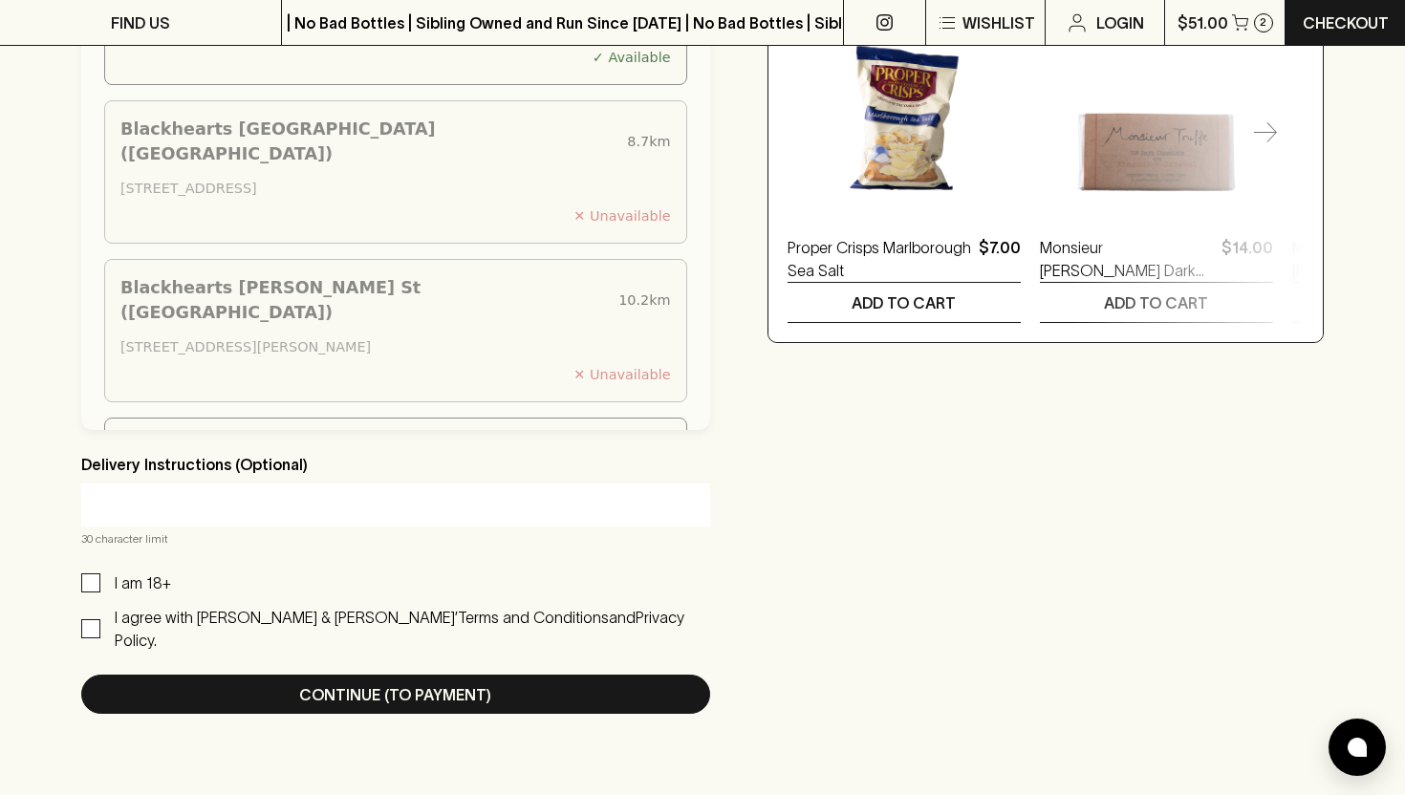
scroll to position [933, 0]
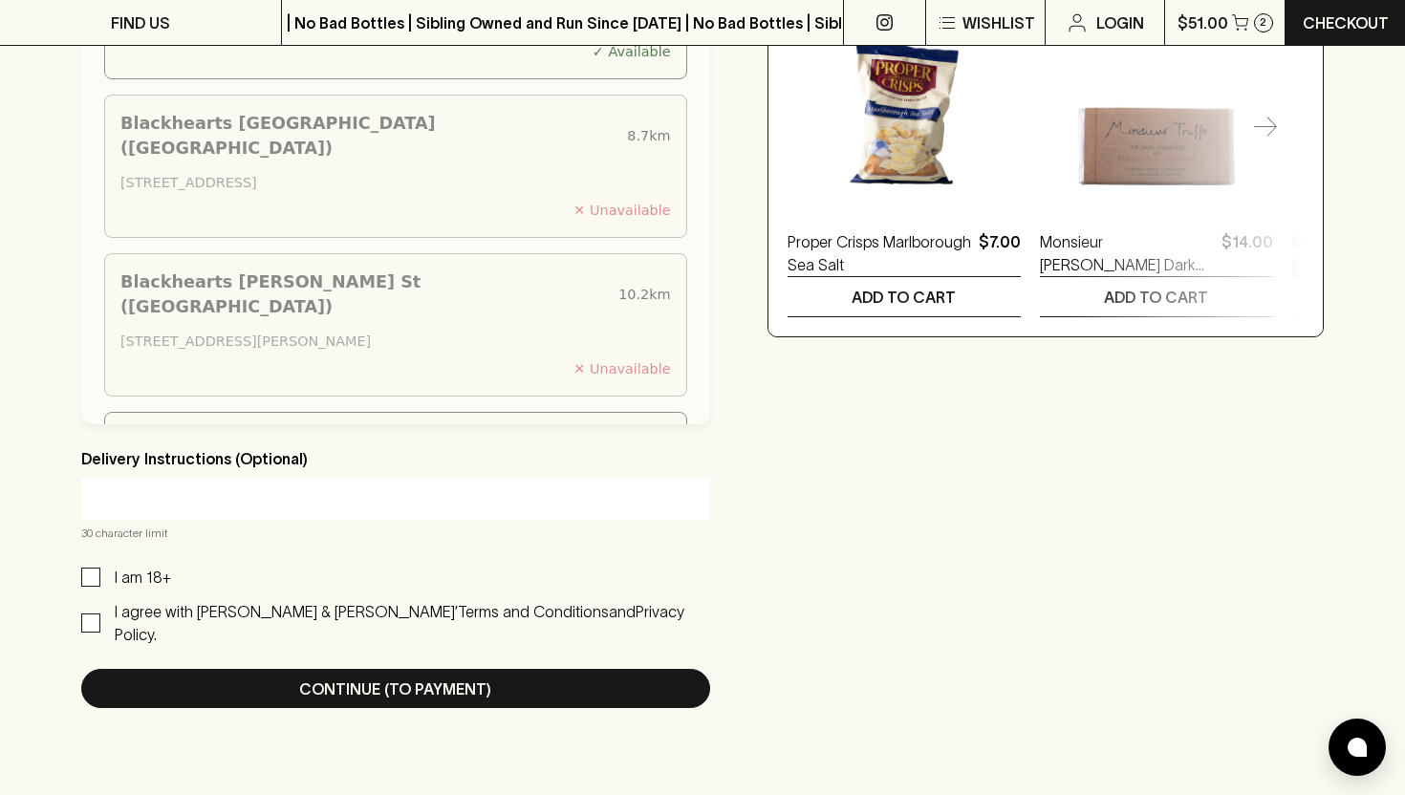
click at [90, 569] on input "I am 18+" at bounding box center [90, 577] width 19 height 19
checkbox input "true"
click at [94, 614] on input "I agree with Blackhearts & Sparrows’ Terms and Conditions and Privacy Policy." at bounding box center [90, 623] width 19 height 19
checkbox input "true"
click at [163, 489] on input "text" at bounding box center [396, 500] width 600 height 31
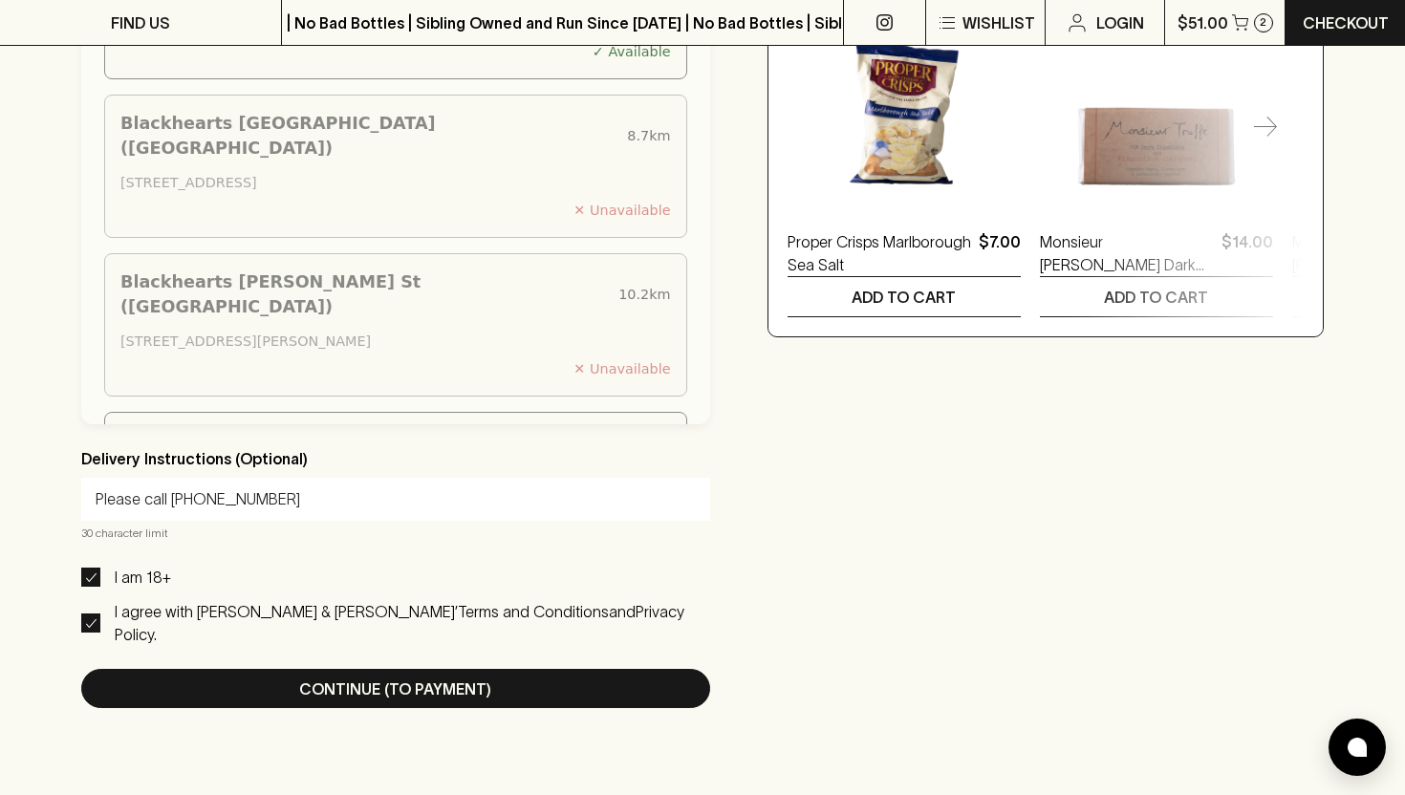
type input "Please call 0421398998"
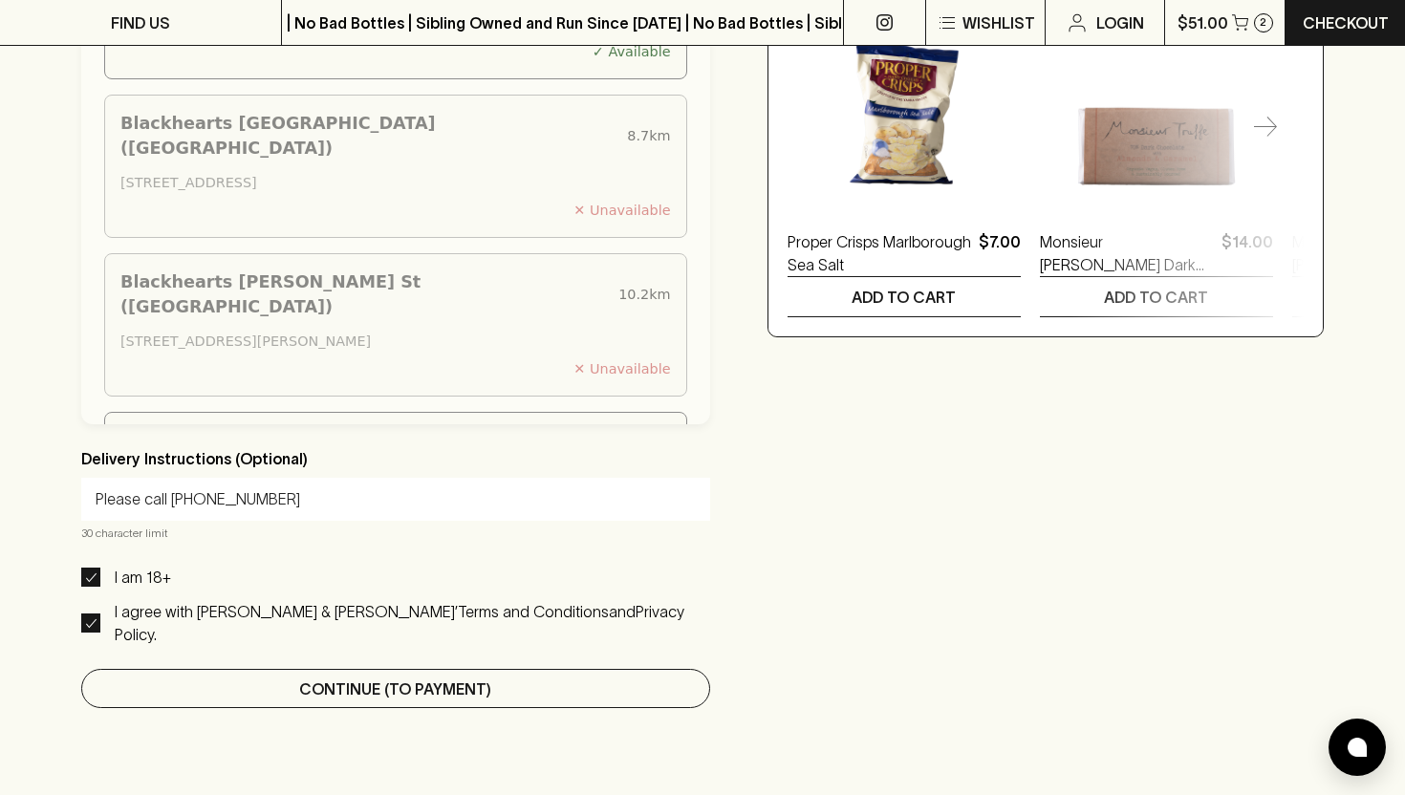
click at [233, 669] on button "Continue (To Payment)" at bounding box center [395, 688] width 629 height 39
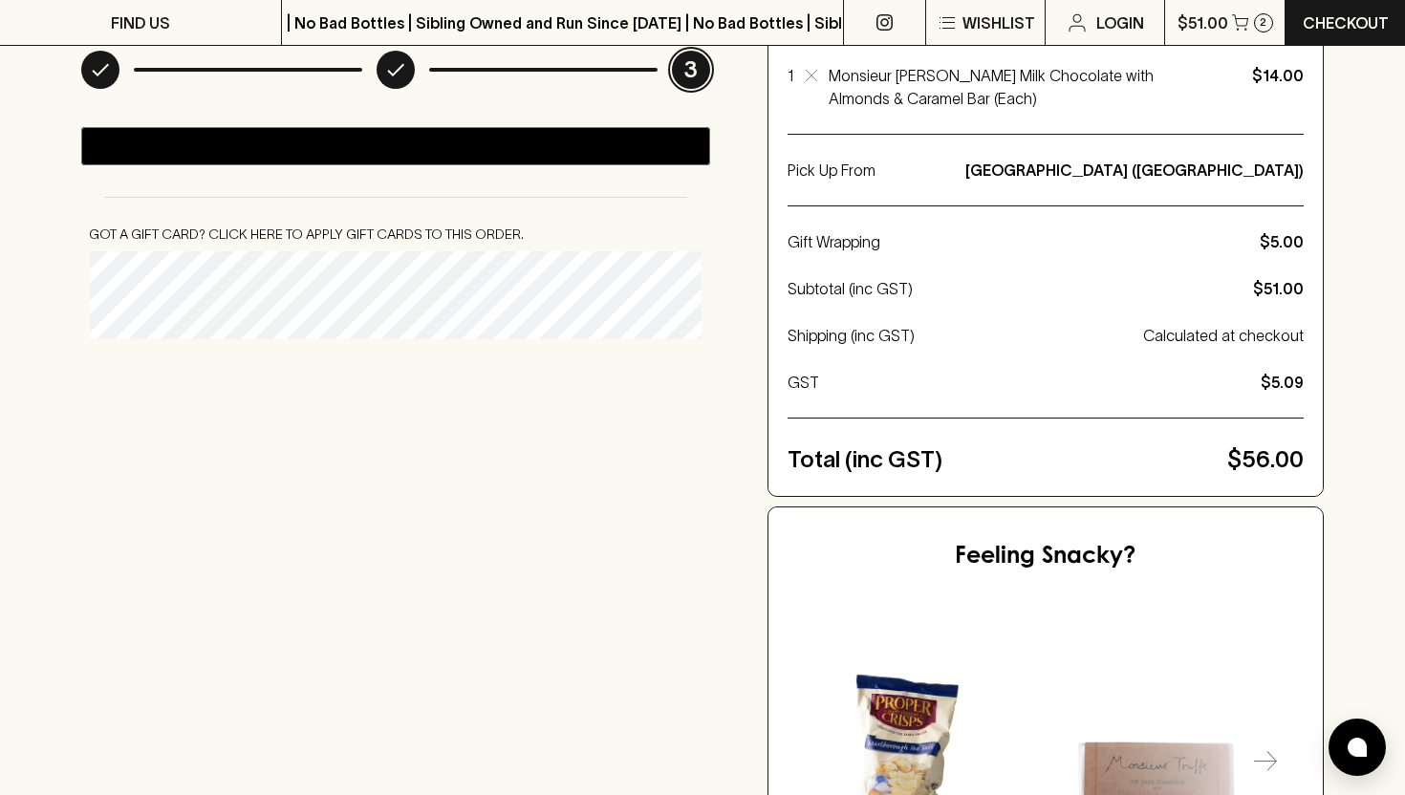
scroll to position [0, 0]
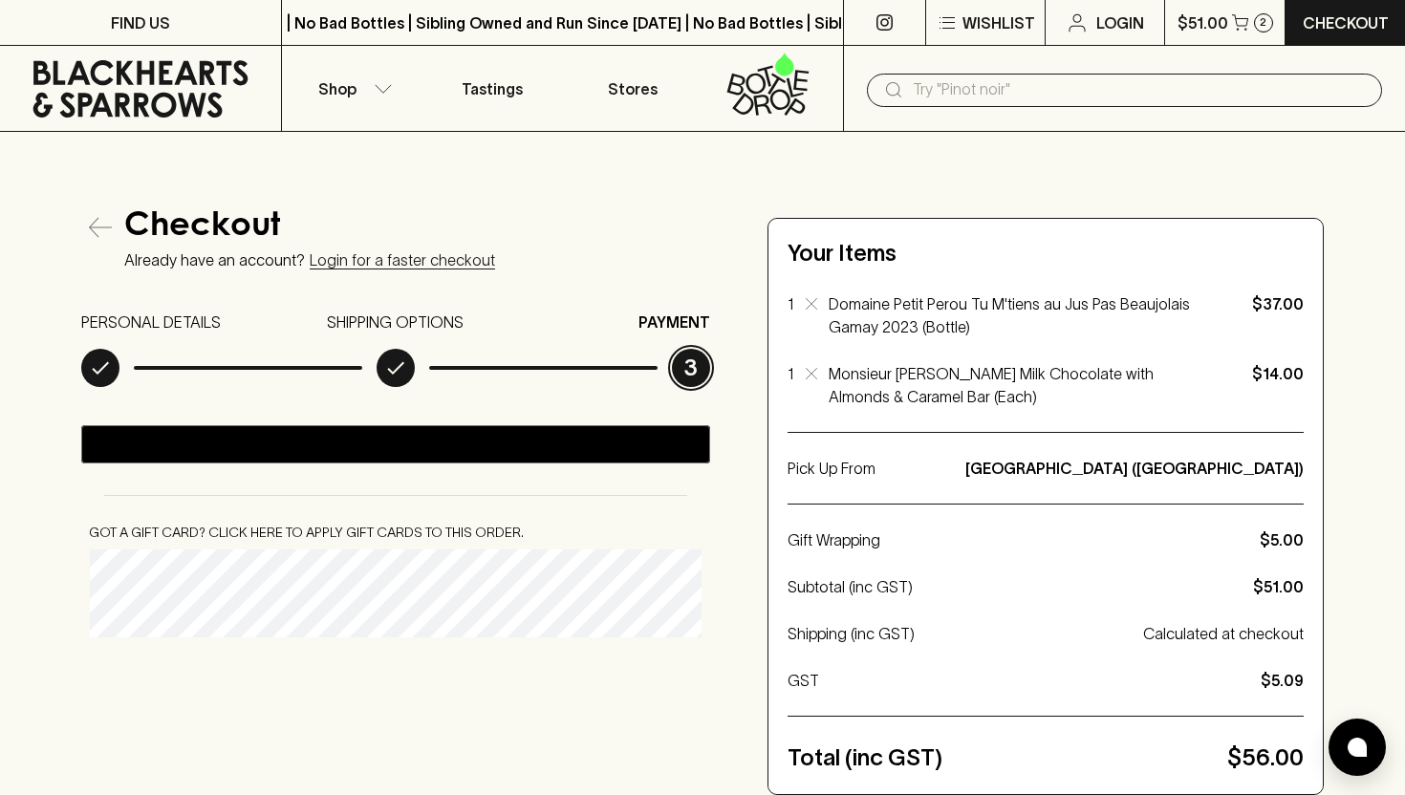
click at [1052, 367] on p "Monsieur Truffe Milk Chocolate with Almonds & Caramel Bar (Each)" at bounding box center [1013, 385] width 368 height 46
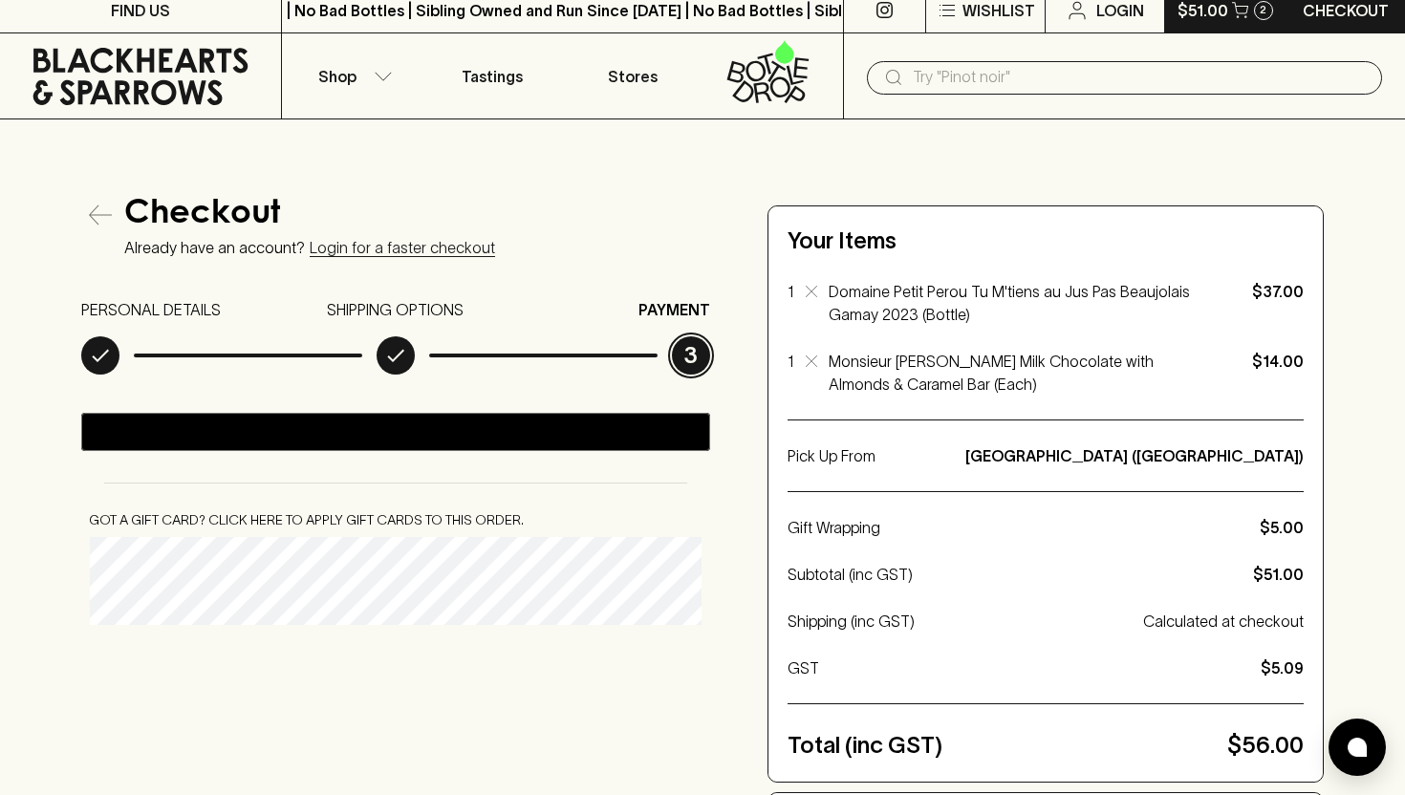
click at [1225, 23] on button "$51.00 2" at bounding box center [1225, 10] width 120 height 45
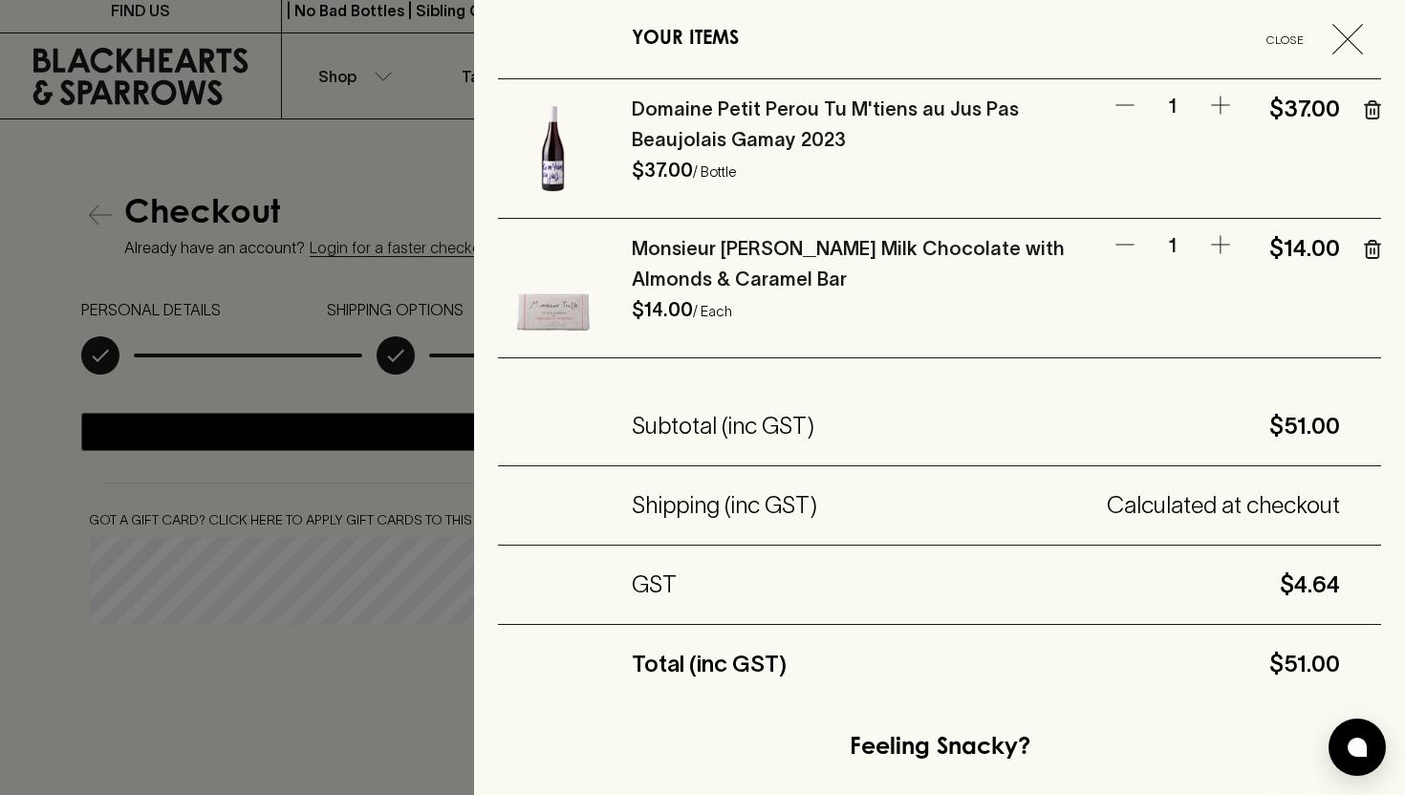
click at [1379, 258] on icon "button" at bounding box center [1372, 249] width 17 height 19
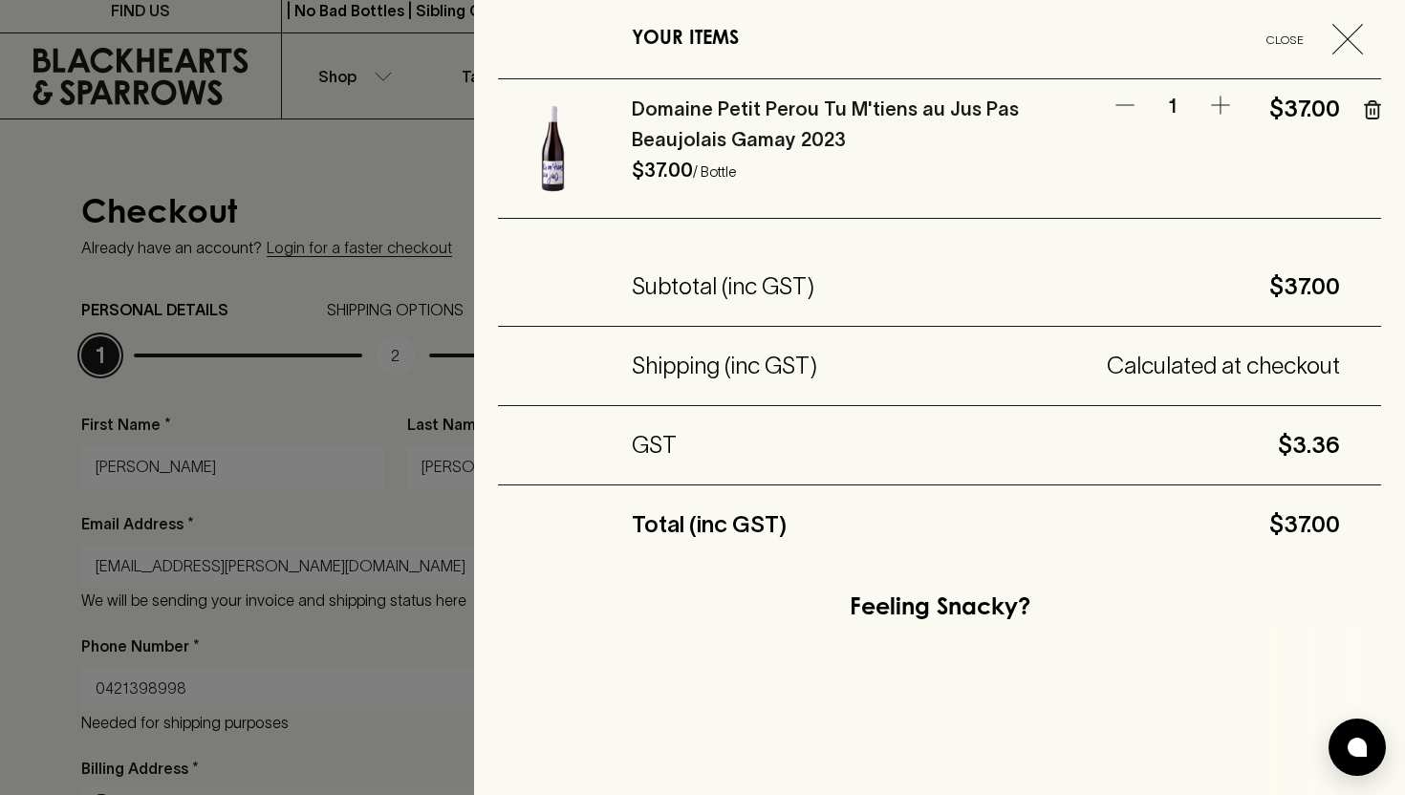
scroll to position [0, 0]
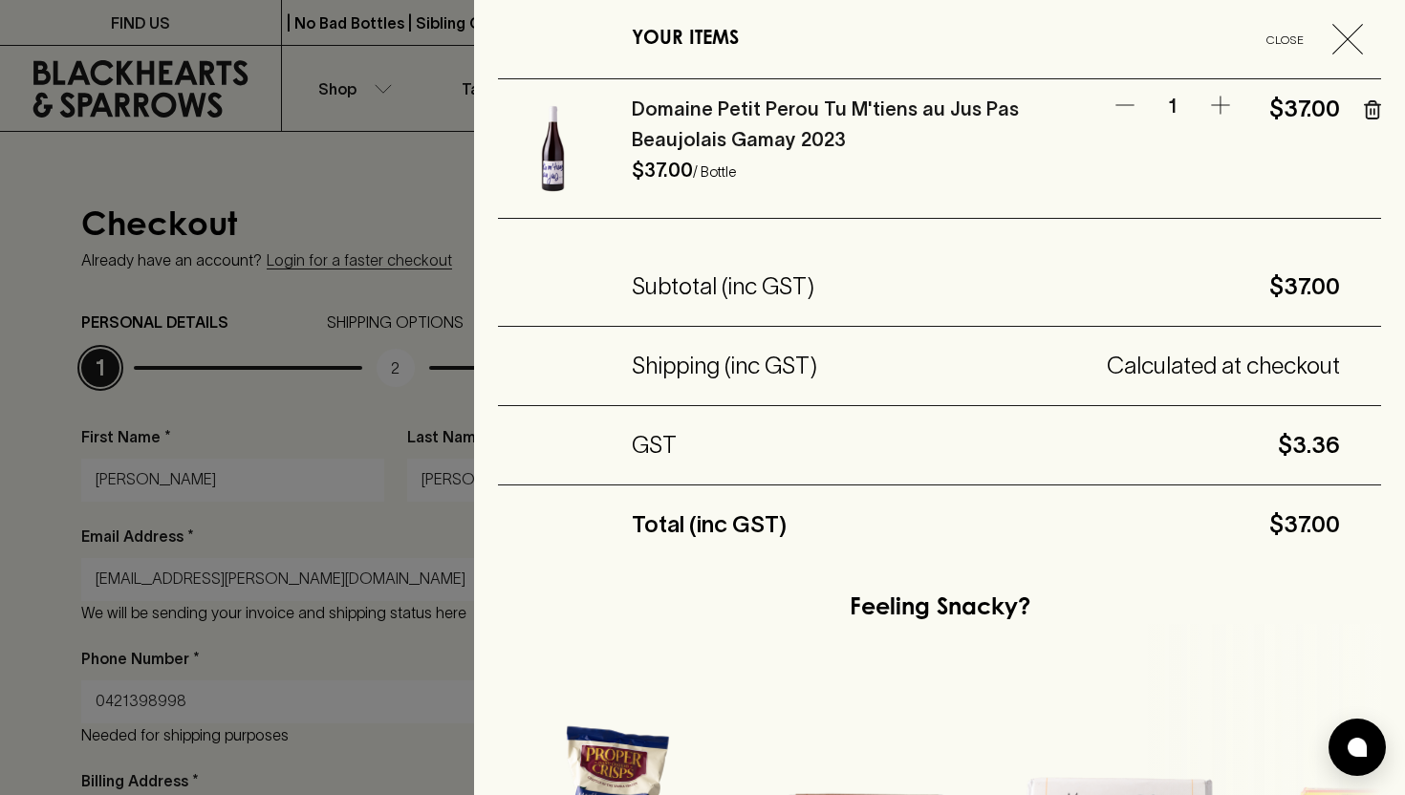
click at [1306, 38] on span "Close" at bounding box center [1285, 40] width 79 height 20
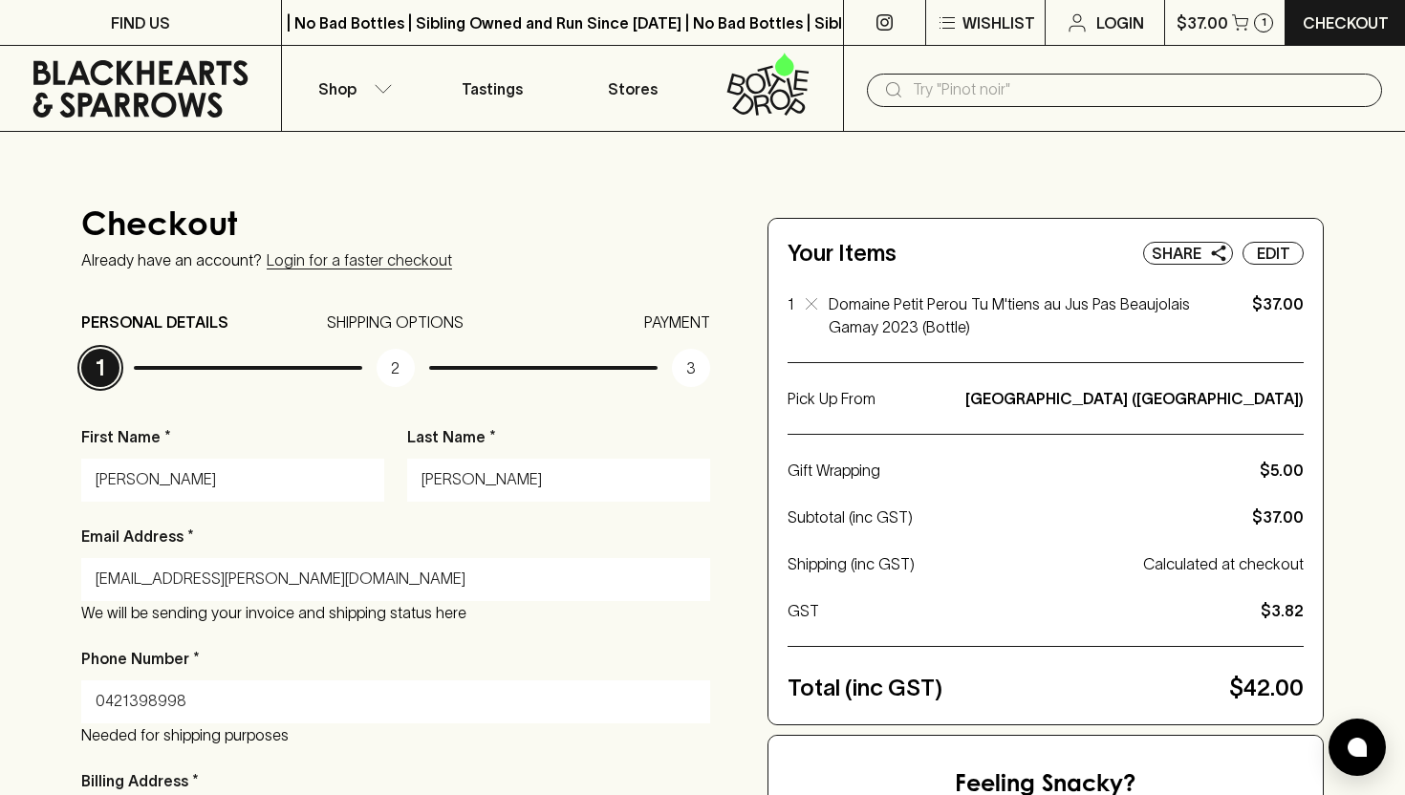
click at [1306, 38] on link "Checkout" at bounding box center [1346, 22] width 120 height 45
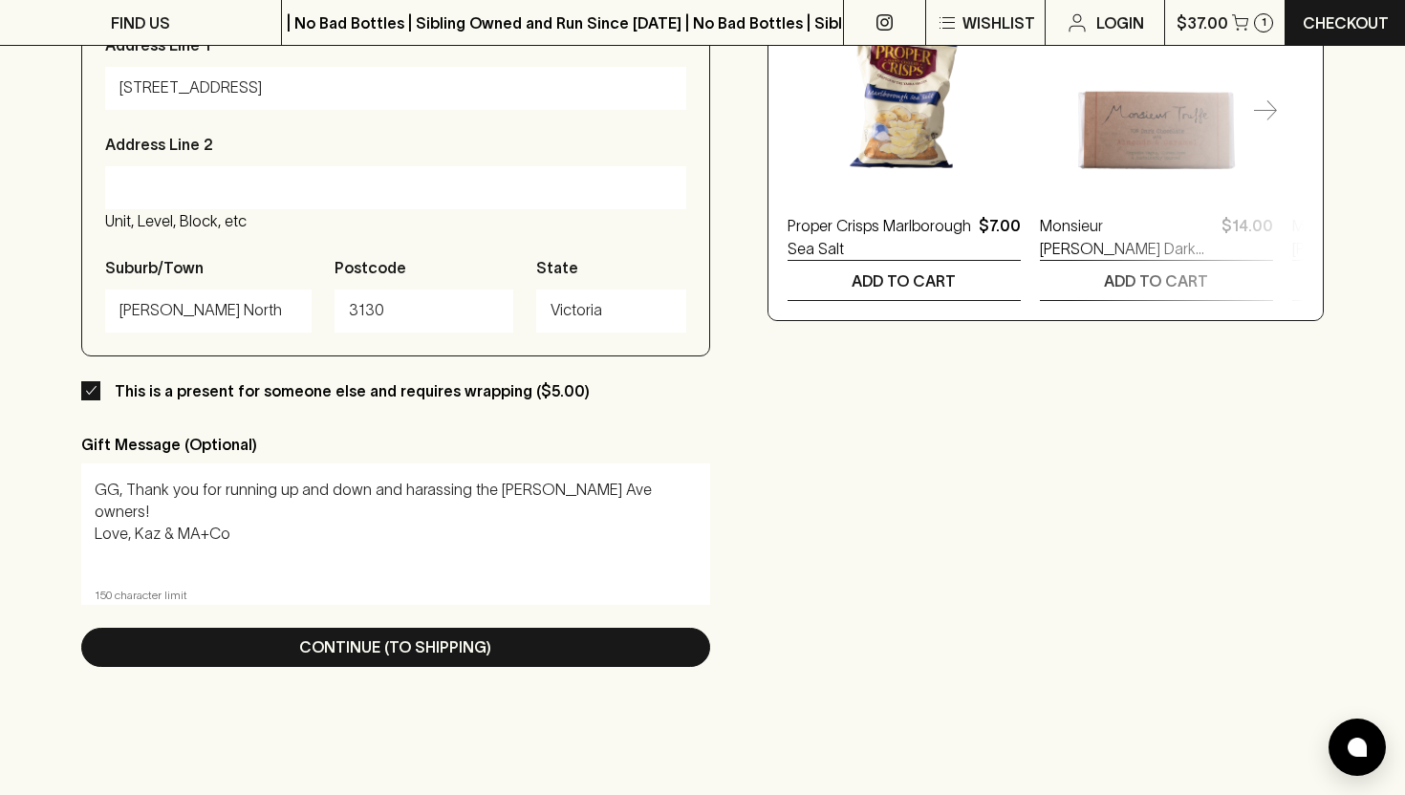
scroll to position [882, 0]
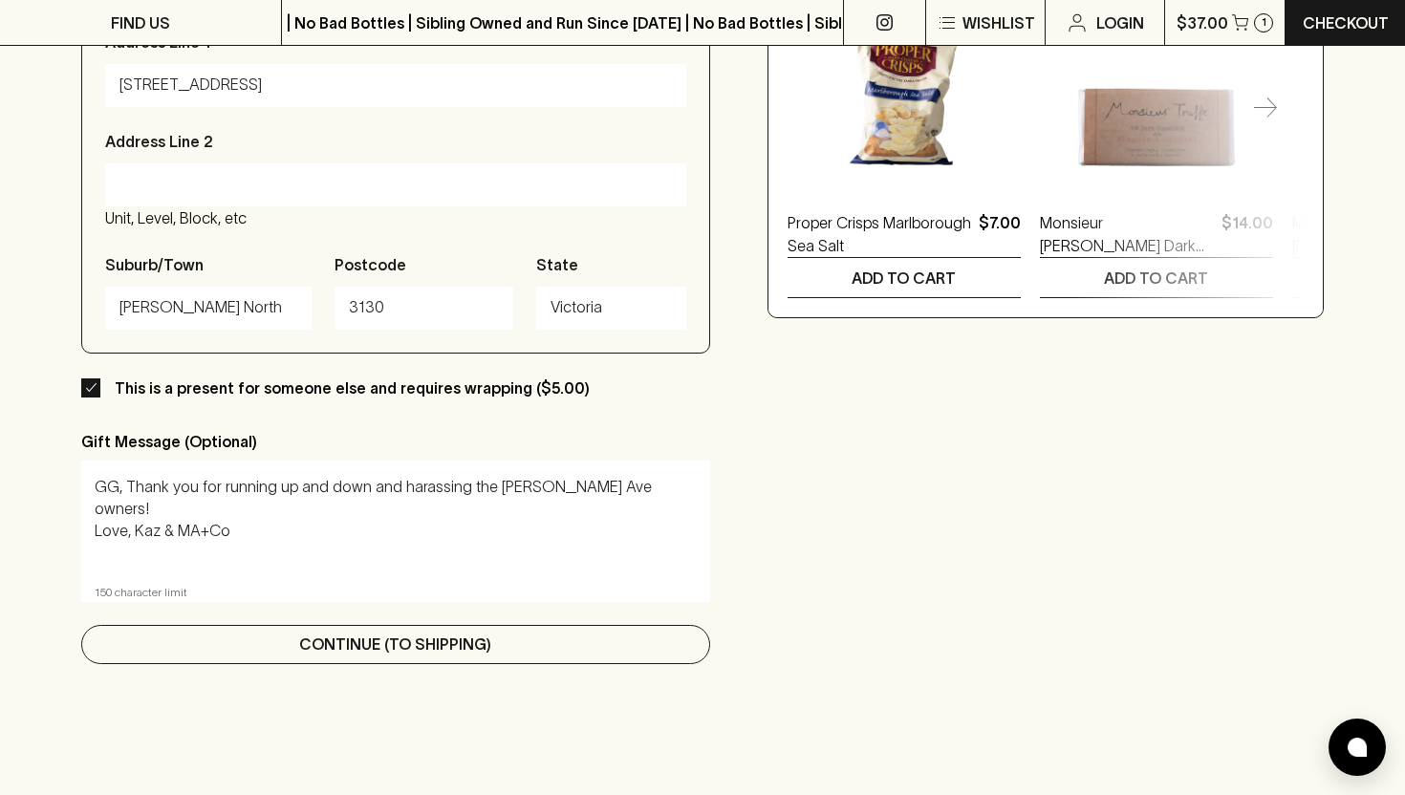
click at [437, 660] on button "Continue (To Shipping)" at bounding box center [395, 644] width 629 height 39
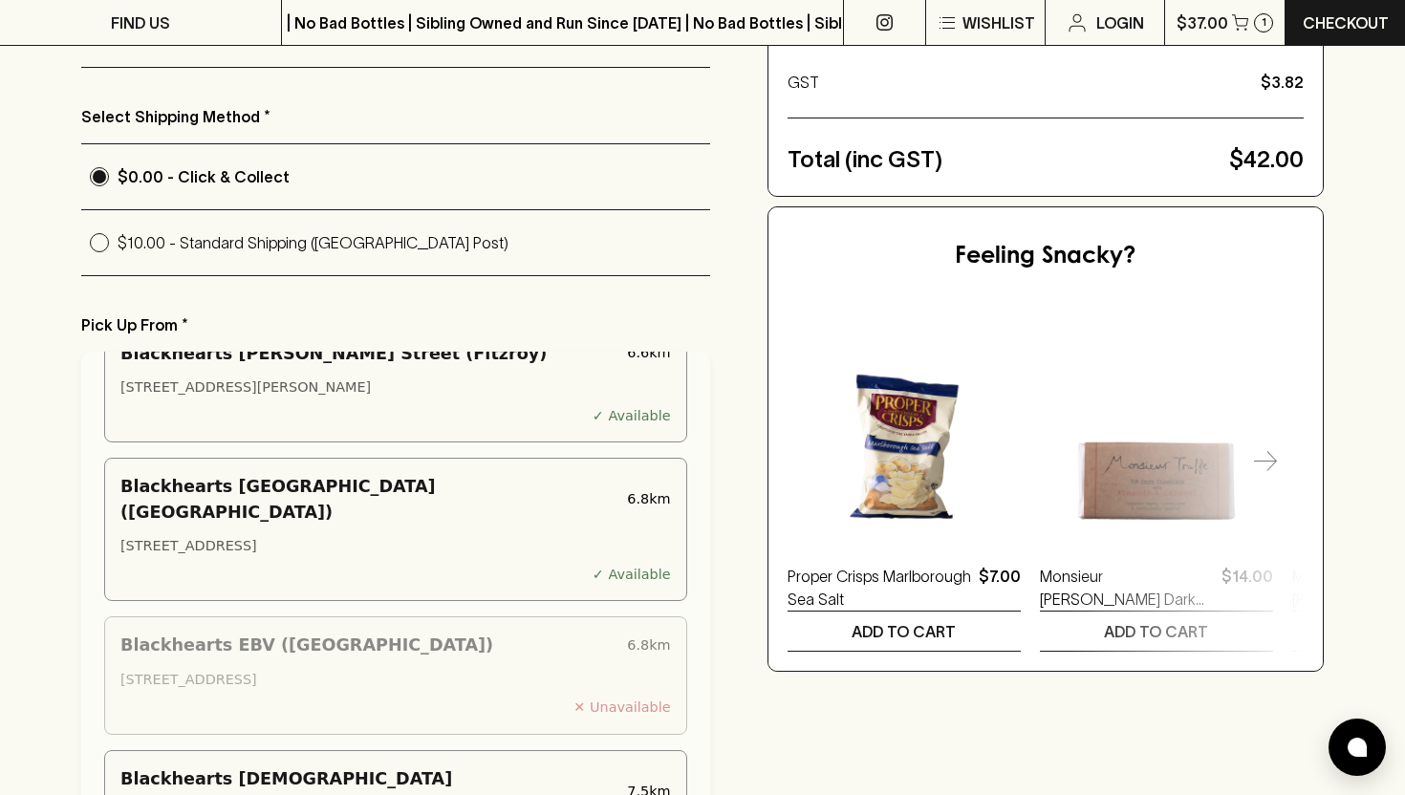
scroll to position [532, 0]
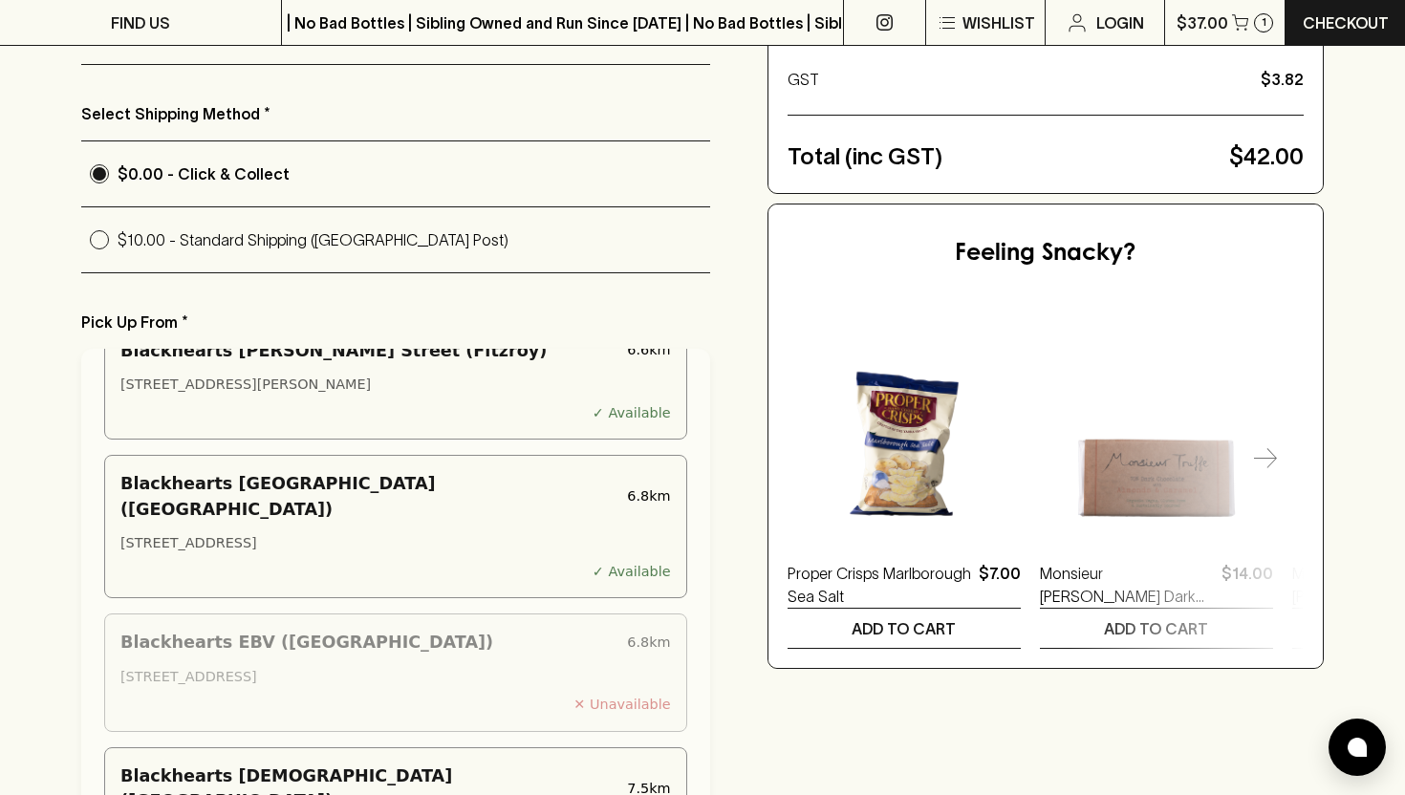
click at [243, 234] on p "$10.00 - Standard Shipping (Australia Post)" at bounding box center [414, 239] width 593 height 23
click at [118, 234] on input "$10.00 - Standard Shipping (Australia Post)" at bounding box center [99, 240] width 36 height 36
radio input "true"
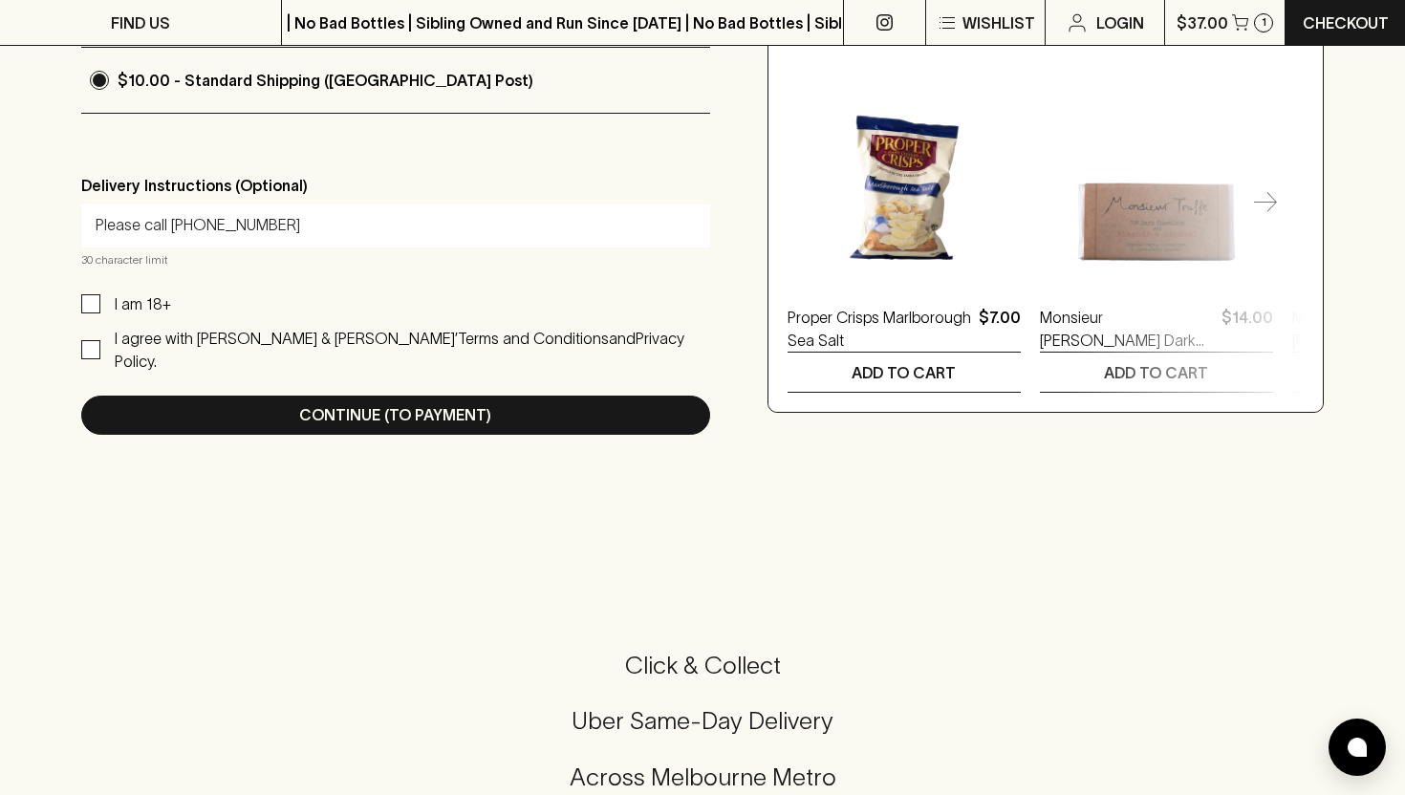
scroll to position [730, 0]
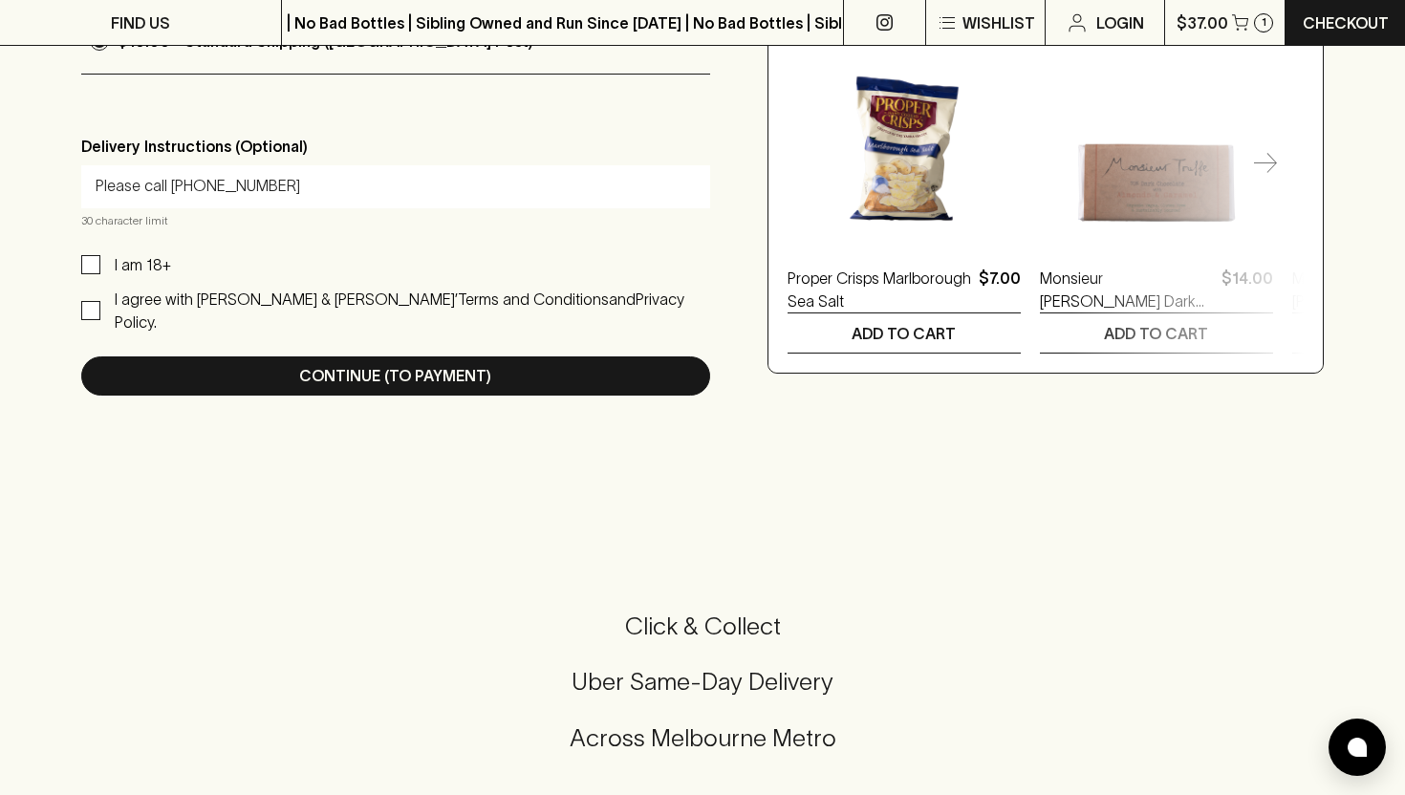
click at [99, 256] on input "I am 18+" at bounding box center [90, 264] width 19 height 19
checkbox input "false"
click at [91, 301] on input "I agree with Blackhearts & Sparrows’ Terms and Conditions and Privacy Policy." at bounding box center [90, 310] width 19 height 19
checkbox input "false"
click at [93, 263] on input "I am 18+" at bounding box center [90, 264] width 19 height 19
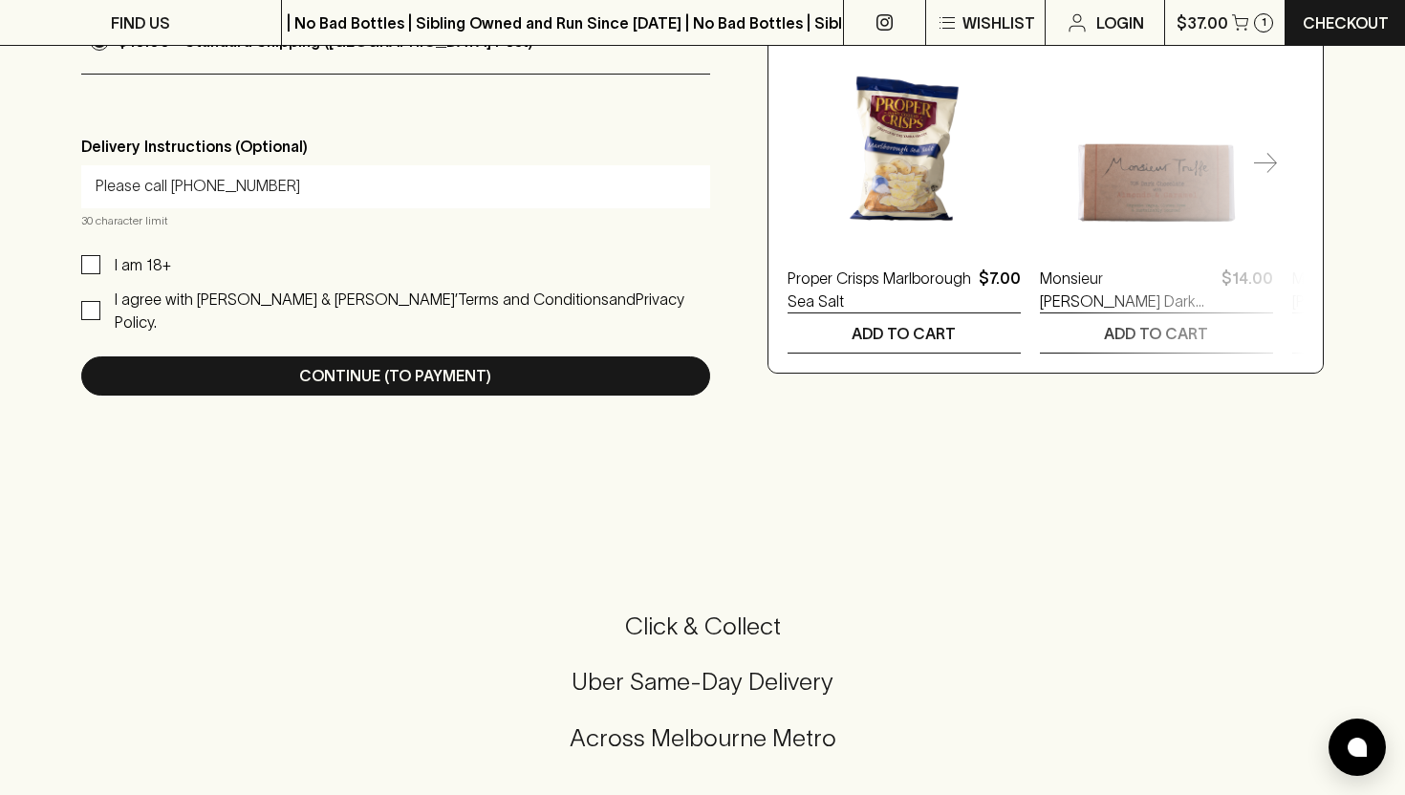
checkbox input "true"
click at [96, 301] on input "I agree with Blackhearts & Sparrows’ Terms and Conditions and Privacy Policy." at bounding box center [90, 310] width 19 height 19
checkbox input "true"
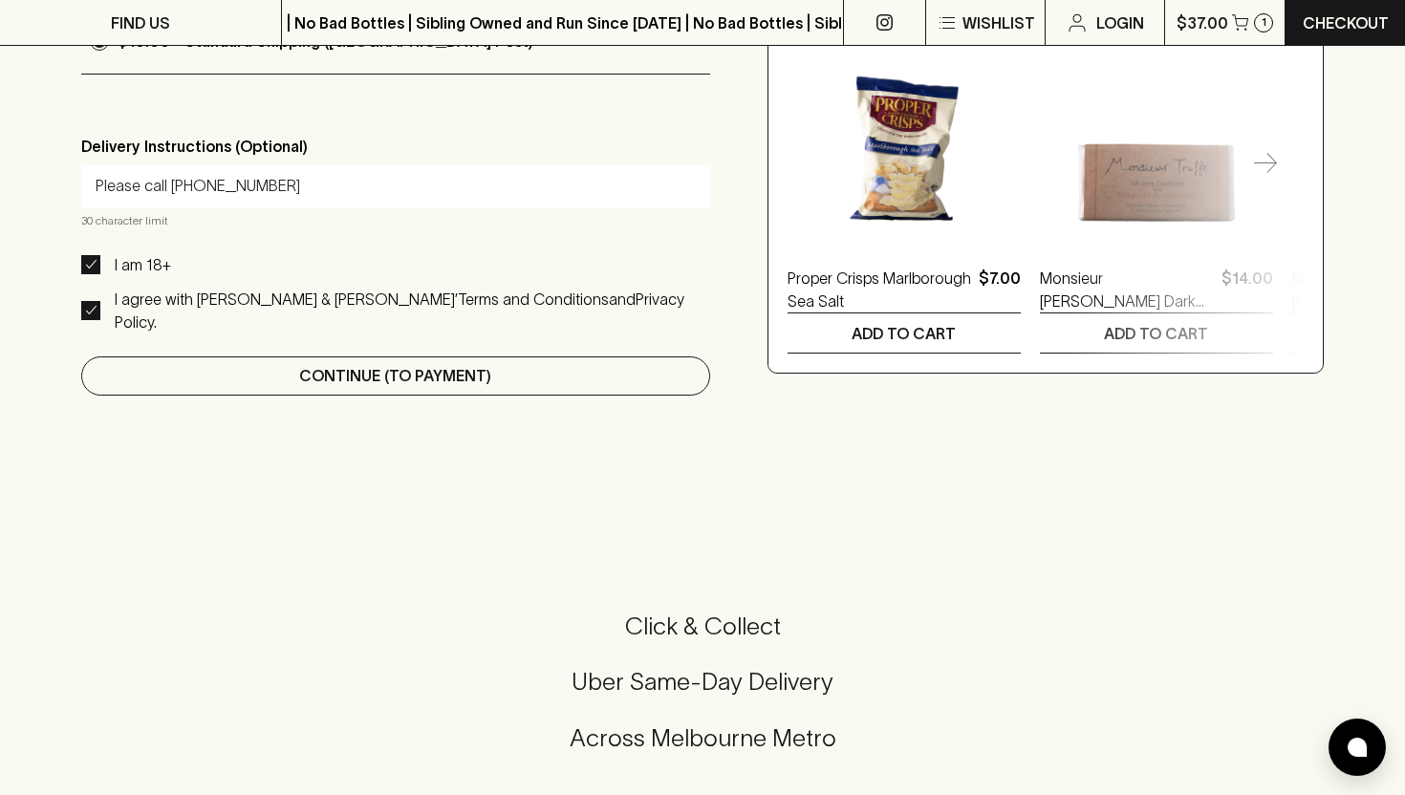
click at [374, 364] on p "Continue (To Payment)" at bounding box center [395, 375] width 192 height 23
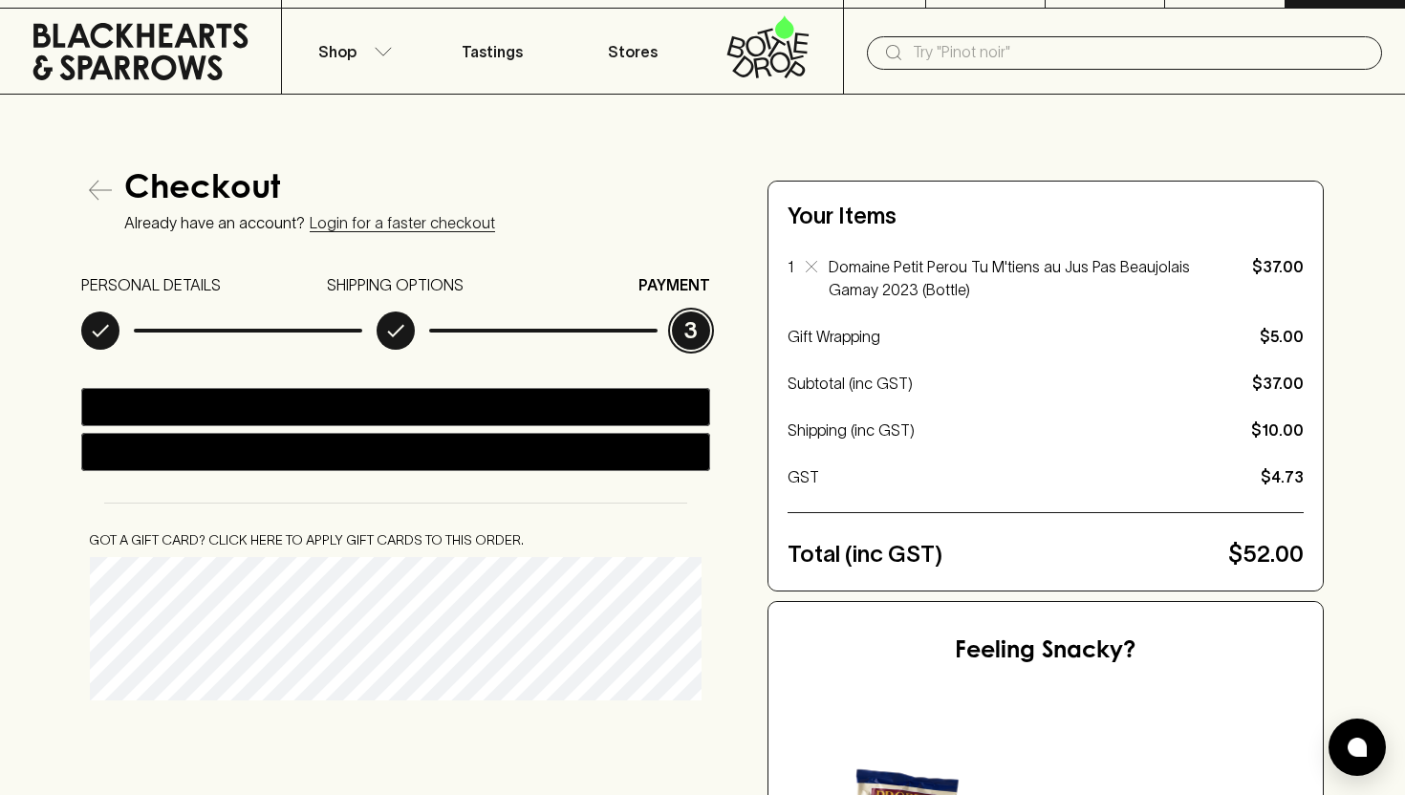
scroll to position [41, 0]
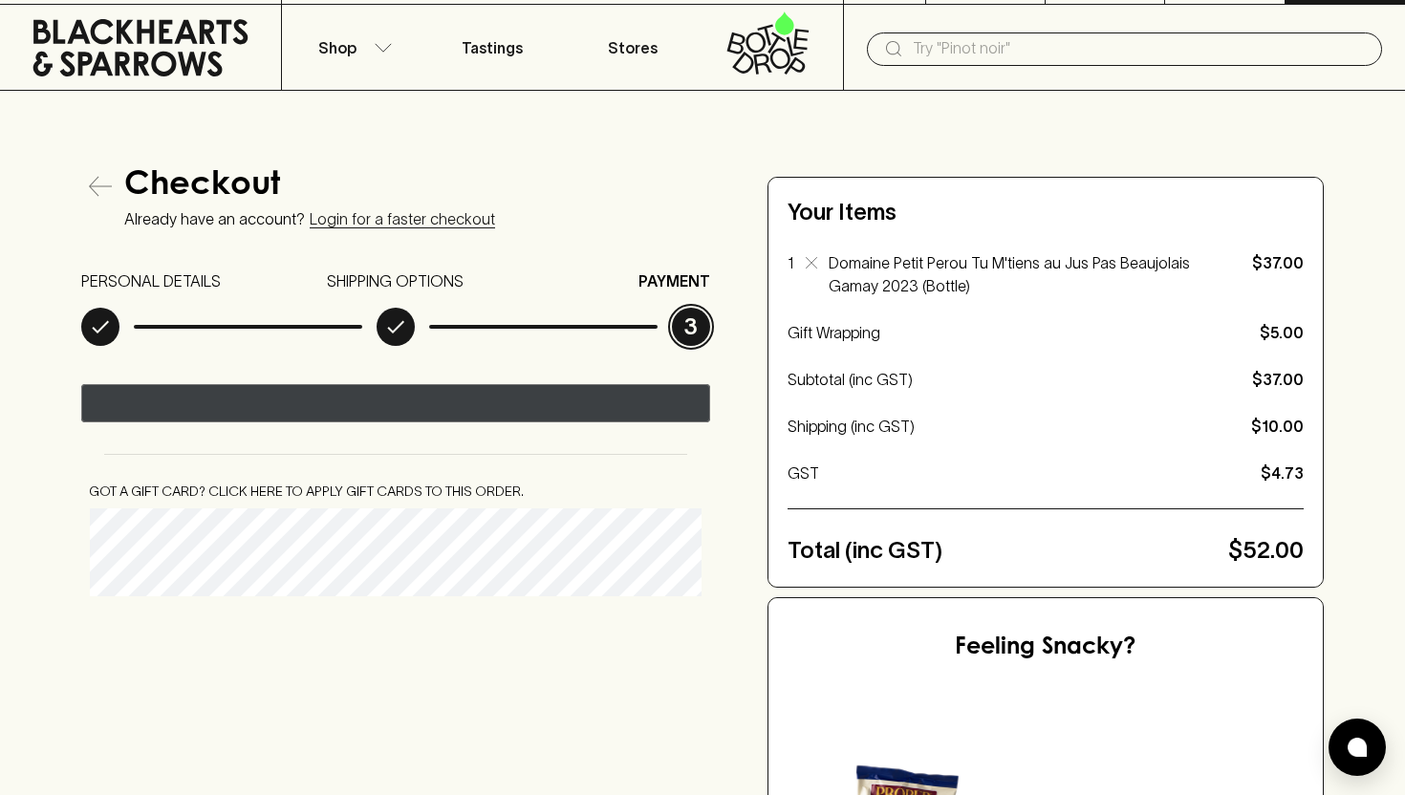
click at [457, 408] on div "@import url(//fonts.googleapis.com/css?family=Google+Sans_old:500) ••••••" at bounding box center [537, 405] width 378 height 29
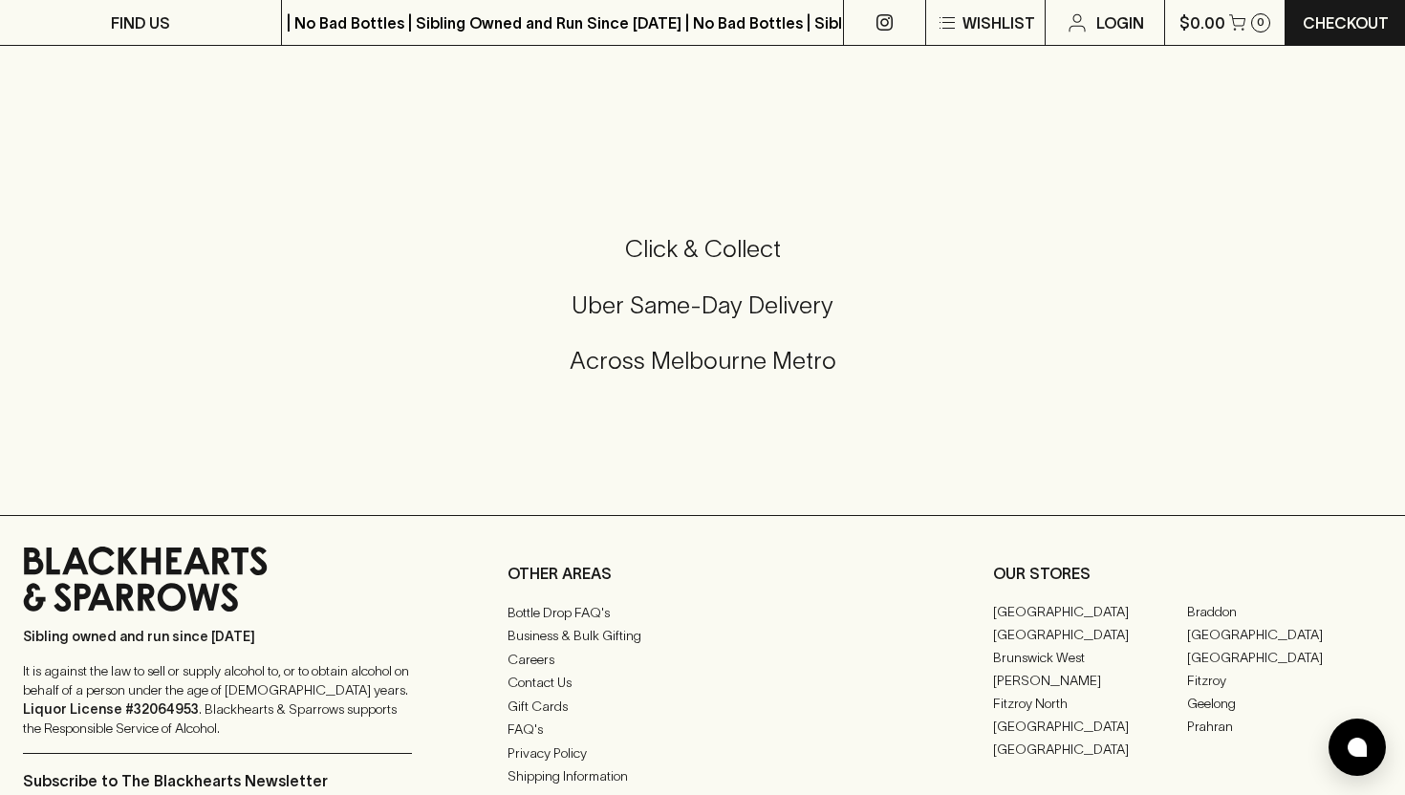
scroll to position [1352, 0]
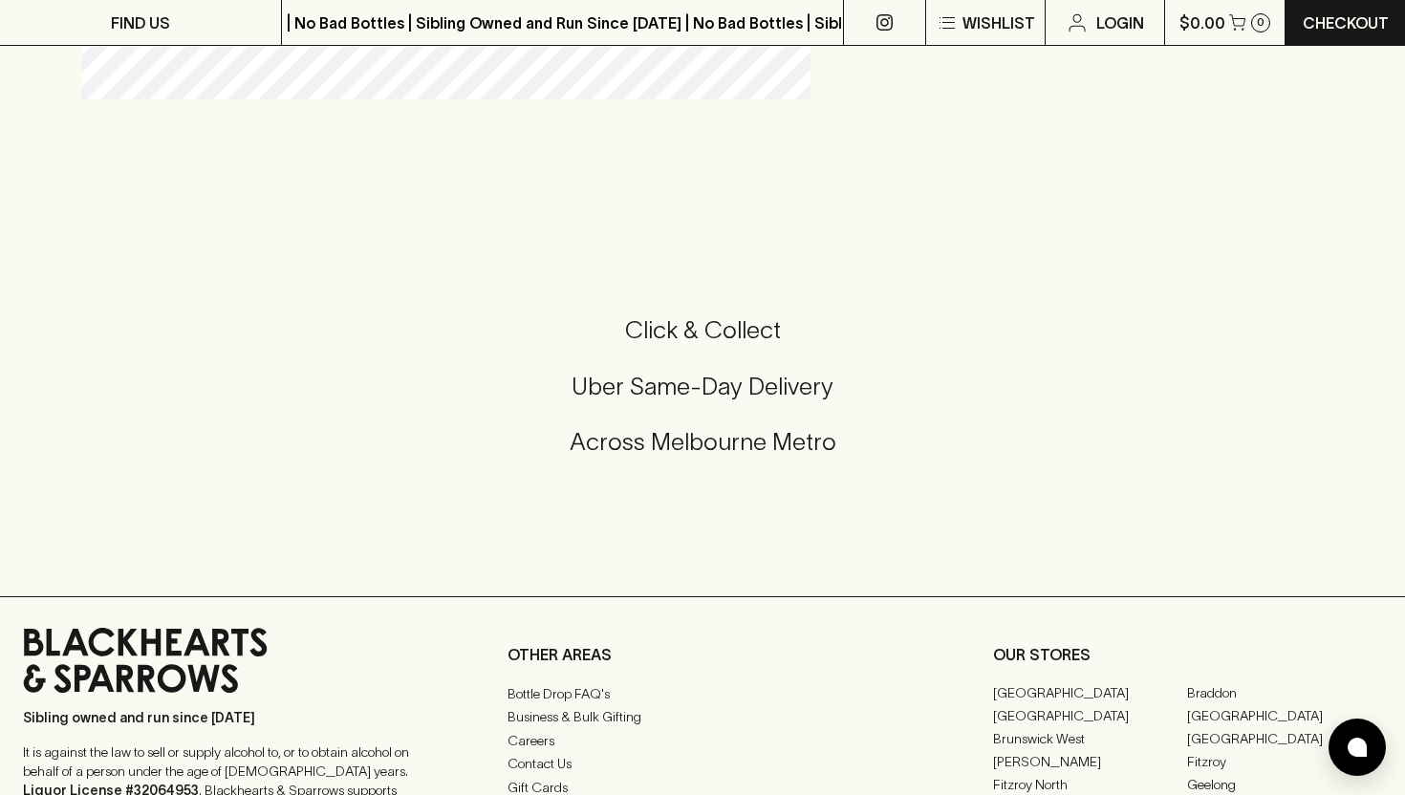
click at [687, 389] on h5 "Uber Same-Day Delivery" at bounding box center [702, 387] width 1359 height 32
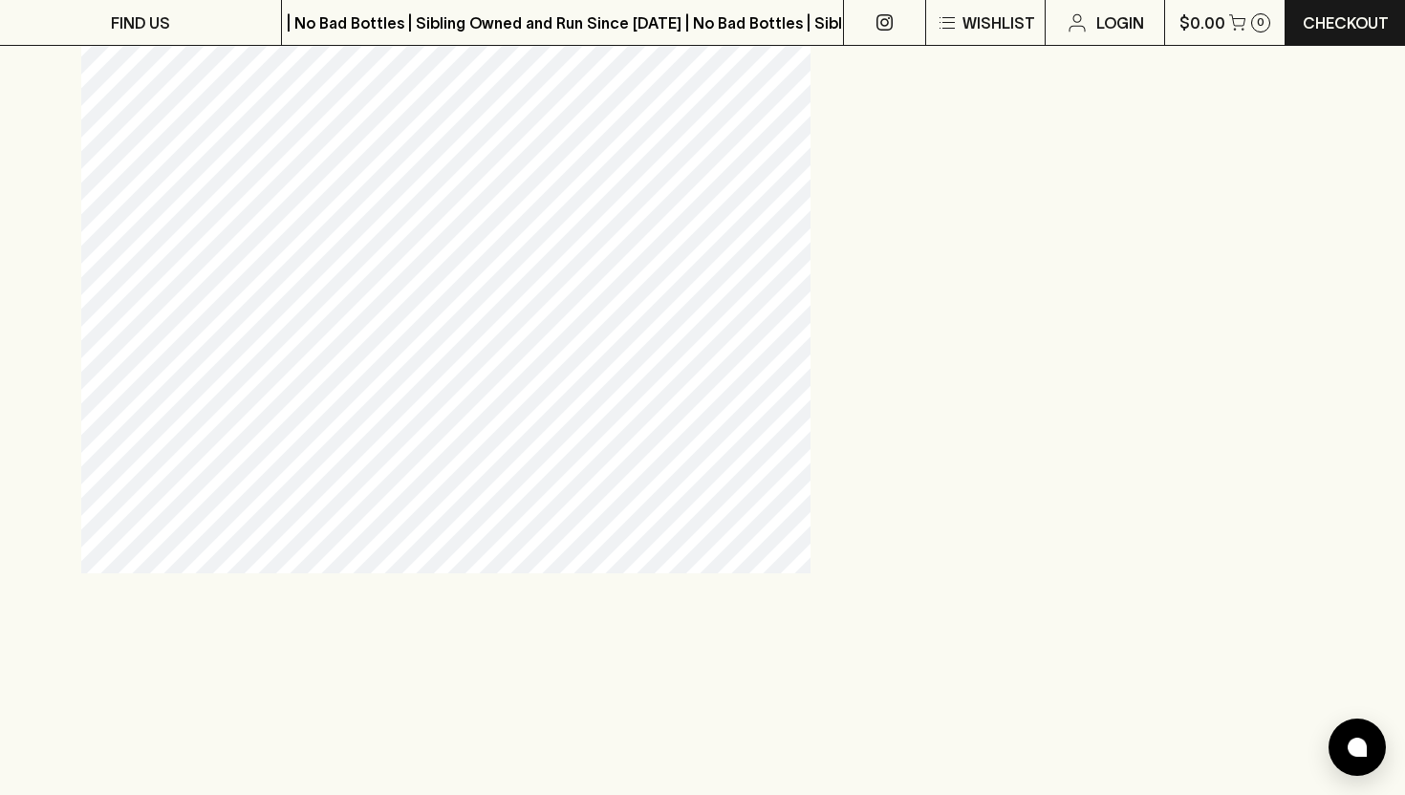
scroll to position [888, 0]
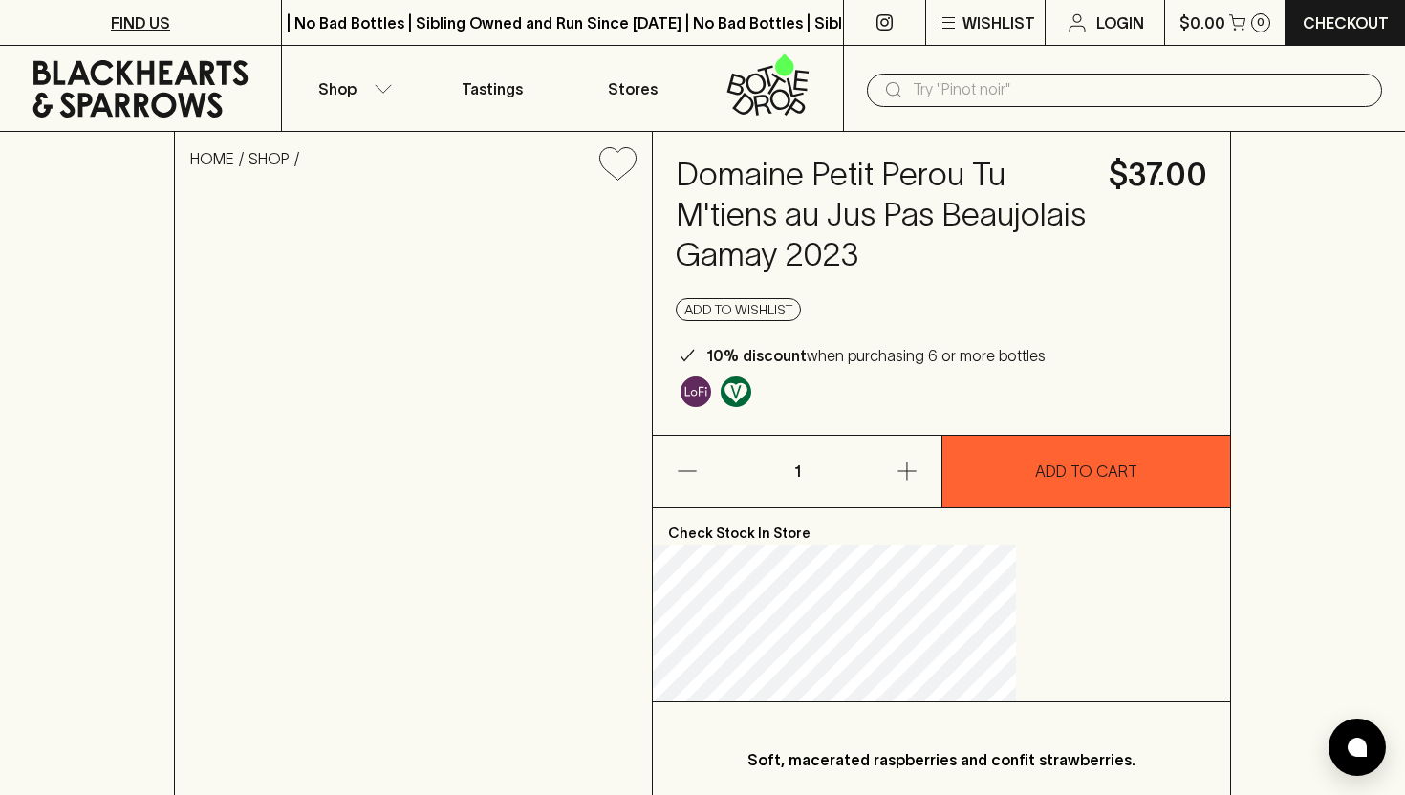
scroll to position [141, 0]
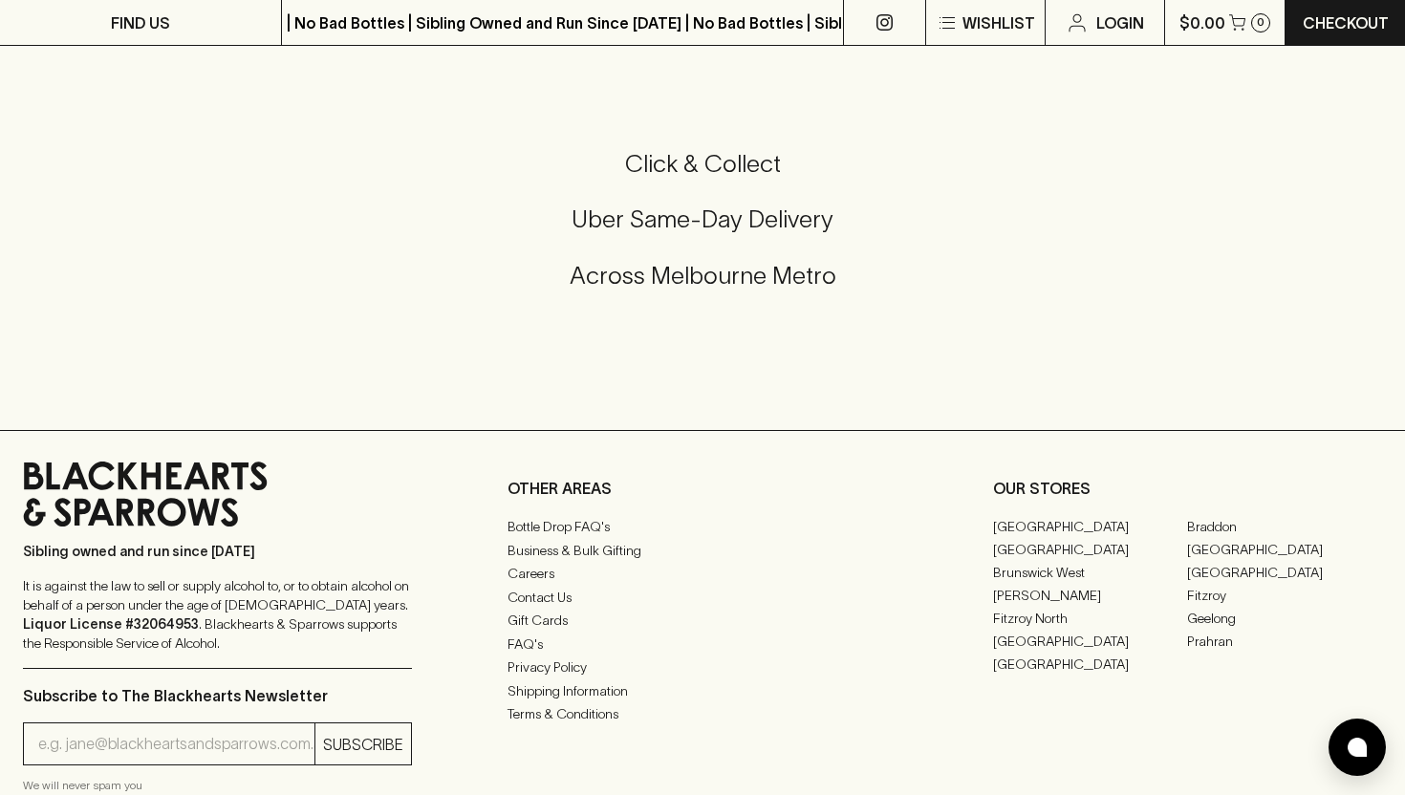
scroll to position [716, 0]
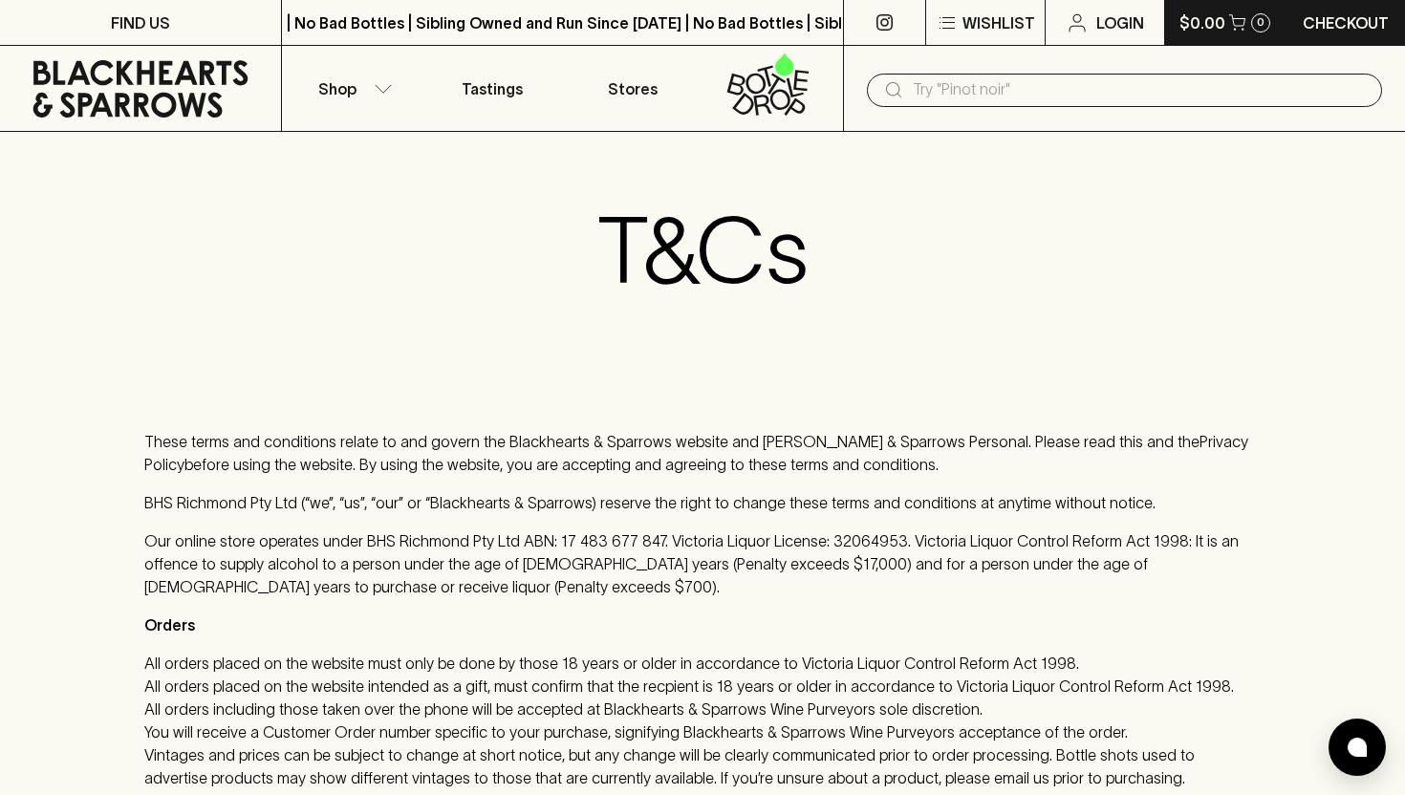
click at [1225, 30] on button "$0.00 0" at bounding box center [1225, 22] width 120 height 45
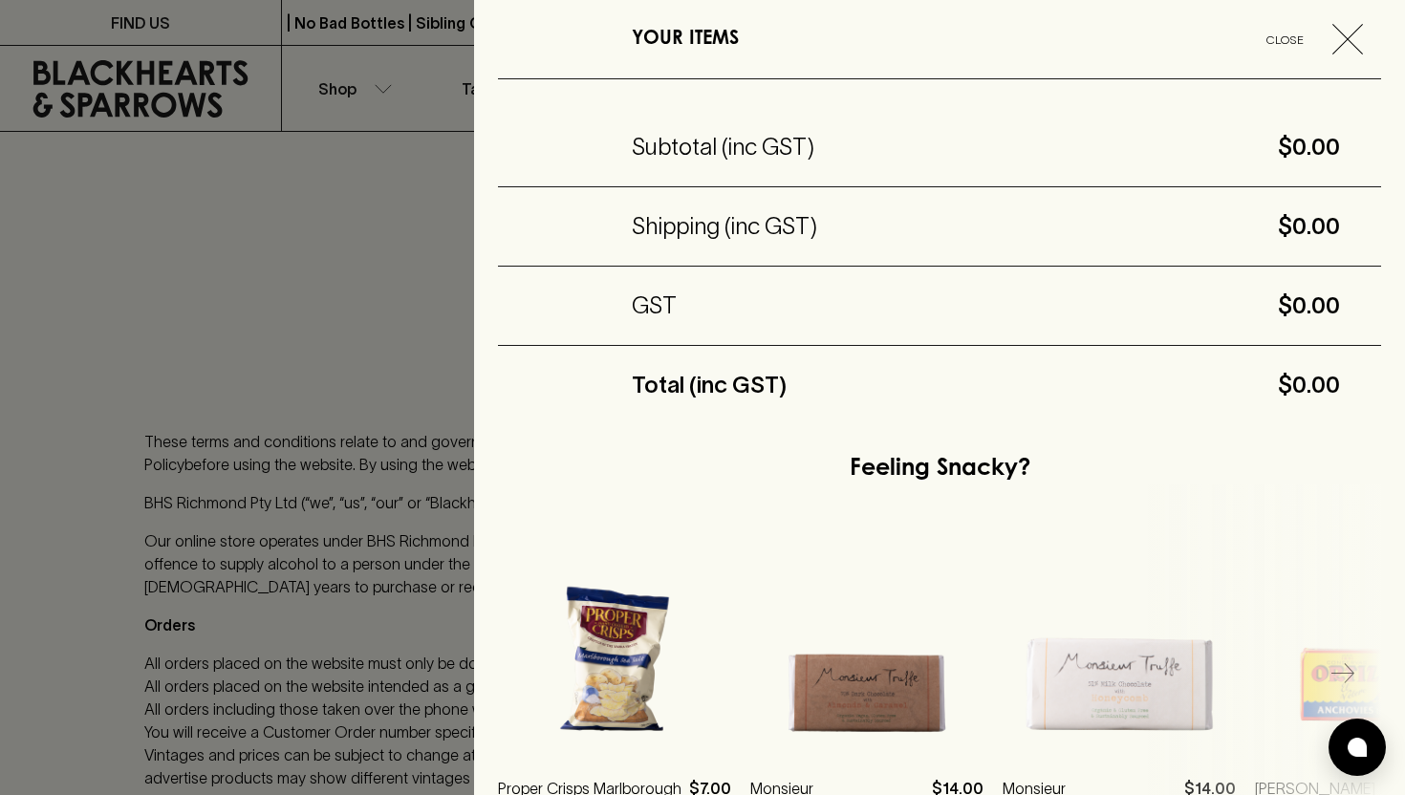
click at [1288, 33] on span "Close" at bounding box center [1285, 40] width 79 height 20
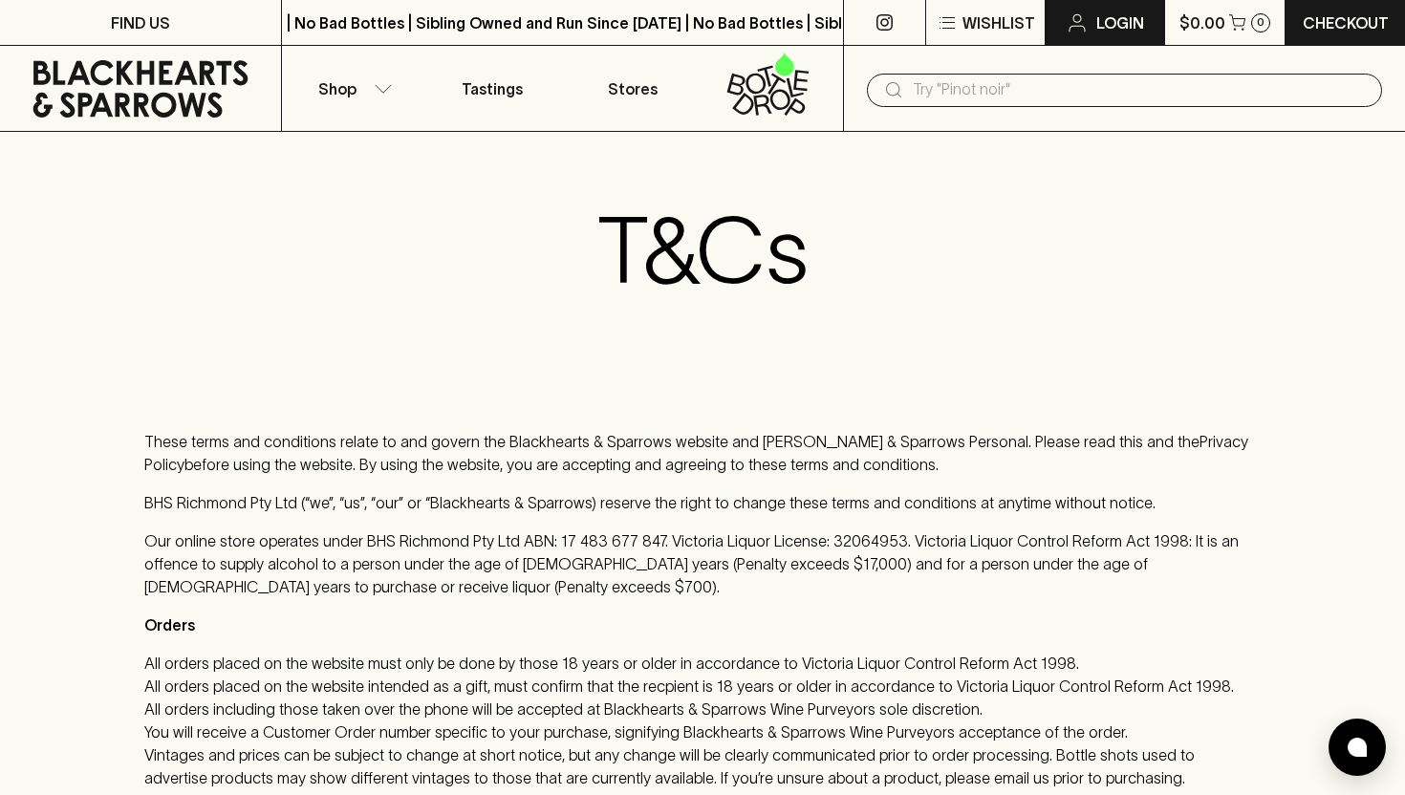
click at [1102, 29] on p "Login" at bounding box center [1121, 22] width 48 height 23
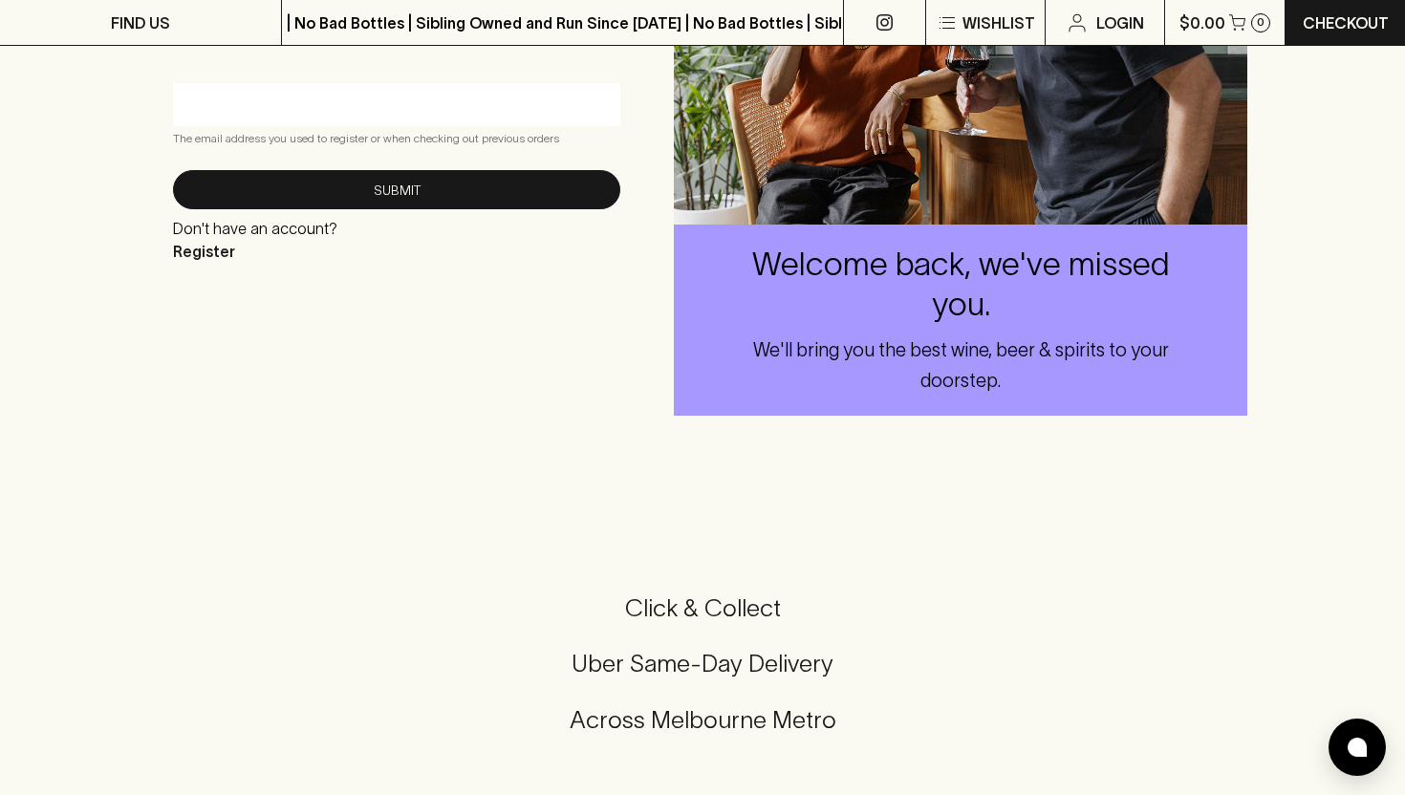
scroll to position [337, 0]
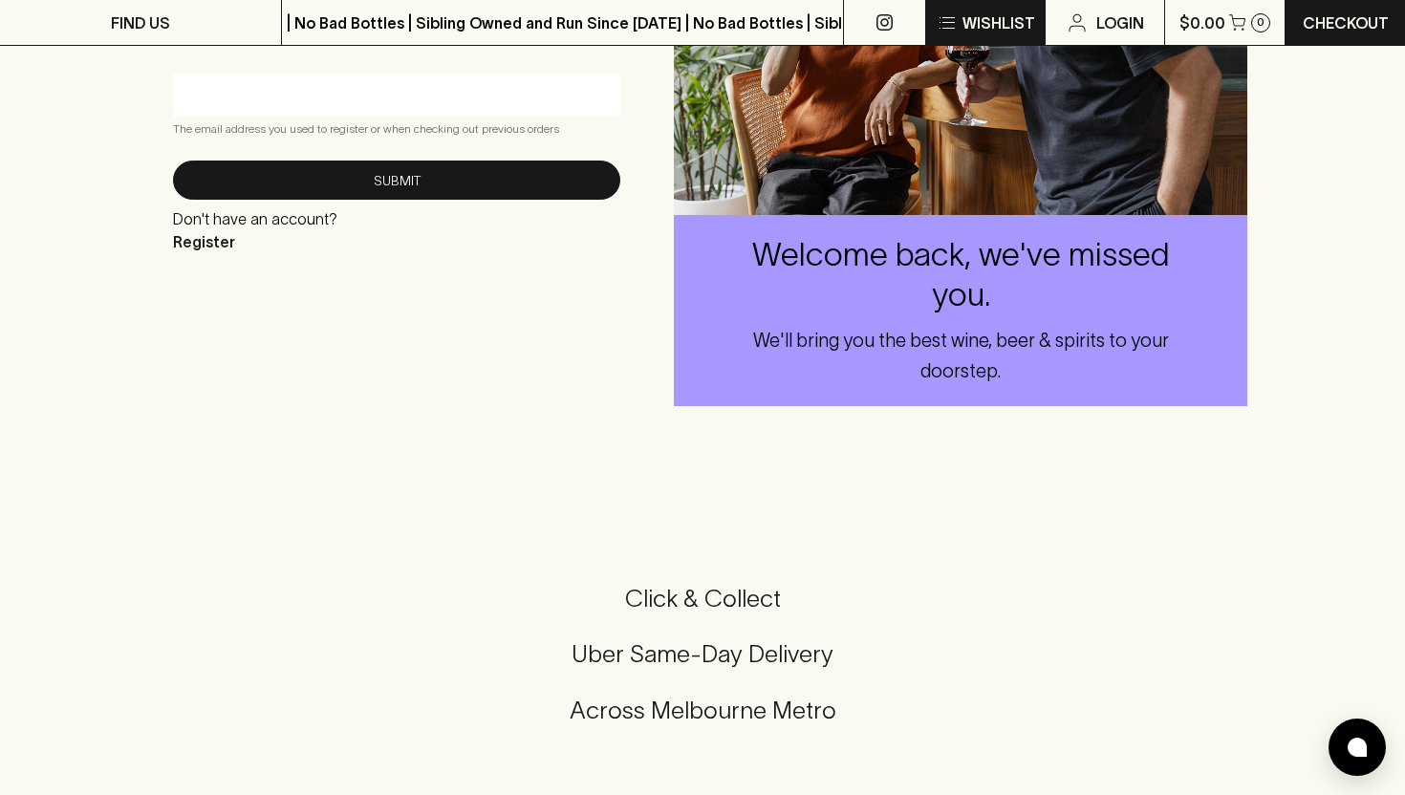
click at [989, 19] on p "Wishlist" at bounding box center [999, 22] width 73 height 23
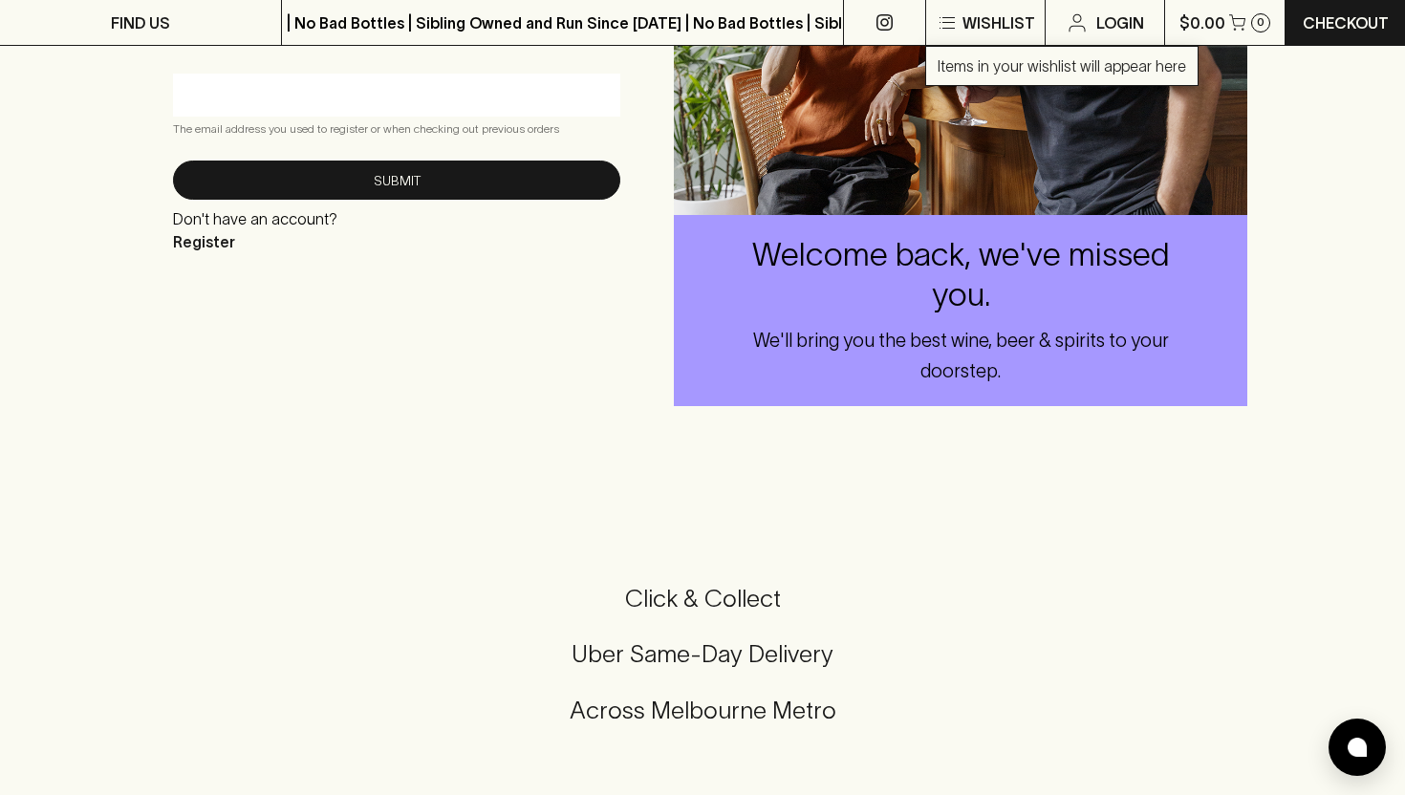
click at [473, 506] on div at bounding box center [702, 397] width 1405 height 795
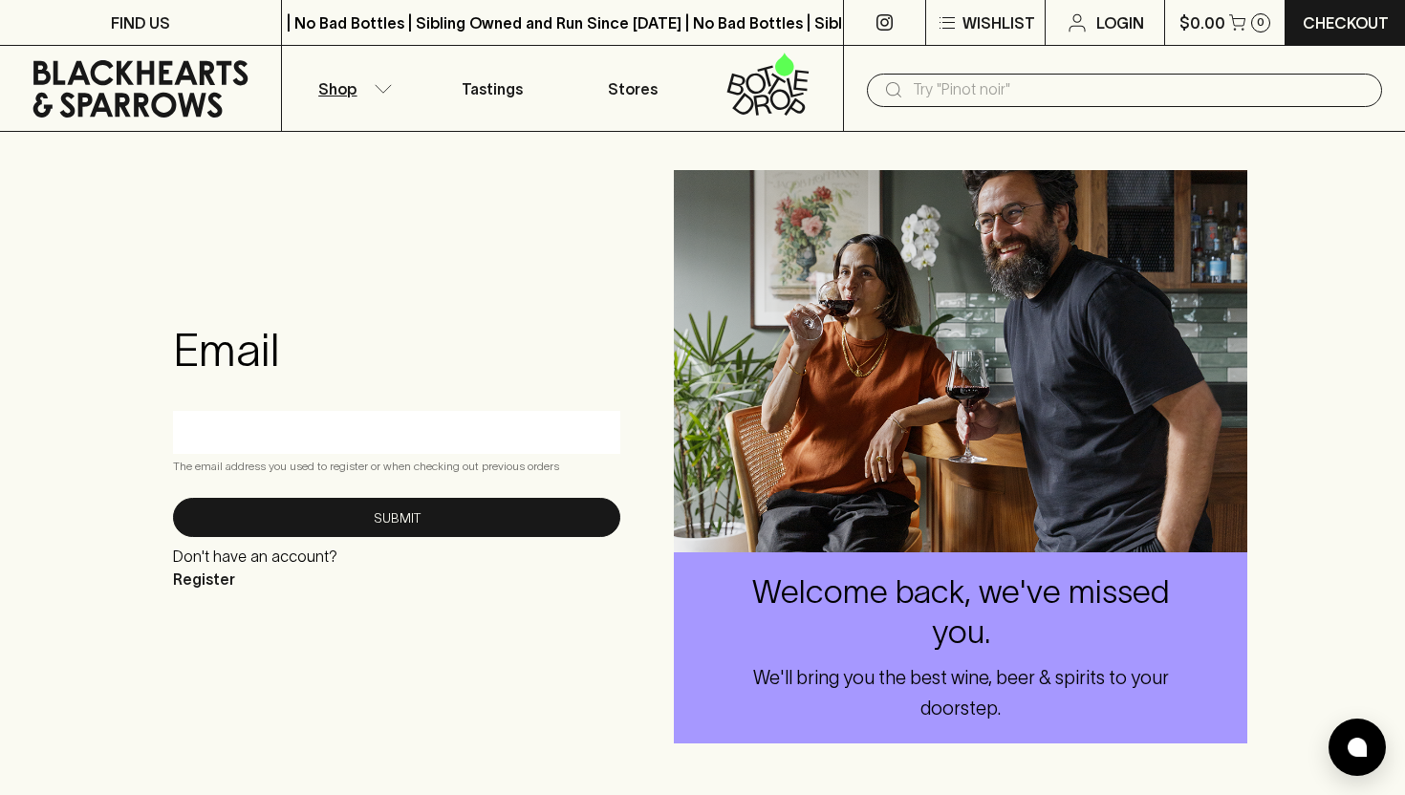
click at [341, 86] on p "Shop" at bounding box center [337, 88] width 38 height 23
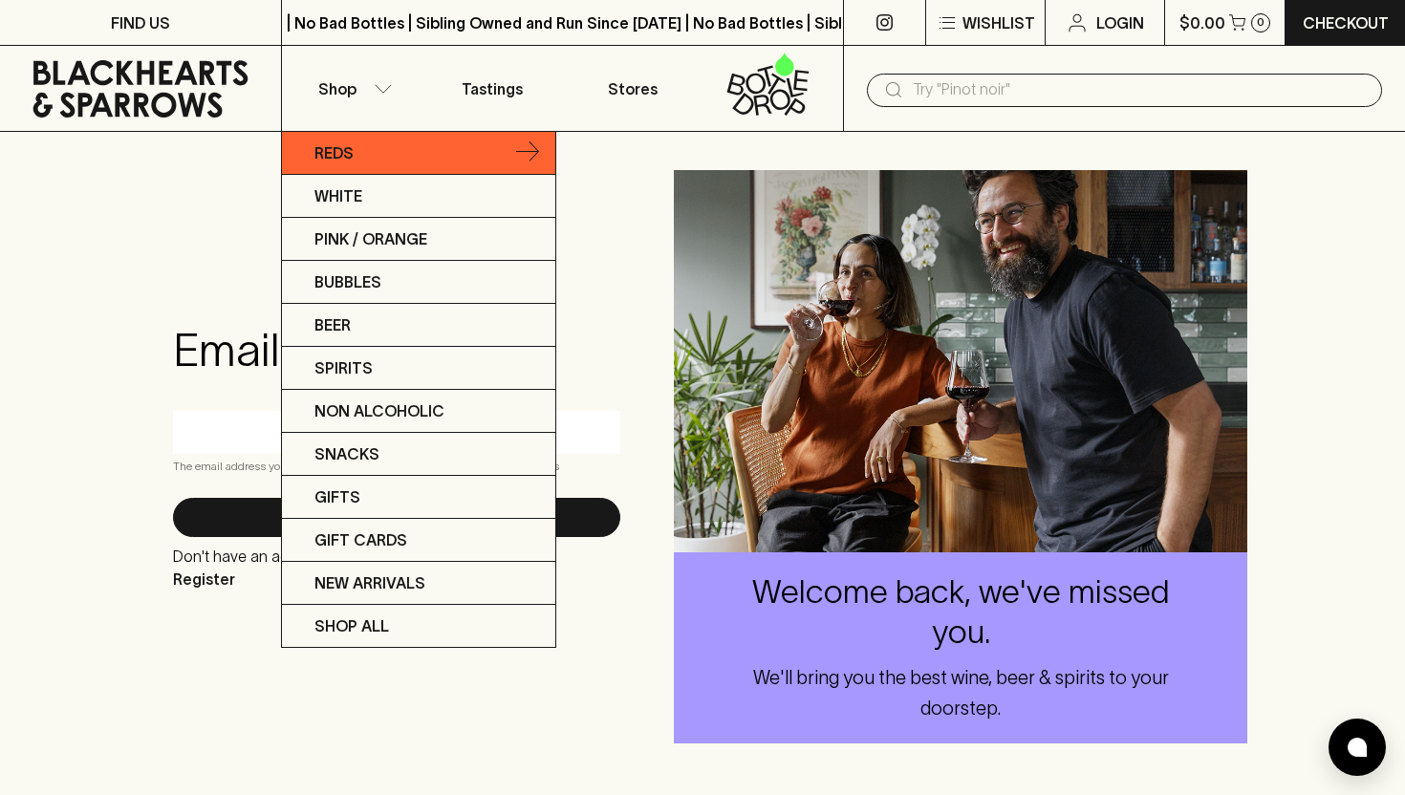
click at [347, 146] on p "Reds" at bounding box center [334, 152] width 39 height 23
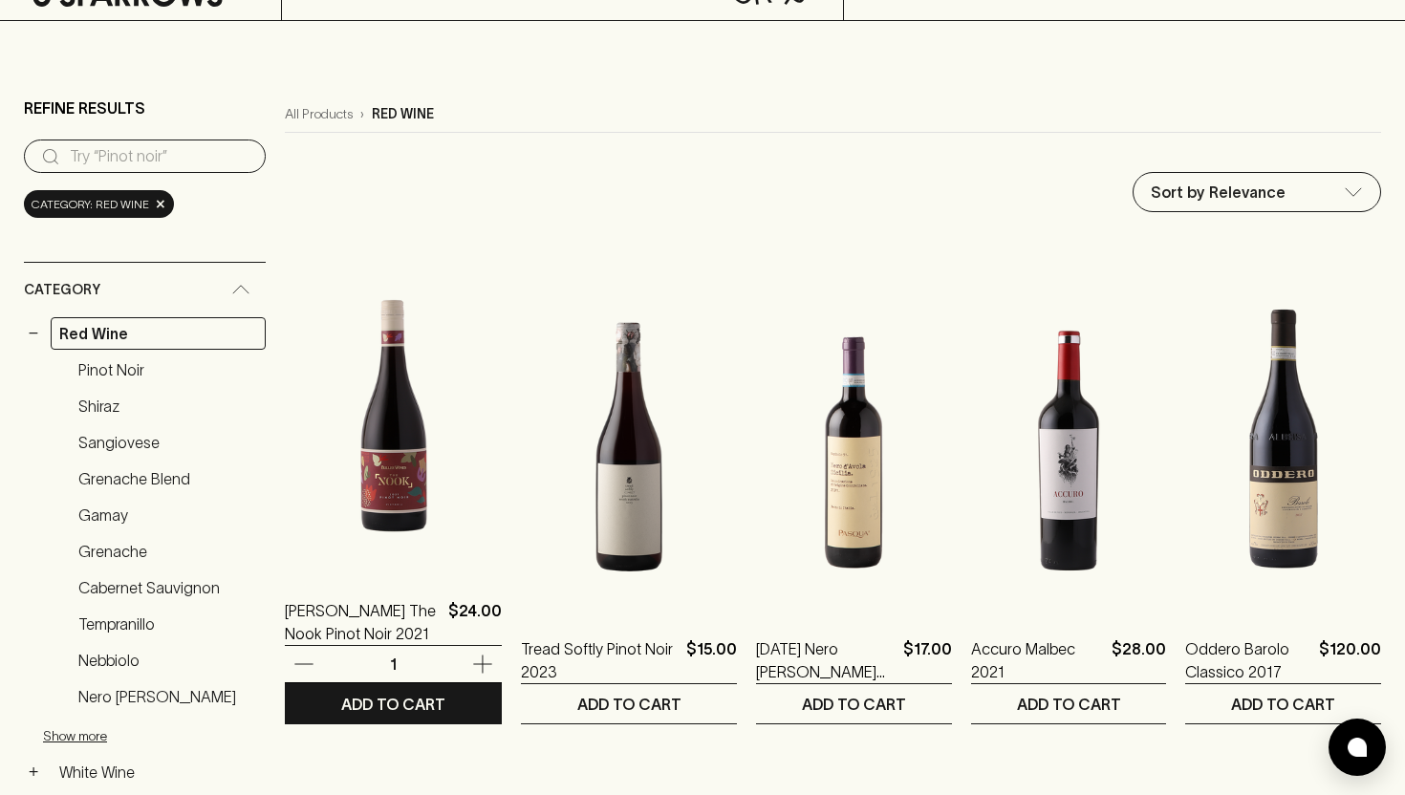
scroll to position [115, 0]
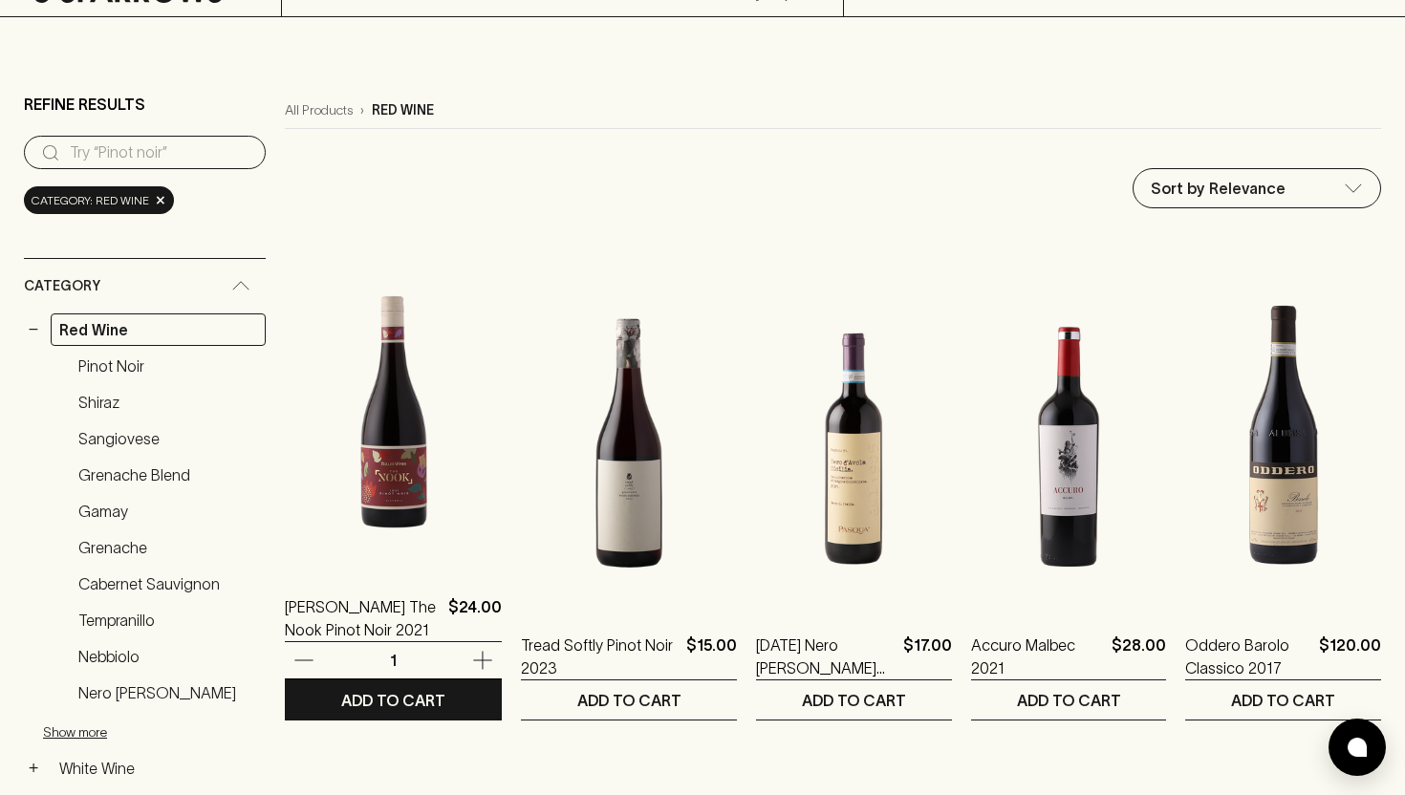
click at [398, 381] on img at bounding box center [393, 399] width 217 height 335
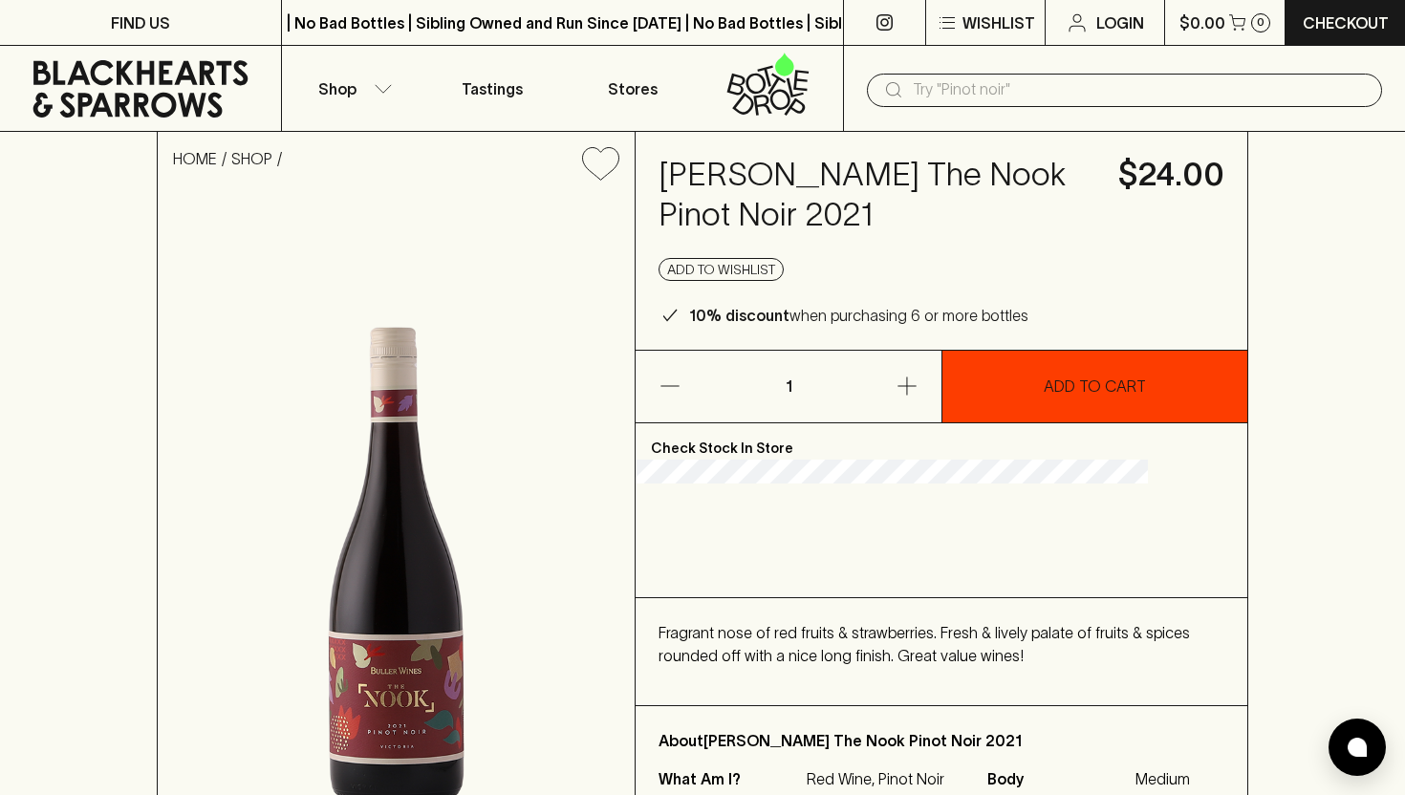
click at [1032, 401] on button "ADD TO CART" at bounding box center [1095, 387] width 305 height 72
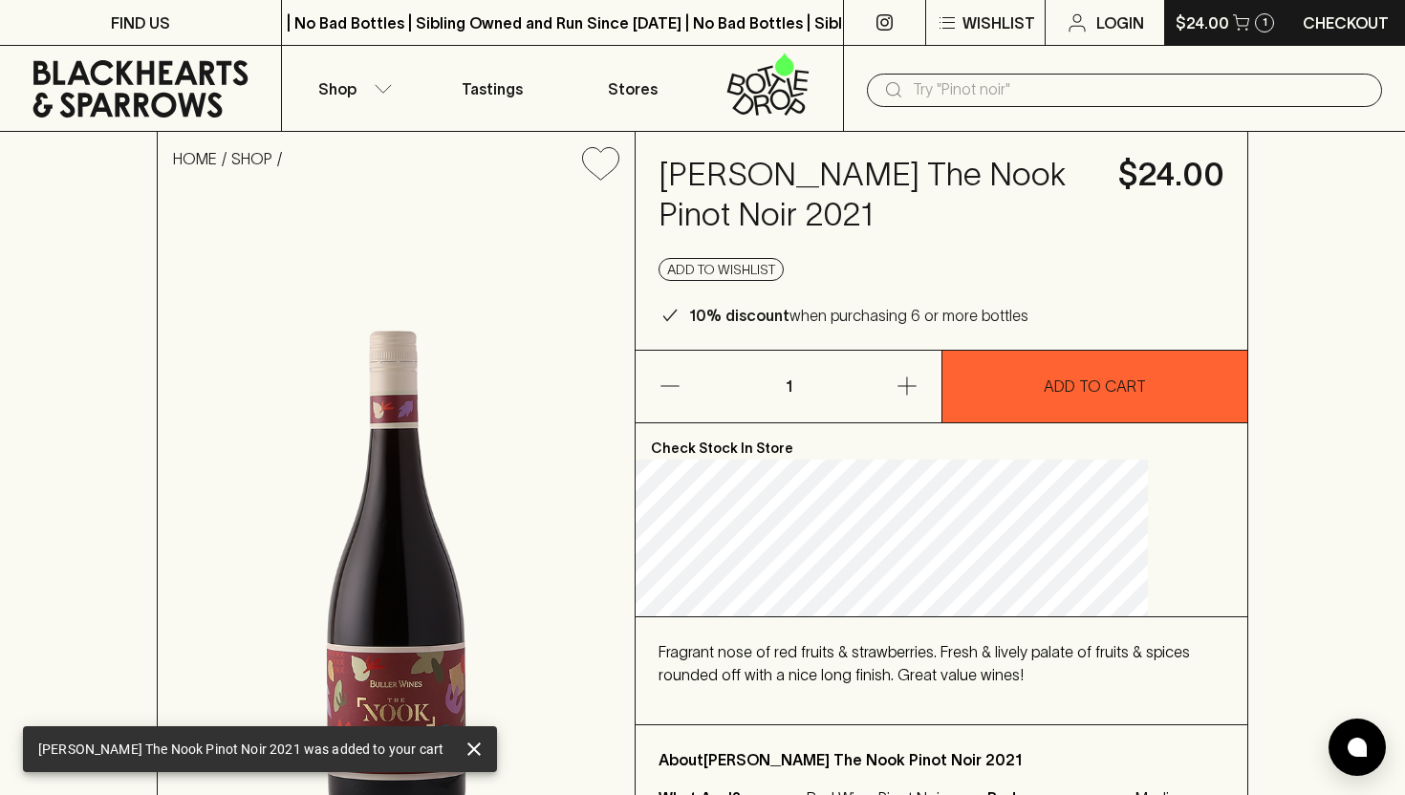
click at [1231, 12] on button "$24.00 1" at bounding box center [1225, 22] width 120 height 45
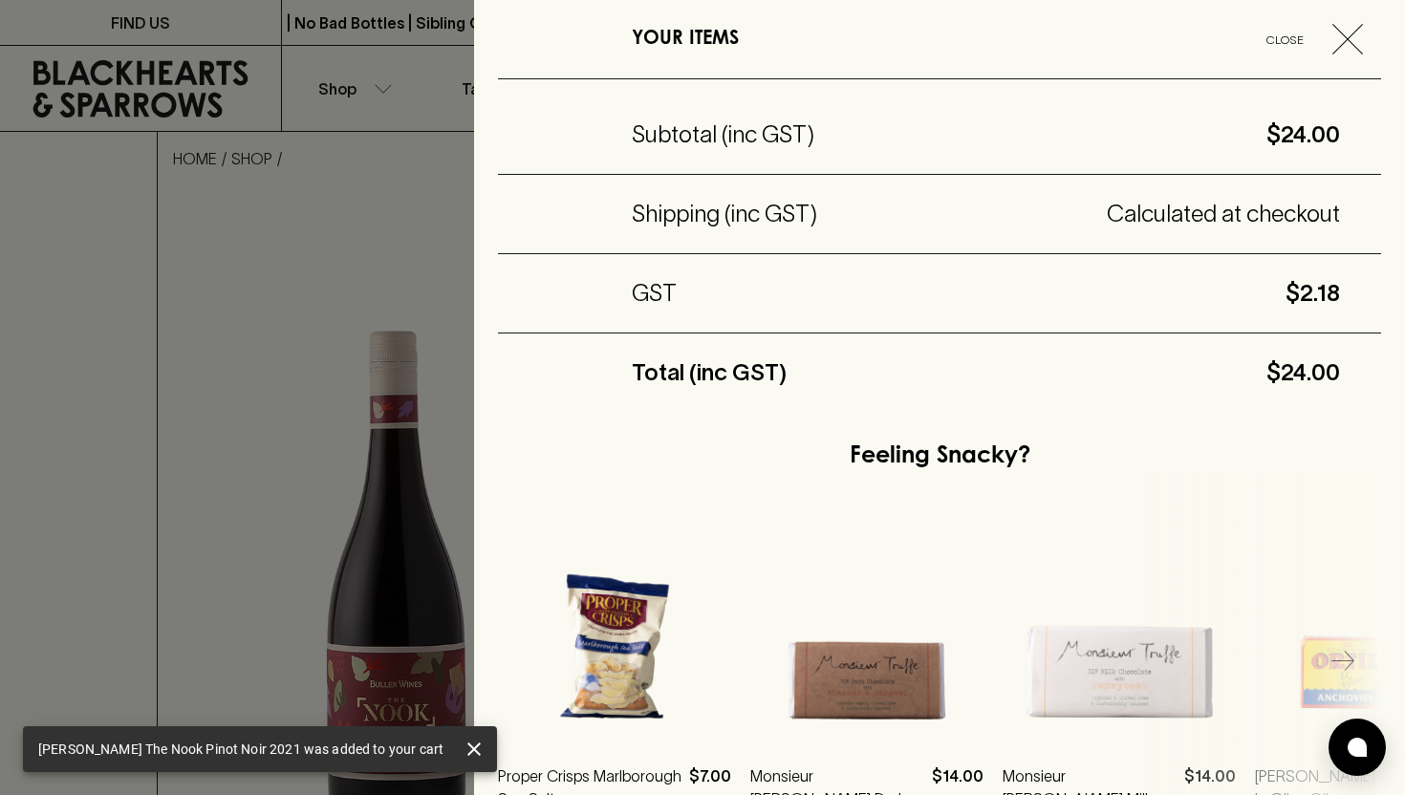
scroll to position [363, 0]
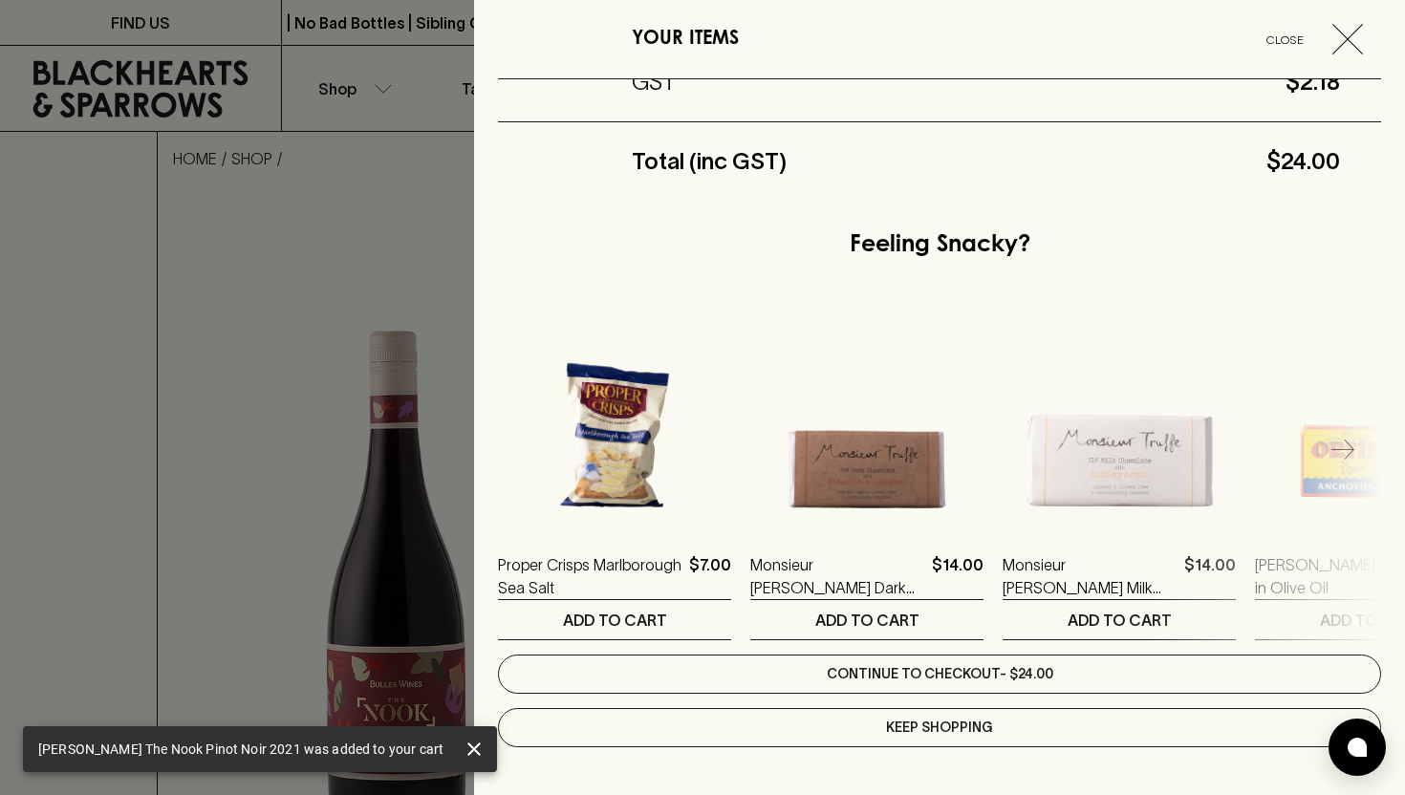
click at [923, 668] on link "Continue to checkout - $24.00" at bounding box center [939, 674] width 883 height 39
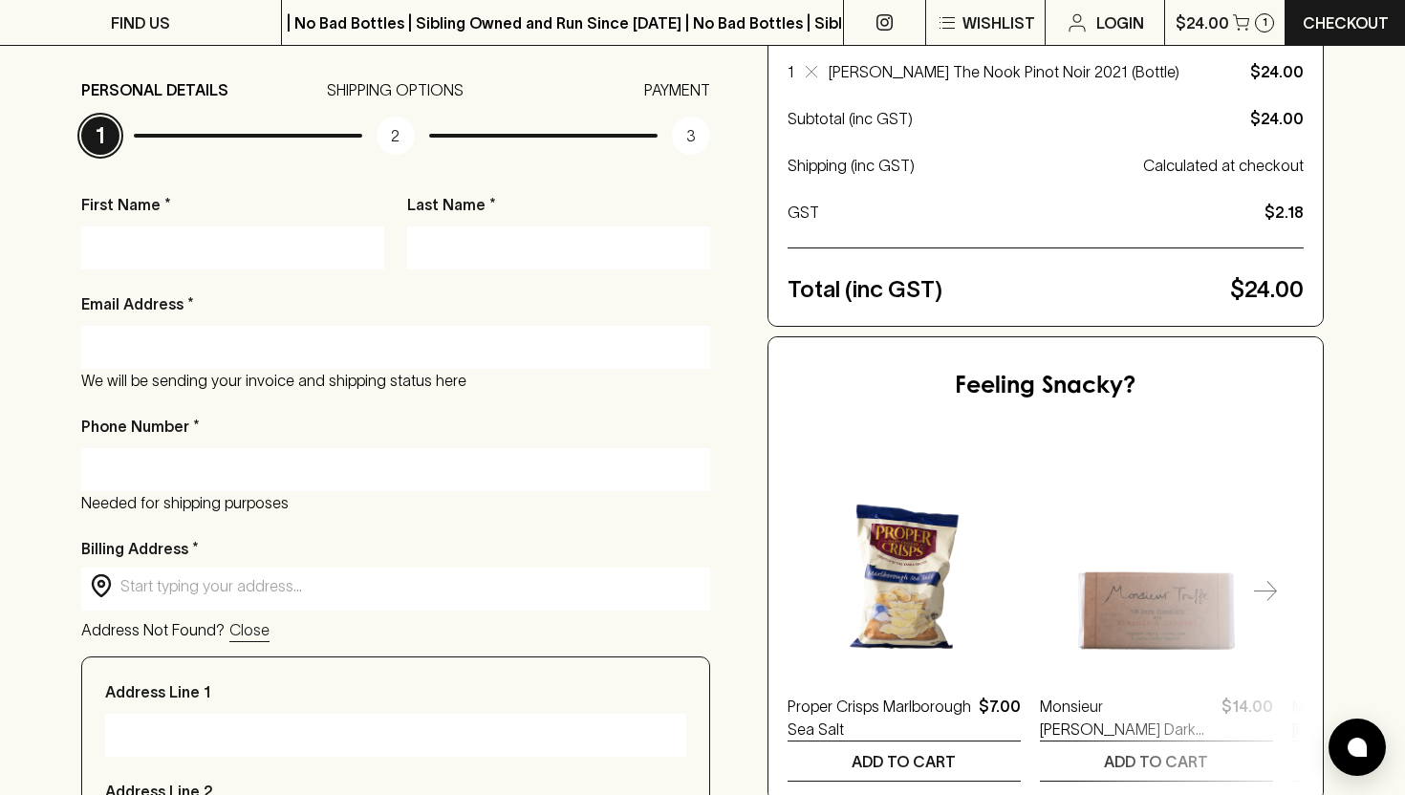
scroll to position [249, 0]
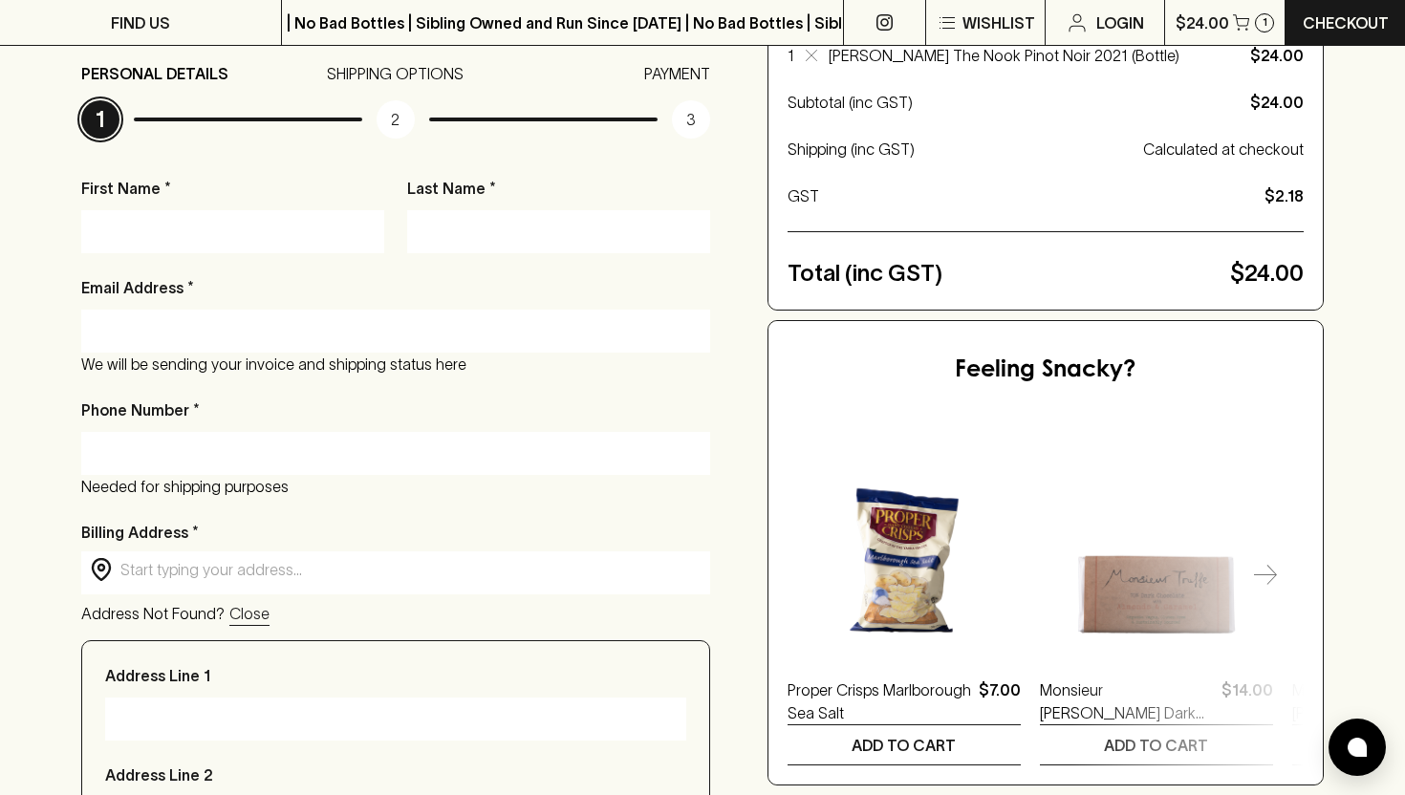
click at [312, 214] on div at bounding box center [232, 231] width 303 height 43
type input "Gloria"
type input "Wong"
type input "0421398998"
type input "2/26 Primula Street"
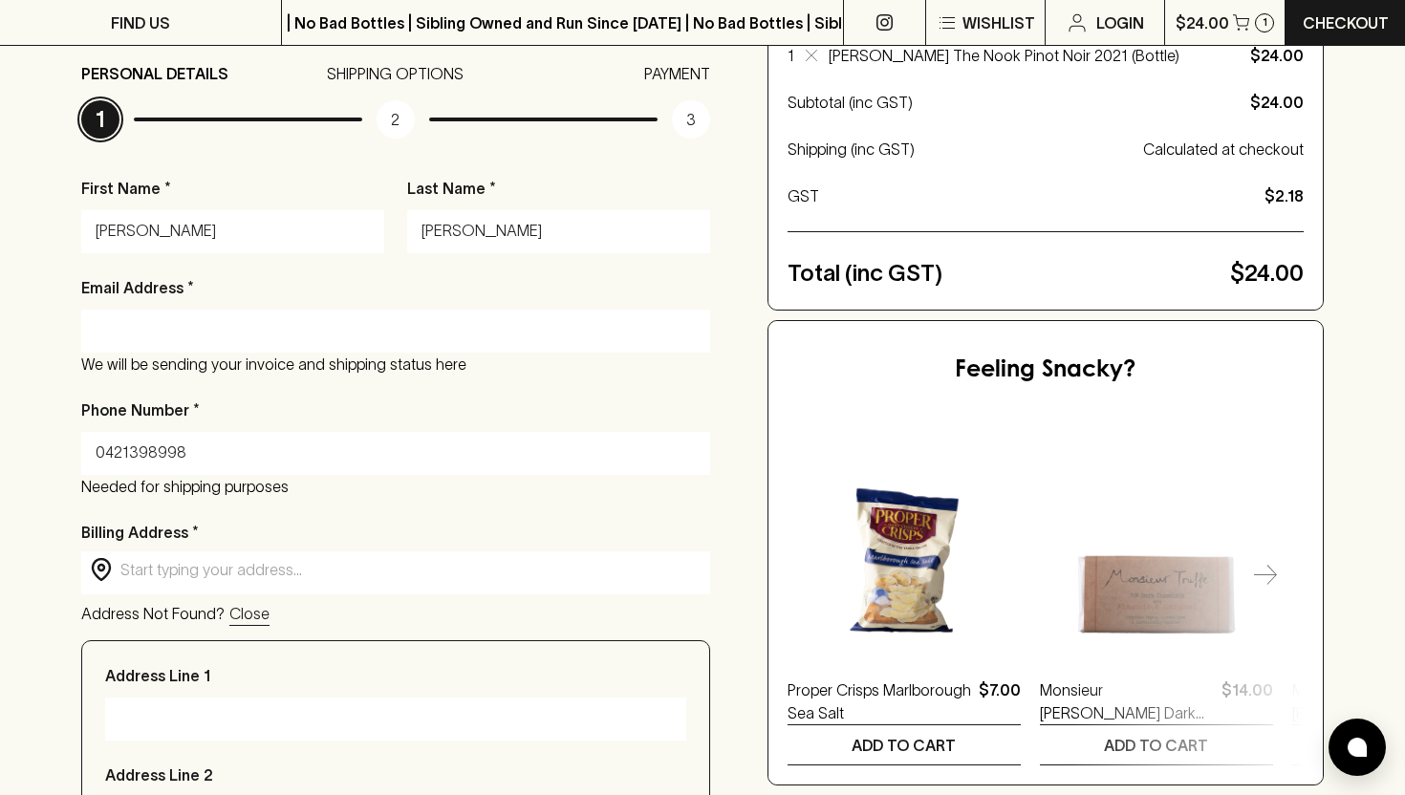
type input "Blackburn North"
type input "3130"
type input "VIC Victoria"
type input "2/26 Primula Street, Lindfield NSW, Australia"
type input "Gloriag"
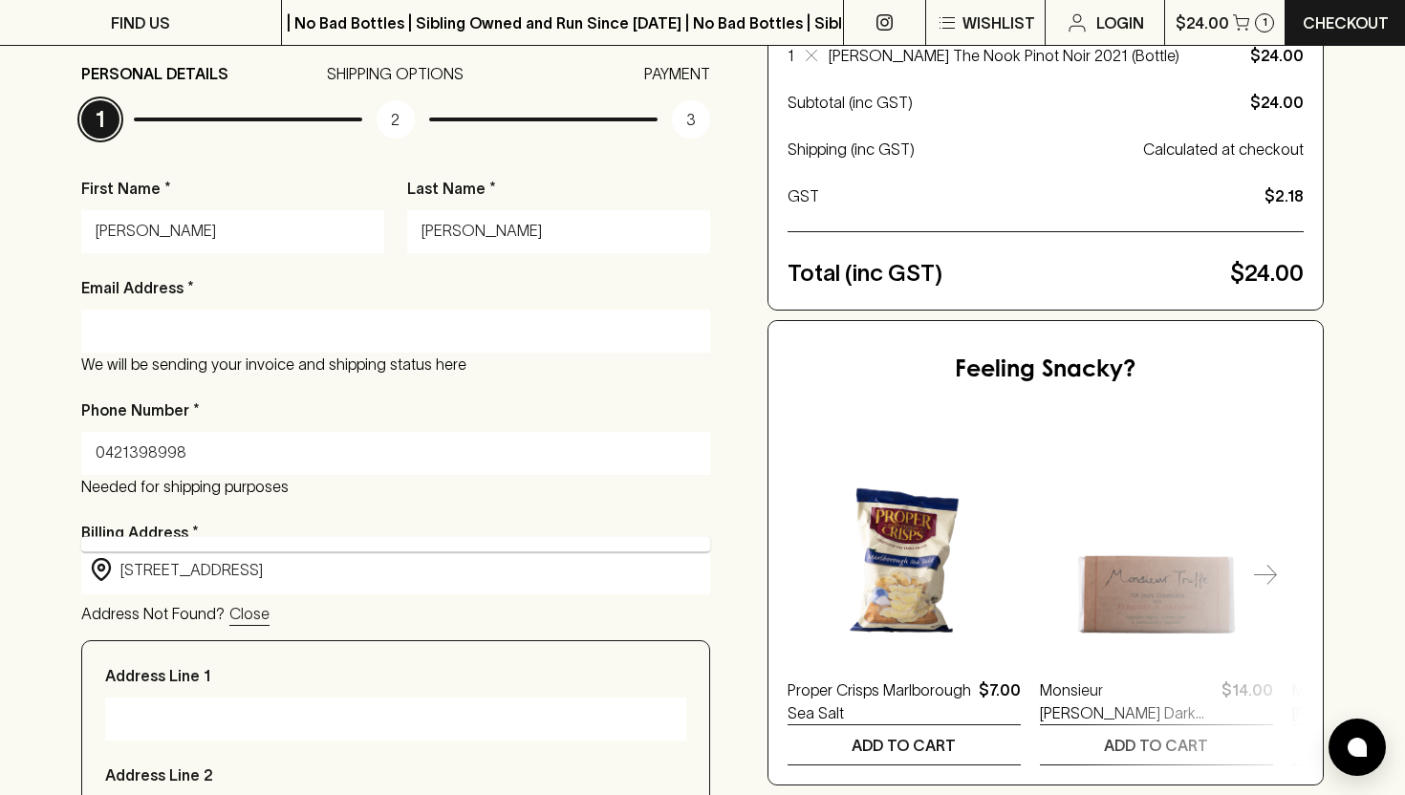
type input "2/26 Primula Street"
type input "Lindfield"
type input "2070"
type input "New South Wales"
type input "Gloria"
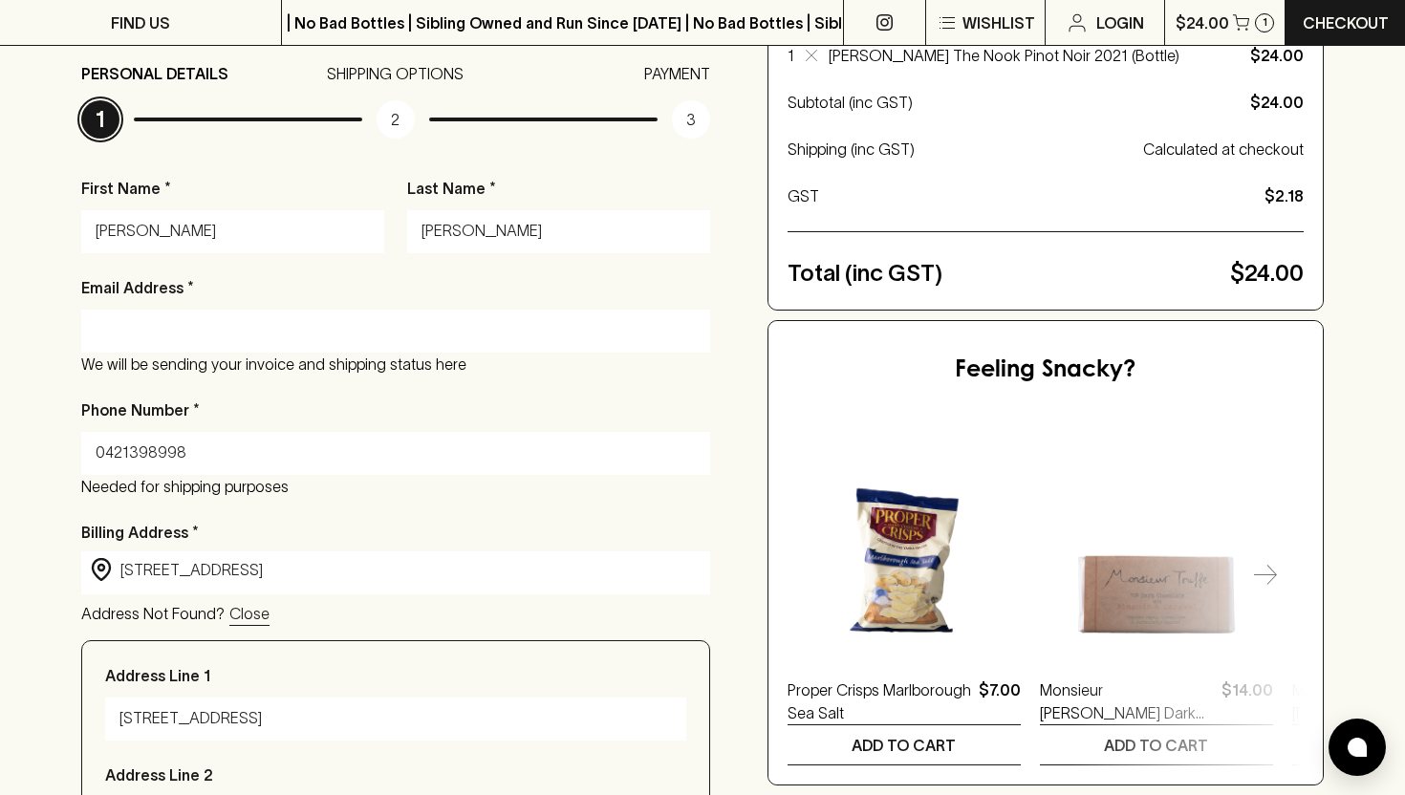
click at [165, 323] on input "Email Address *" at bounding box center [396, 330] width 600 height 31
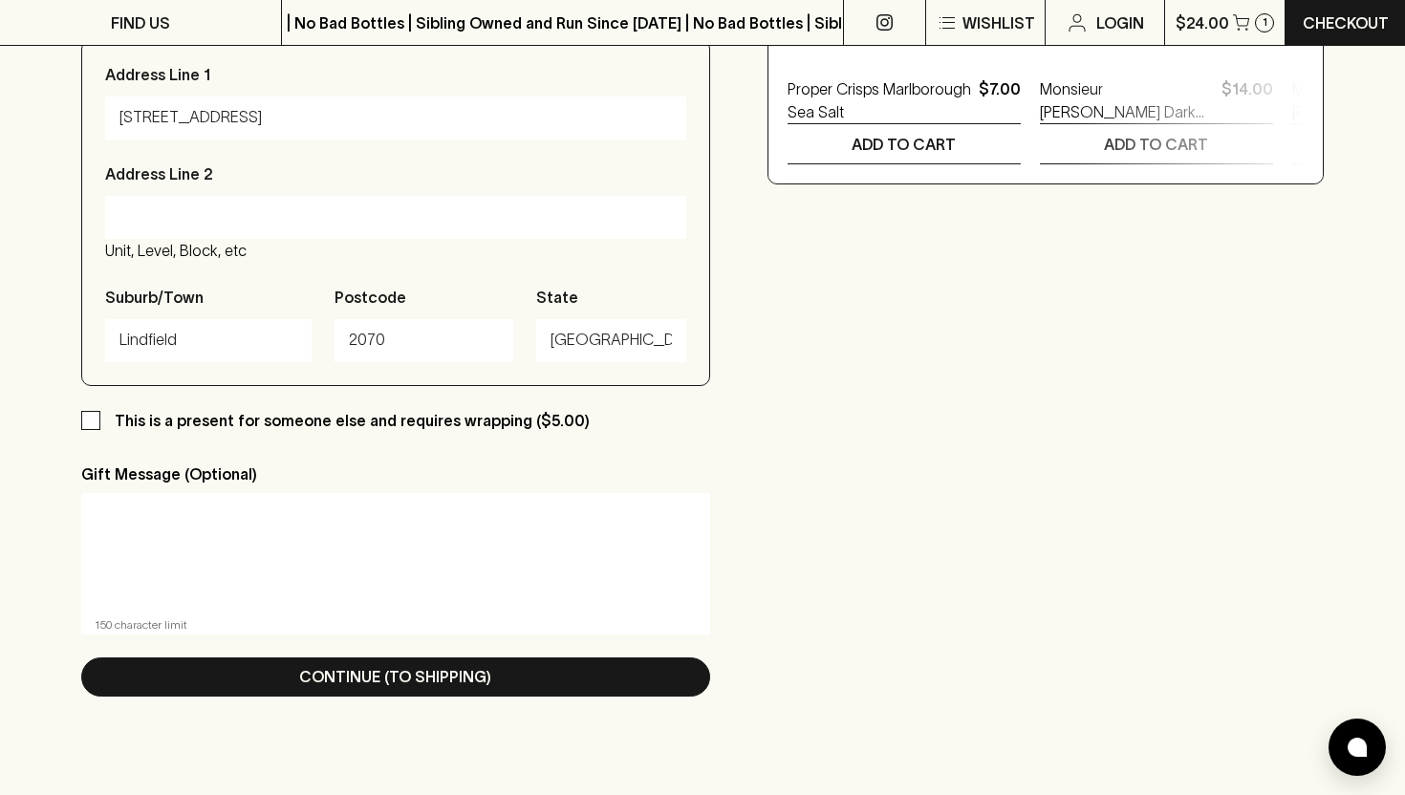
scroll to position [900, 0]
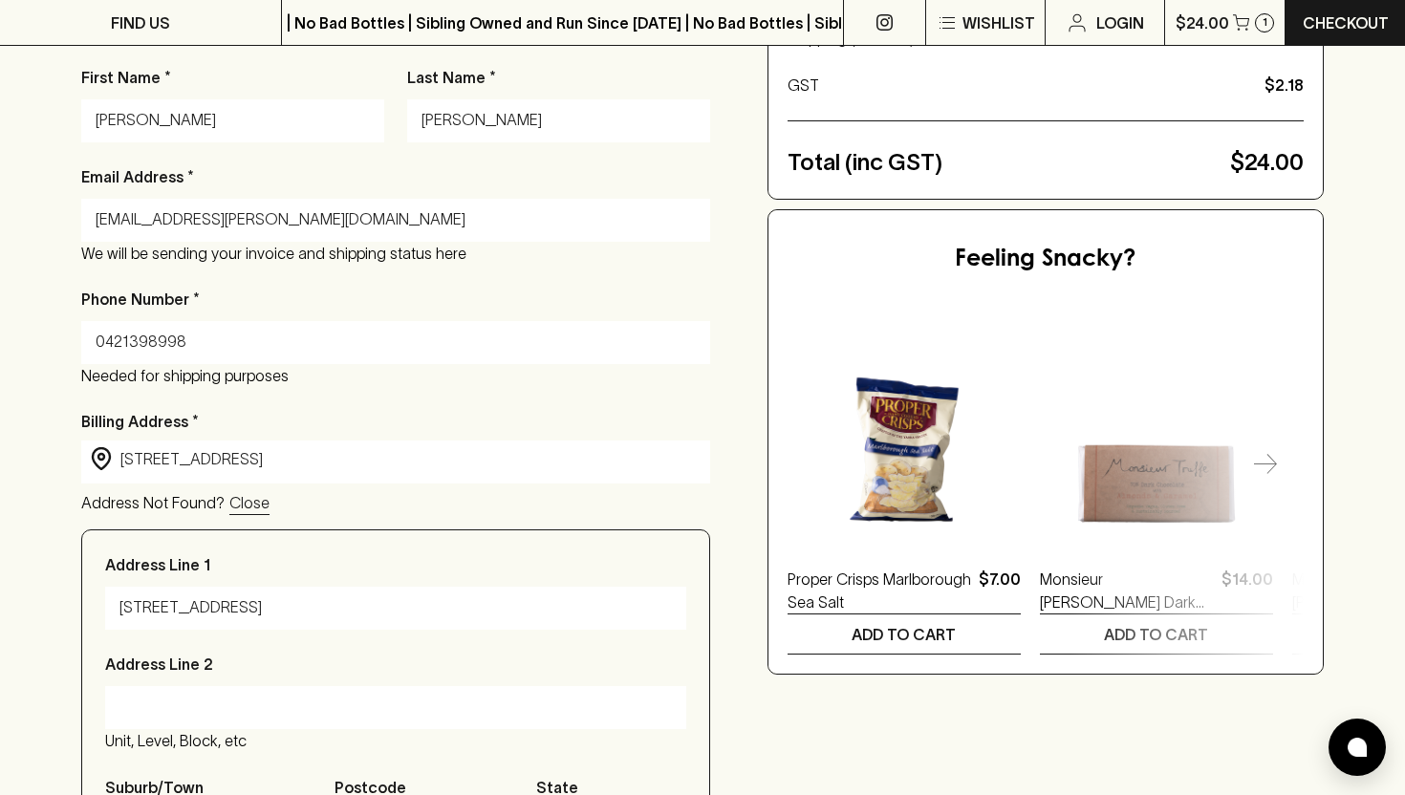
scroll to position [372, 0]
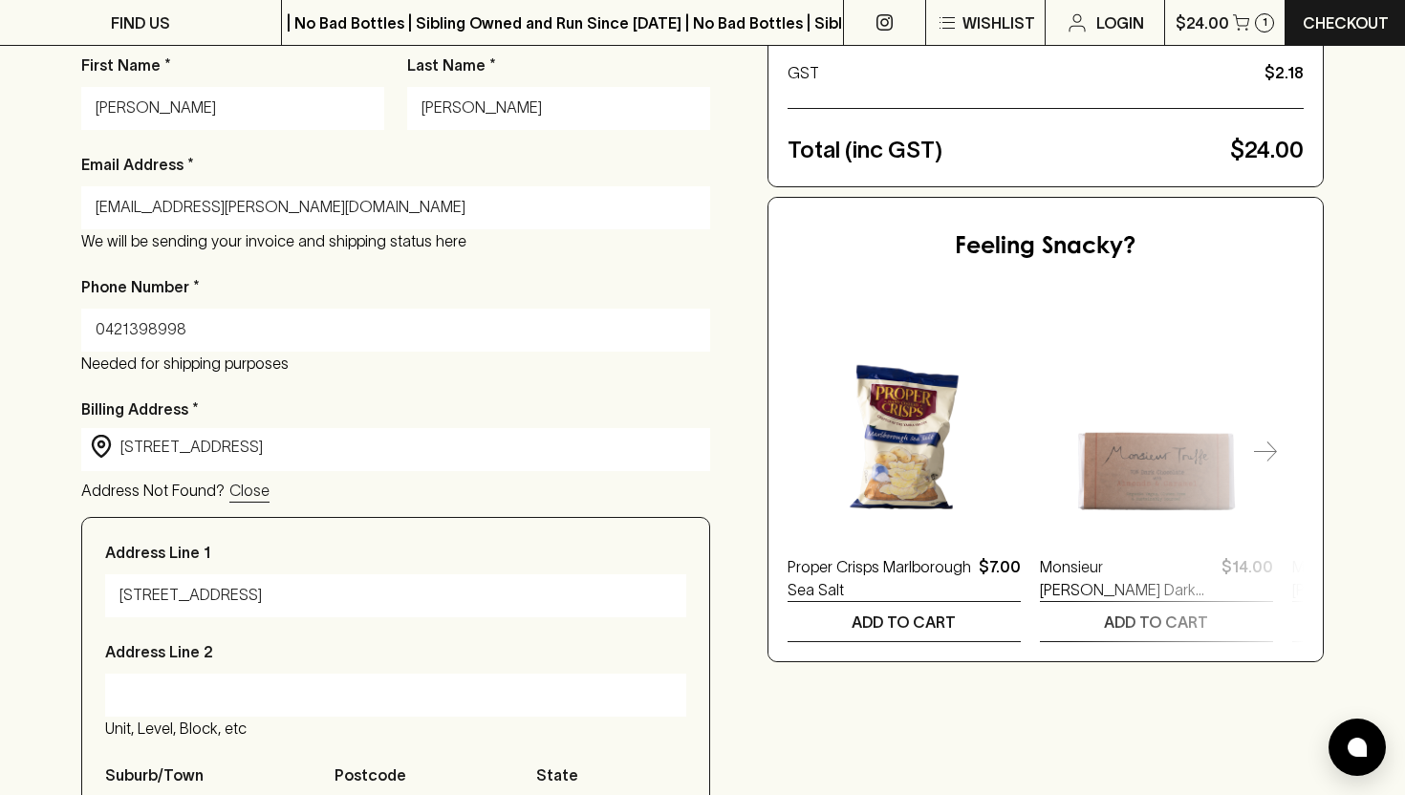
click at [405, 333] on input "0421398998" at bounding box center [396, 330] width 600 height 31
click at [453, 207] on input "glorz.wong@gmail.com" at bounding box center [396, 207] width 600 height 31
click at [539, 117] on input "Wong" at bounding box center [559, 108] width 274 height 31
click at [716, 122] on div "Checkout Already have an account? Login for a faster checkout PERSONAL DETAILS …" at bounding box center [702, 517] width 1243 height 1361
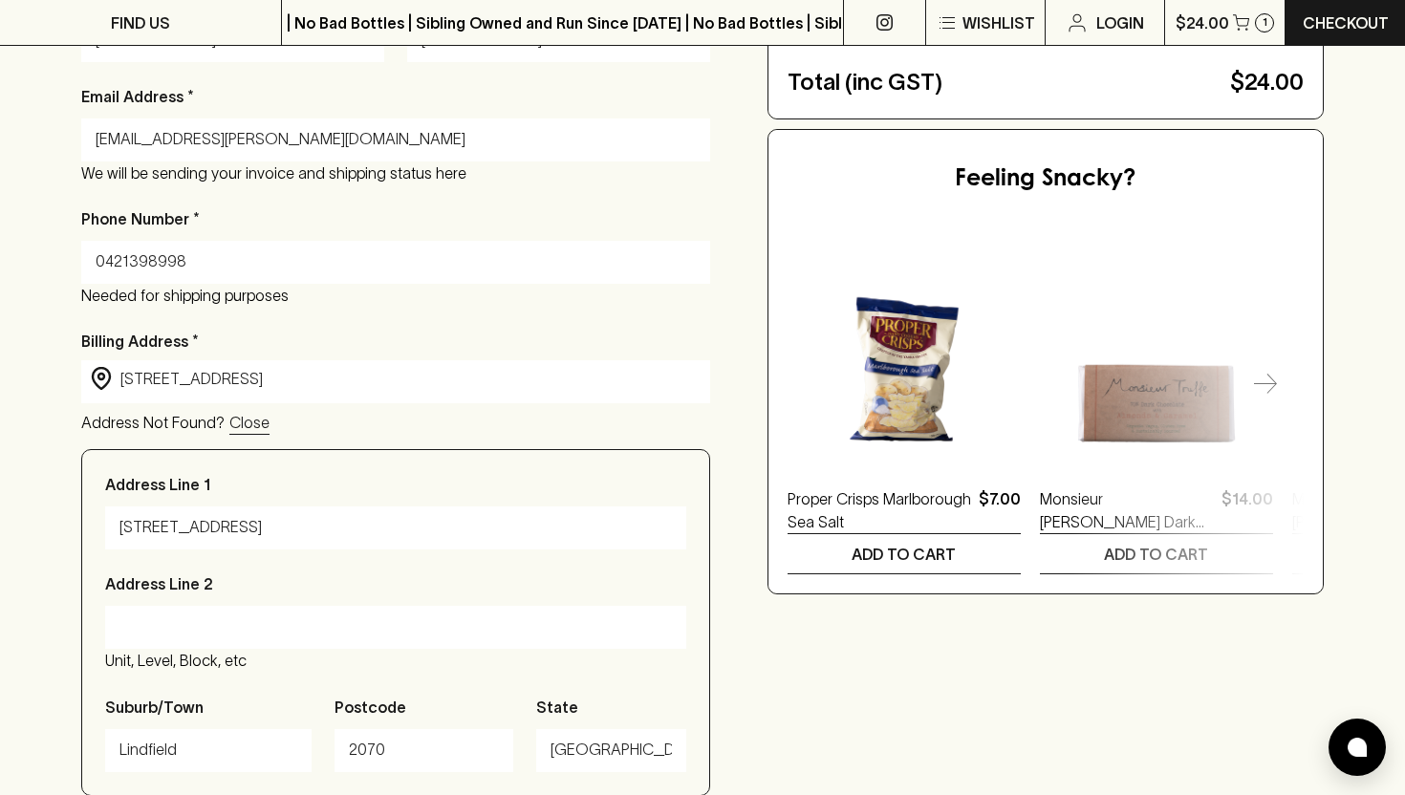
scroll to position [450, 0]
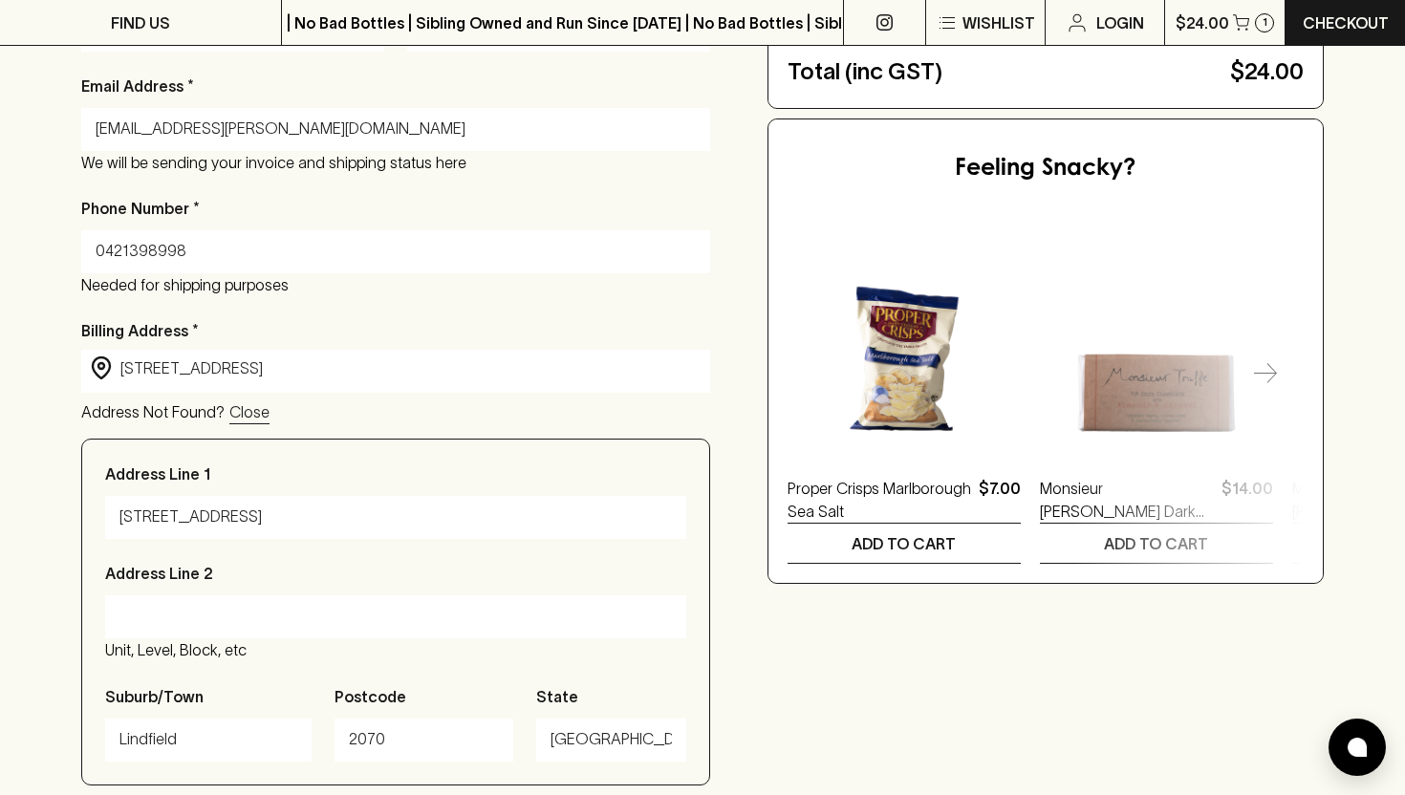
click at [532, 132] on input "glorz.wong@gmail.com" at bounding box center [396, 129] width 600 height 31
type input "g"
click at [542, 189] on div "First Name * Gloria Last Name * Wong Email Address * gl We will be sending your…" at bounding box center [395, 547] width 629 height 1144
click at [313, 135] on input "gl" at bounding box center [396, 129] width 600 height 31
click at [351, 130] on input "glorz.wong@gmail.com" at bounding box center [396, 129] width 600 height 31
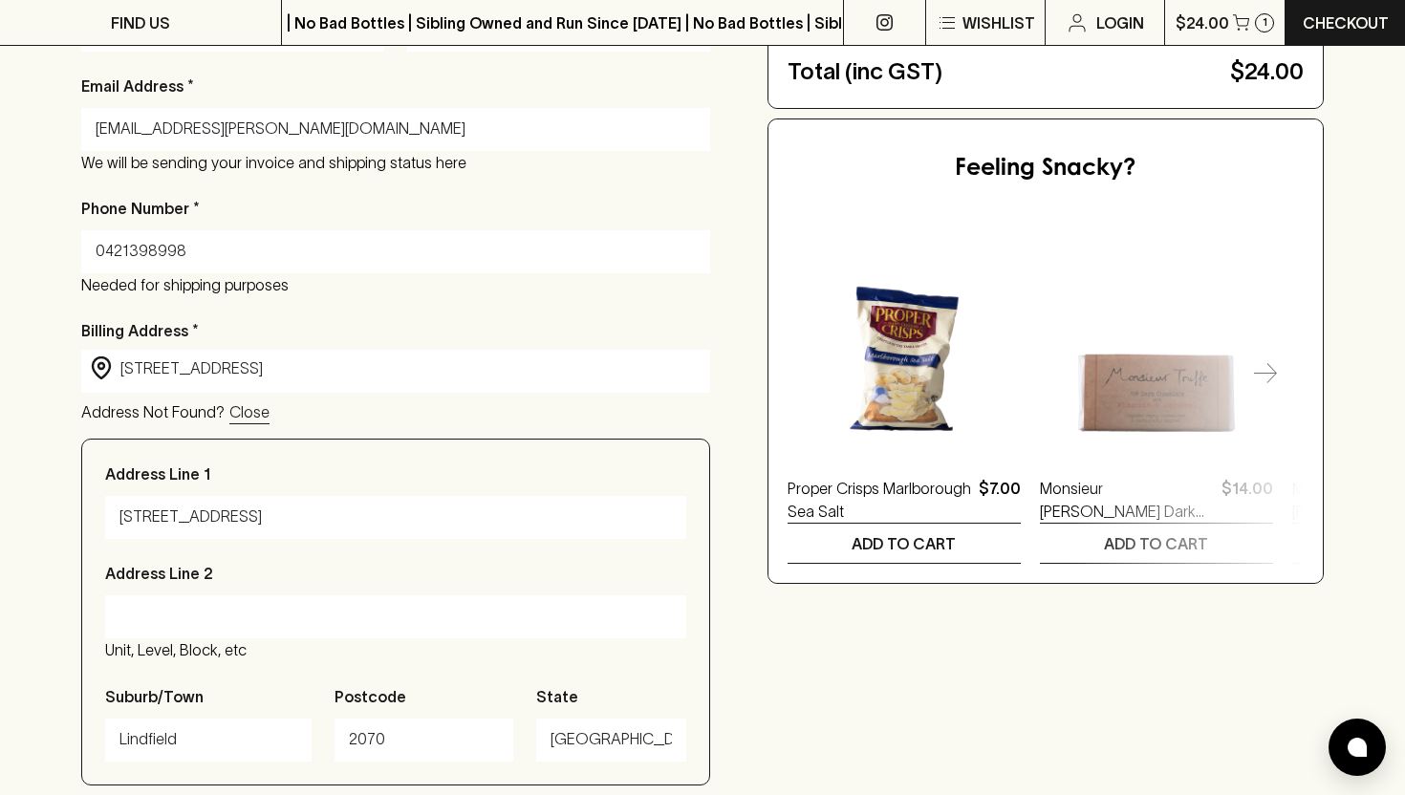
type input "glorz.wong@gmail.com"
click at [381, 191] on div "First Name * Gloria Last Name * Wong Email Address * glorz.wong@gmail.com We wi…" at bounding box center [395, 547] width 629 height 1144
click at [527, 202] on div "Phone Number * 0421398998 Needed for shipping purposes" at bounding box center [395, 246] width 629 height 99
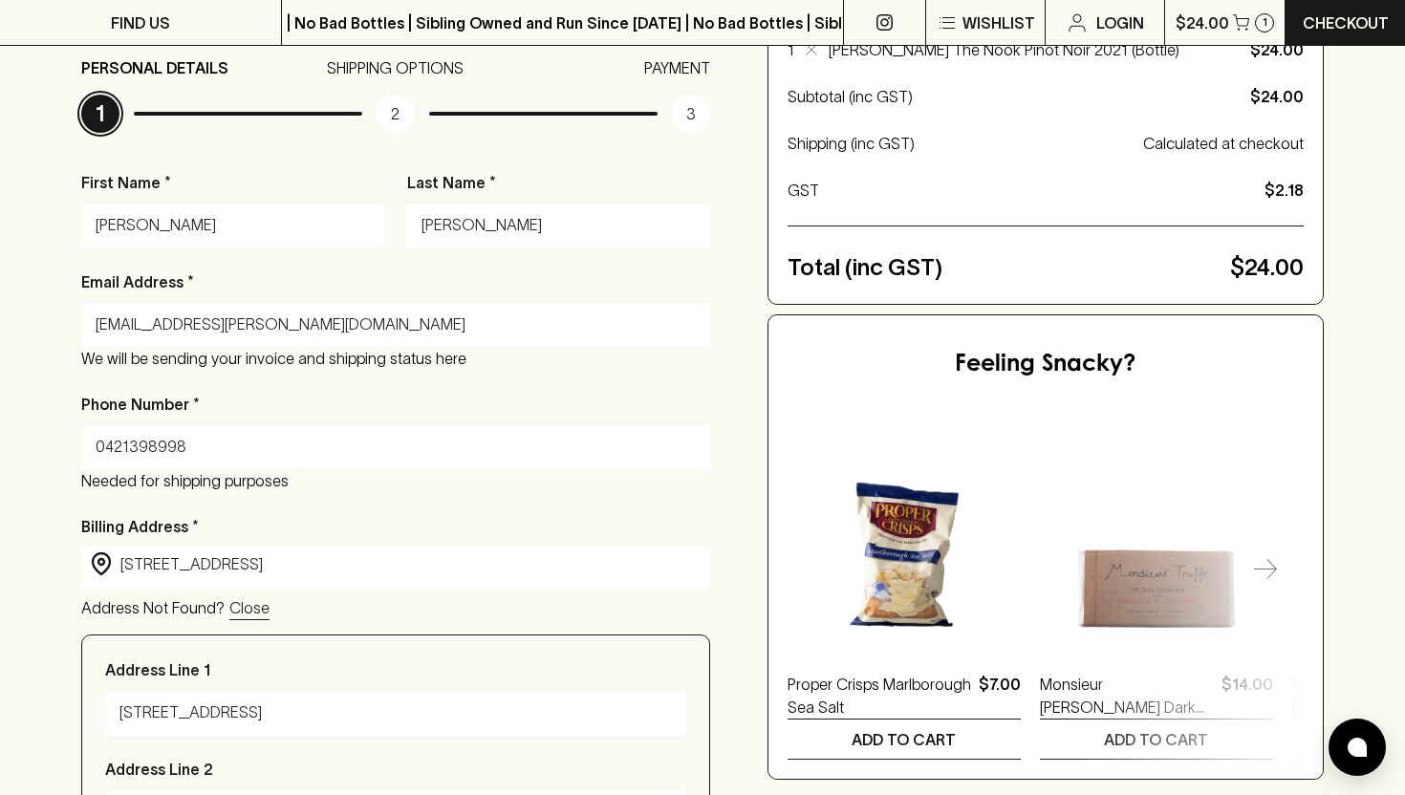
scroll to position [256, 0]
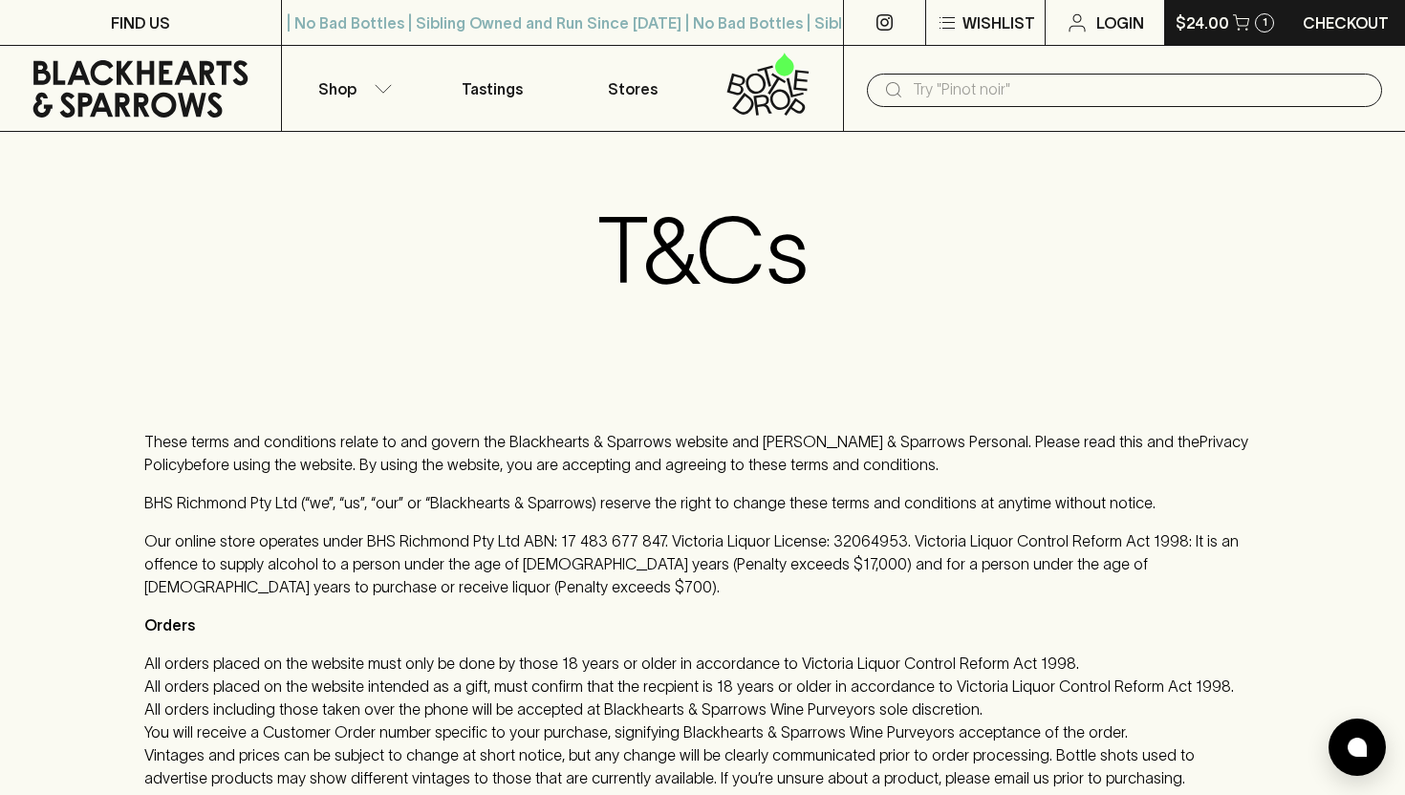
click at [1207, 38] on button "$24.00 1" at bounding box center [1225, 22] width 120 height 45
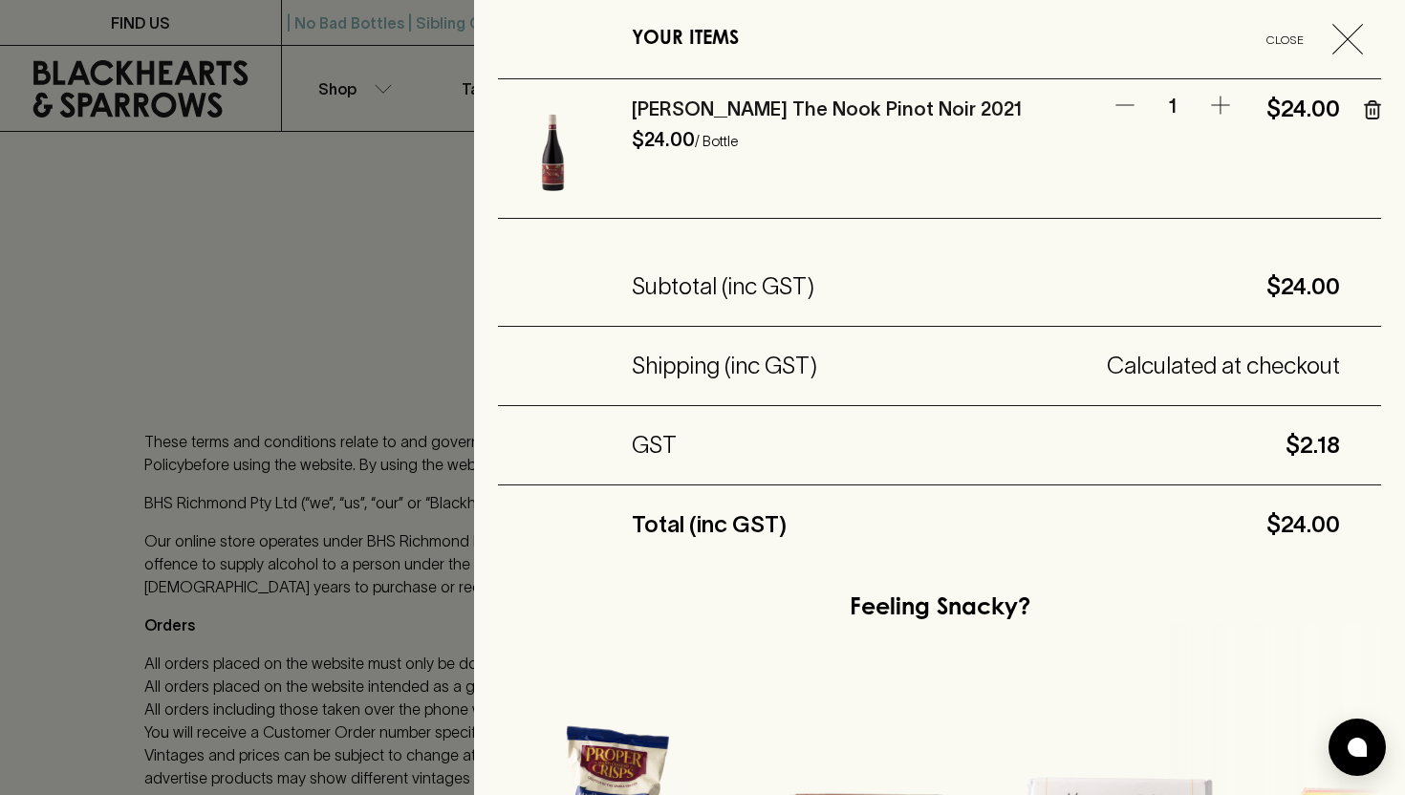
click at [1340, 46] on icon "button" at bounding box center [1348, 39] width 31 height 31
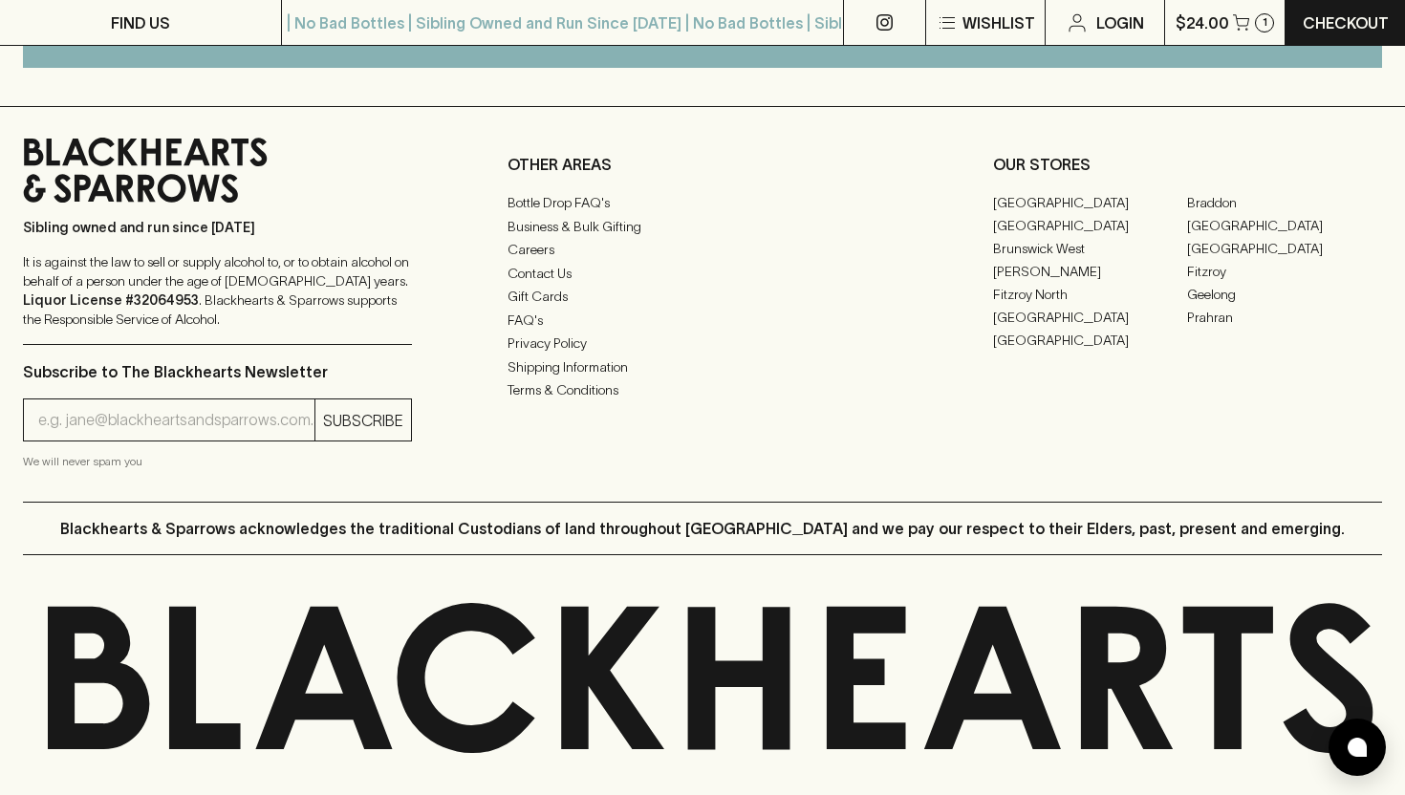
scroll to position [3177, 0]
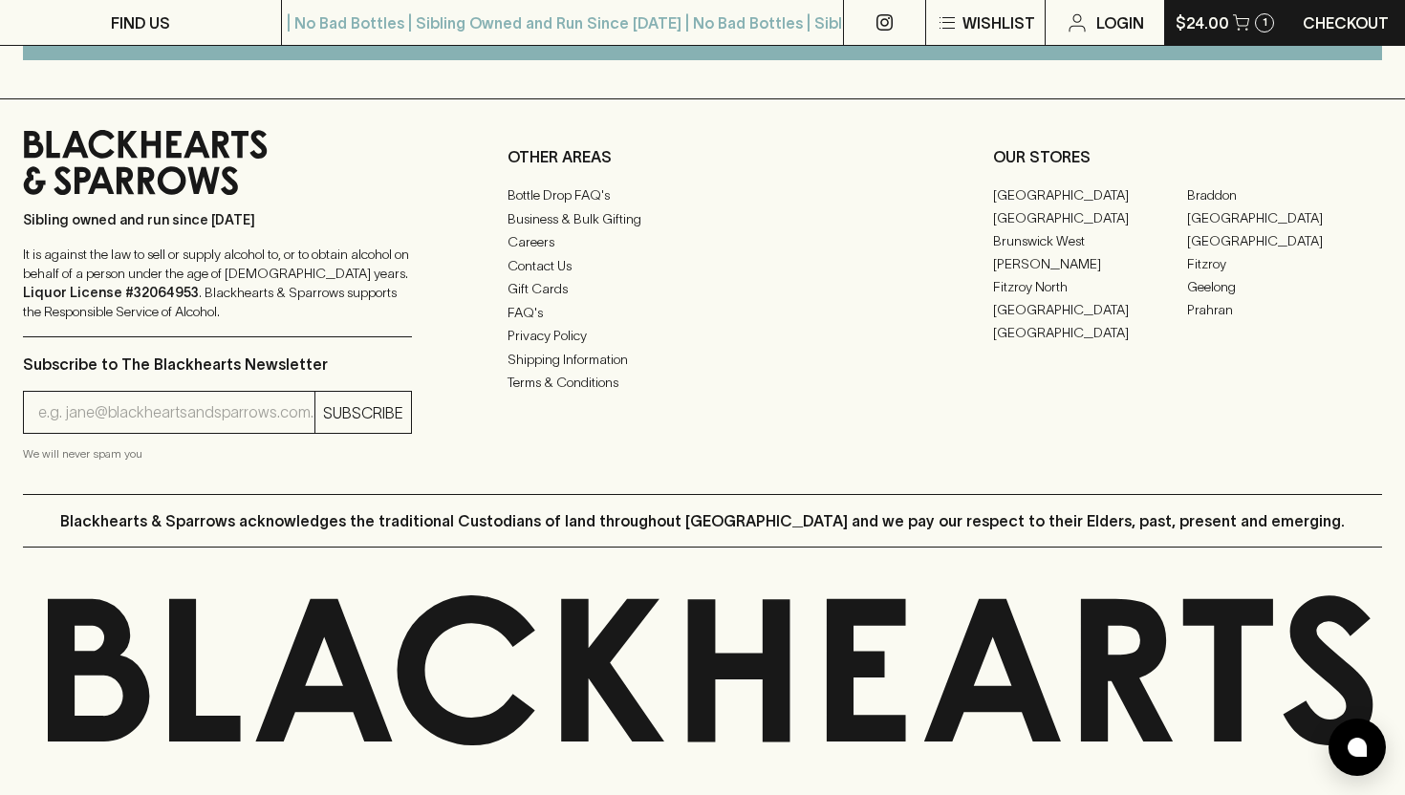
click at [1210, 38] on button "$24.00 1" at bounding box center [1225, 22] width 120 height 45
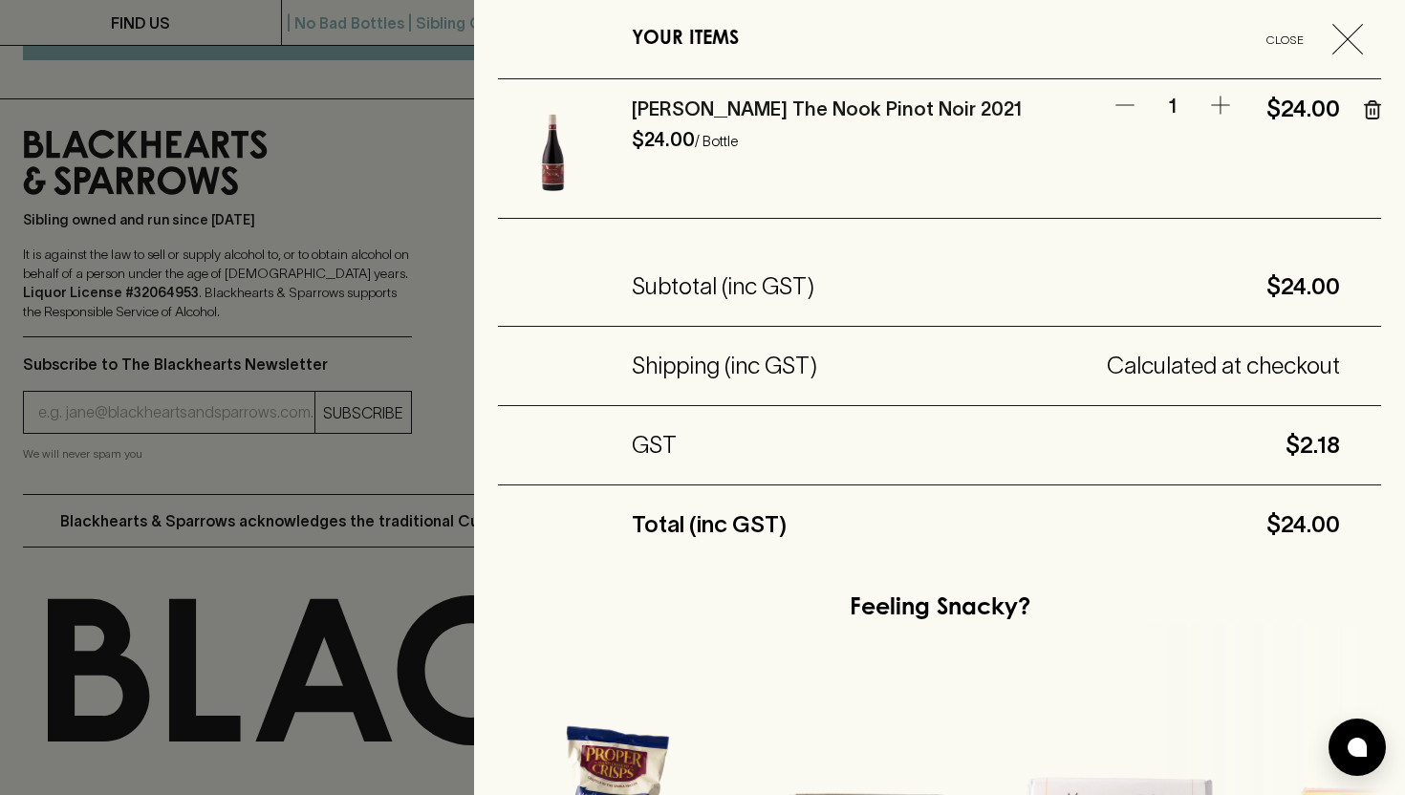
click at [1342, 46] on icon "button" at bounding box center [1348, 39] width 31 height 31
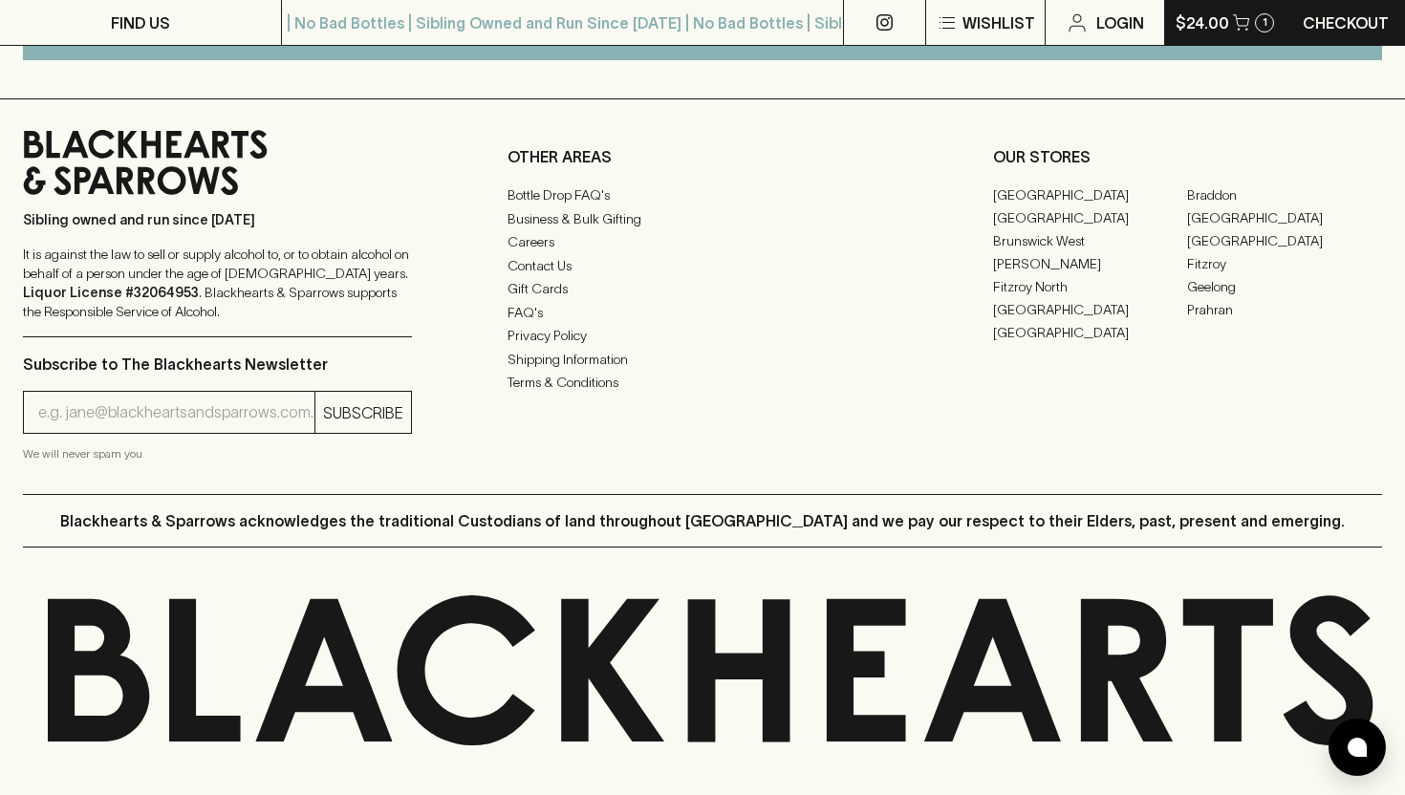
click at [1208, 12] on p "$24.00" at bounding box center [1203, 22] width 54 height 23
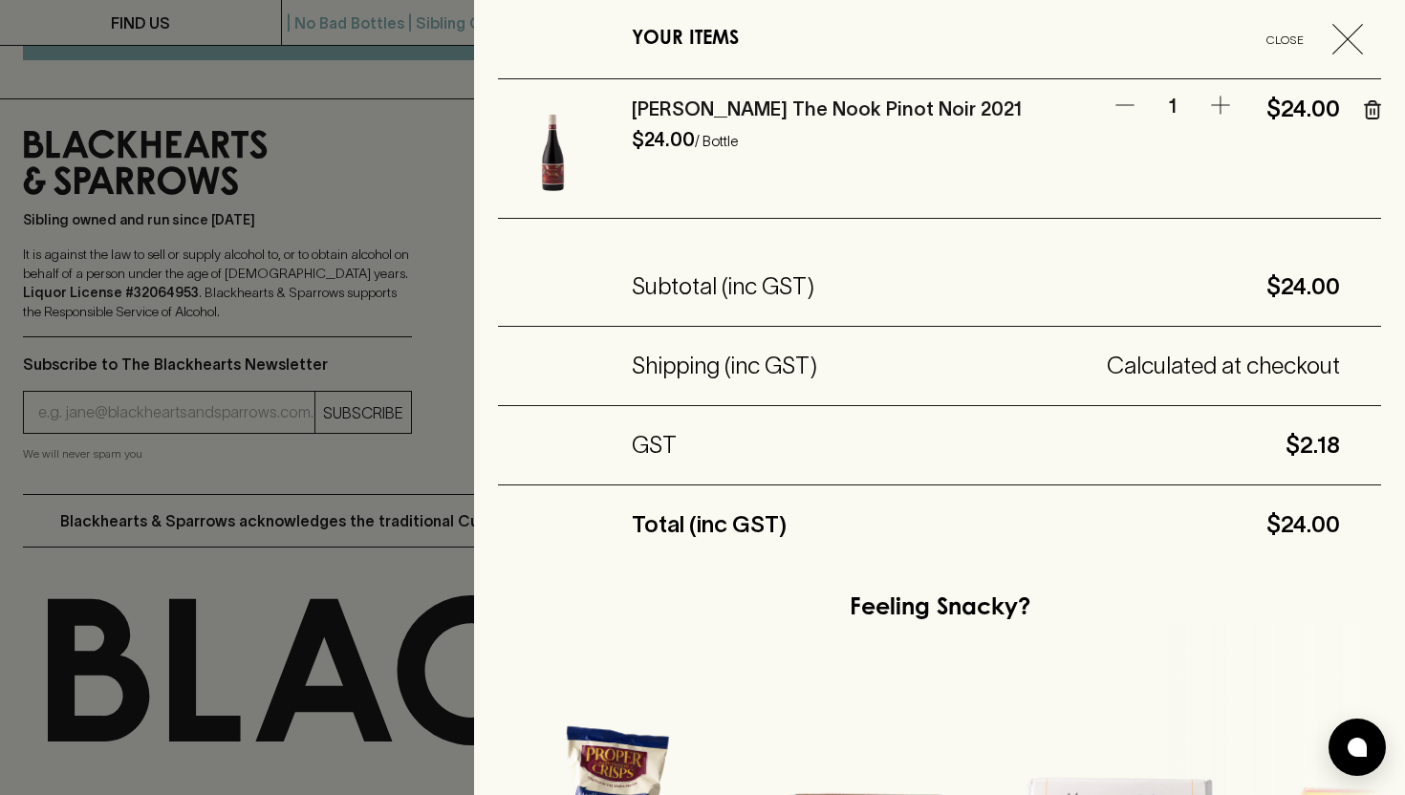
click at [1346, 34] on icon "button" at bounding box center [1348, 39] width 31 height 31
